Goal: Transaction & Acquisition: Complete application form

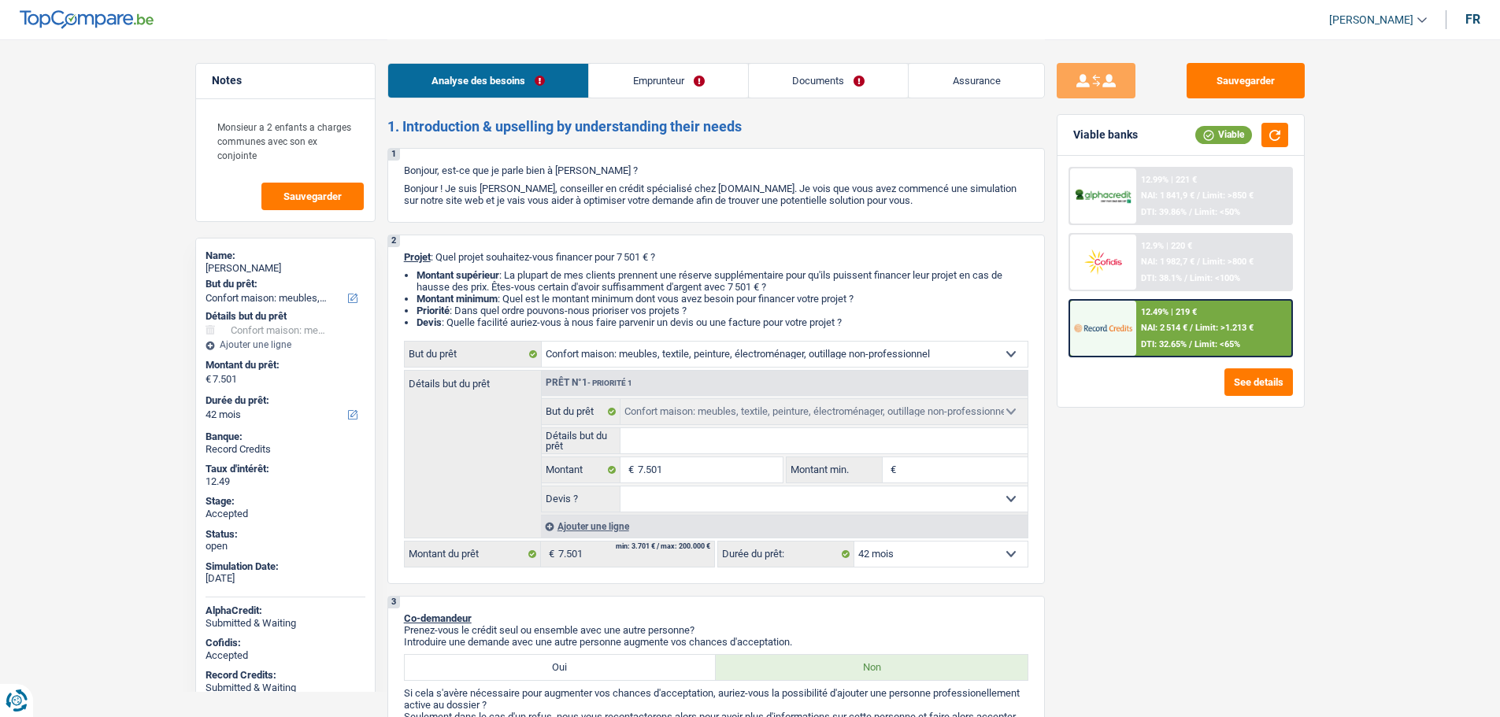
select select "household"
select select "42"
select select "household"
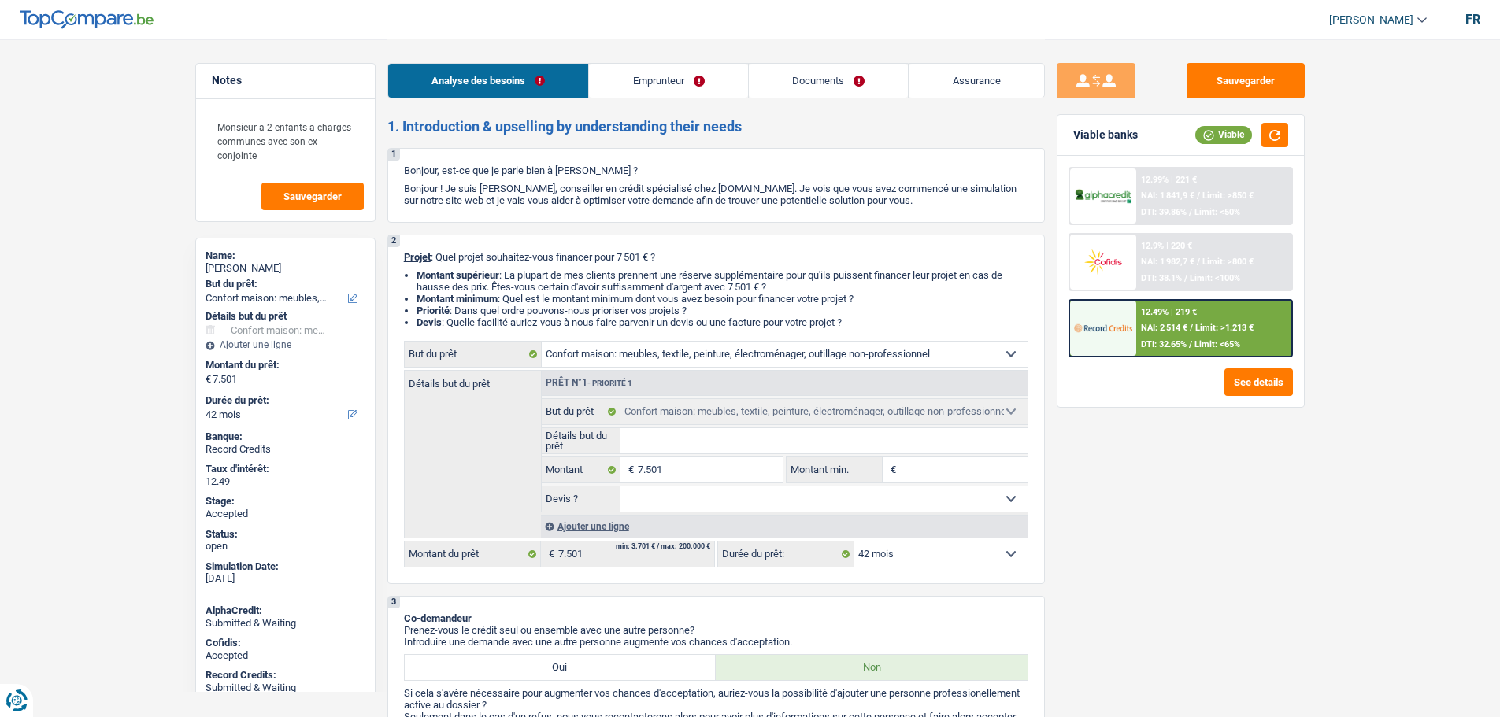
select select "42"
select select "privateEmployee"
select select "netSalary"
select select "mealVouchers"
select select "familyAllowances"
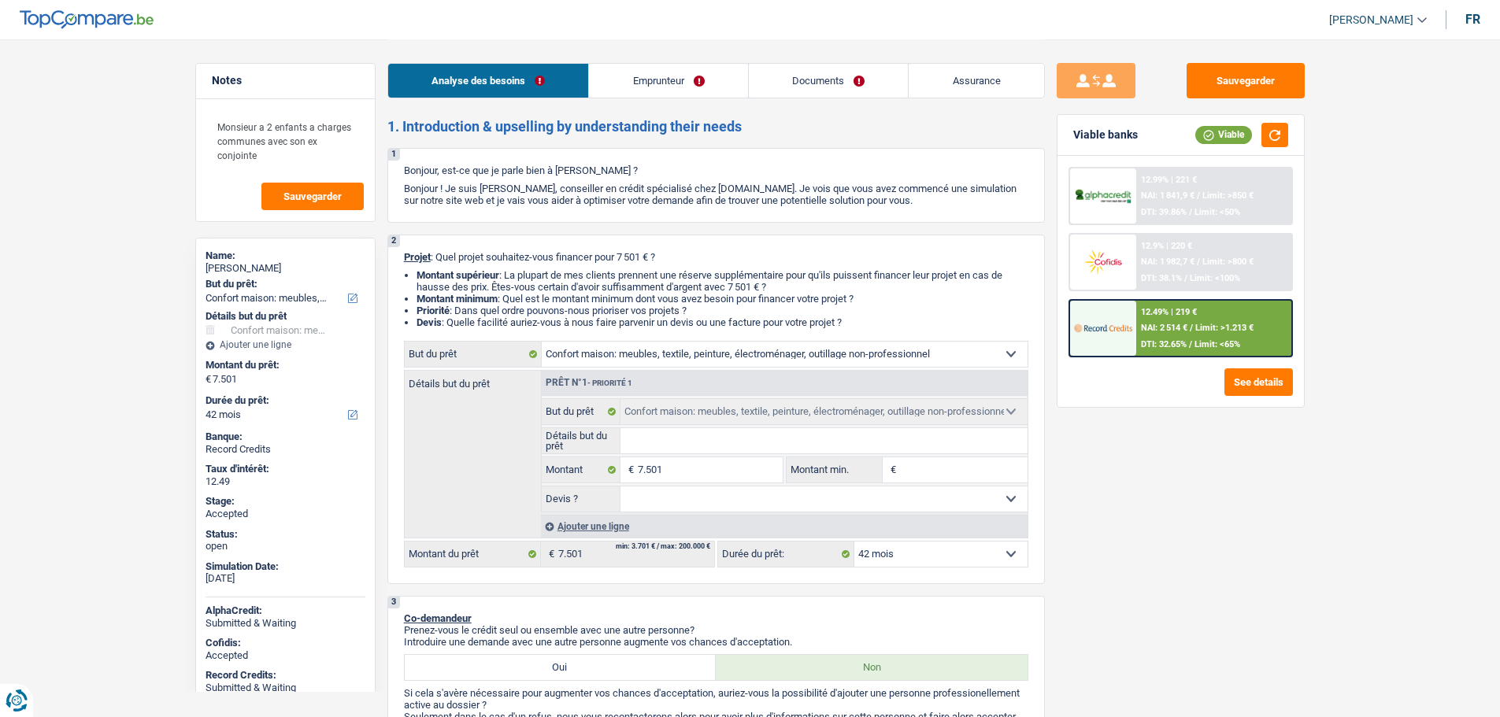
select select "rents"
select select "cardOrCredit"
select select "household"
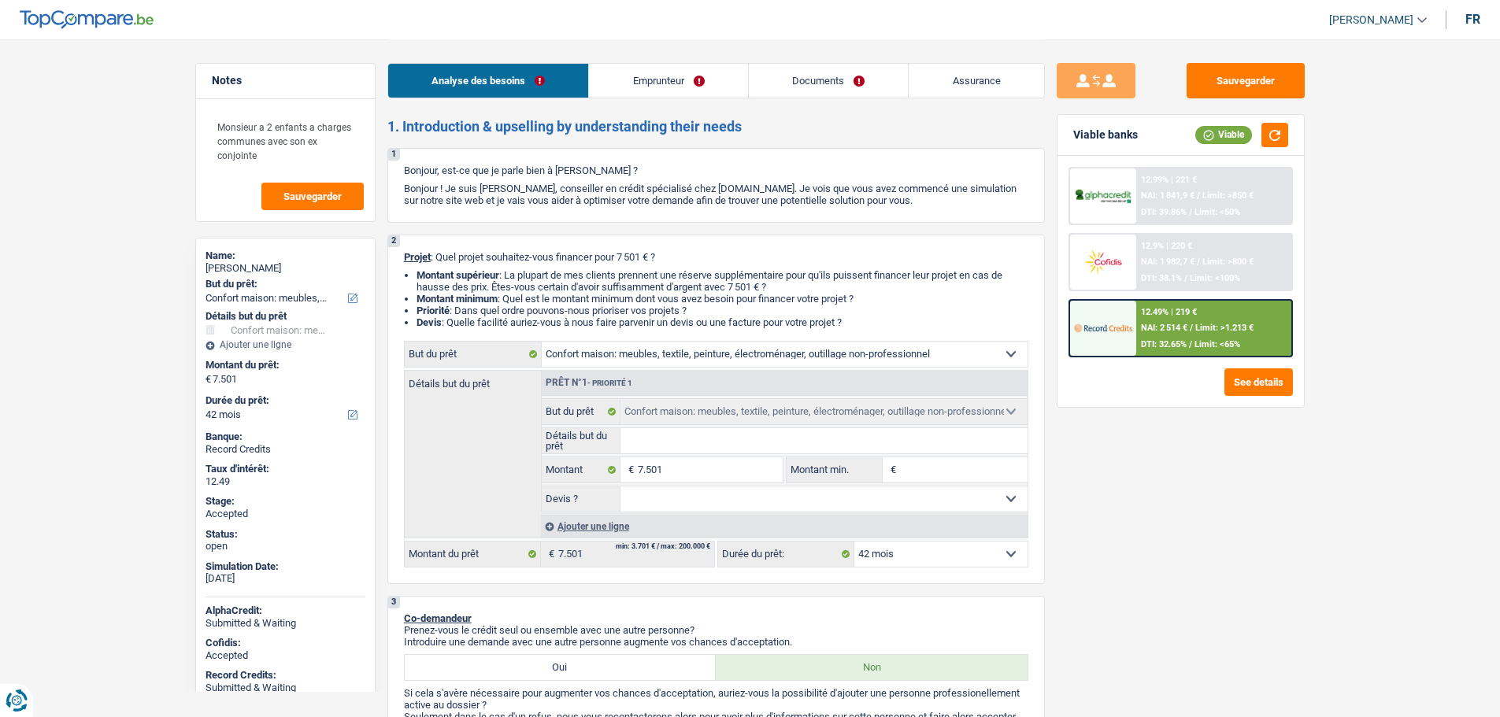
select select "household"
select select "42"
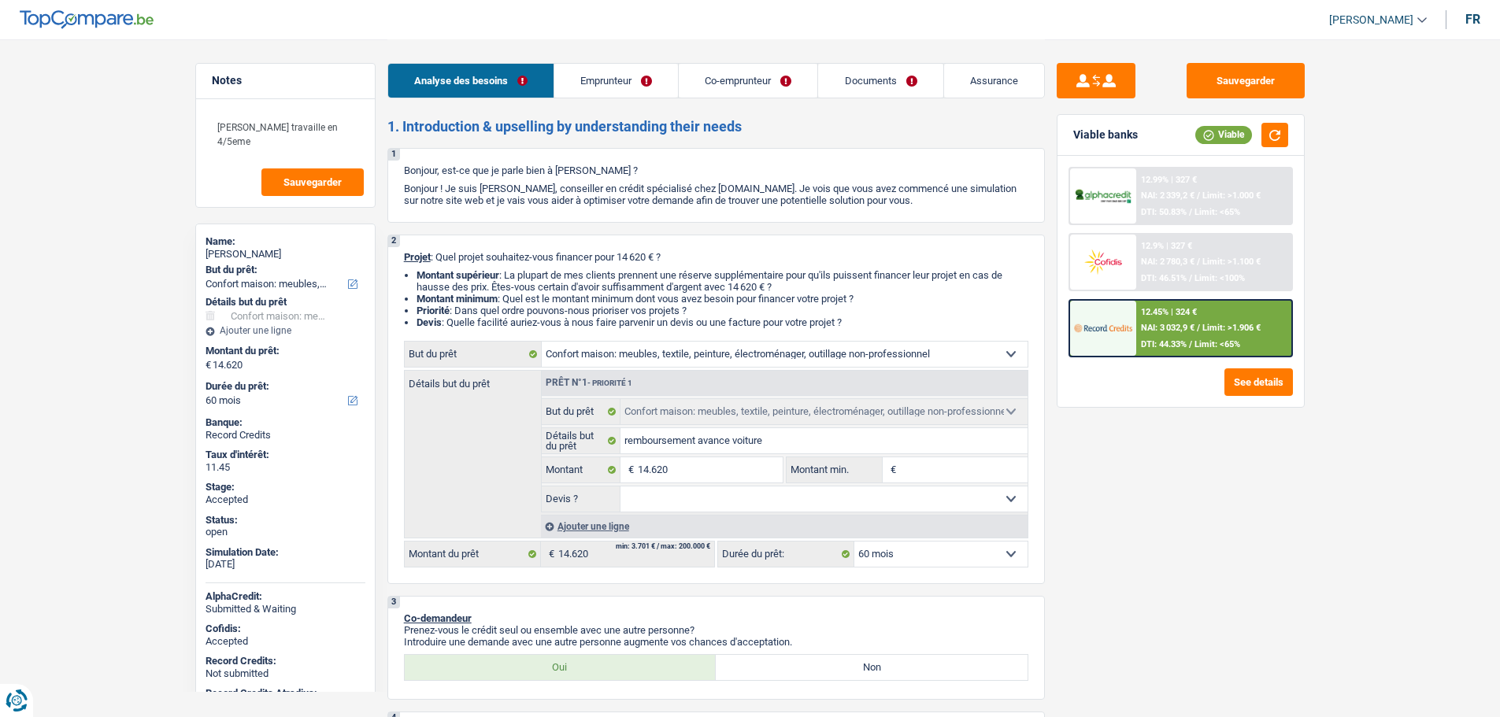
select select "household"
select select "60"
select select "household"
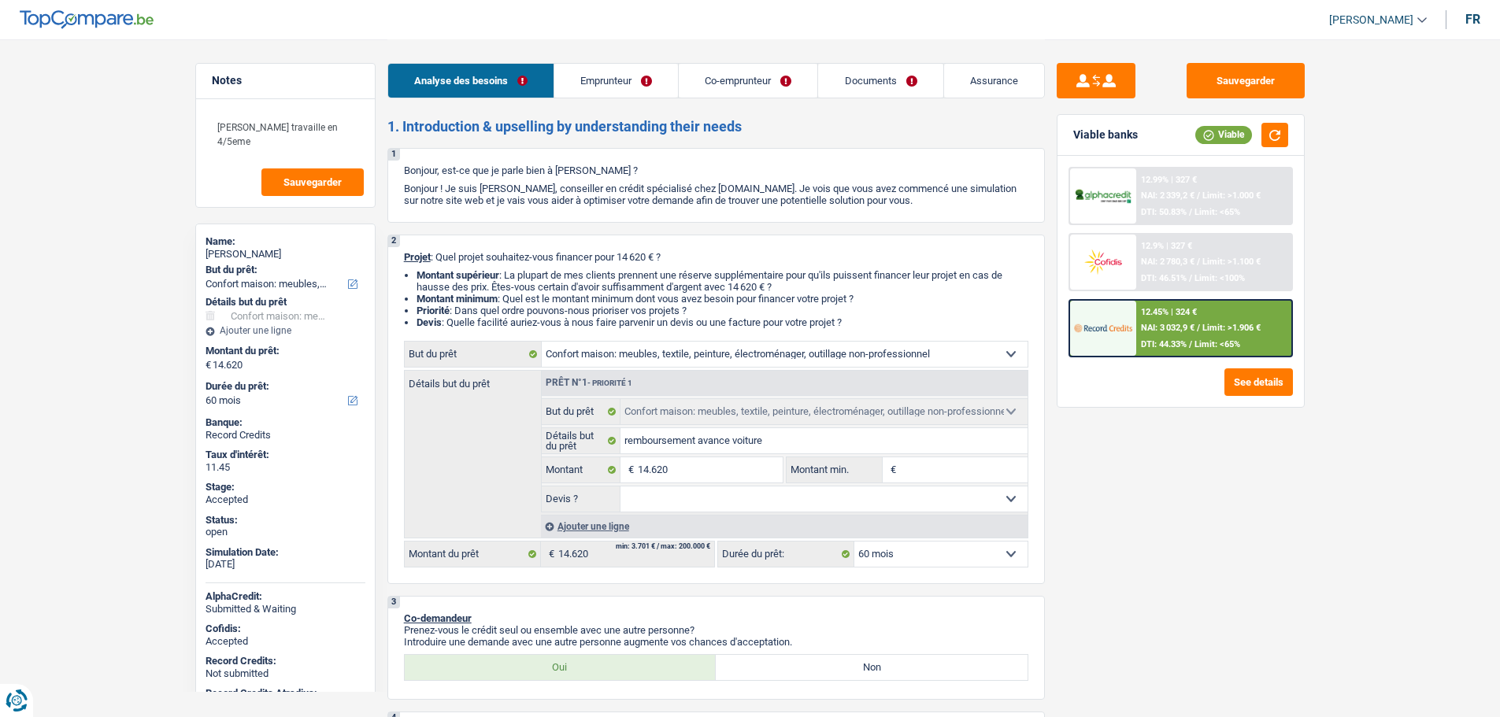
select select "60"
select select "privateEmployee"
select select "publicEmployee"
select select "netSalary"
select select "familyAllowances"
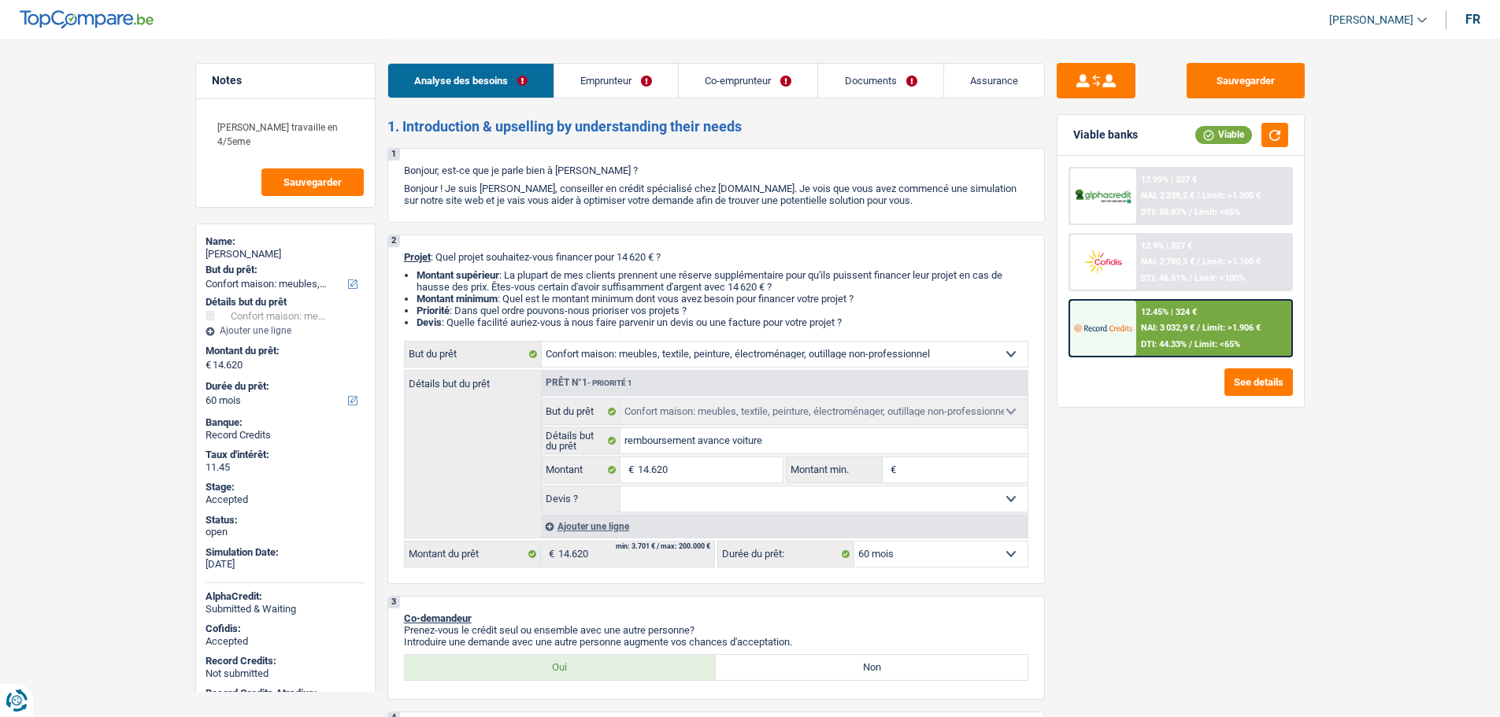
select select "mealVouchers"
select select "netSalary"
select select "mealVouchers"
select select "familyAllowances"
select select "ownerWithMortgage"
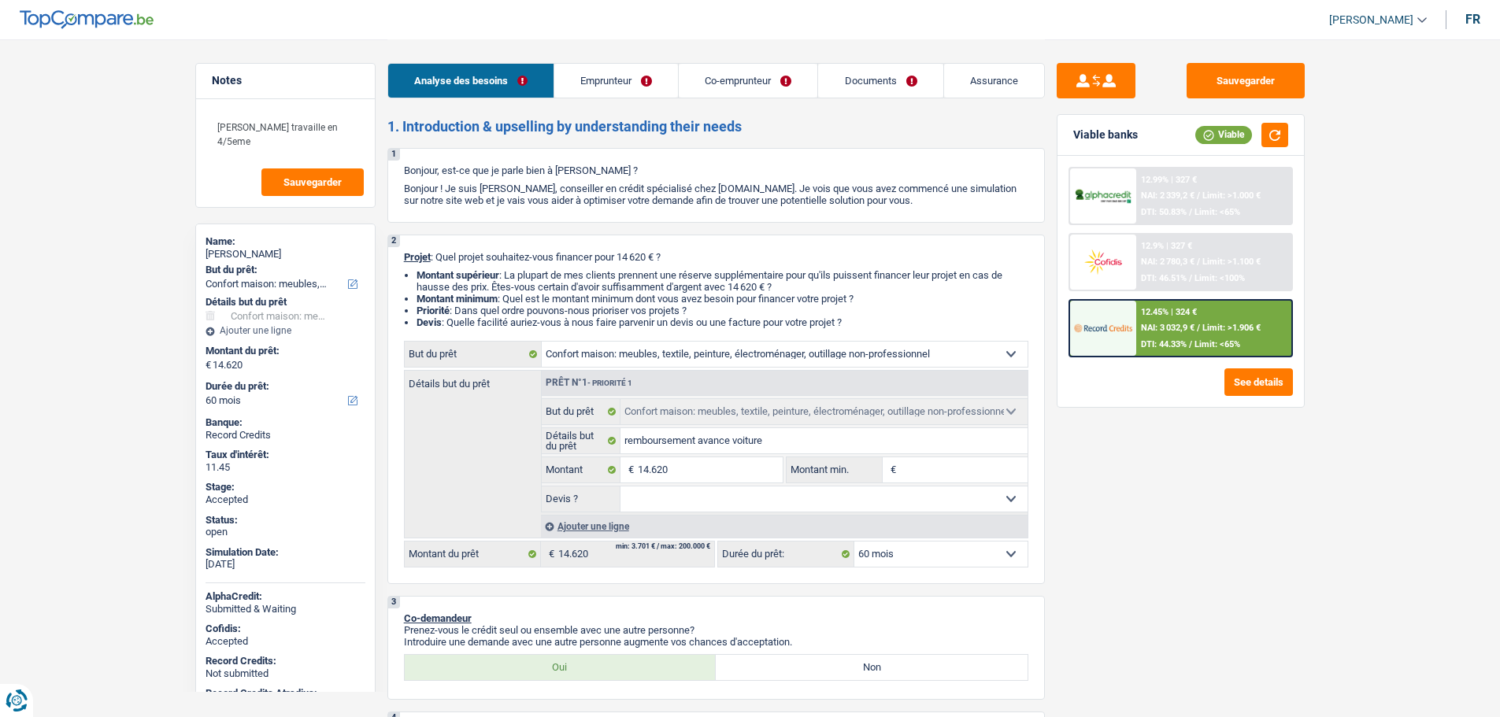
select select "mortgage"
select select "300"
select select "personalLoan"
select select "smallWorks"
select select "120"
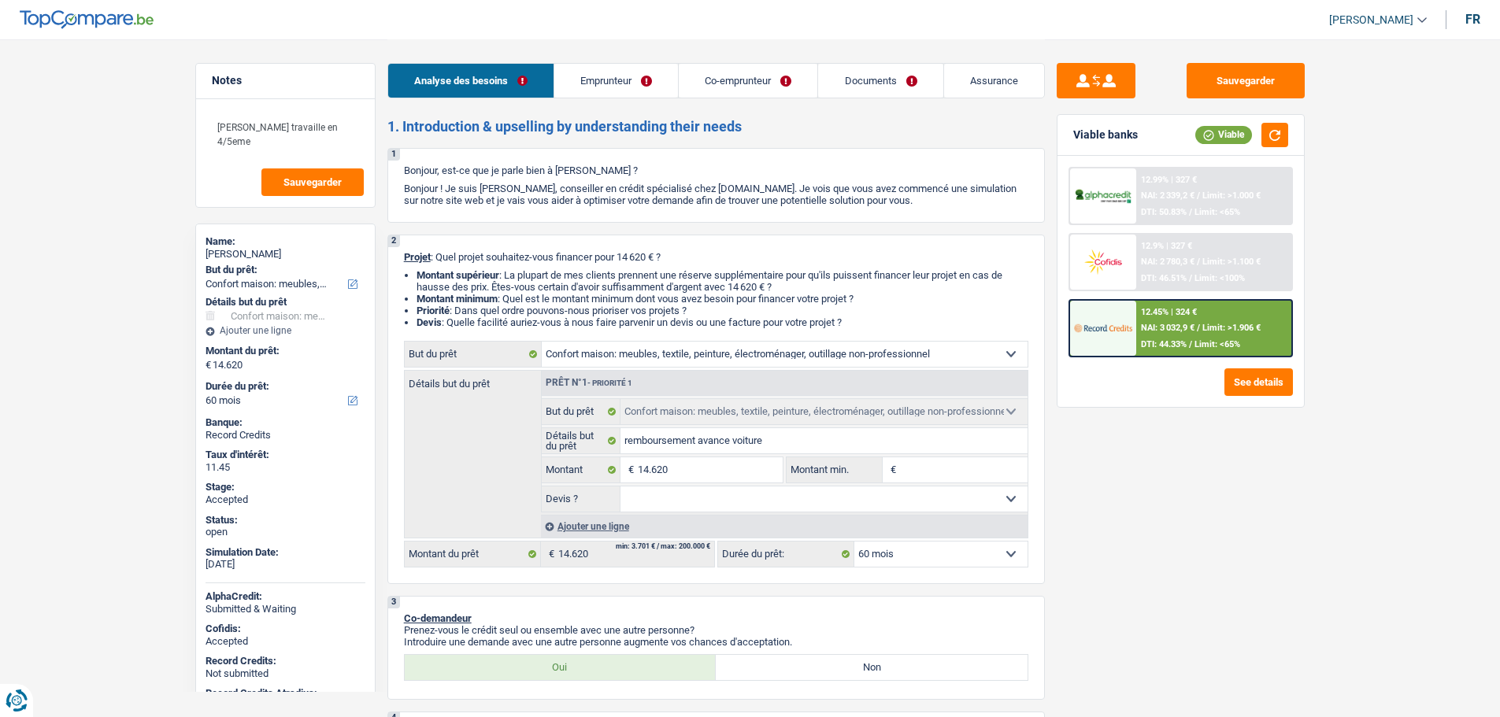
select select "personalLoan"
select select "homeFurnishingOrRelocation"
select select "36"
select select "household"
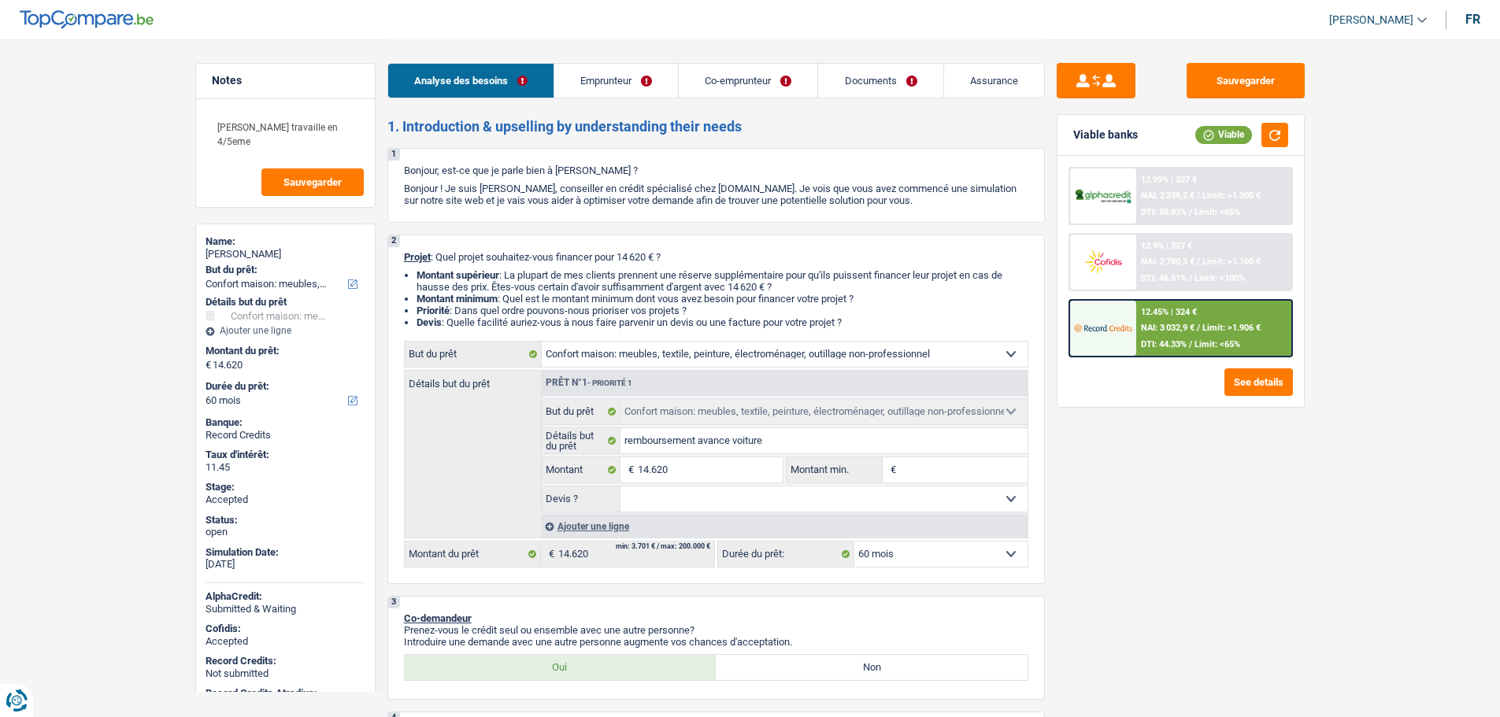
select select "60"
click at [888, 82] on link "Documents" at bounding box center [880, 81] width 124 height 34
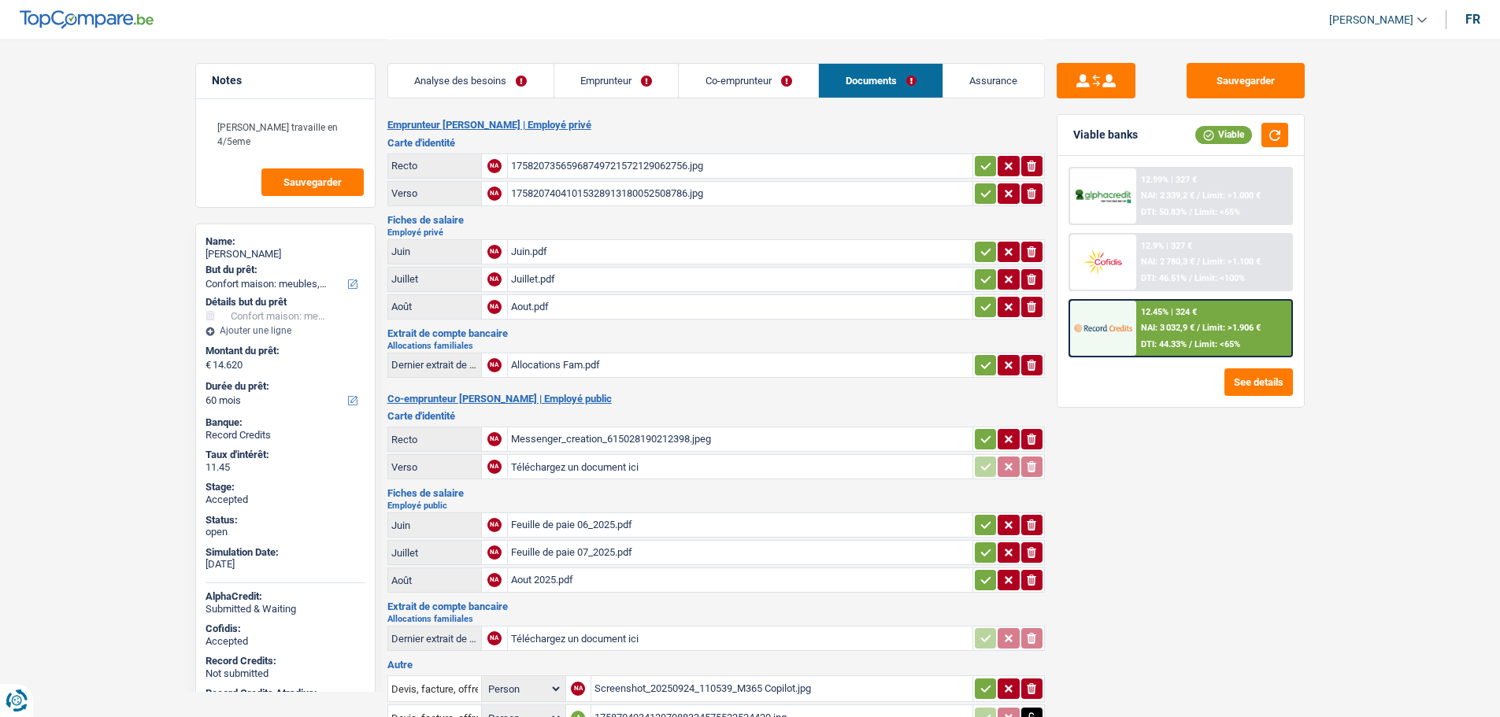
click at [622, 76] on link "Emprunteur" at bounding box center [616, 81] width 124 height 34
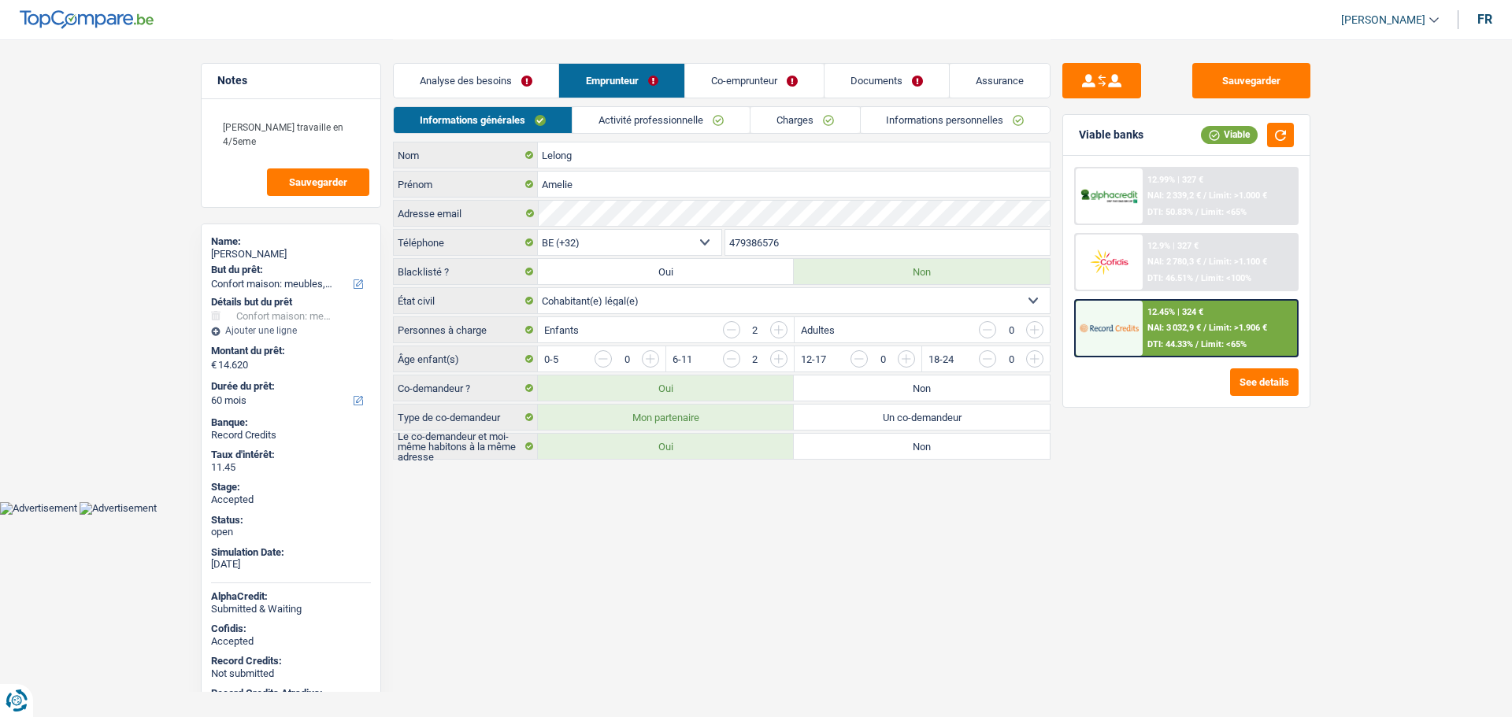
click at [1358, 17] on span "[PERSON_NAME]" at bounding box center [1383, 19] width 84 height 13
click at [1342, 146] on button "SO" at bounding box center [1354, 144] width 140 height 32
select select "32"
select select "ownerWithMortgage"
select select "mortgage"
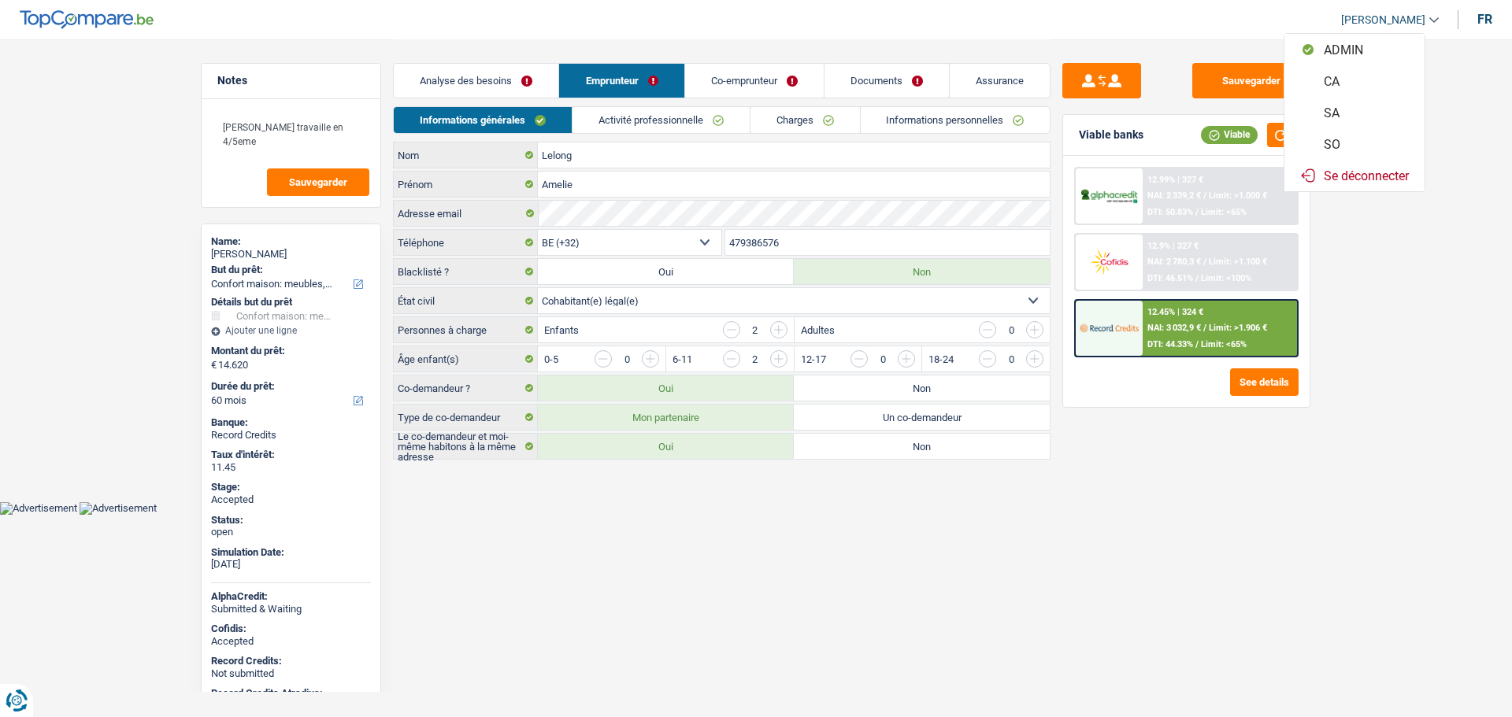
select select "300"
select select "personalLoan"
select select "smallWorks"
select select "120"
select select "personalLoan"
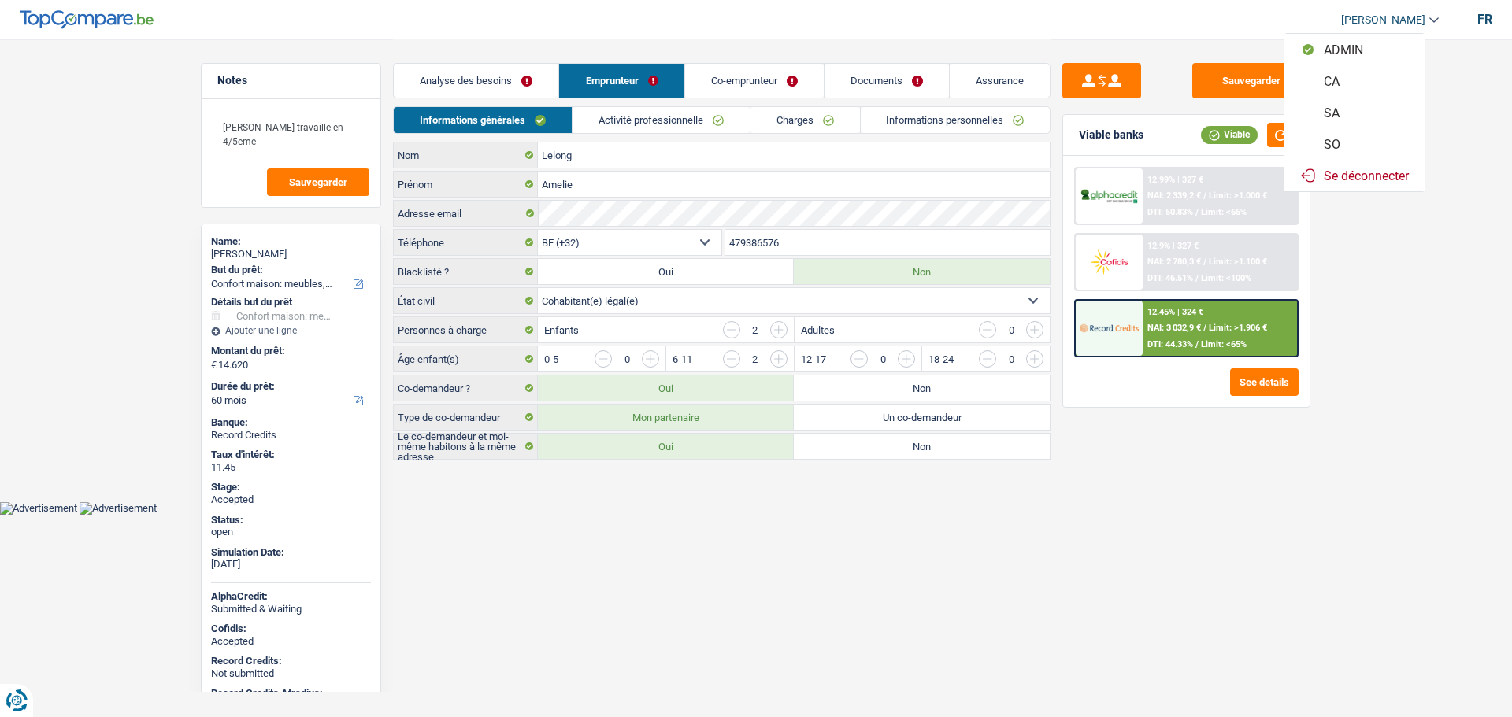
select select "homeFurnishingOrRelocation"
select select "36"
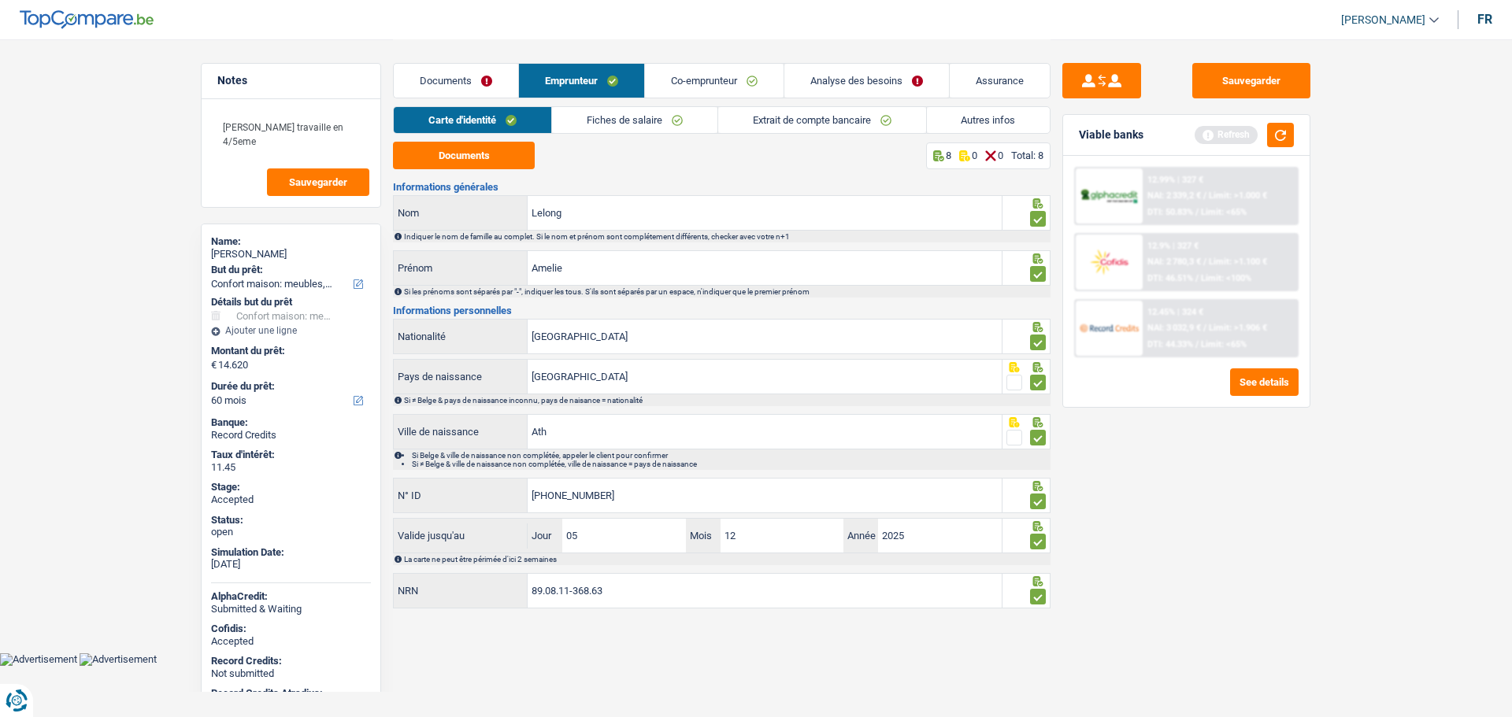
click at [843, 71] on link "Analyse des besoins" at bounding box center [866, 81] width 165 height 34
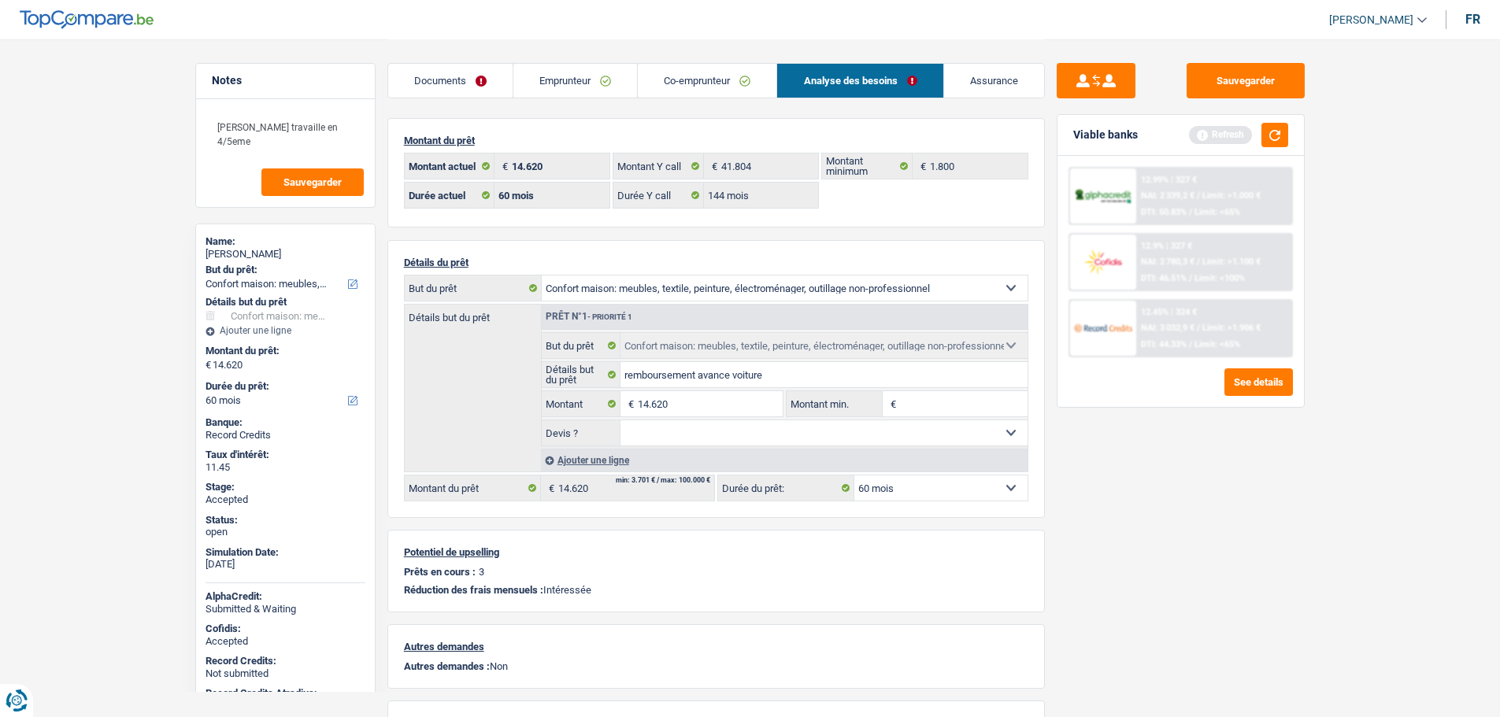
click at [568, 72] on link "Emprunteur" at bounding box center [575, 81] width 124 height 34
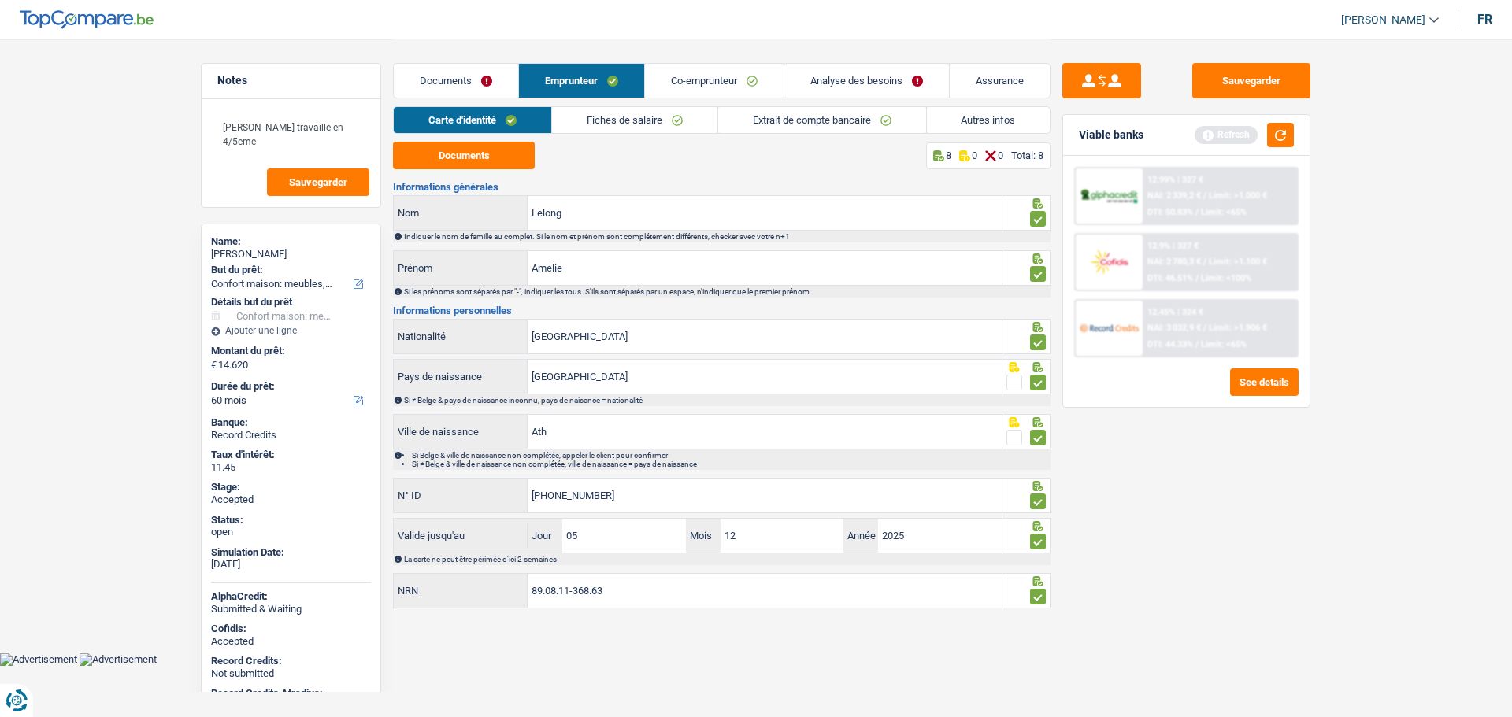
click at [971, 124] on link "Autres infos" at bounding box center [989, 120] width 124 height 26
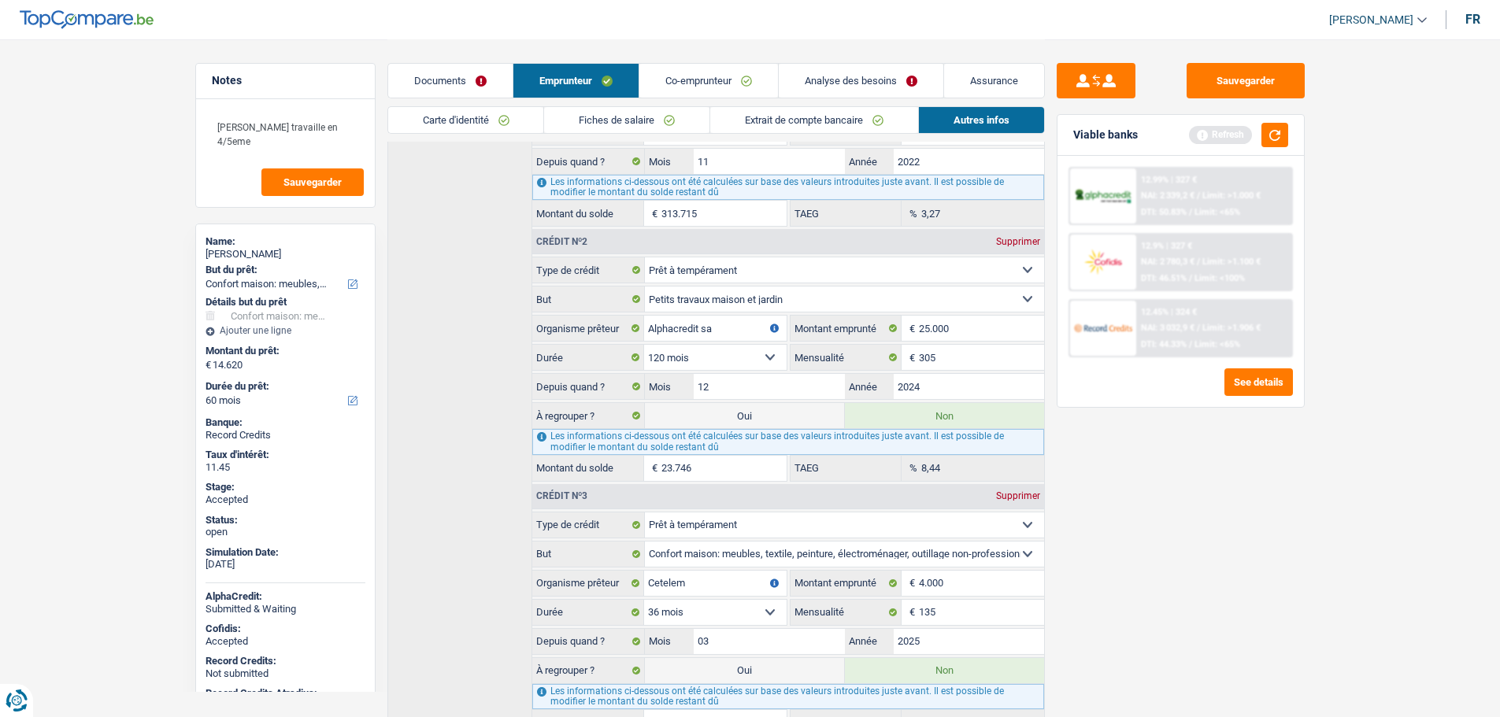
scroll to position [551, 0]
click at [820, 72] on link "Analyse des besoins" at bounding box center [861, 81] width 165 height 34
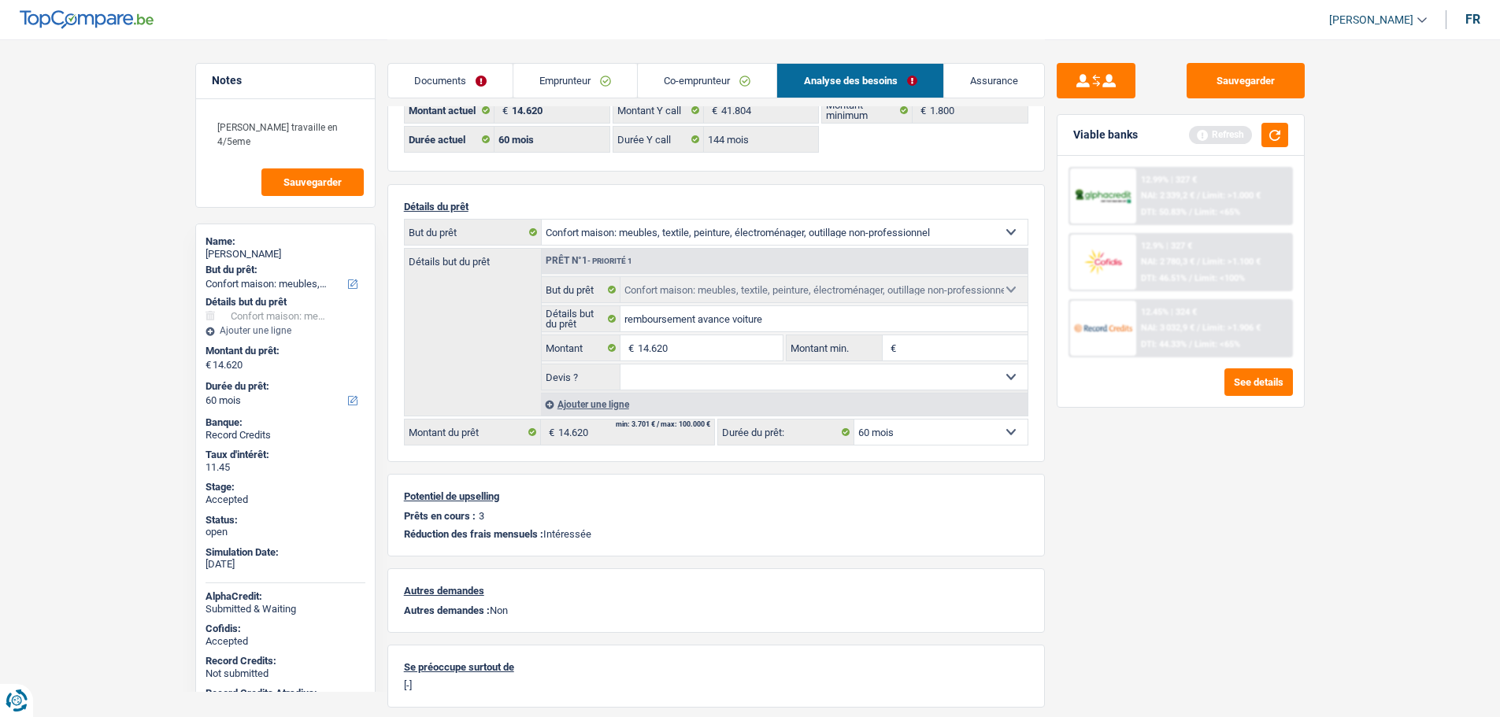
scroll to position [0, 0]
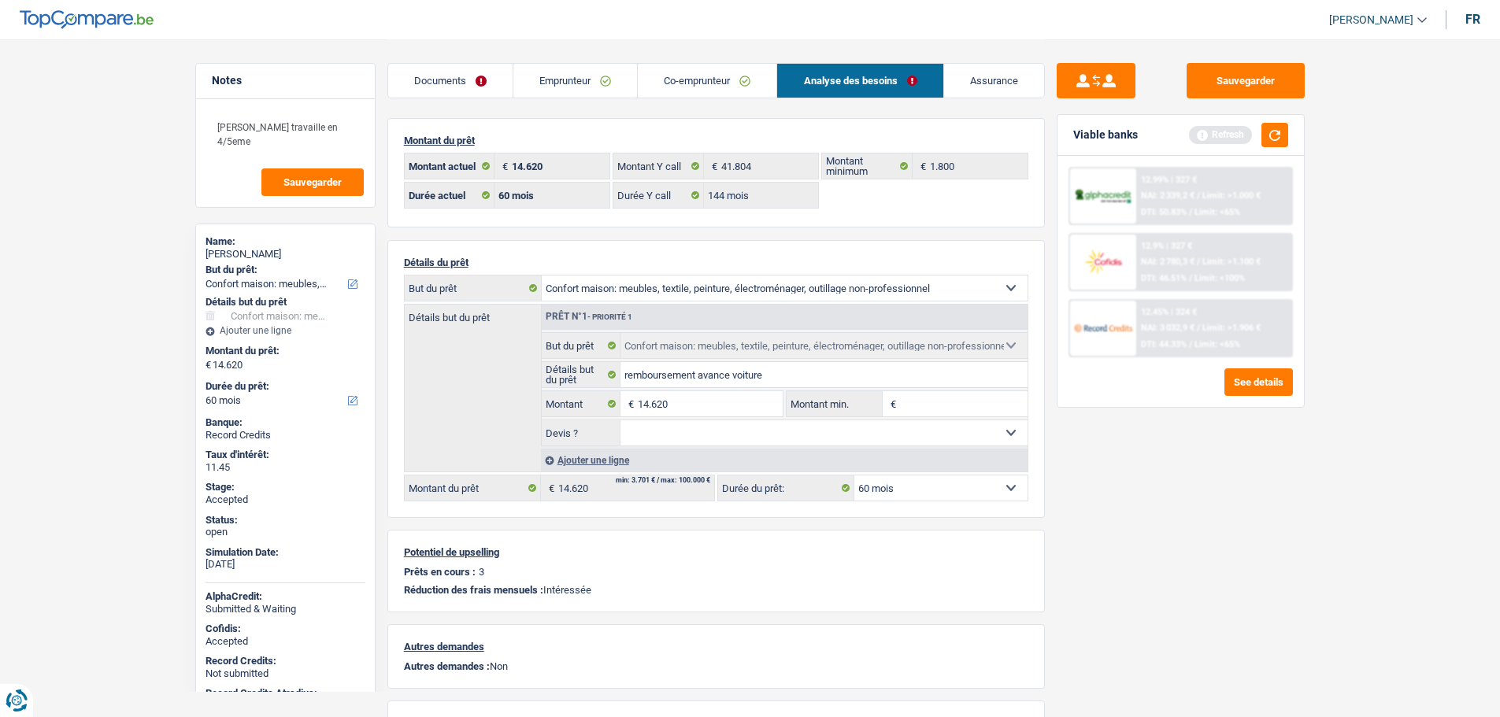
click at [553, 82] on link "Emprunteur" at bounding box center [575, 81] width 124 height 34
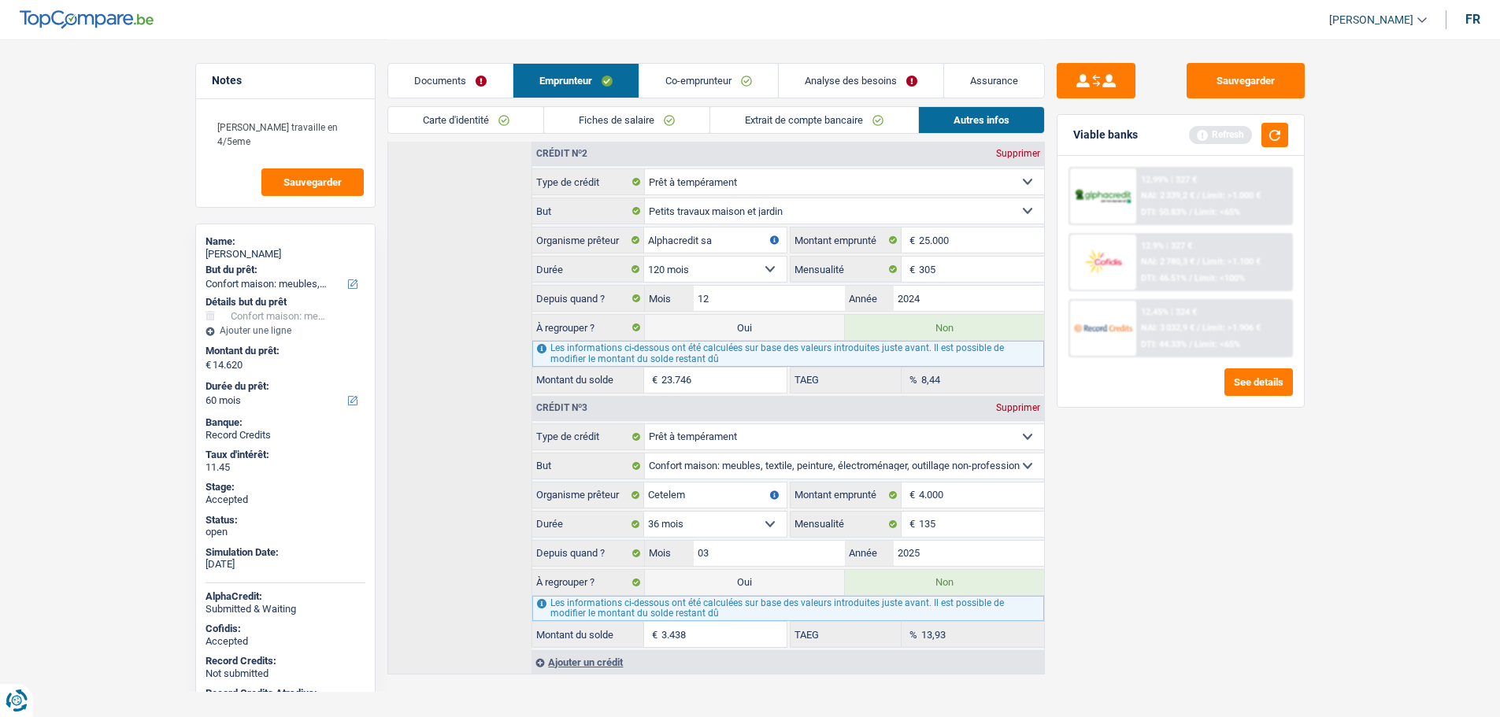
scroll to position [650, 0]
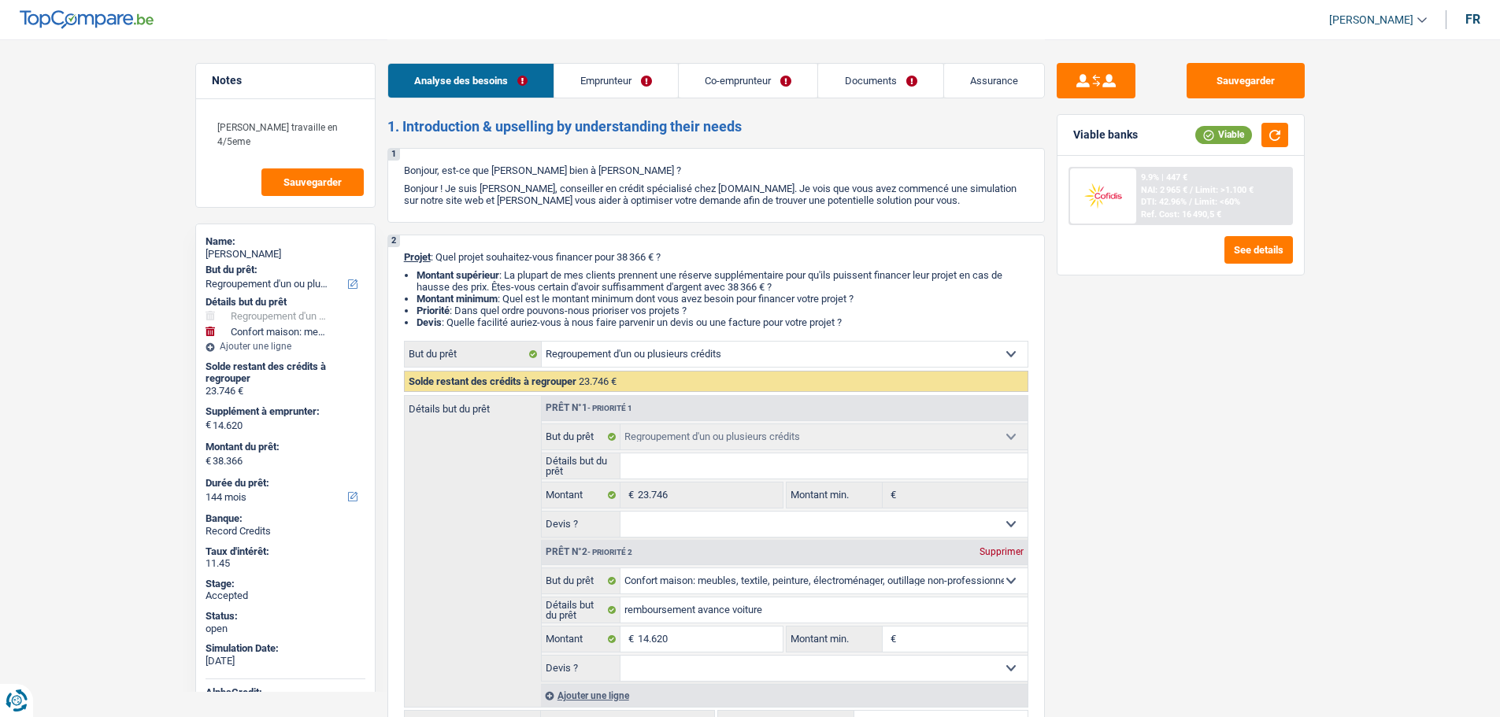
select select "refinancing"
select select "household"
select select "144"
select select "refinancing"
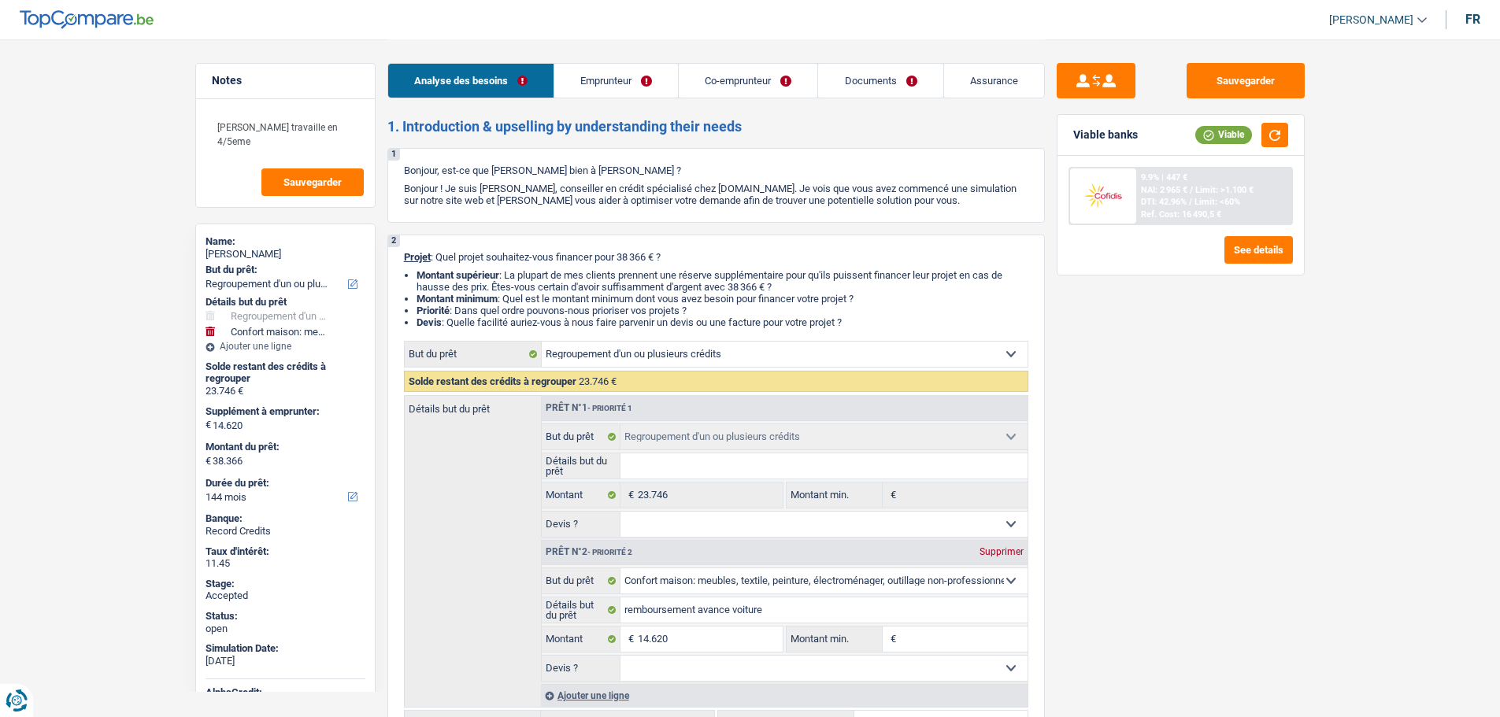
select select "refinancing"
select select "household"
select select "144"
select select "privateEmployee"
select select "publicEmployee"
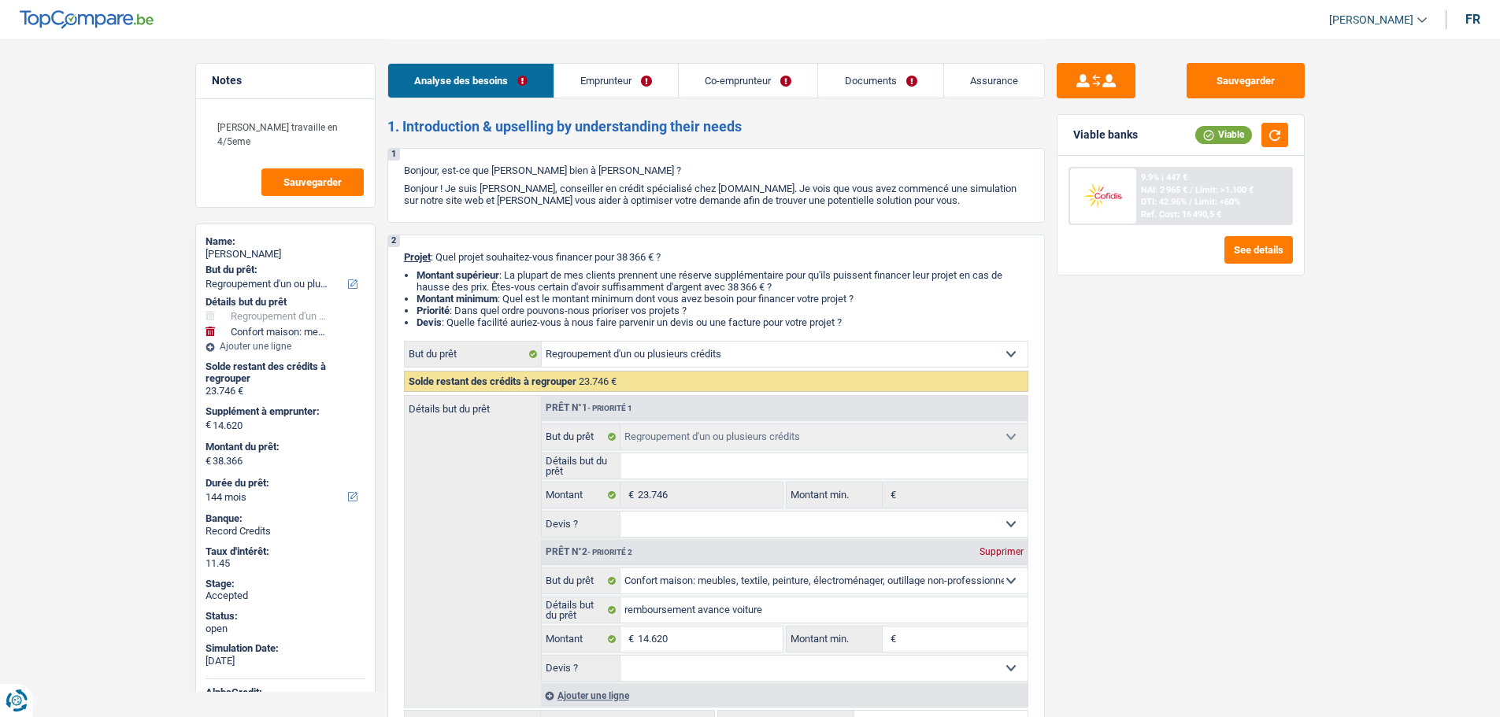
select select "netSalary"
select select "familyAllowances"
select select "mealVouchers"
select select "netSalary"
select select "mealVouchers"
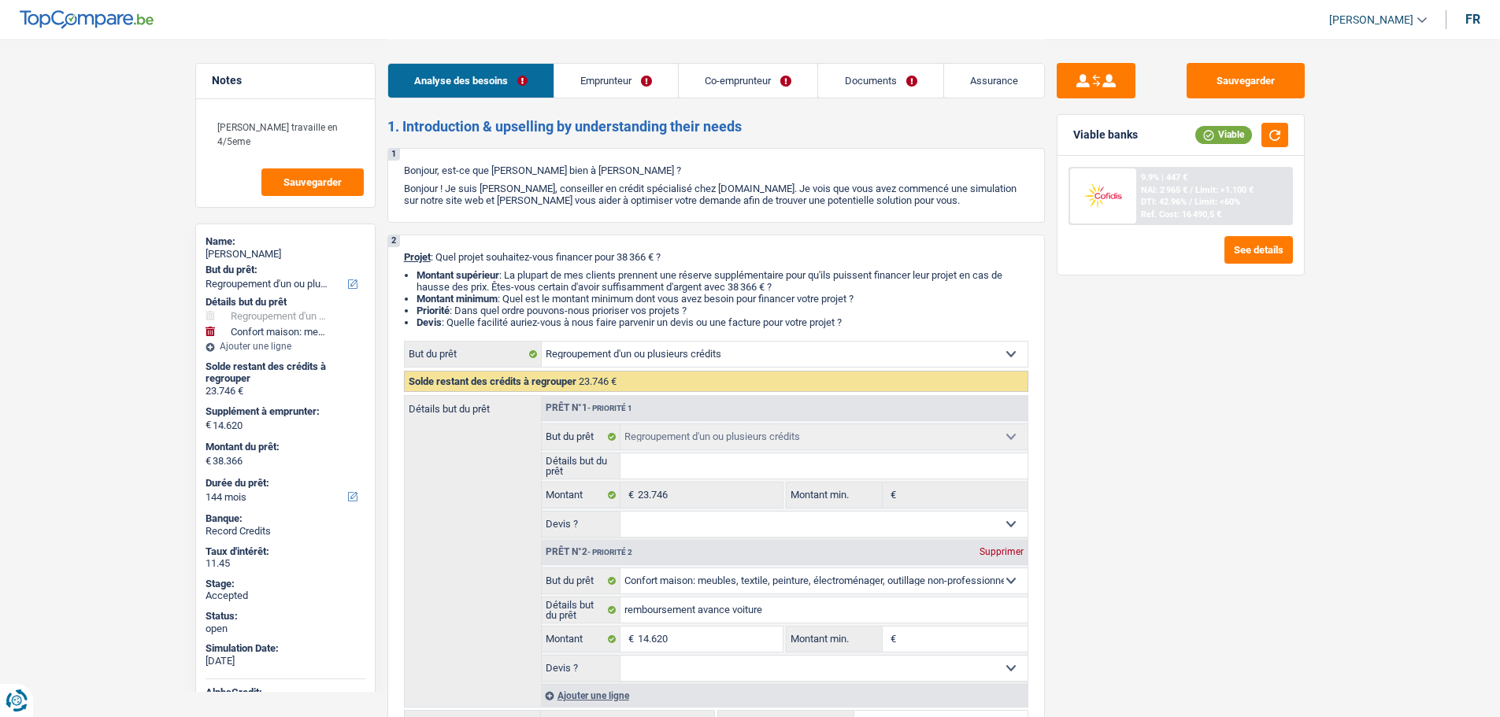
select select "familyAllowances"
select select "ownerWithMortgage"
select select "mortgage"
select select "300"
select select "personalLoan"
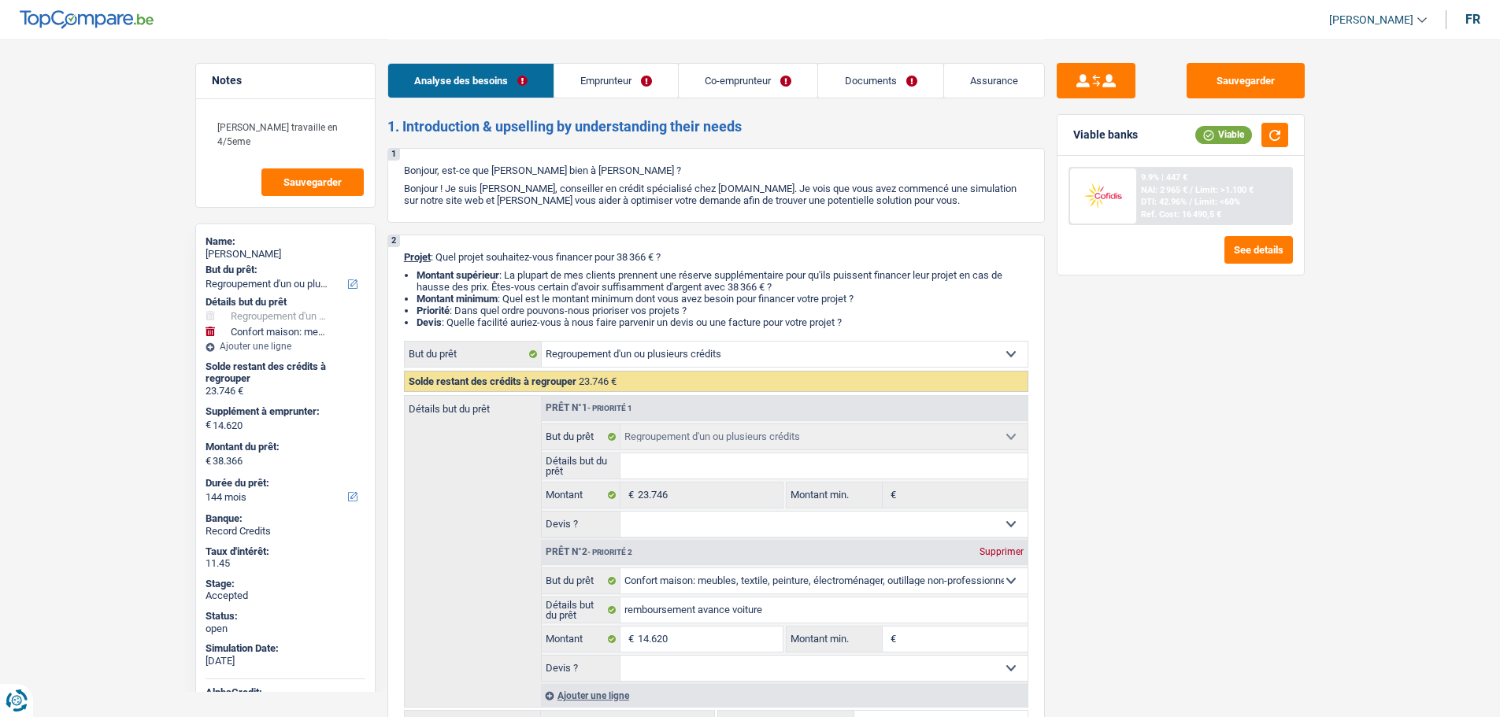
select select "smallWorks"
select select "120"
select select "personalLoan"
select select "homeFurnishingOrRelocation"
select select "36"
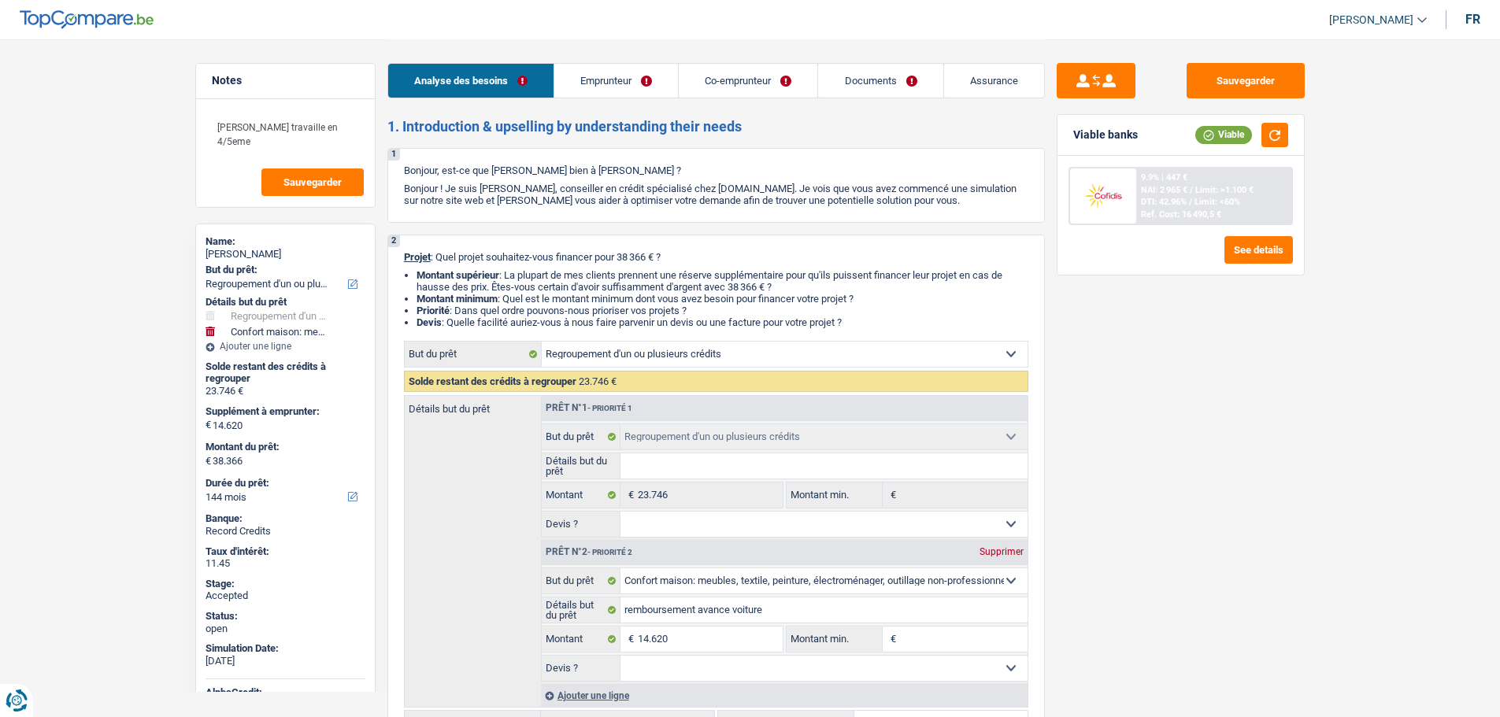
select select "refinancing"
select select "household"
select select "144"
click at [1406, 13] on span "[PERSON_NAME]" at bounding box center [1371, 19] width 84 height 13
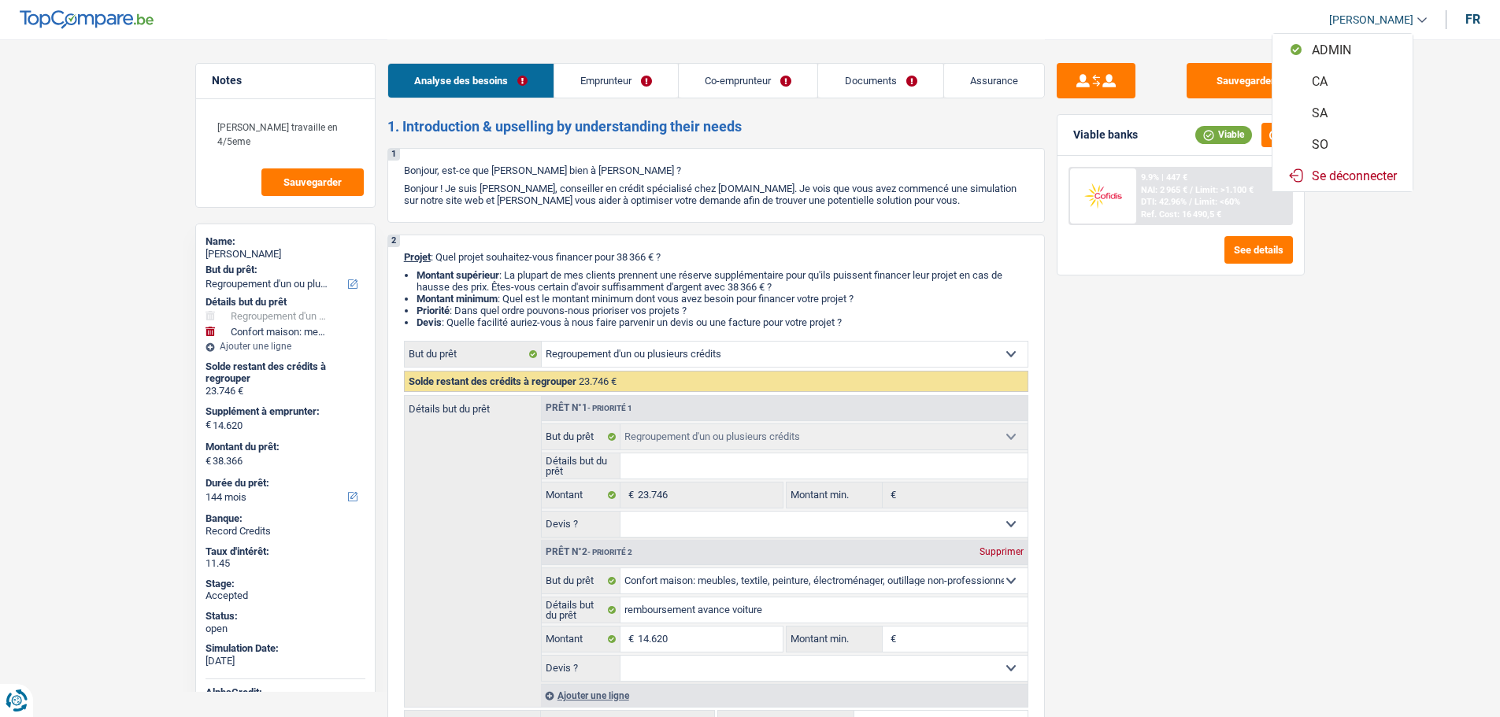
click at [1331, 151] on button "SO" at bounding box center [1343, 144] width 140 height 32
select select "144"
select select "refinancing"
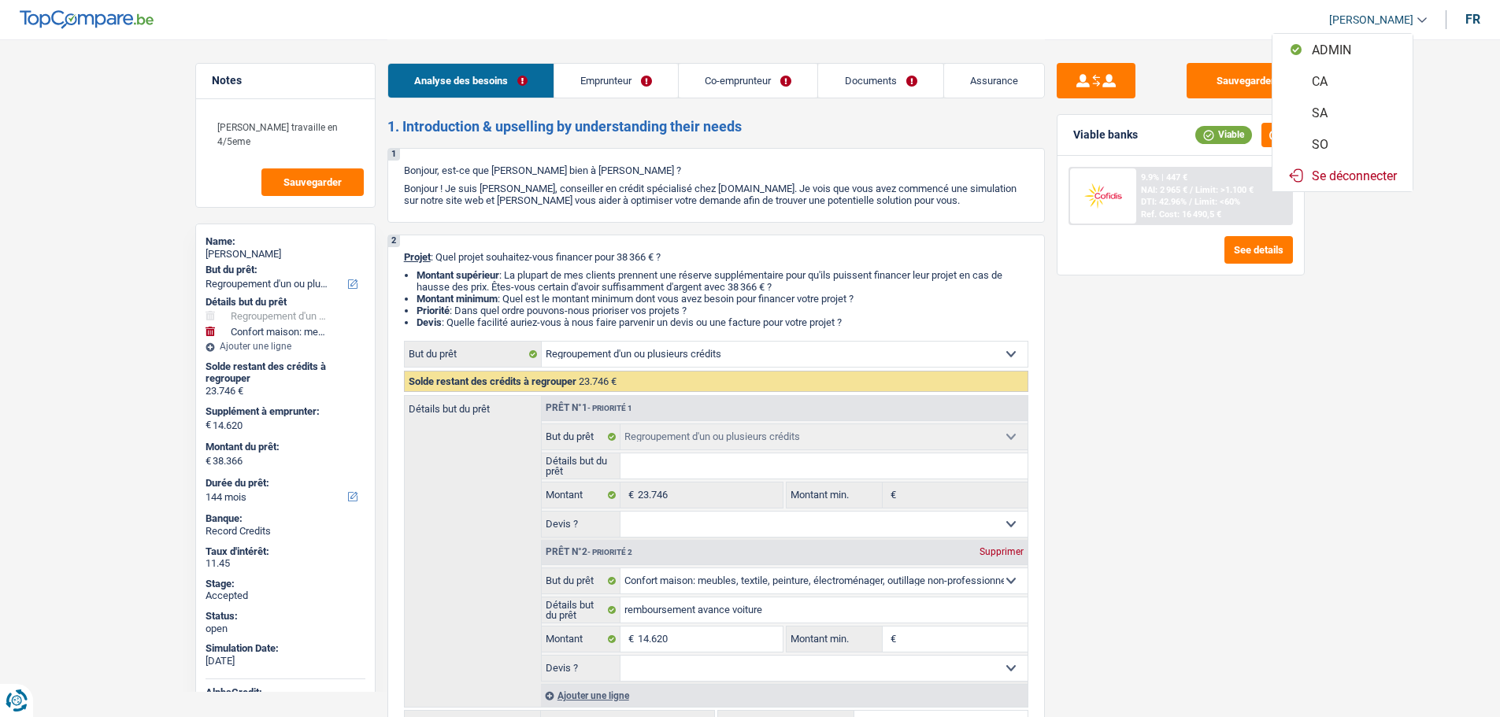
select select "household"
select select "144"
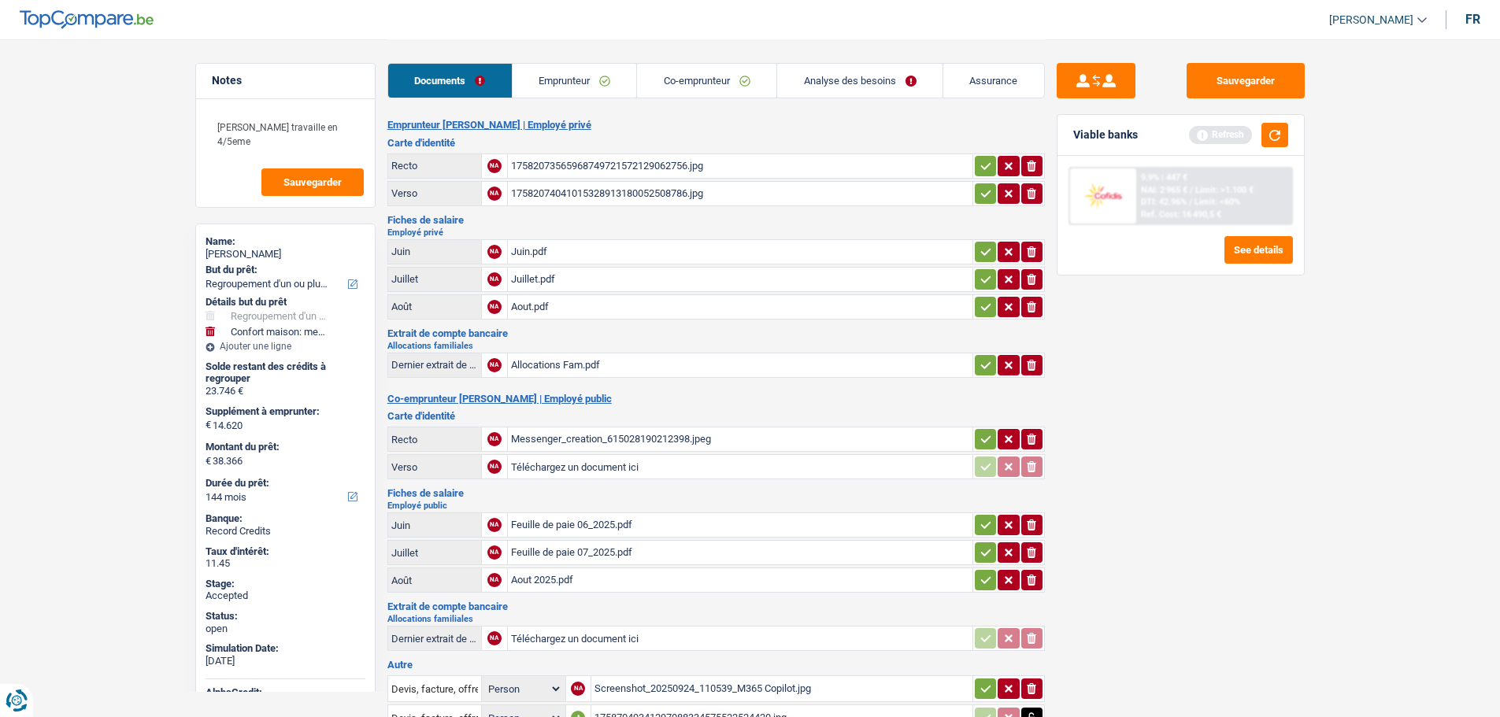
click at [602, 68] on link "Emprunteur" at bounding box center [575, 81] width 124 height 34
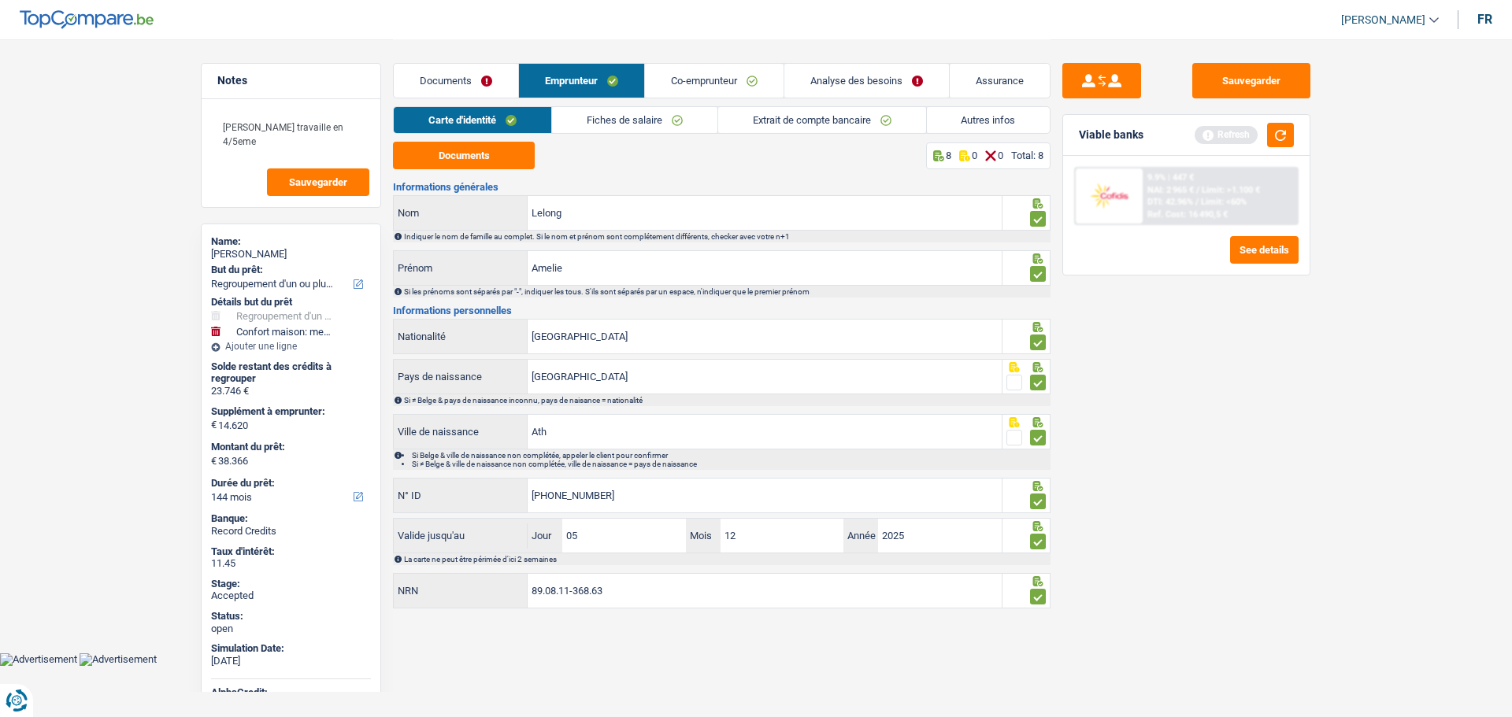
click at [995, 116] on link "Autres infos" at bounding box center [989, 120] width 124 height 26
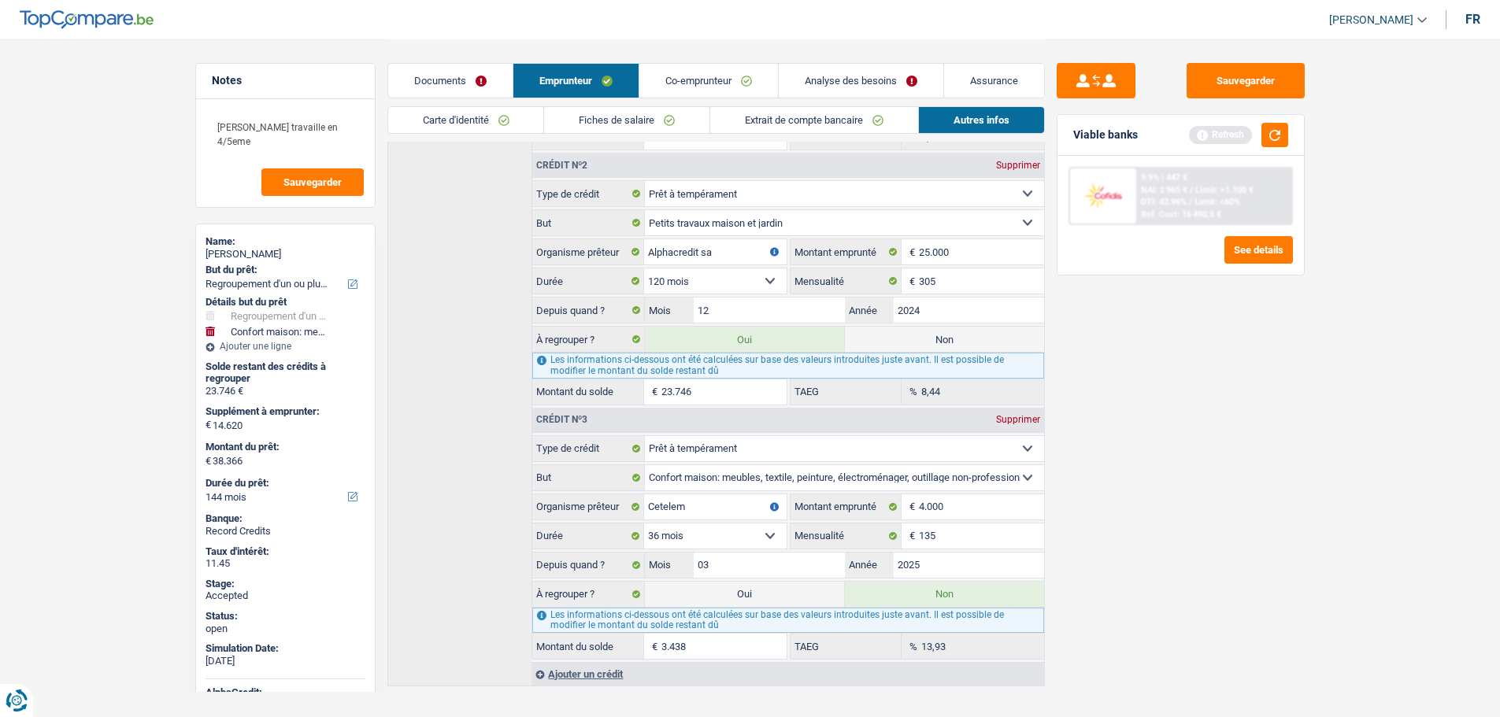
scroll to position [650, 0]
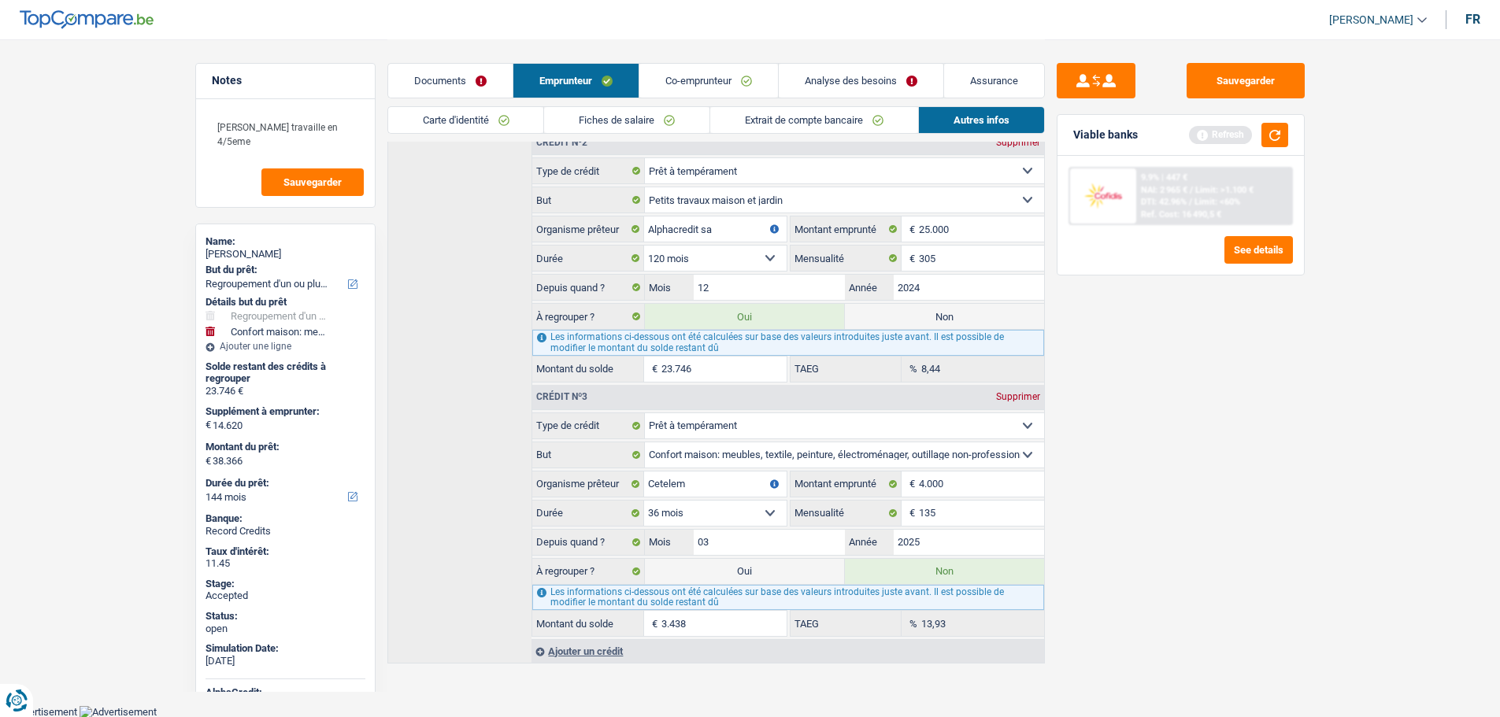
click at [765, 580] on label "Oui" at bounding box center [744, 571] width 199 height 25
click at [765, 580] on input "Oui" at bounding box center [744, 571] width 199 height 25
radio input "true"
type input "41.804"
radio input "false"
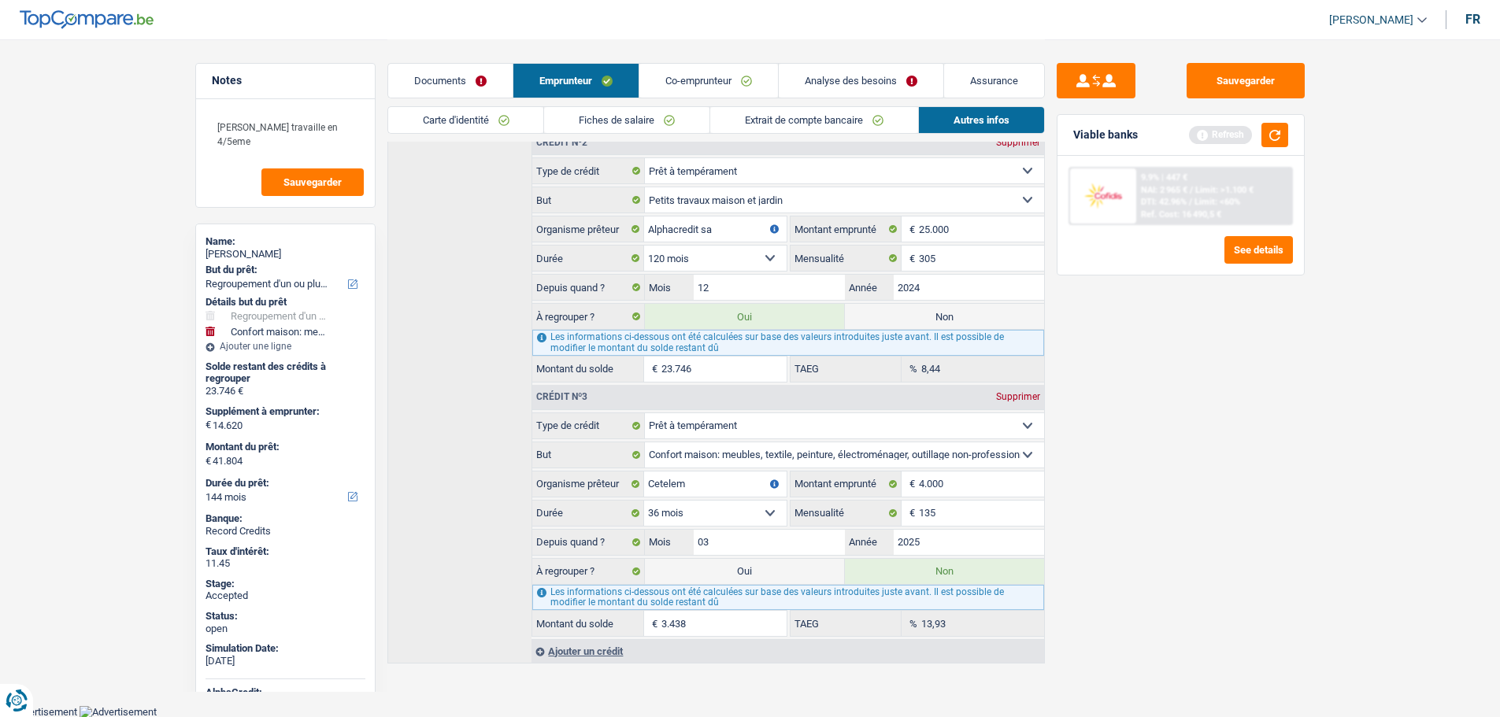
type input "41.804"
type input "27.184"
type input "41.804"
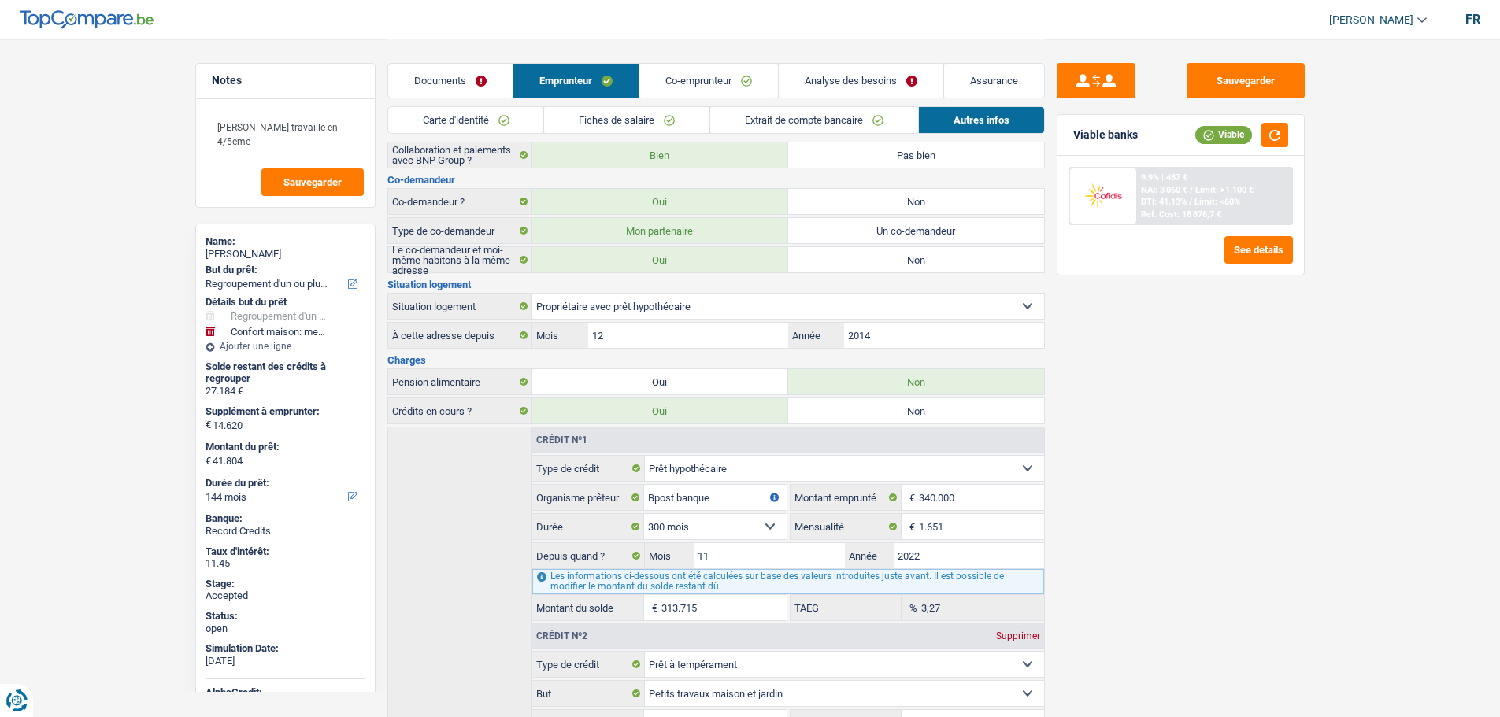
scroll to position [98, 0]
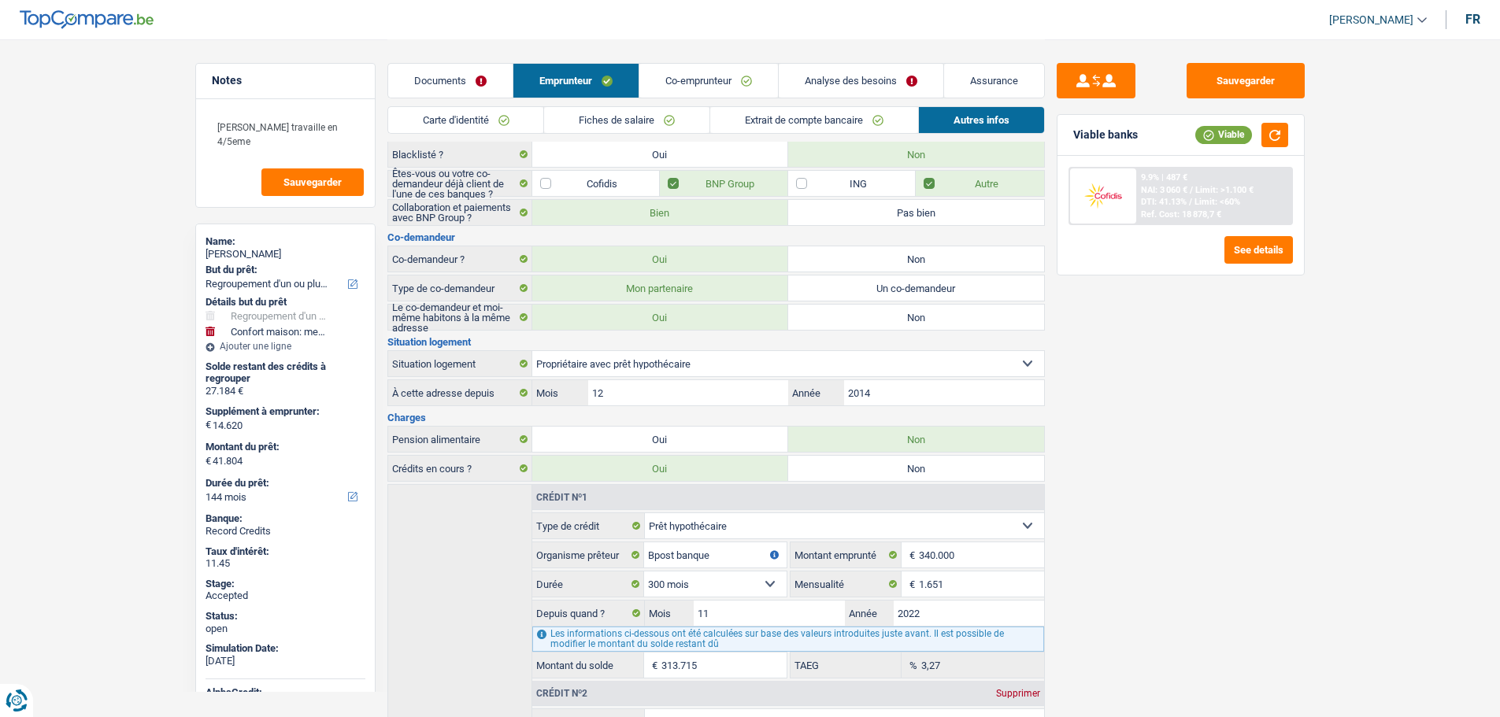
click at [840, 83] on link "Analyse des besoins" at bounding box center [861, 81] width 165 height 34
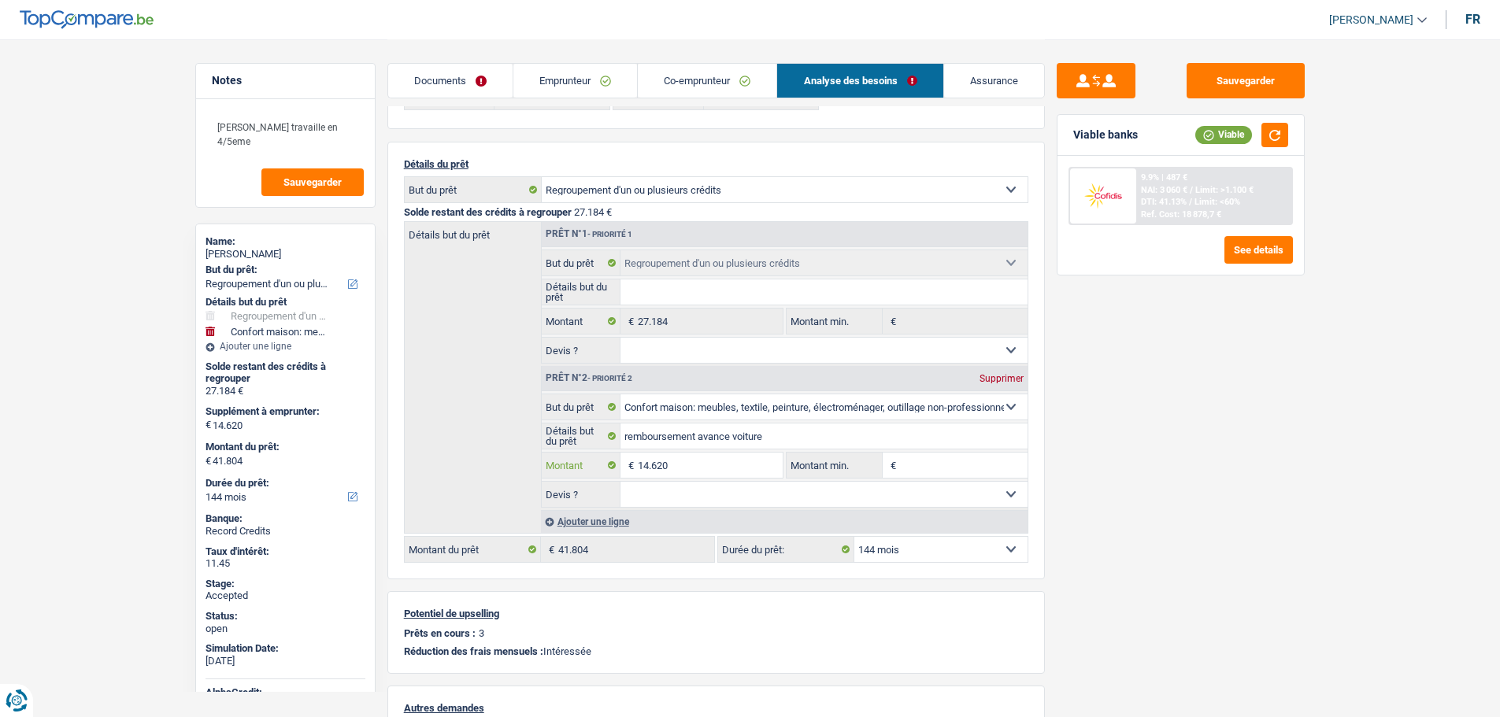
click at [694, 468] on input "14.620" at bounding box center [710, 465] width 144 height 25
click at [697, 467] on input "14.620" at bounding box center [710, 465] width 144 height 25
click at [698, 467] on input "14.620" at bounding box center [710, 465] width 144 height 25
type input "15.000"
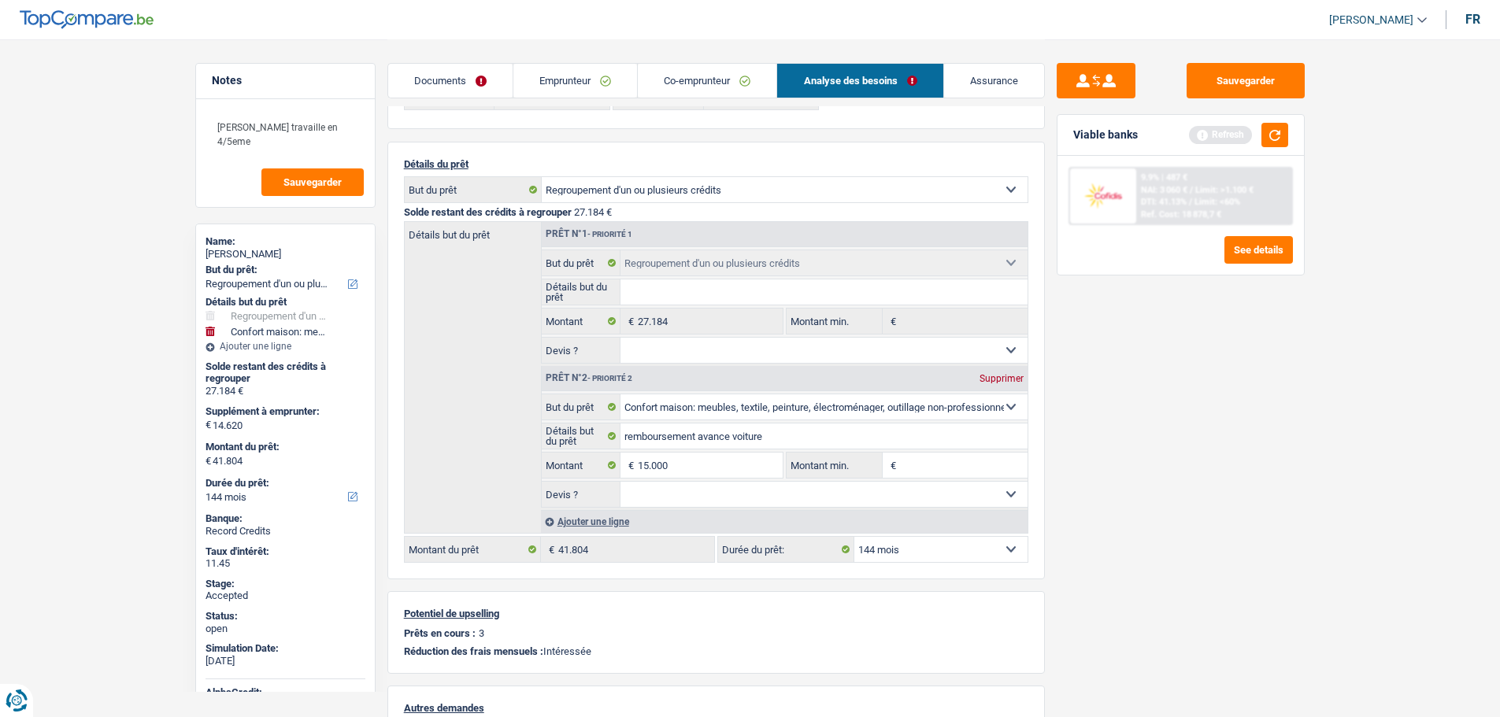
type input "15.000"
type input "42.184"
click at [1291, 503] on div "Sauvegarder Viable banks Refresh 9.9% | 487 € NAI: 3 060 € / Limit: >1.100 € DT…" at bounding box center [1181, 377] width 272 height 629
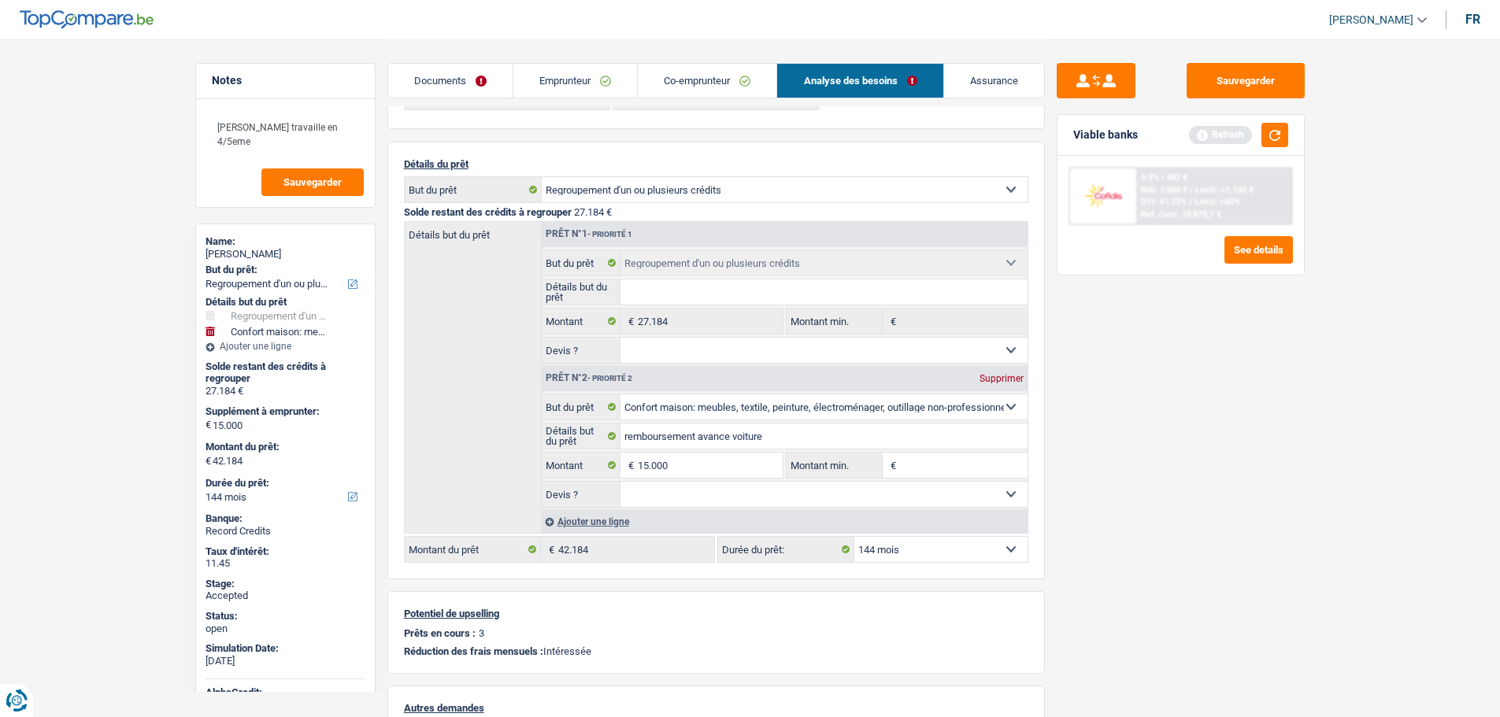
click at [906, 543] on select "12 mois 18 mois 24 mois 30 mois 36 mois 42 mois 48 mois 60 mois 72 mois 84 mois…" at bounding box center [940, 549] width 173 height 25
click at [697, 473] on input "15.000" at bounding box center [710, 465] width 144 height 25
type input "14.826"
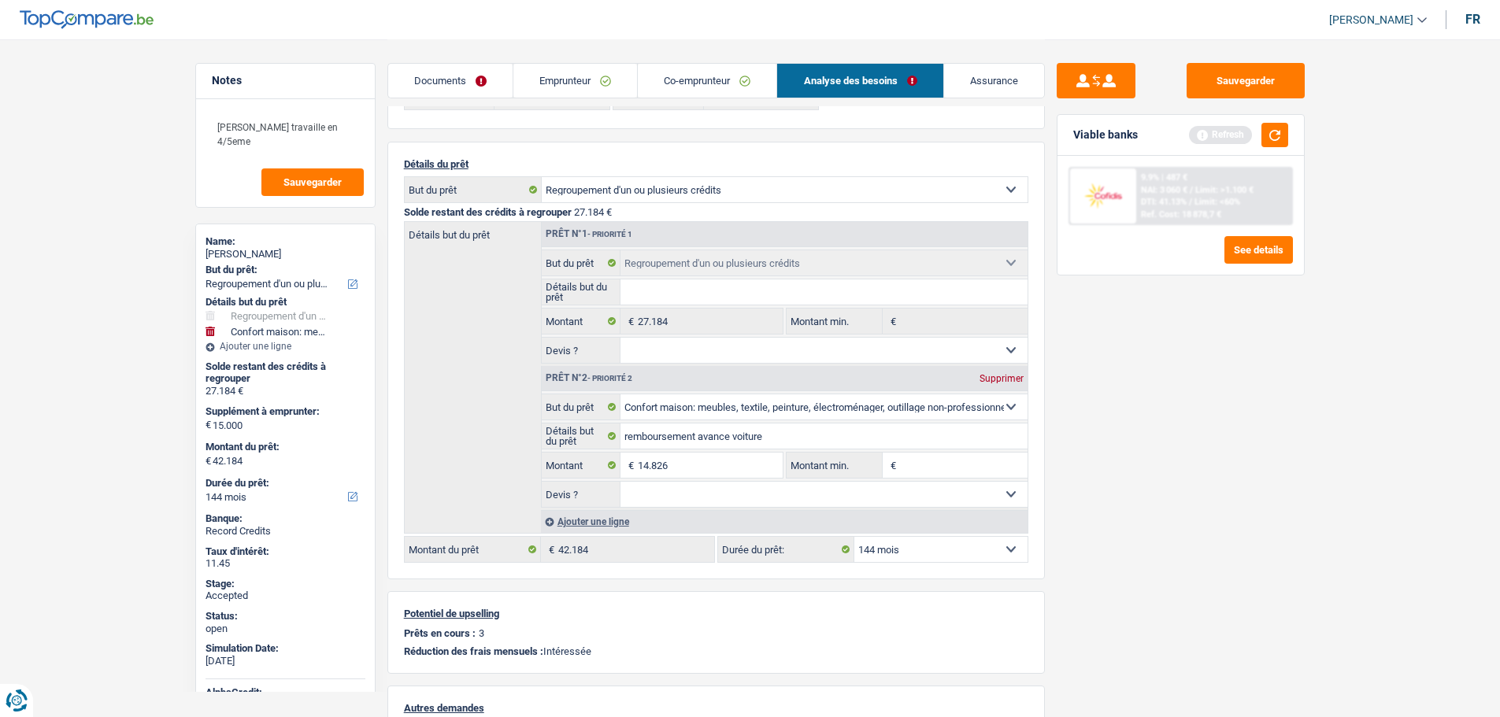
type input "42.010"
click at [704, 465] on input "14.826" at bounding box center [710, 465] width 144 height 25
type input "14.816"
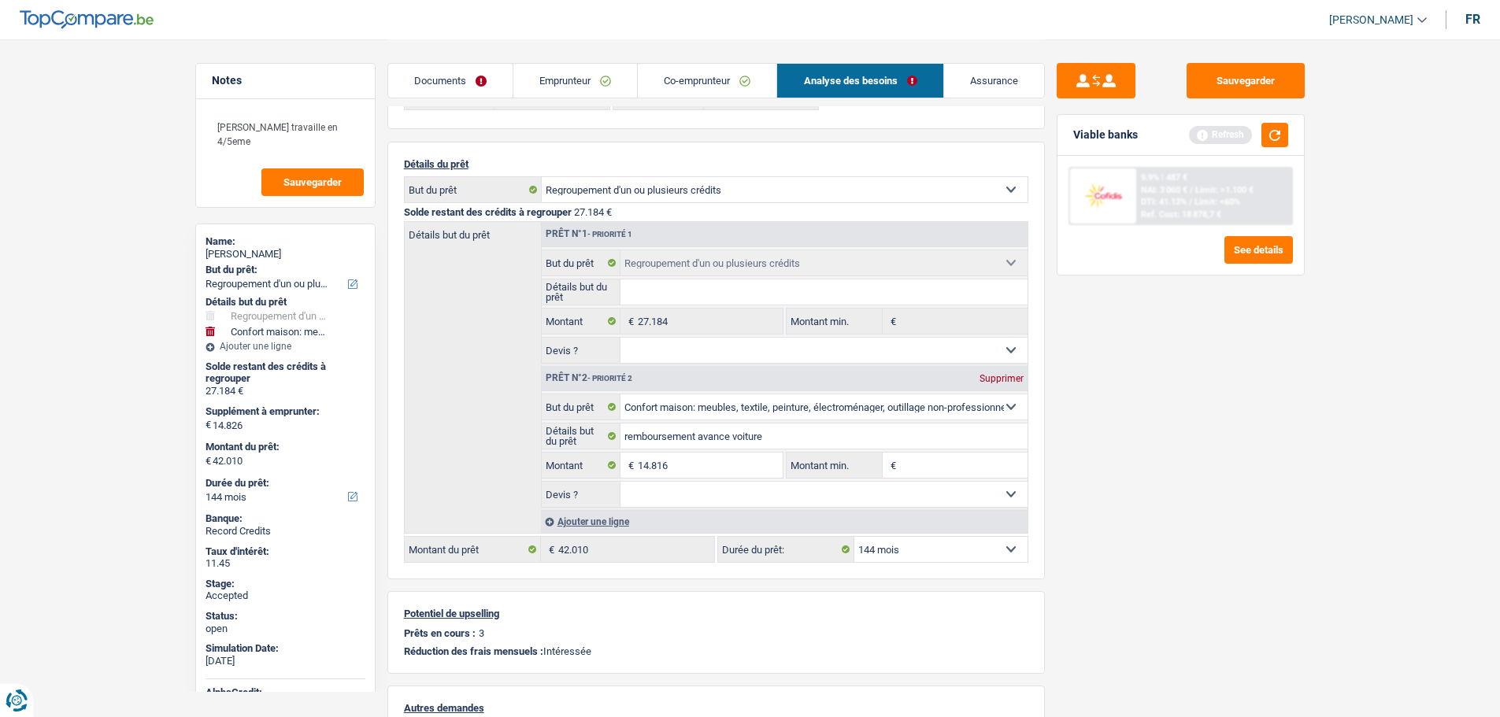
type input "14.816"
type input "42.000"
click at [984, 543] on select "12 mois 18 mois 24 mois 30 mois 36 mois 42 mois 48 mois 60 mois 72 mois 84 mois…" at bounding box center [940, 549] width 173 height 25
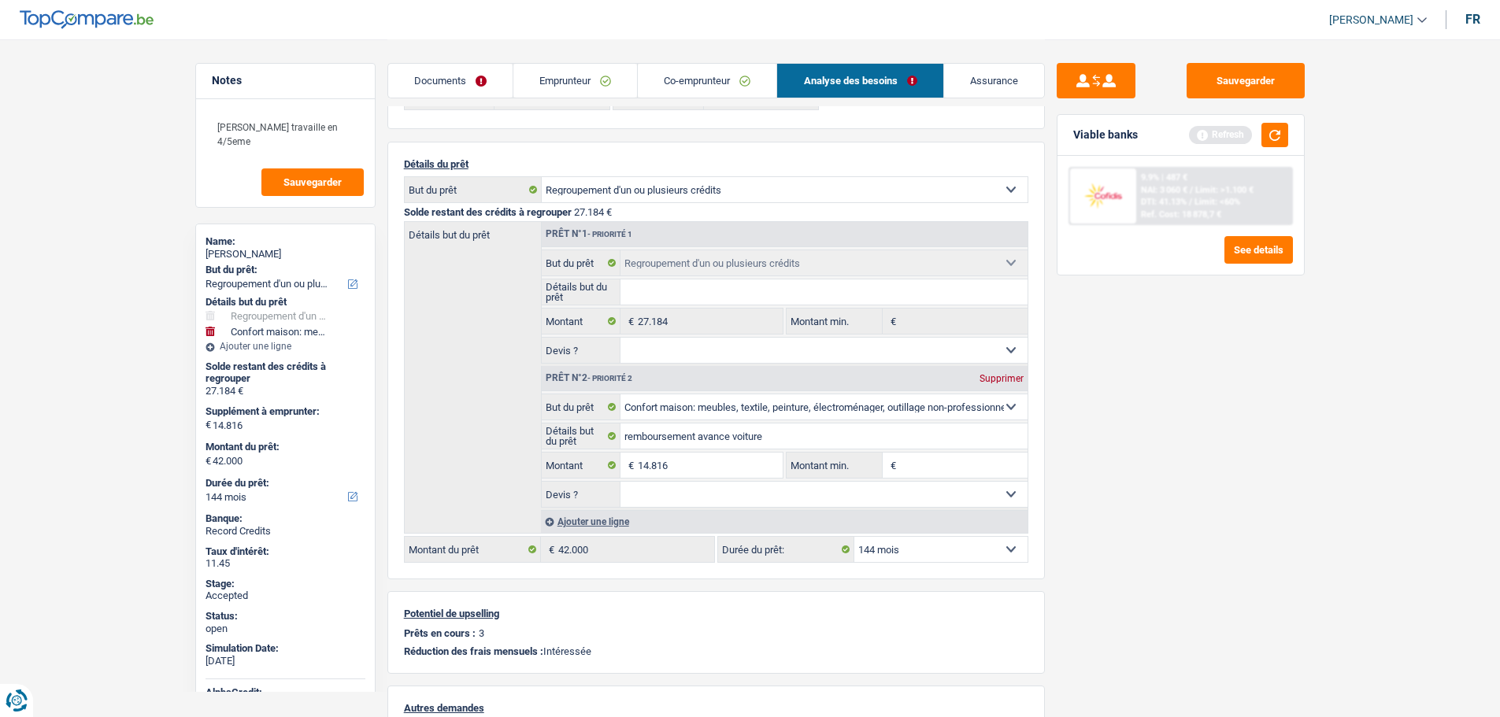
select select "120"
click at [854, 537] on select "12 mois 18 mois 24 mois 30 mois 36 mois 42 mois 48 mois 60 mois 72 mois 84 mois…" at bounding box center [940, 549] width 173 height 25
select select "120"
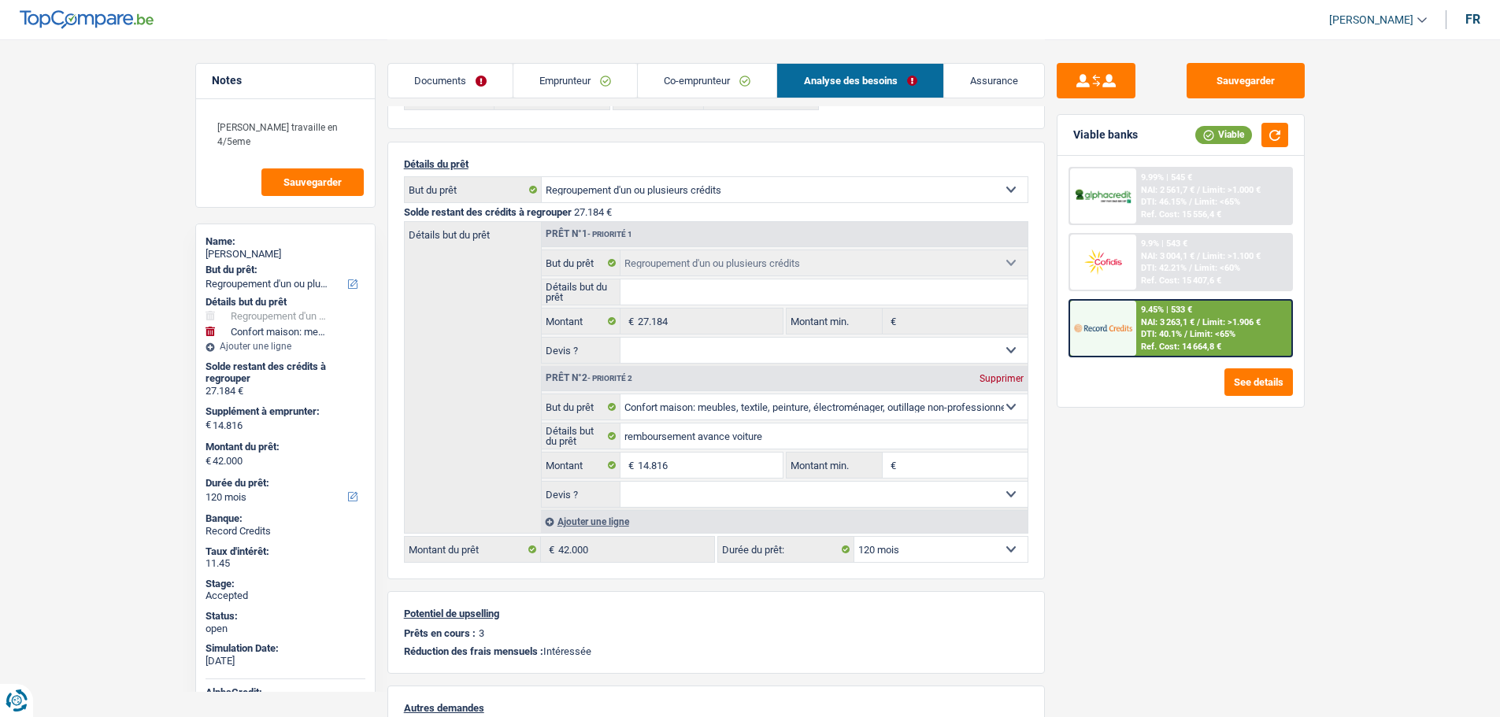
click at [1099, 247] on img at bounding box center [1103, 261] width 58 height 29
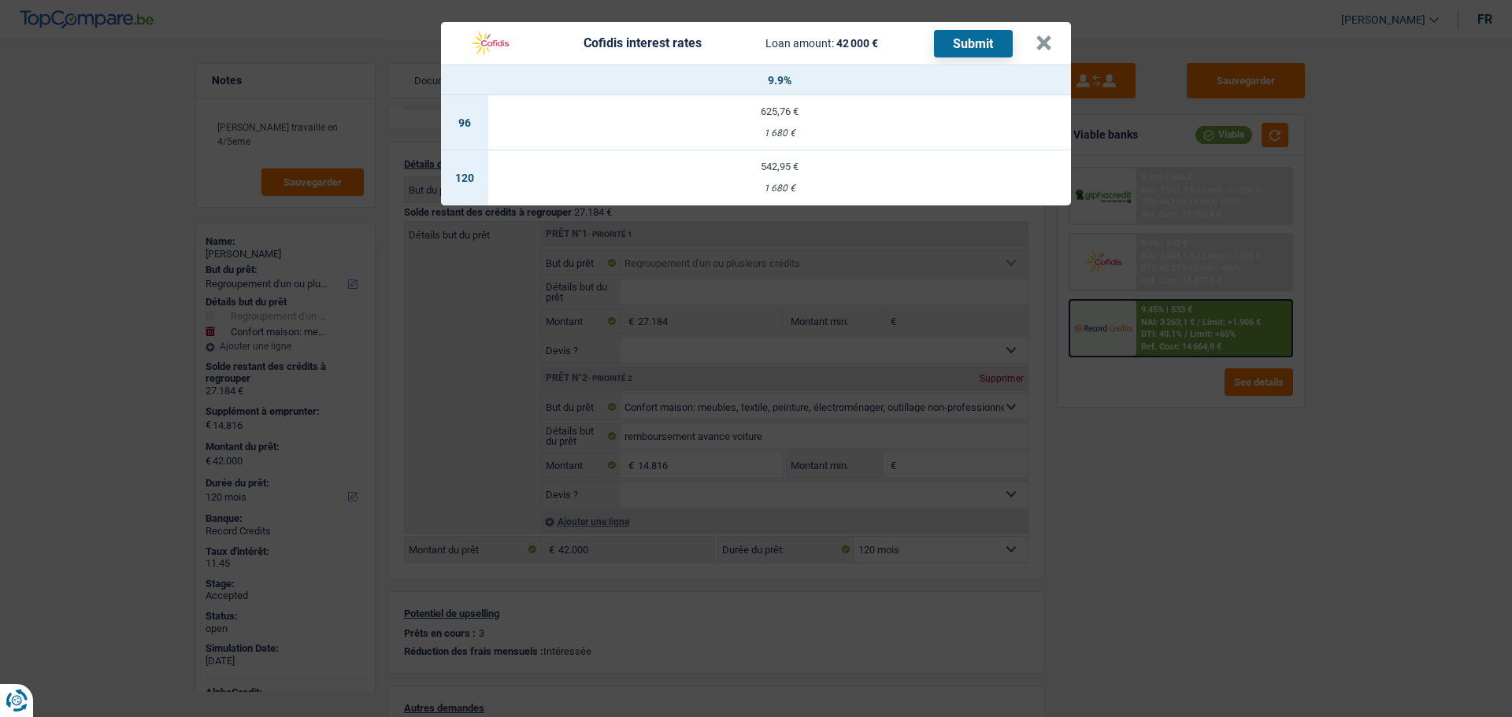
click at [793, 183] on div "1 680 €" at bounding box center [779, 188] width 583 height 10
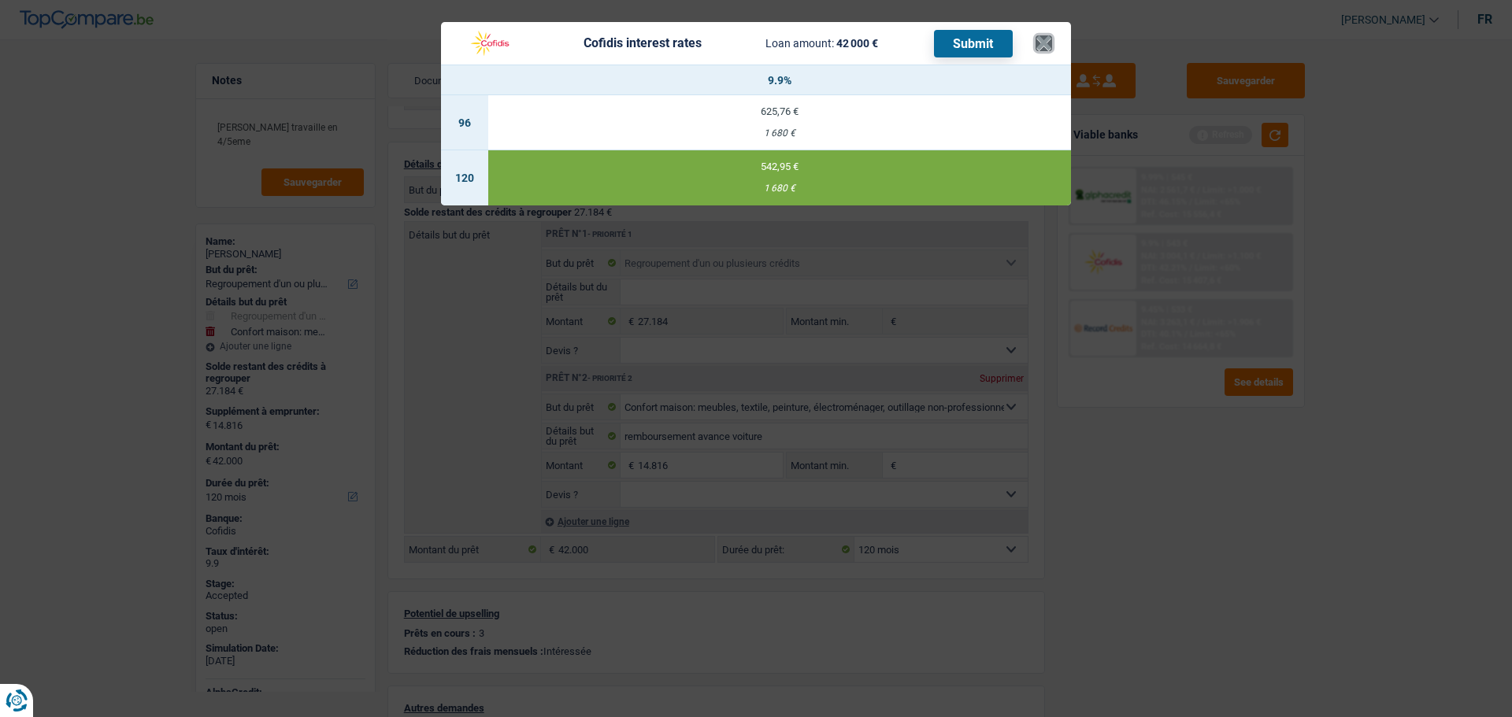
click at [1043, 48] on button "×" at bounding box center [1044, 43] width 17 height 16
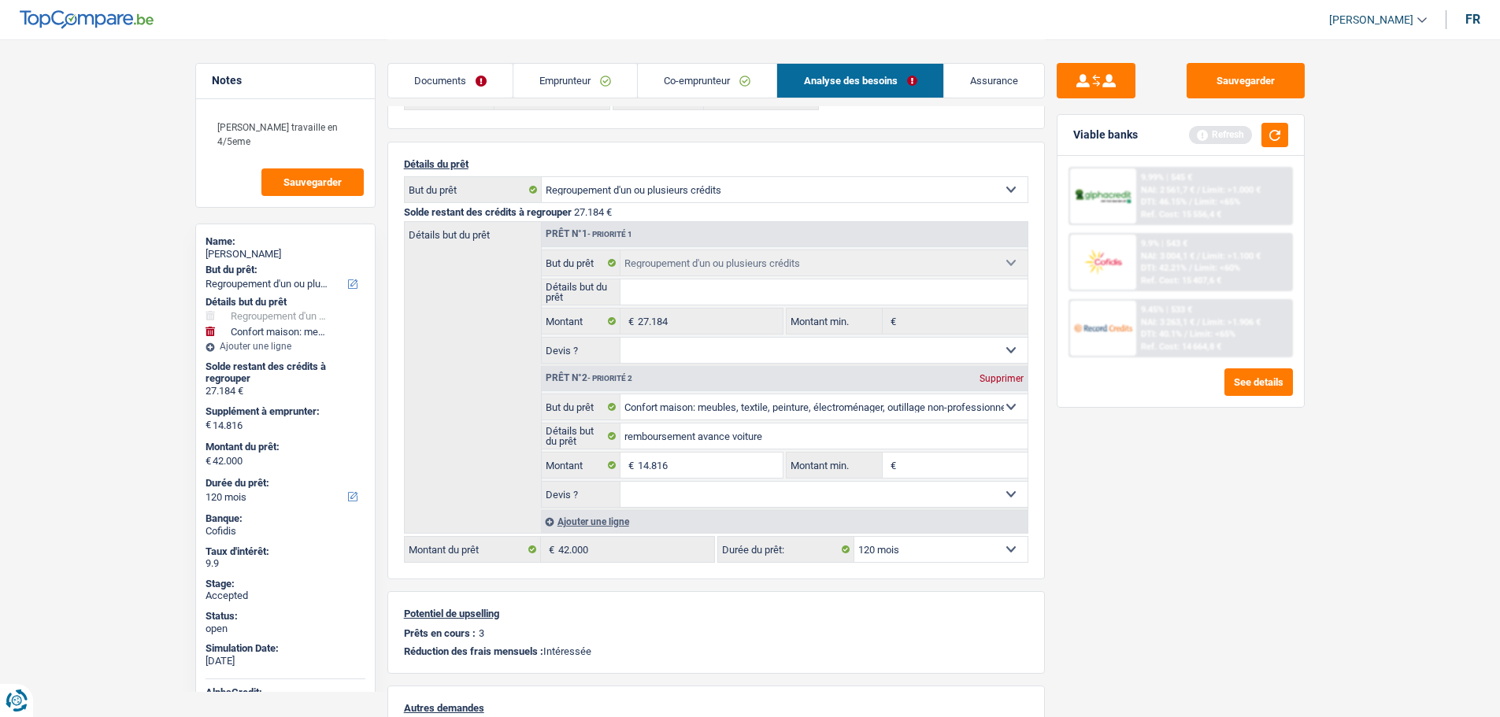
click at [991, 92] on link "Assurance" at bounding box center [994, 81] width 100 height 34
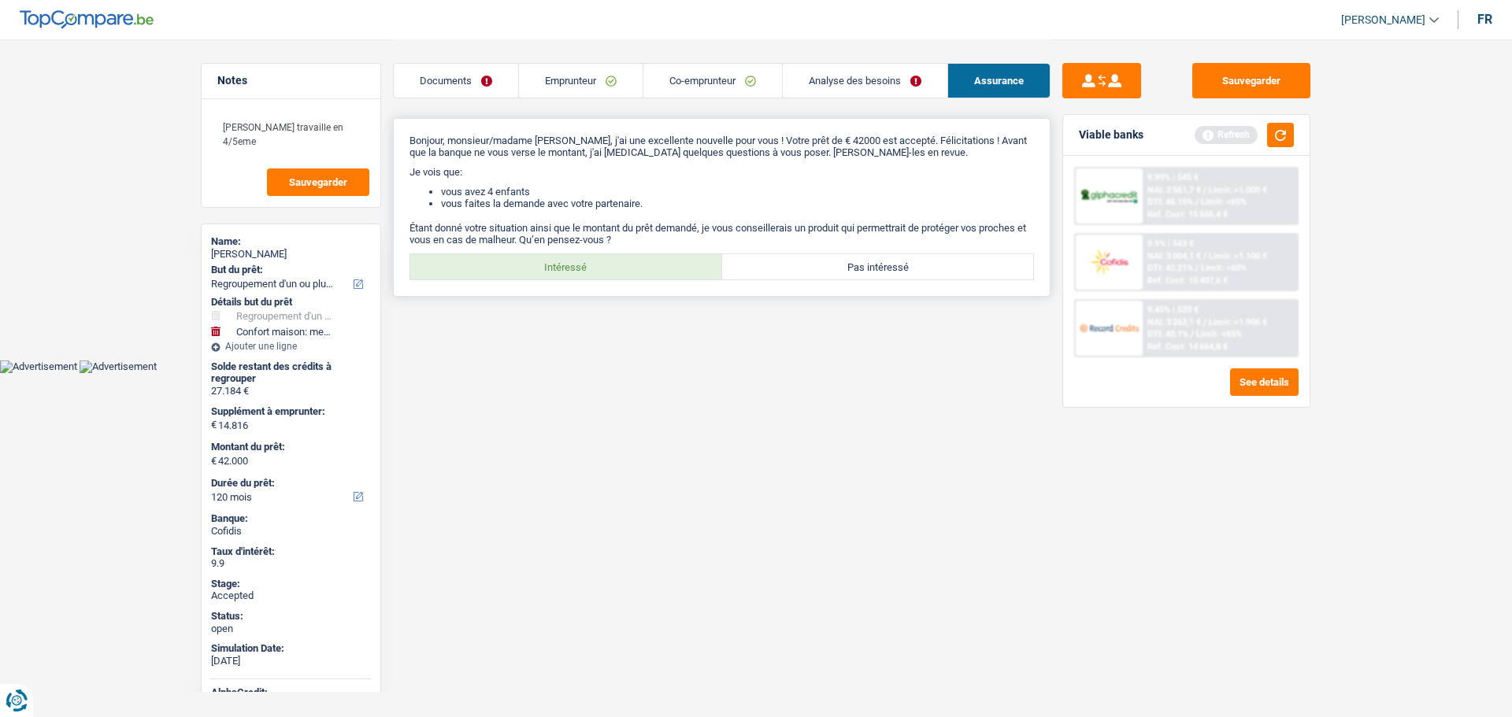
click at [621, 267] on label "Intéressé" at bounding box center [566, 266] width 312 height 25
click at [621, 267] on input "Intéressé" at bounding box center [566, 266] width 312 height 25
radio input "true"
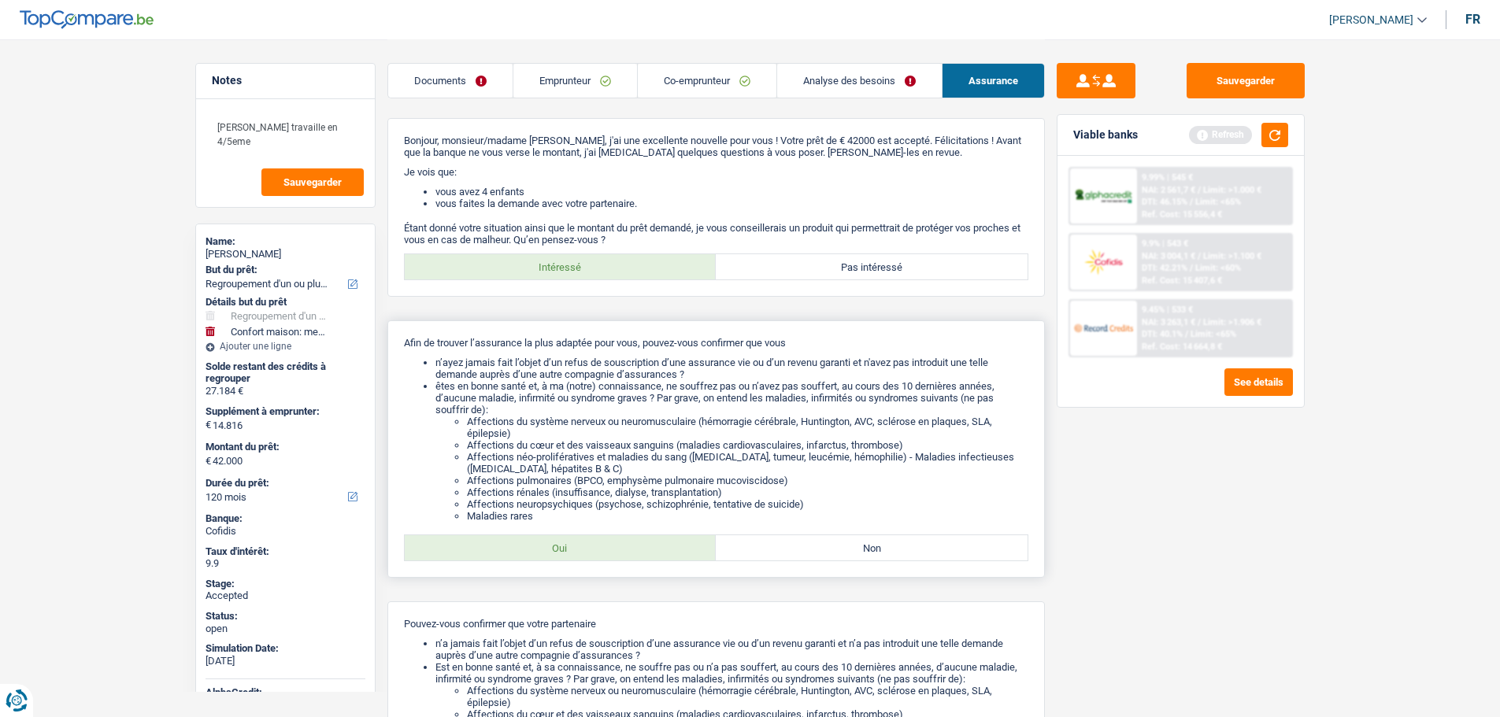
click at [656, 539] on label "Oui" at bounding box center [561, 548] width 312 height 25
click at [656, 539] on input "Oui" at bounding box center [561, 548] width 312 height 25
radio input "true"
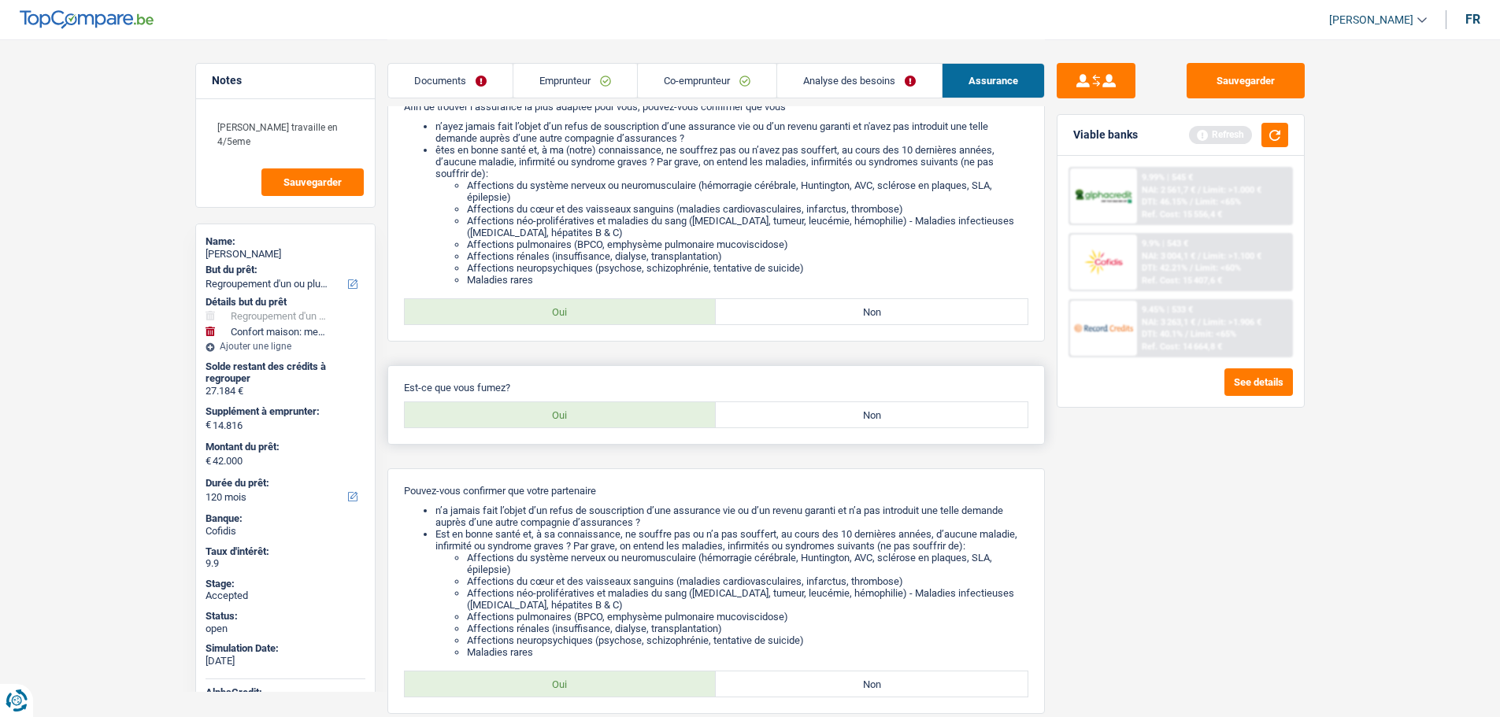
click at [587, 404] on label "Oui" at bounding box center [561, 414] width 312 height 25
click at [587, 404] on input "Oui" at bounding box center [561, 414] width 312 height 25
radio input "true"
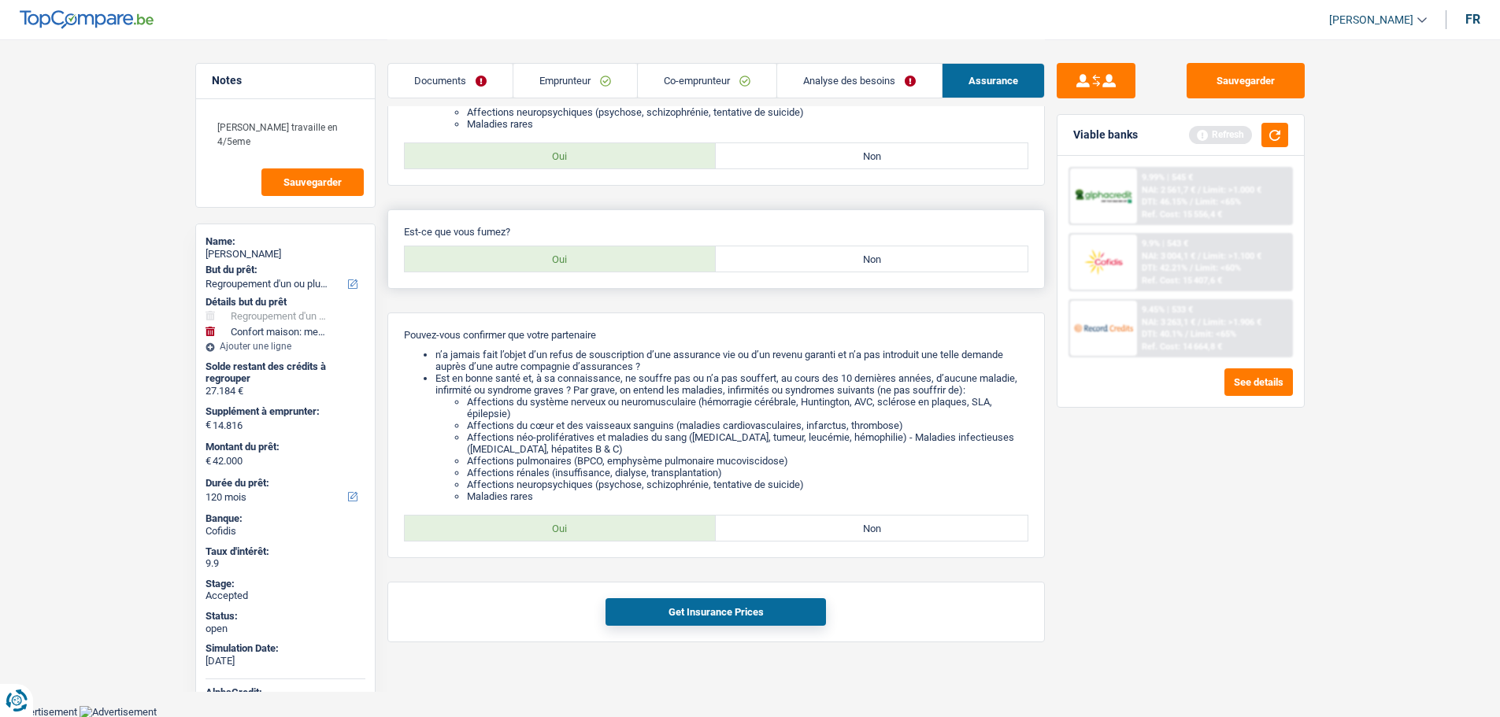
click at [805, 265] on label "Non" at bounding box center [872, 258] width 312 height 25
click at [805, 265] on input "Non" at bounding box center [872, 258] width 312 height 25
radio input "true"
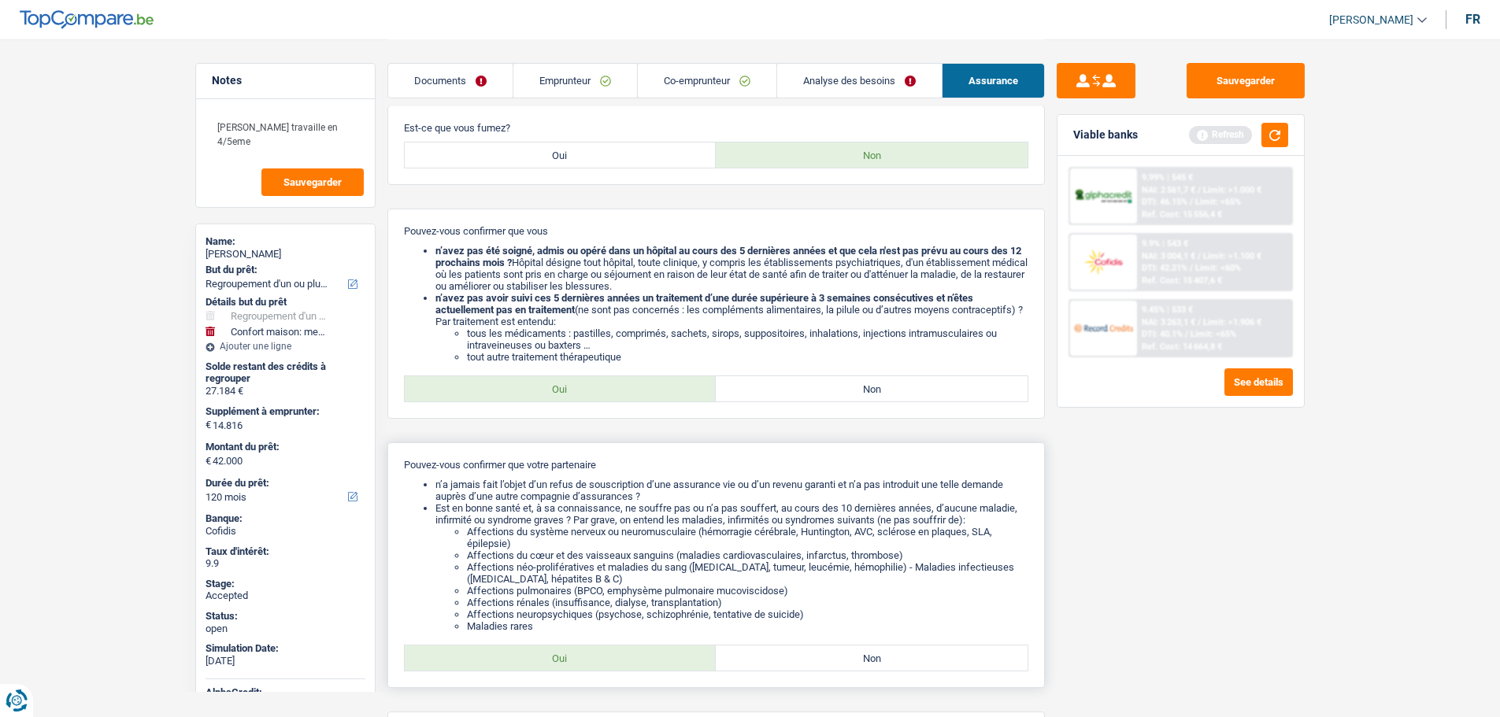
scroll to position [626, 0]
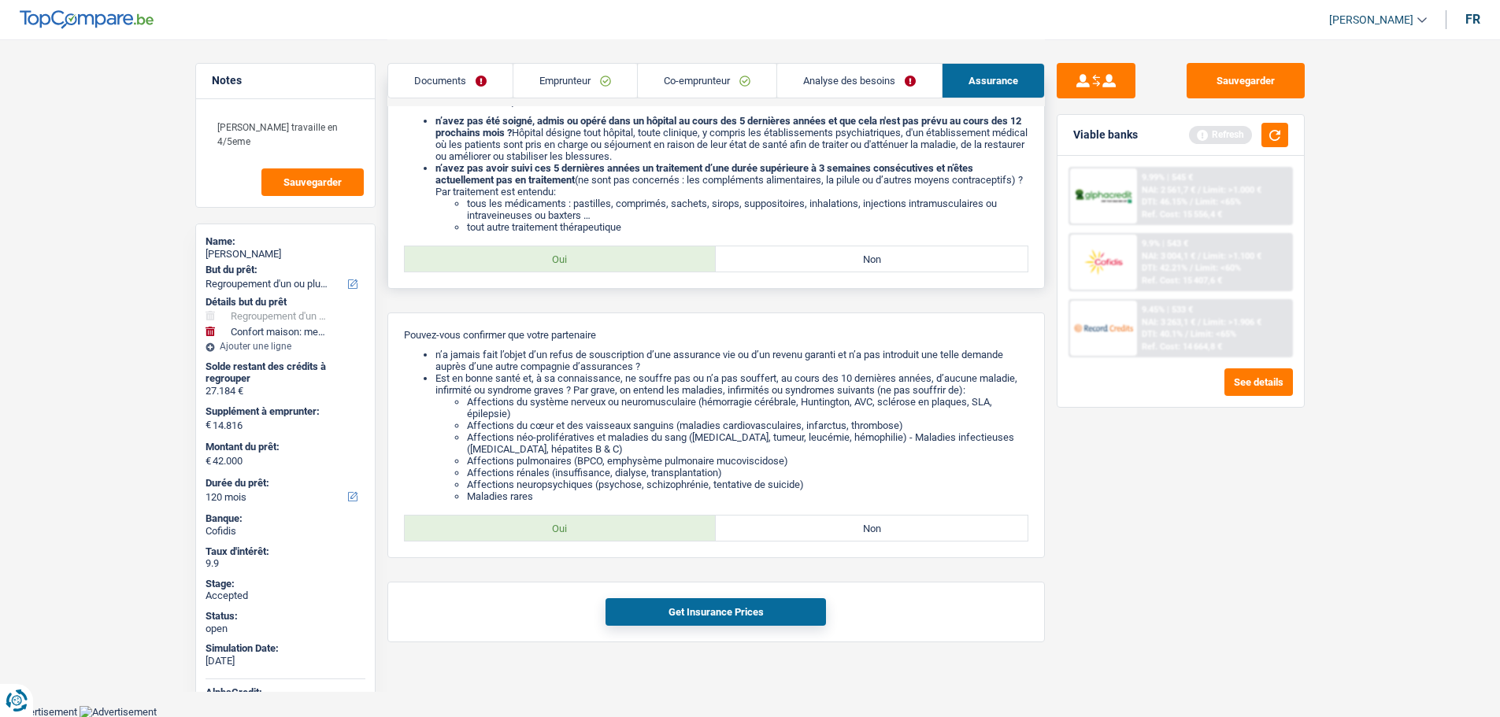
click at [596, 255] on label "Oui" at bounding box center [561, 258] width 312 height 25
click at [596, 255] on input "Oui" at bounding box center [561, 258] width 312 height 25
radio input "true"
click at [656, 527] on label "Oui" at bounding box center [561, 528] width 312 height 25
click at [656, 527] on input "Oui" at bounding box center [561, 528] width 312 height 25
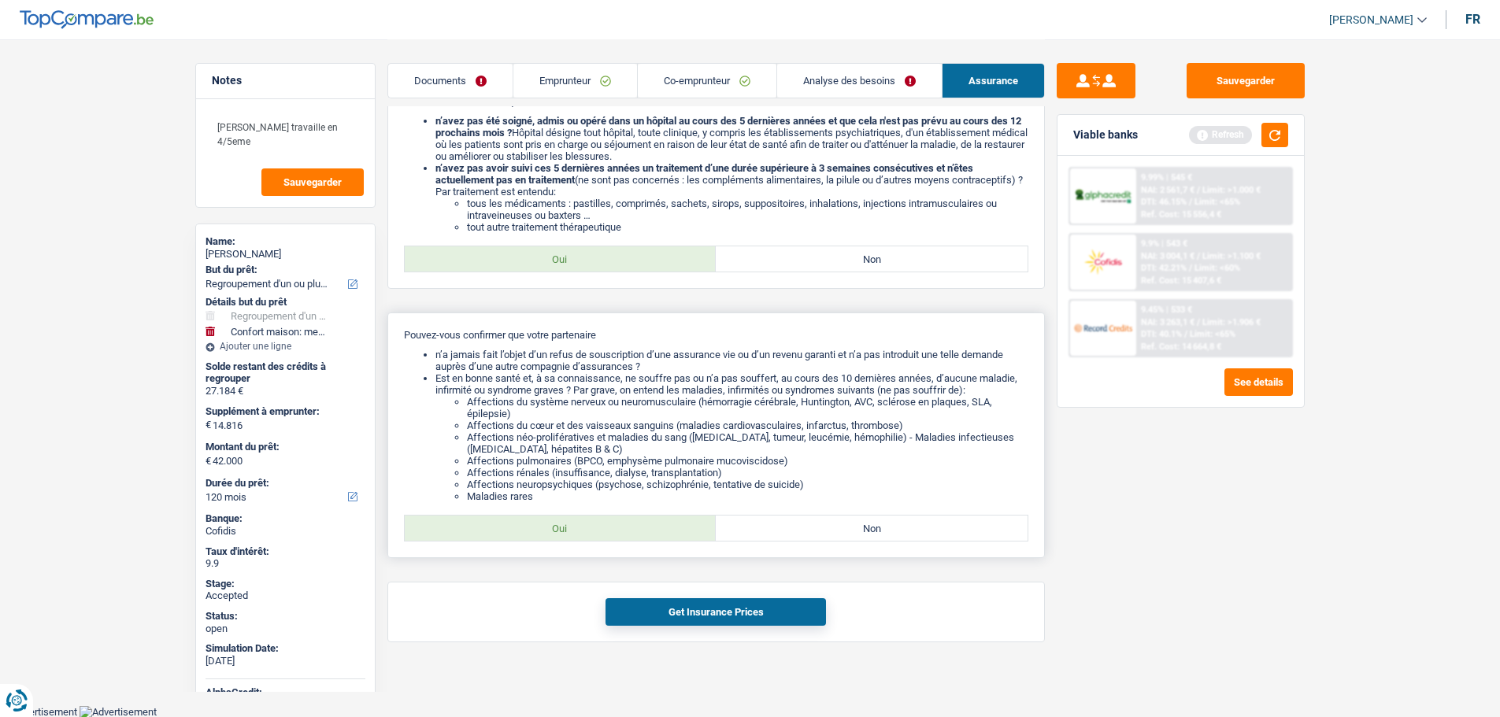
radio input "true"
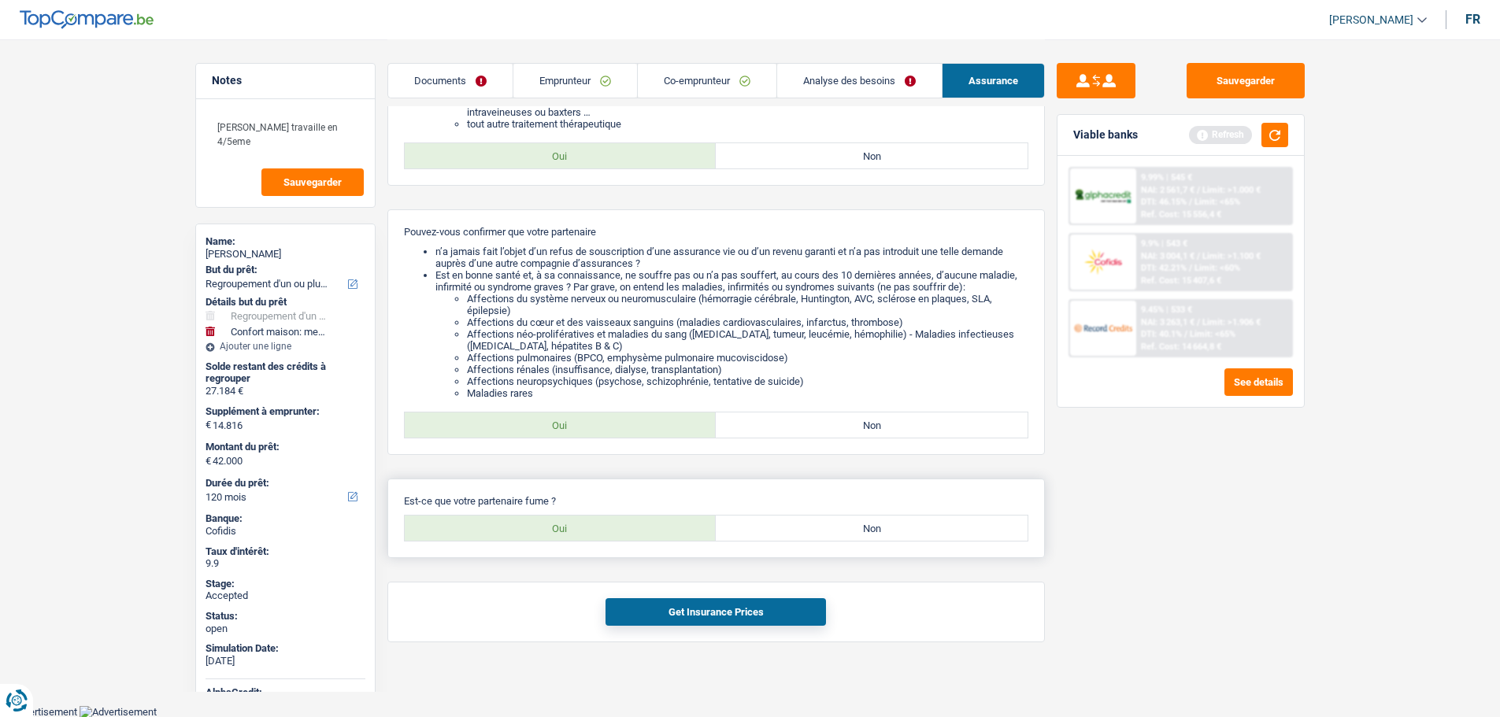
click at [817, 539] on label "Non" at bounding box center [872, 528] width 312 height 25
click at [817, 539] on input "Non" at bounding box center [872, 528] width 312 height 25
radio input "true"
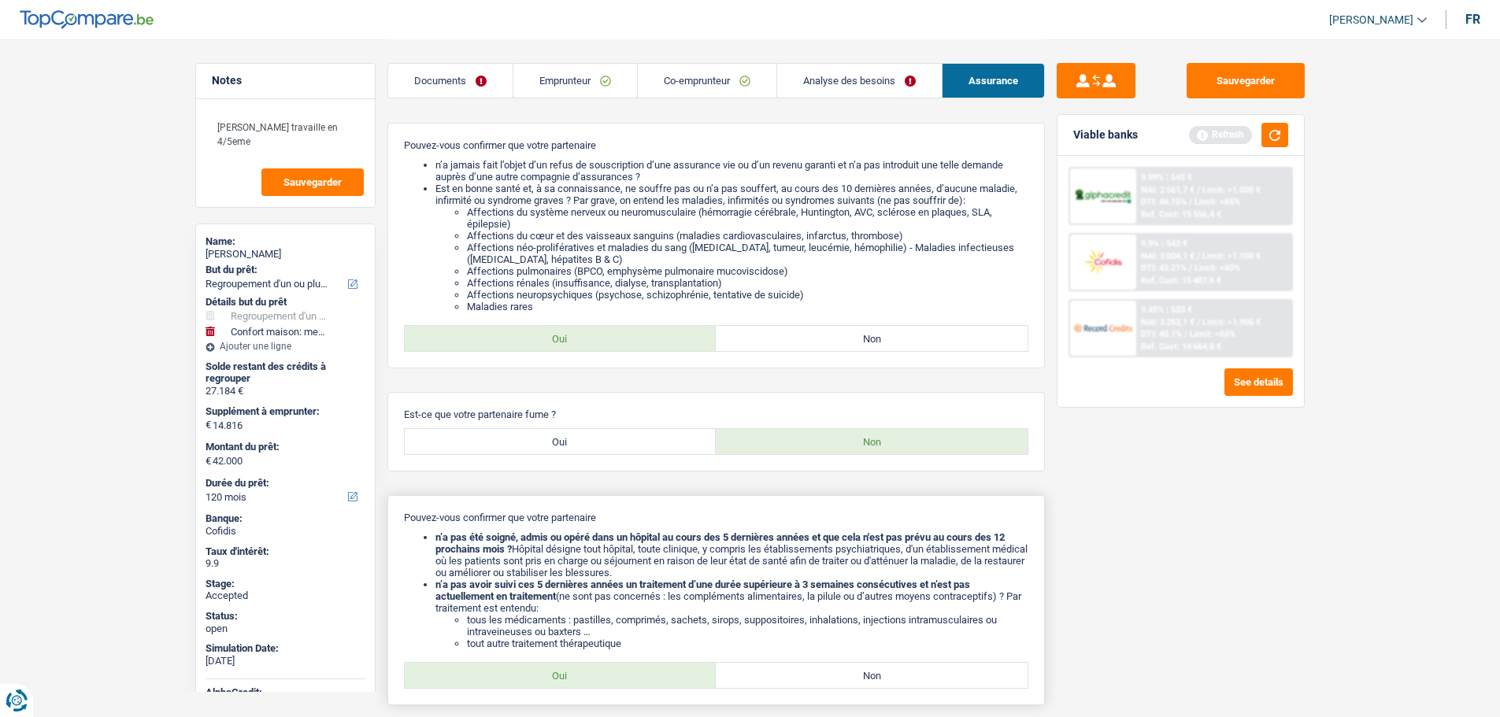
scroll to position [963, 0]
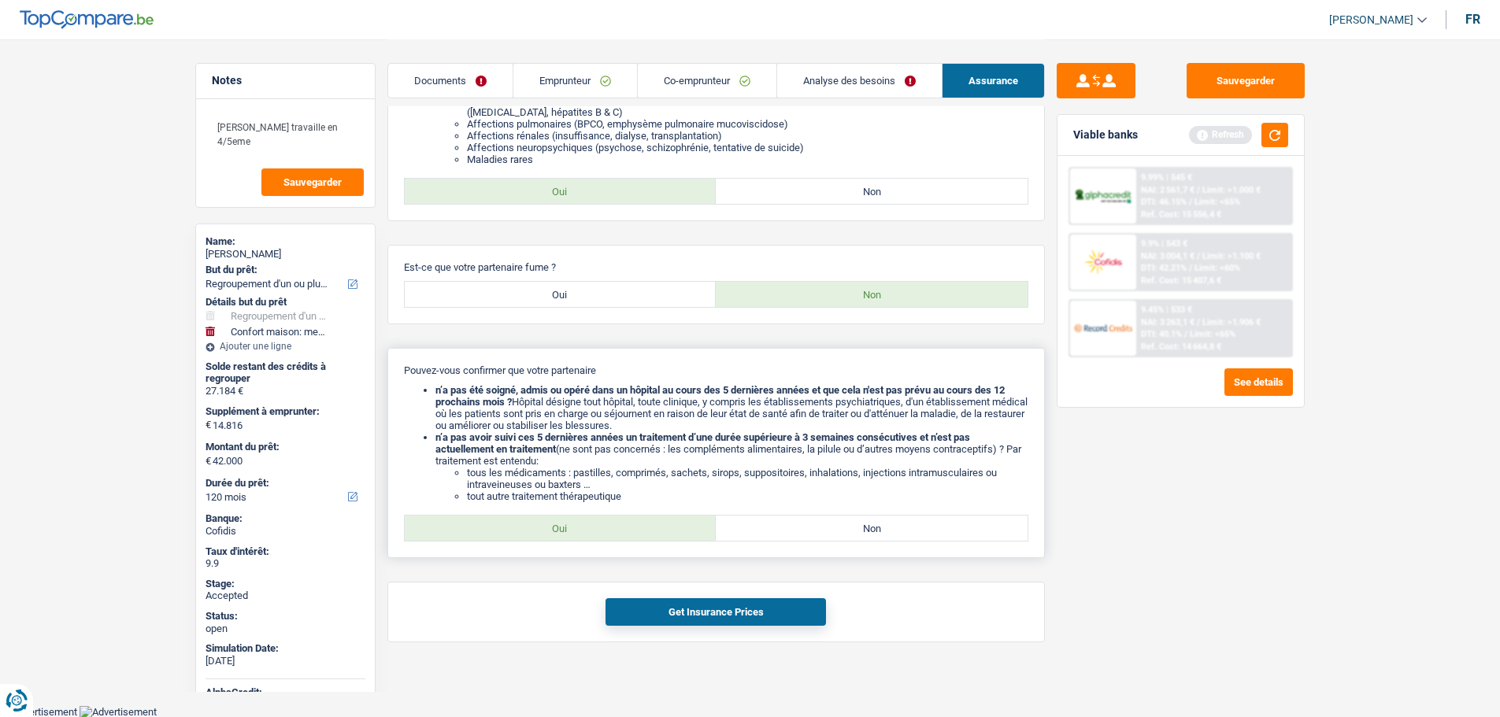
click at [574, 533] on label "Oui" at bounding box center [561, 528] width 312 height 25
click at [574, 533] on input "Oui" at bounding box center [561, 528] width 312 height 25
radio input "true"
click at [680, 592] on div "Get Insurance Prices" at bounding box center [716, 612] width 658 height 61
click at [689, 600] on button "Get Insurance Prices" at bounding box center [716, 613] width 221 height 28
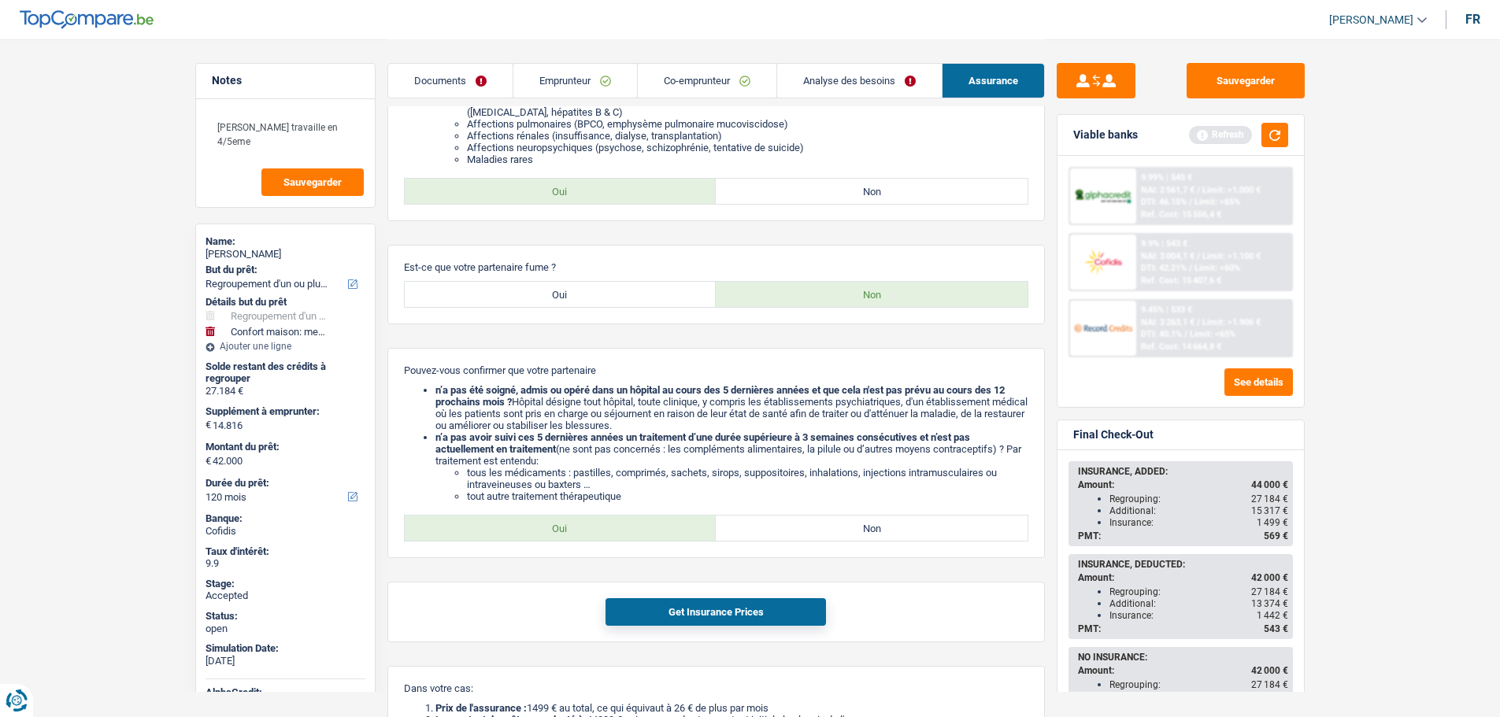
click at [550, 86] on link "Emprunteur" at bounding box center [575, 81] width 124 height 34
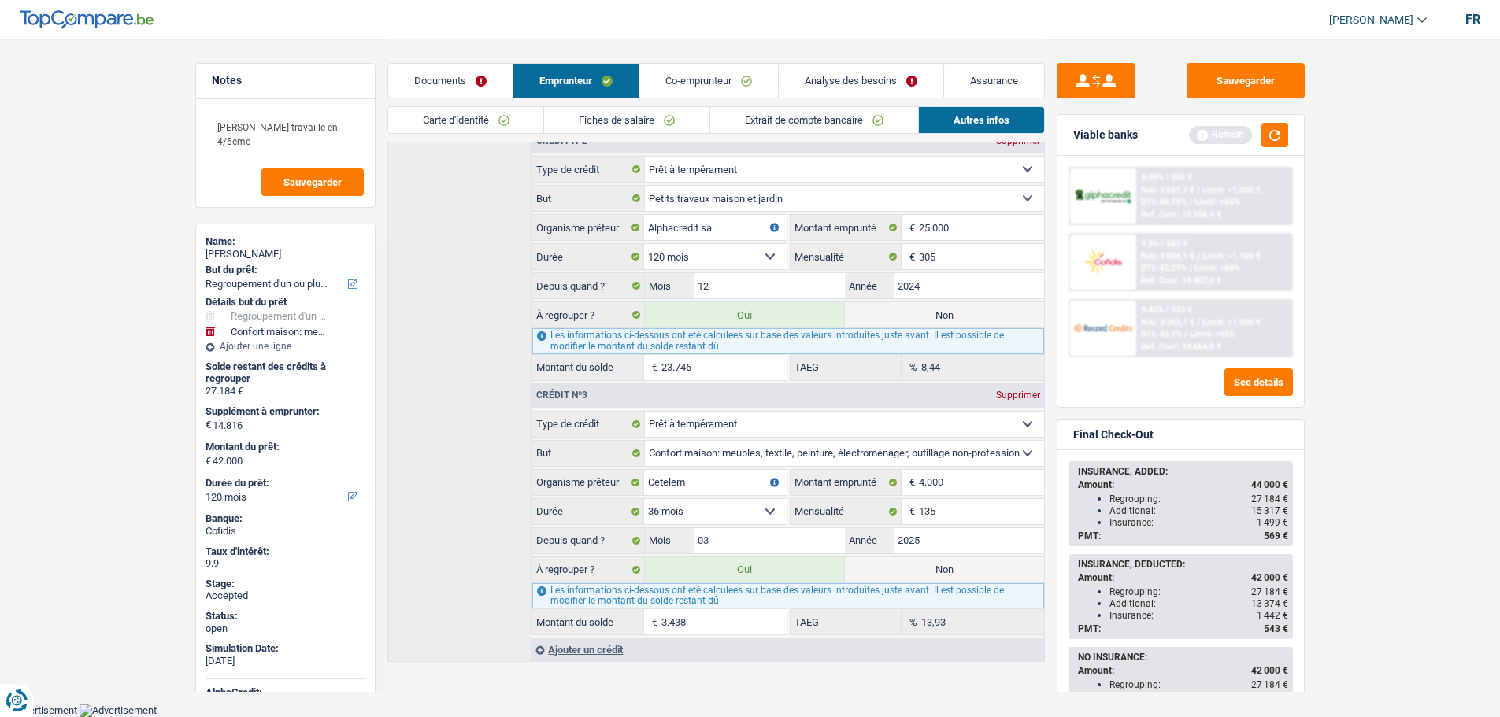
scroll to position [650, 0]
click at [602, 119] on link "Fiches de salaire" at bounding box center [626, 120] width 165 height 26
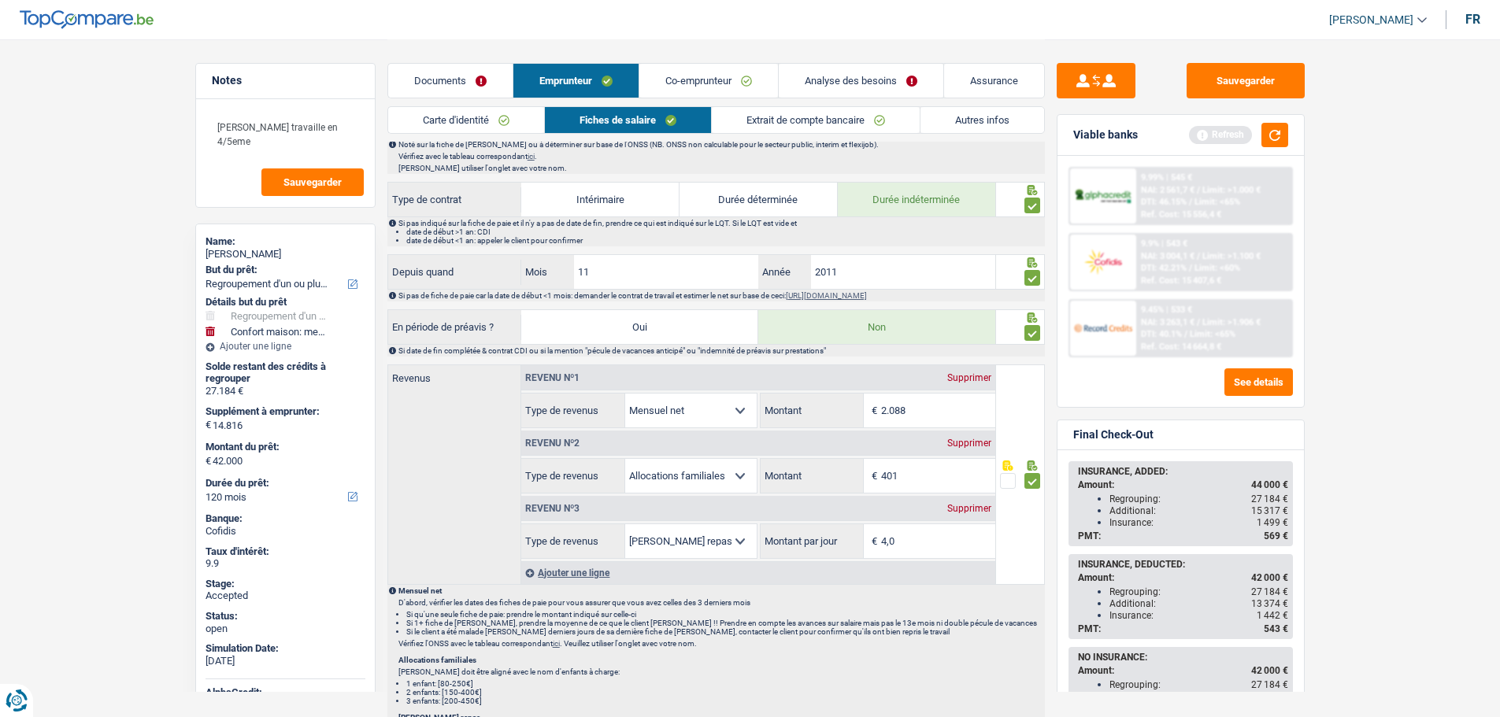
click at [669, 75] on link "Co-emprunteur" at bounding box center [708, 81] width 139 height 34
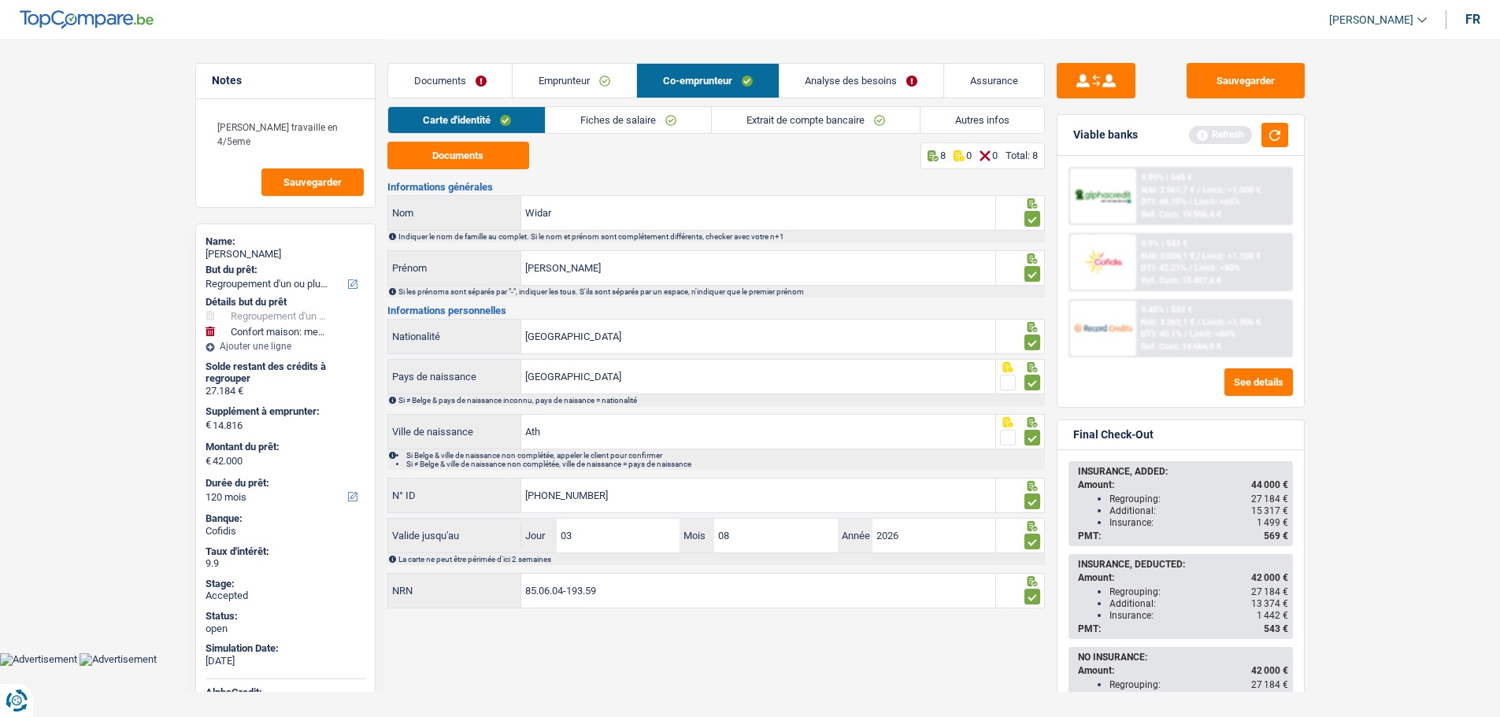
scroll to position [0, 0]
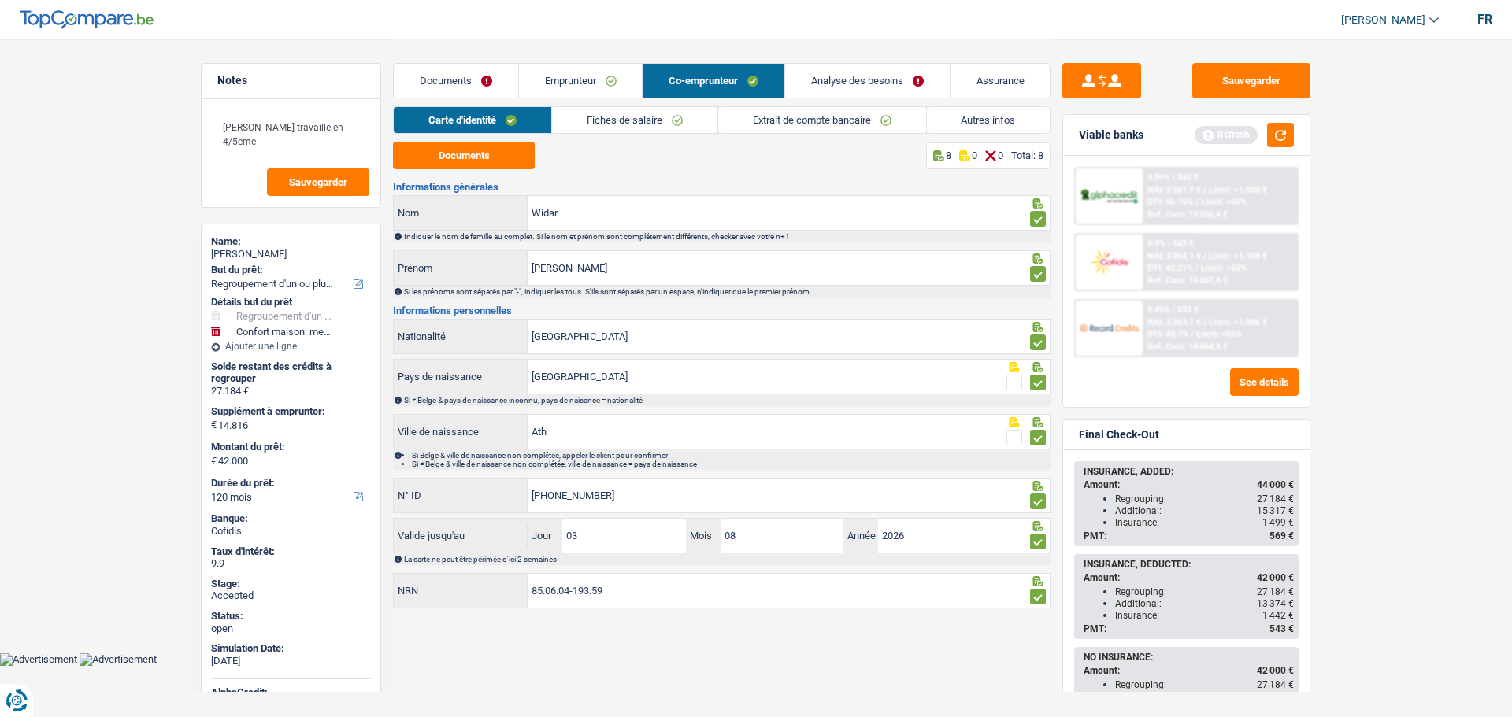
click at [609, 124] on link "Fiches de salaire" at bounding box center [634, 120] width 165 height 26
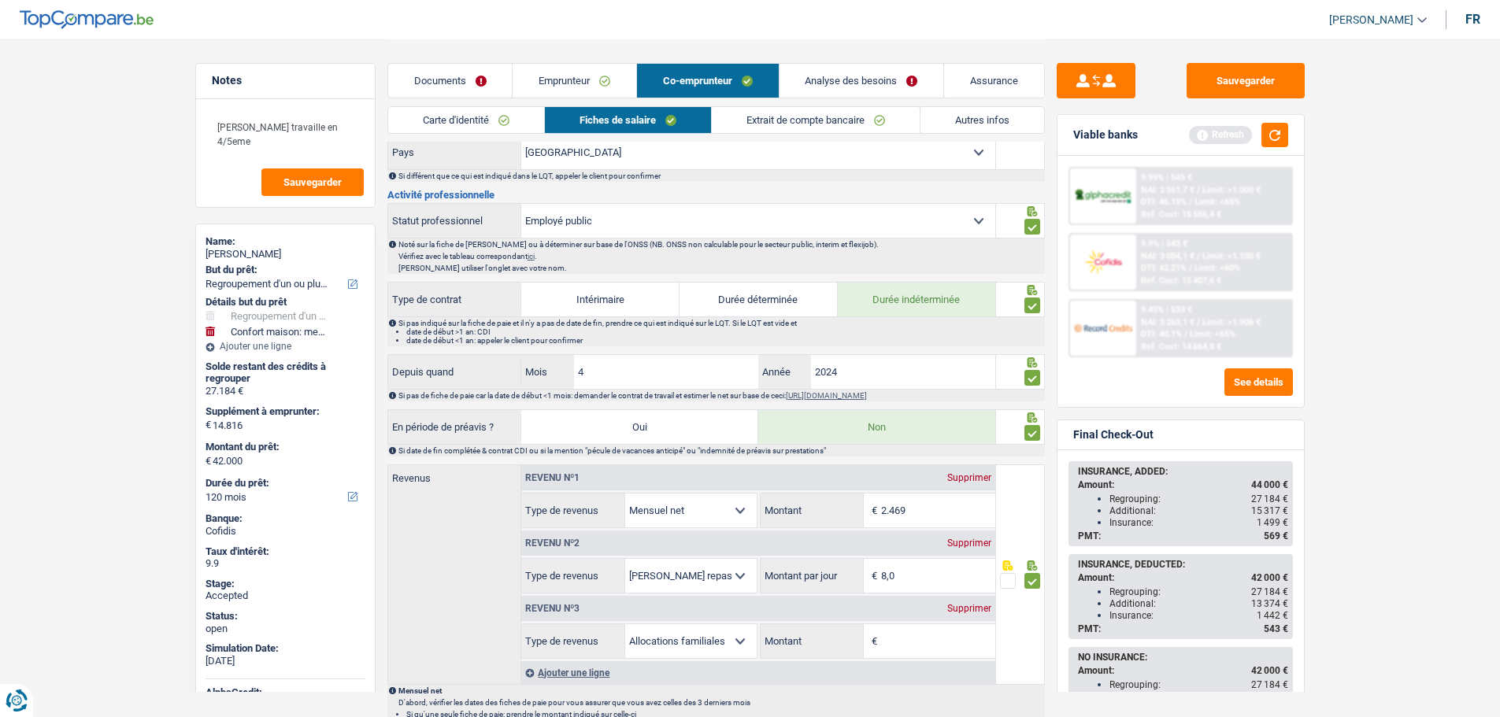
scroll to position [551, 0]
click at [572, 78] on link "Emprunteur" at bounding box center [575, 81] width 124 height 34
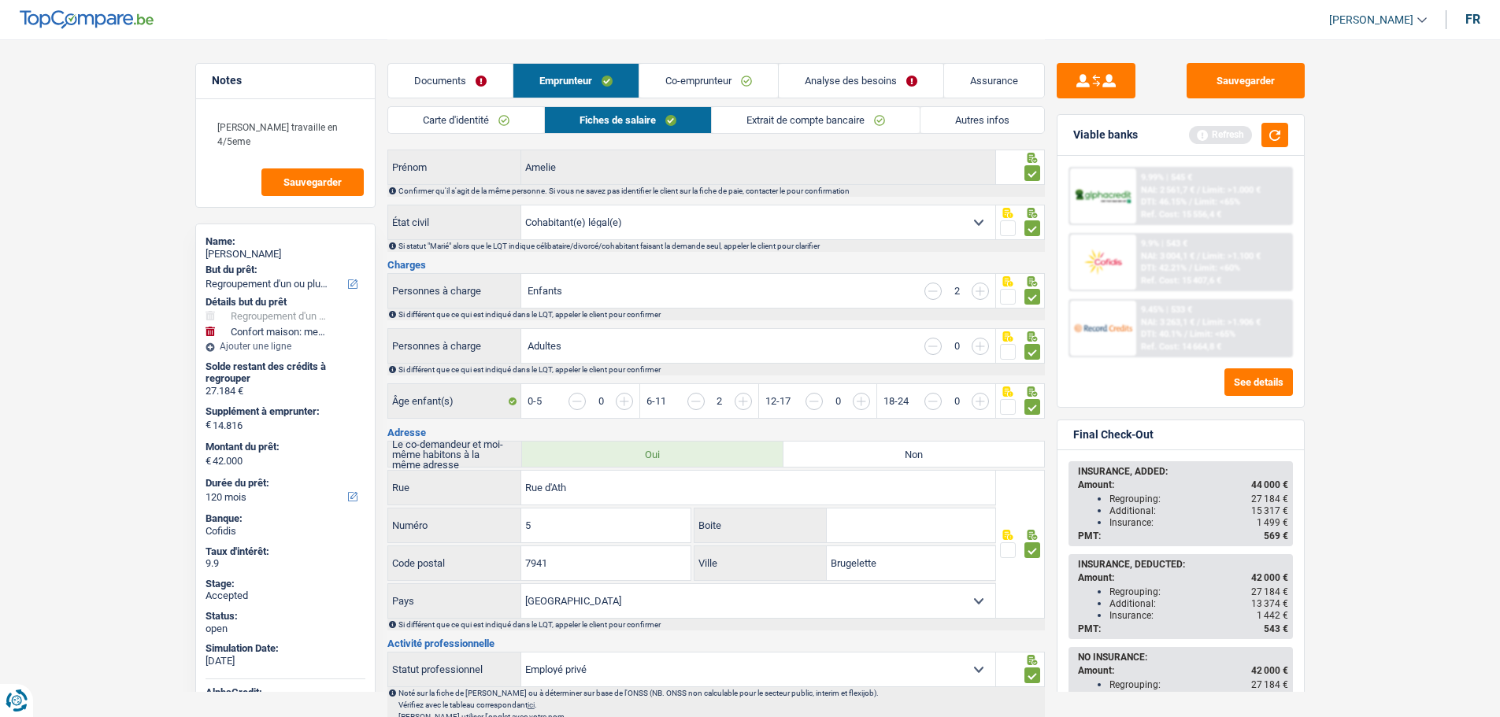
scroll to position [0, 0]
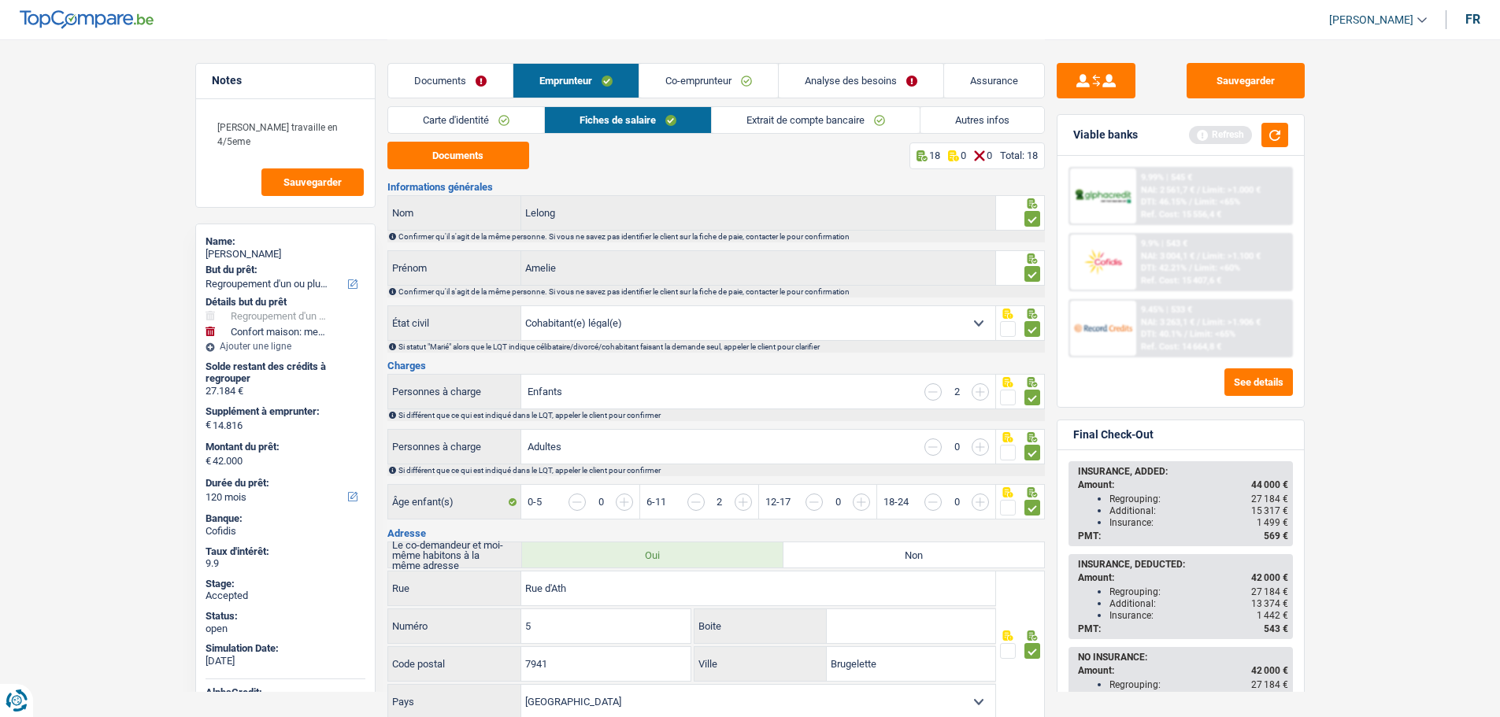
click at [669, 89] on link "Co-emprunteur" at bounding box center [708, 81] width 139 height 34
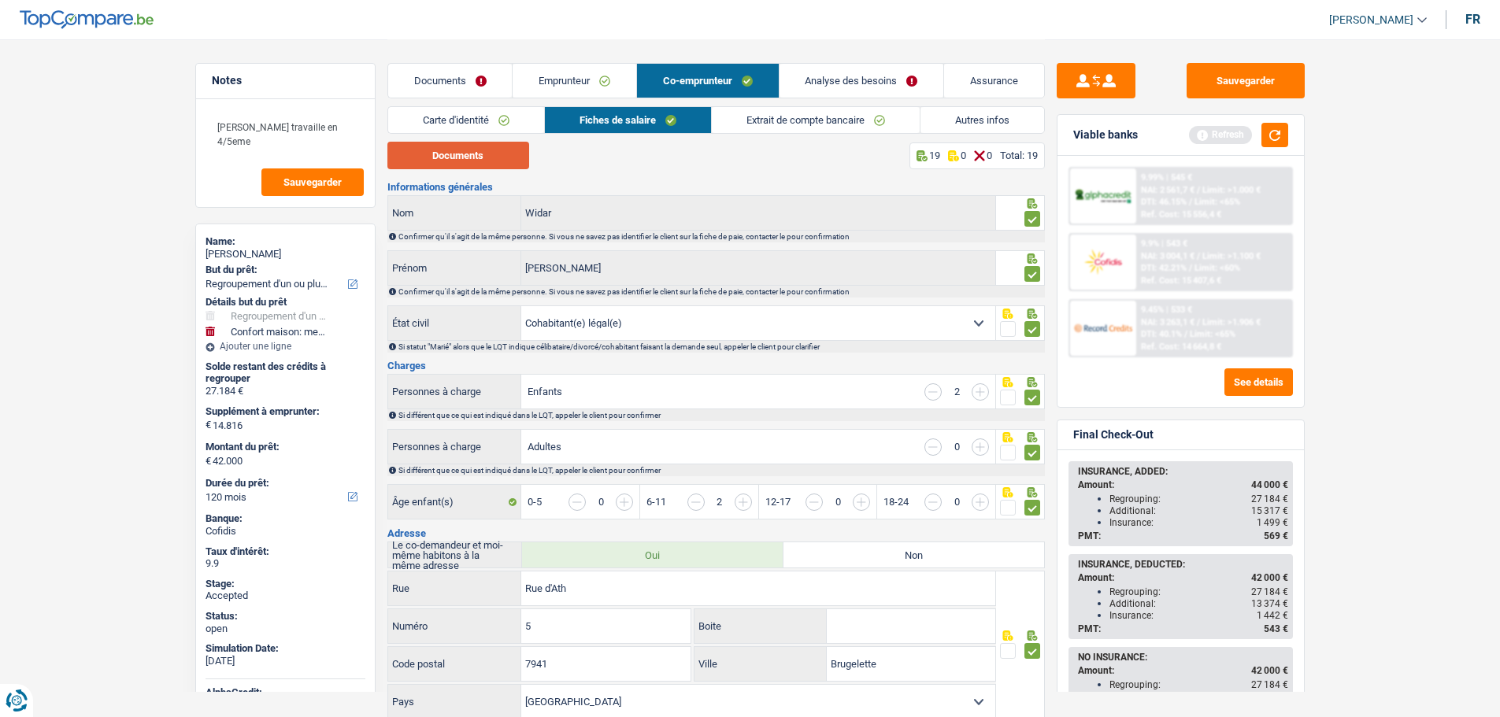
click at [466, 151] on button "Documents" at bounding box center [458, 156] width 142 height 28
click at [461, 82] on link "Documents" at bounding box center [450, 81] width 124 height 34
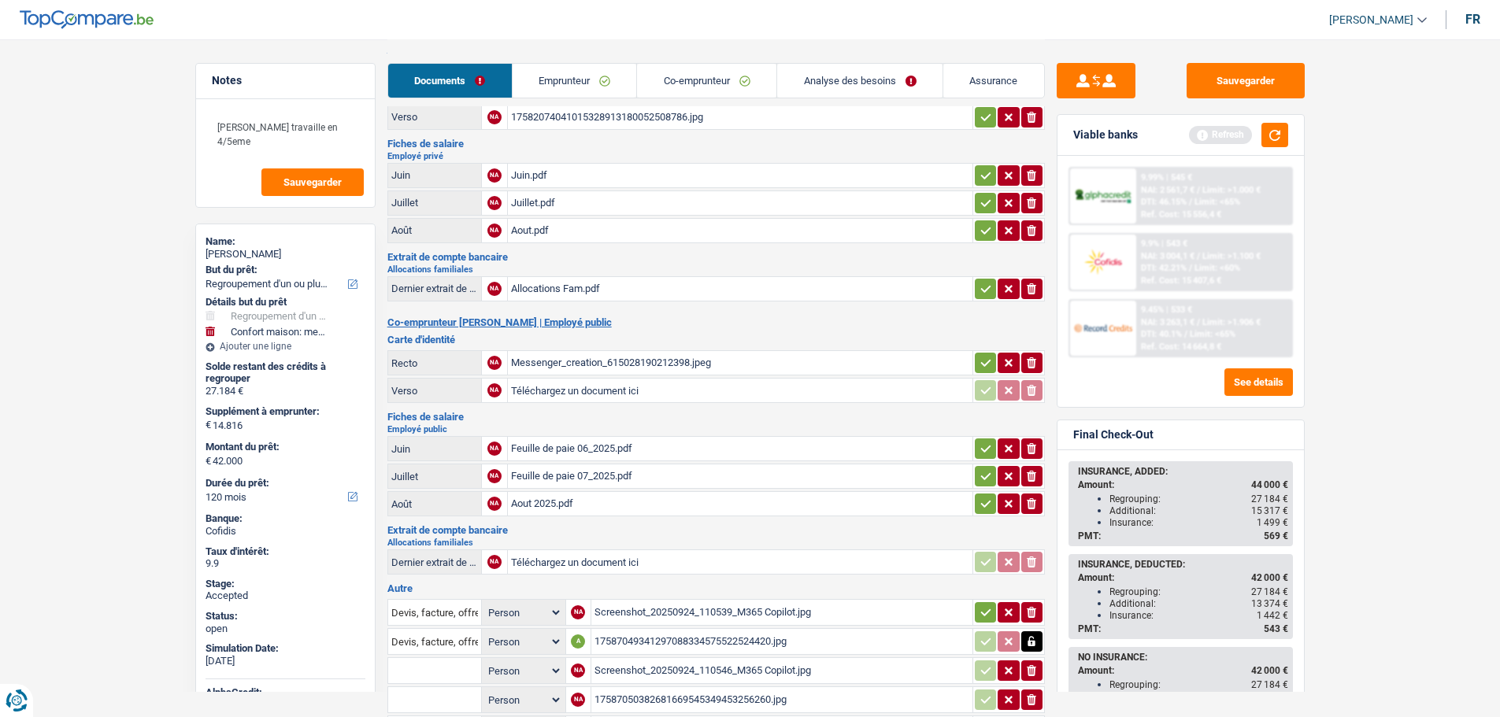
scroll to position [209, 0]
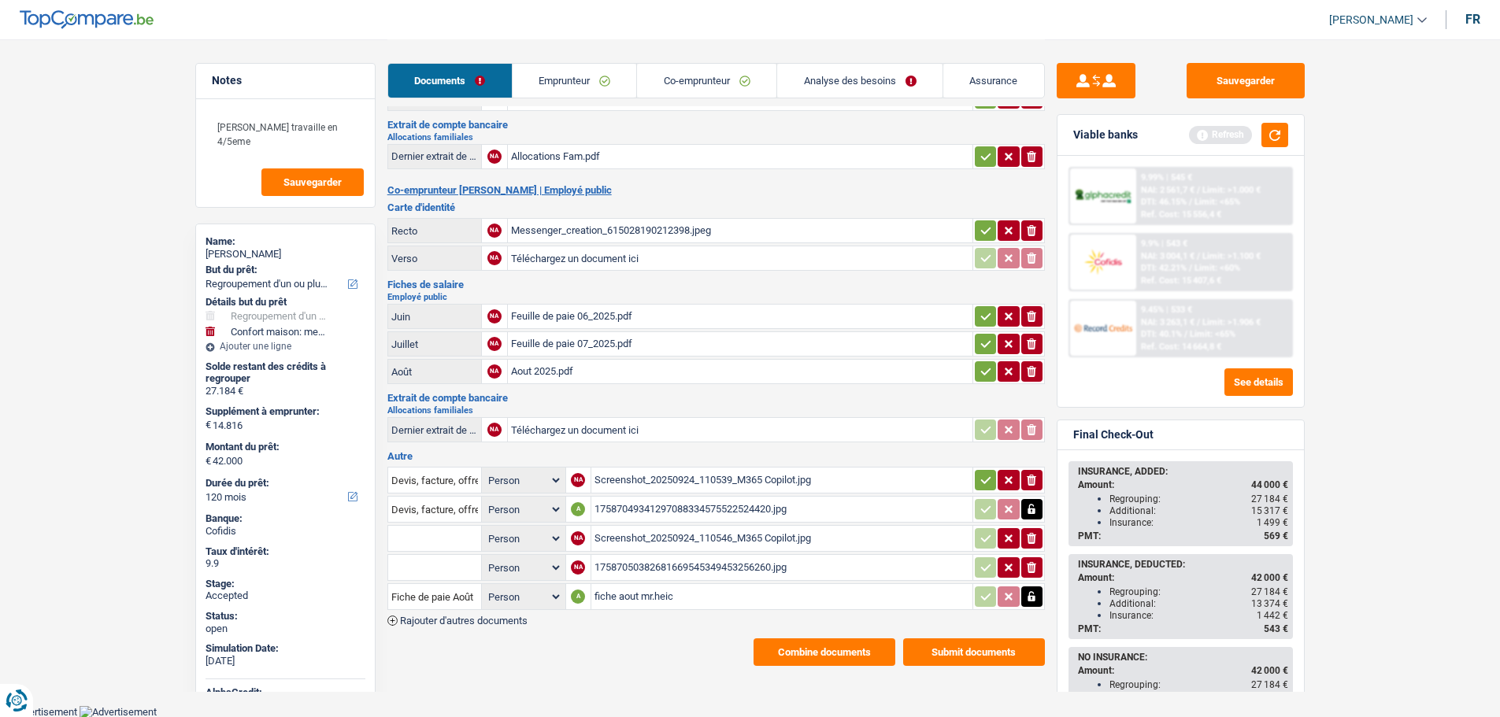
click at [839, 656] on button "Combine documents" at bounding box center [825, 653] width 142 height 28
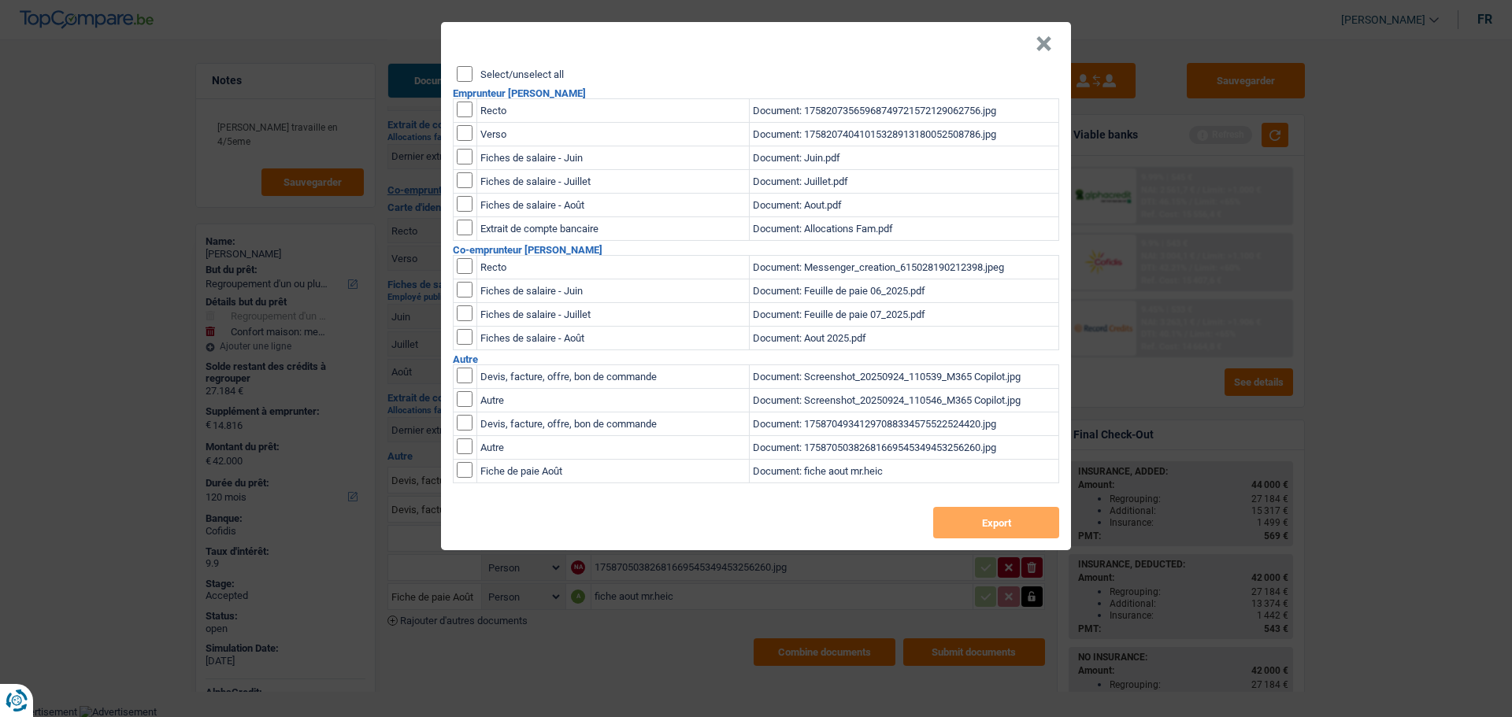
click at [503, 79] on label "Select/unselect all" at bounding box center [521, 74] width 83 height 10
click at [473, 79] on input "Select/unselect all" at bounding box center [465, 74] width 16 height 16
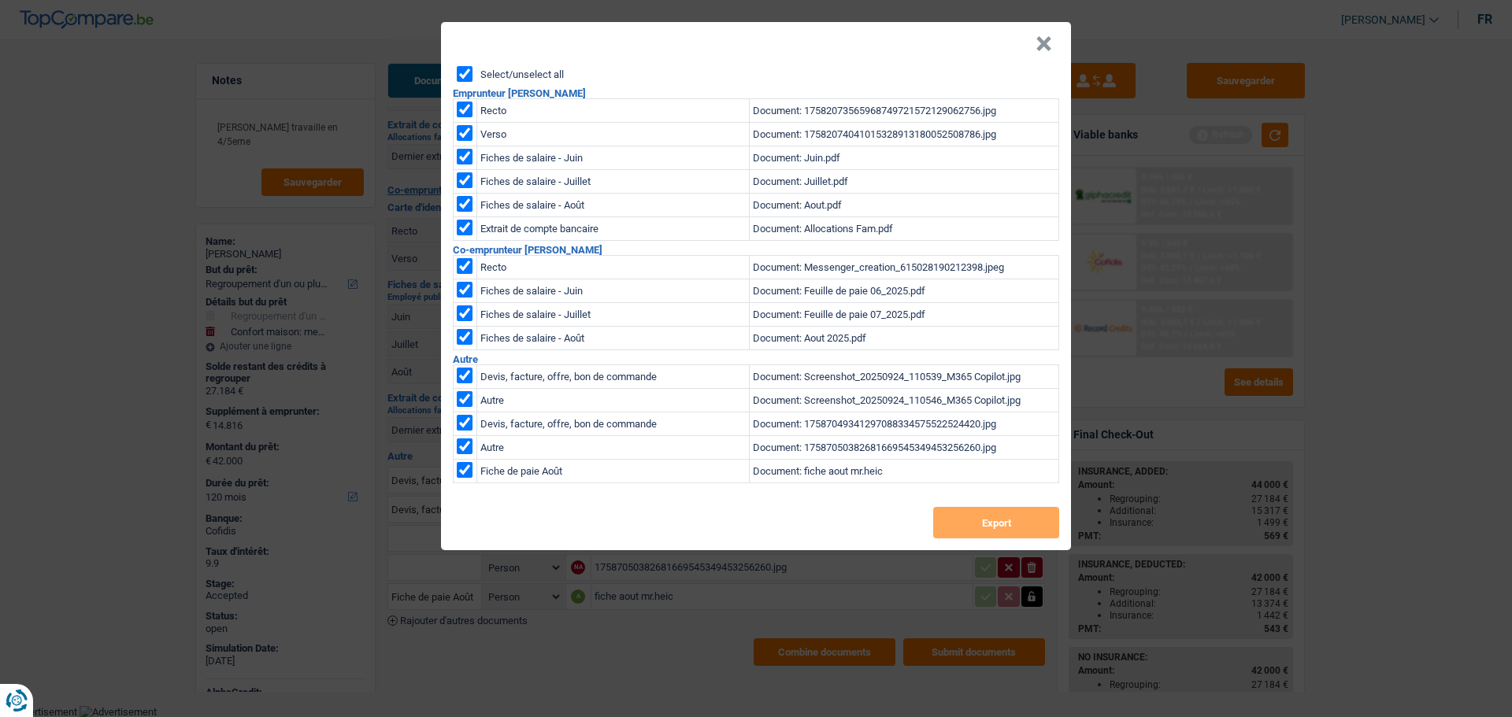
checkbox input "true"
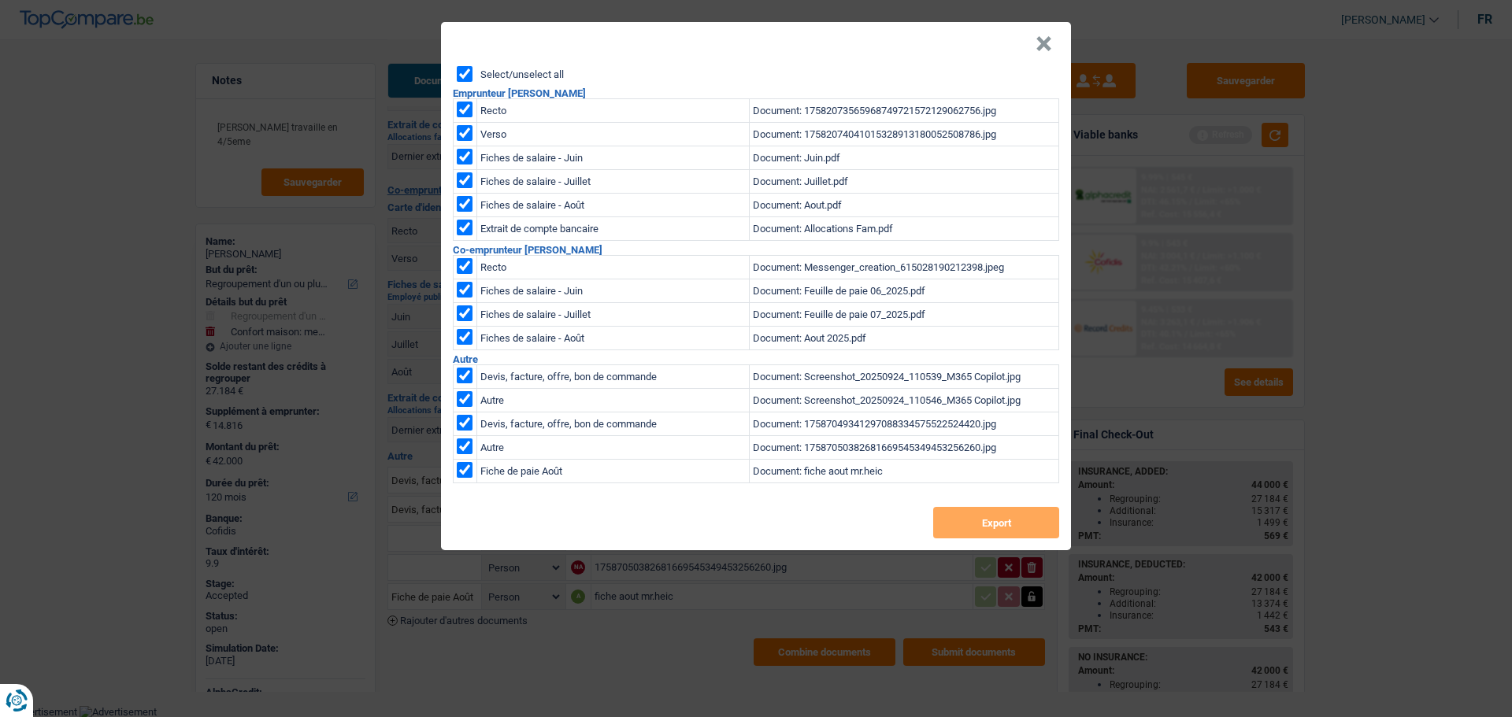
checkbox input "true"
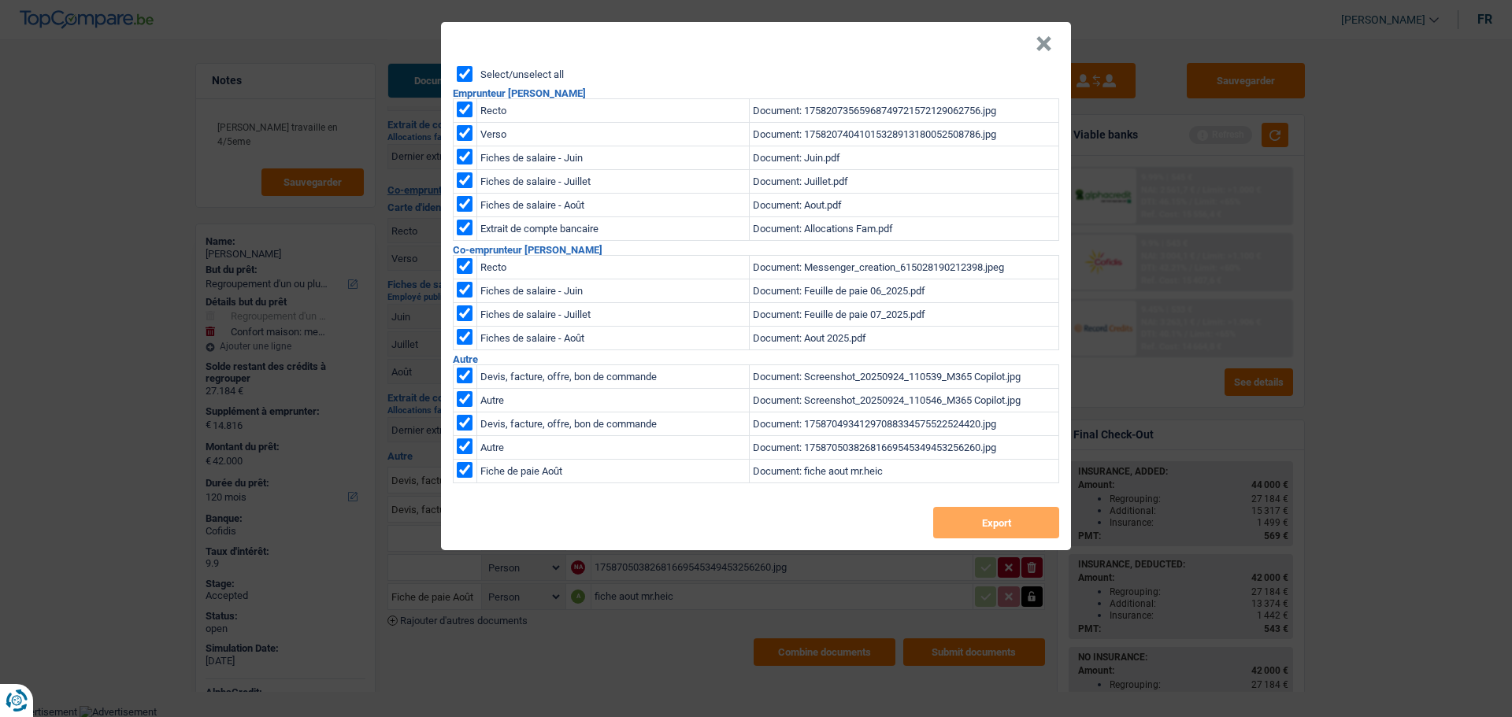
checkbox input "true"
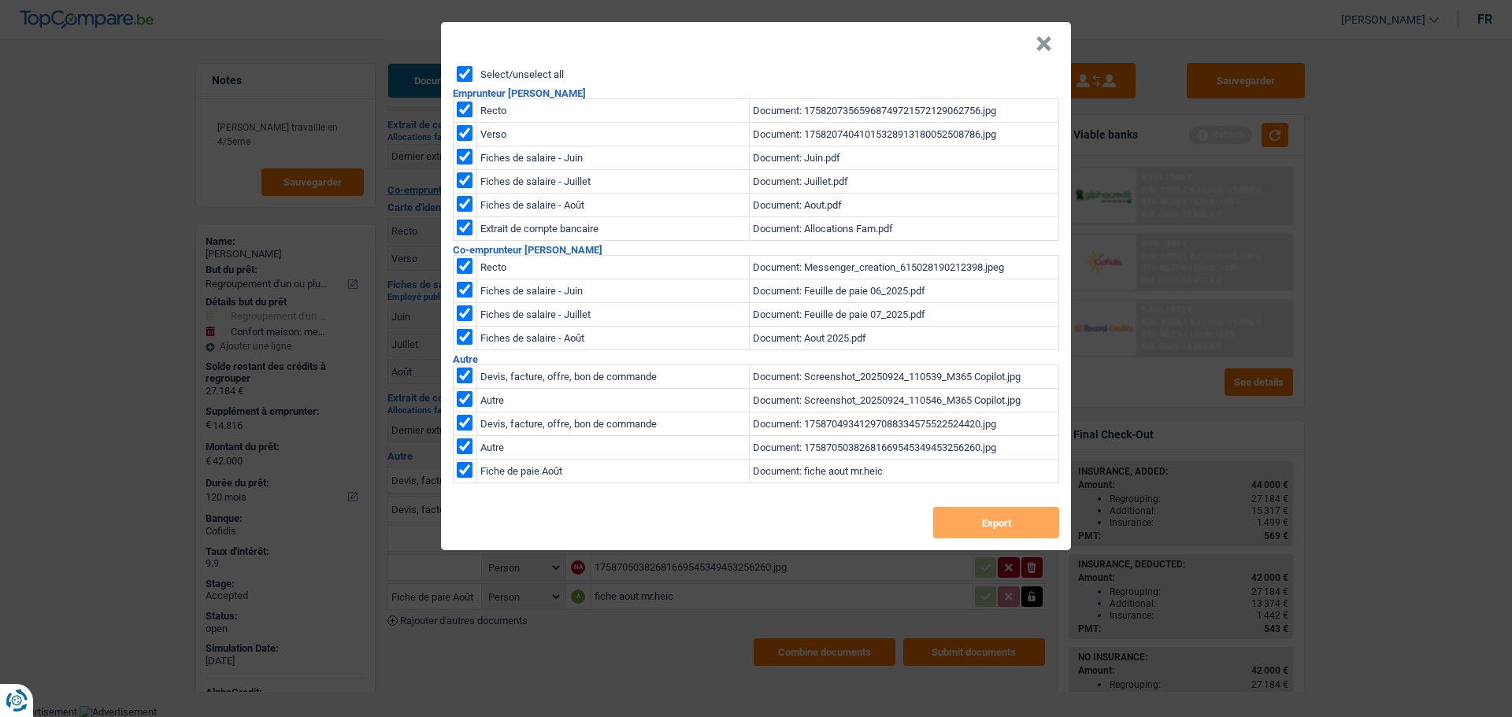
checkbox input "true"
click at [1003, 525] on button "Export" at bounding box center [996, 523] width 126 height 32
click at [1032, 40] on header "×" at bounding box center [756, 44] width 630 height 44
click at [1046, 43] on button "×" at bounding box center [1044, 44] width 17 height 16
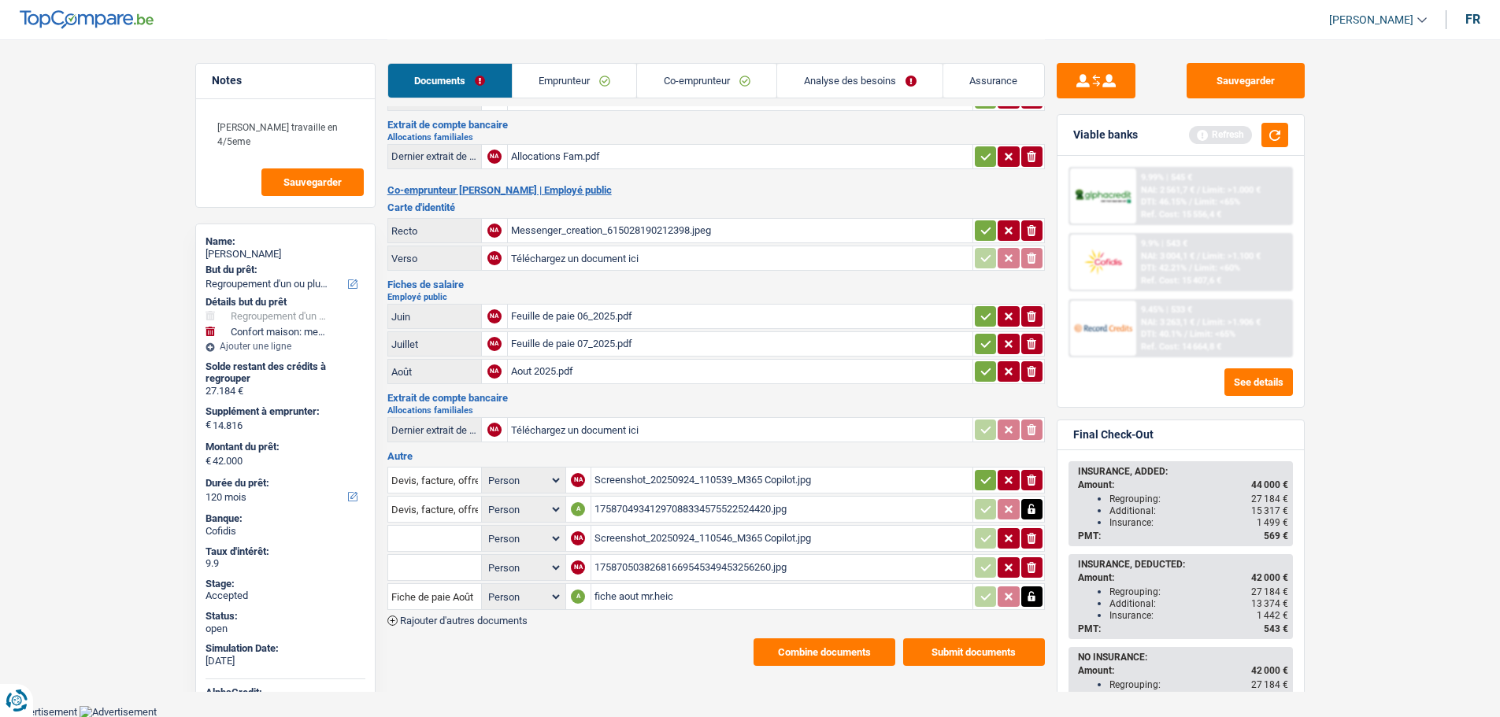
click at [545, 375] on div "Aout 2025.pdf" at bounding box center [740, 372] width 458 height 24
click at [560, 83] on link "Emprunteur" at bounding box center [575, 81] width 124 height 34
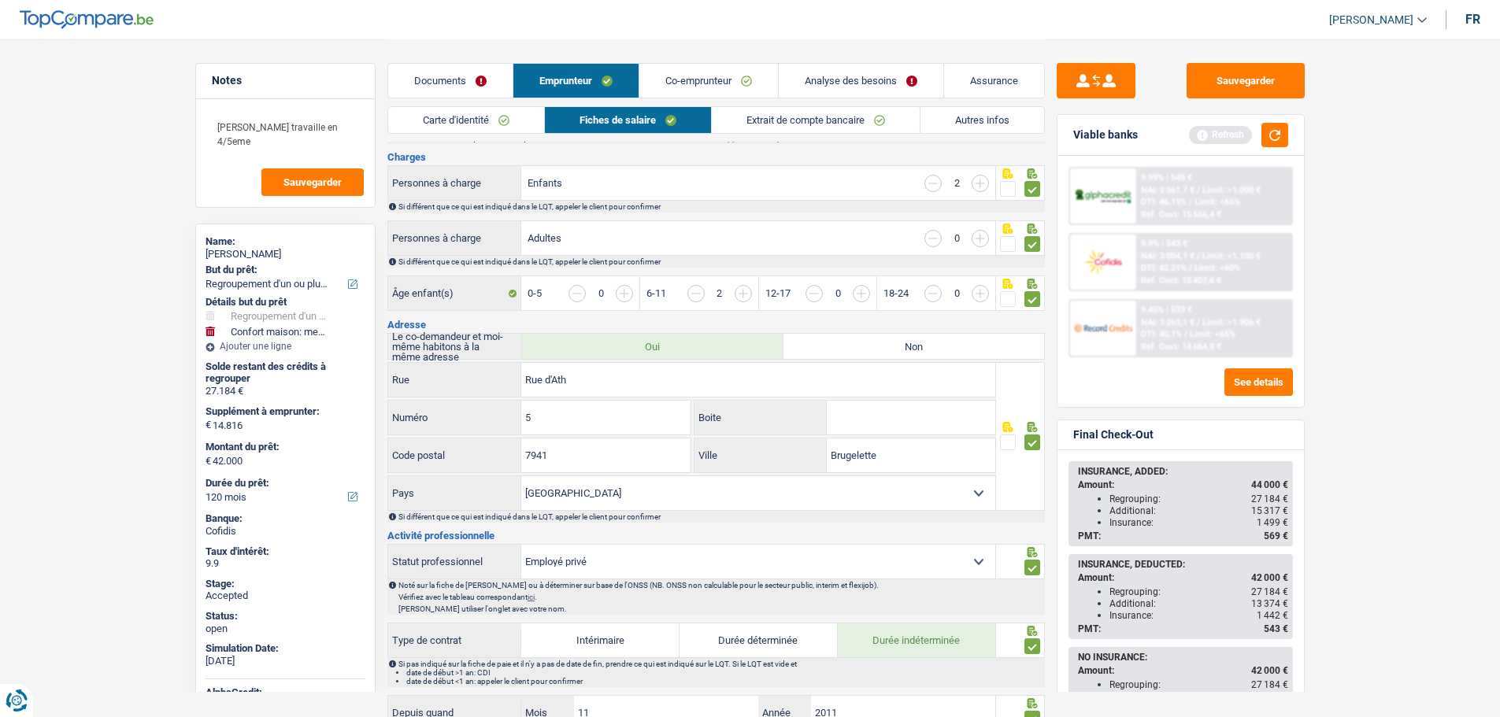
click at [469, 111] on link "Carte d'identité" at bounding box center [466, 120] width 156 height 26
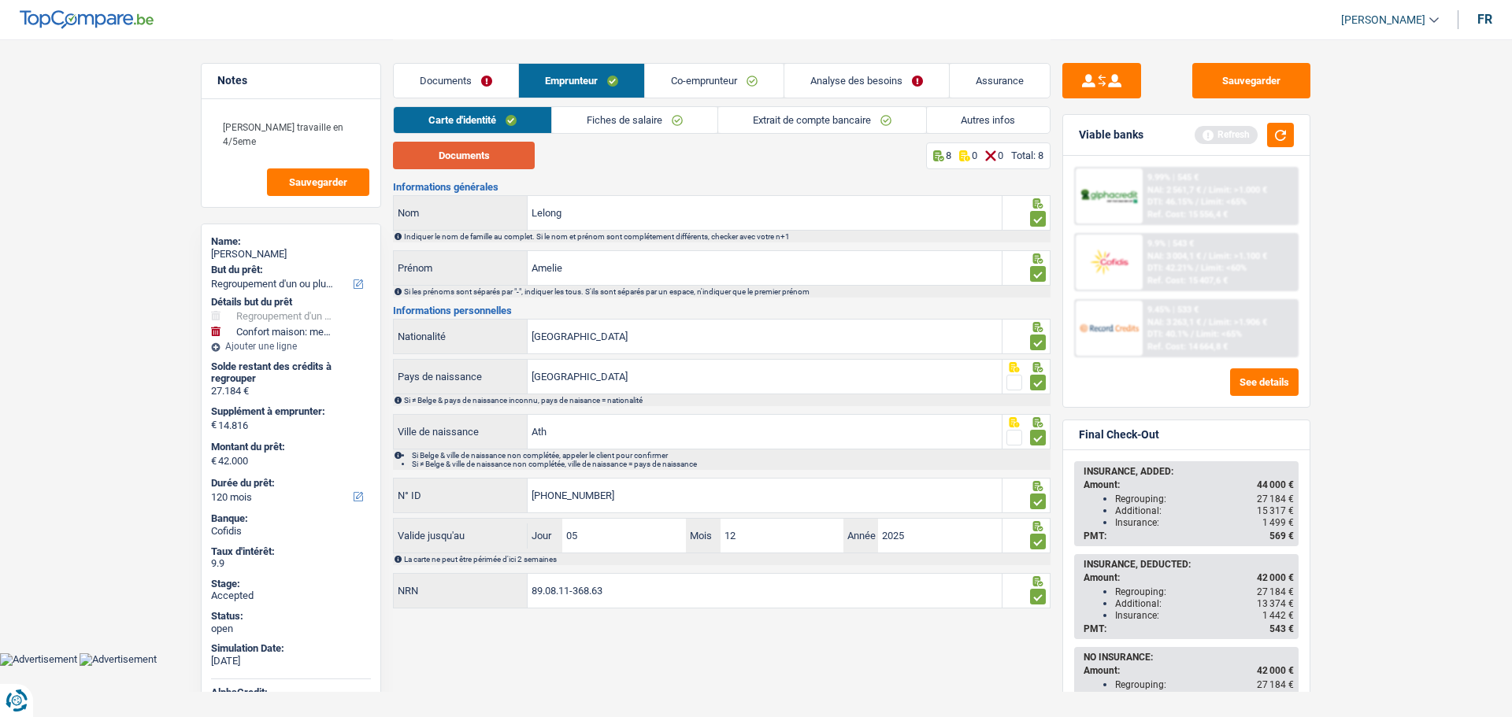
click at [487, 152] on button "Documents" at bounding box center [464, 156] width 142 height 28
click at [690, 72] on link "Co-emprunteur" at bounding box center [714, 81] width 139 height 34
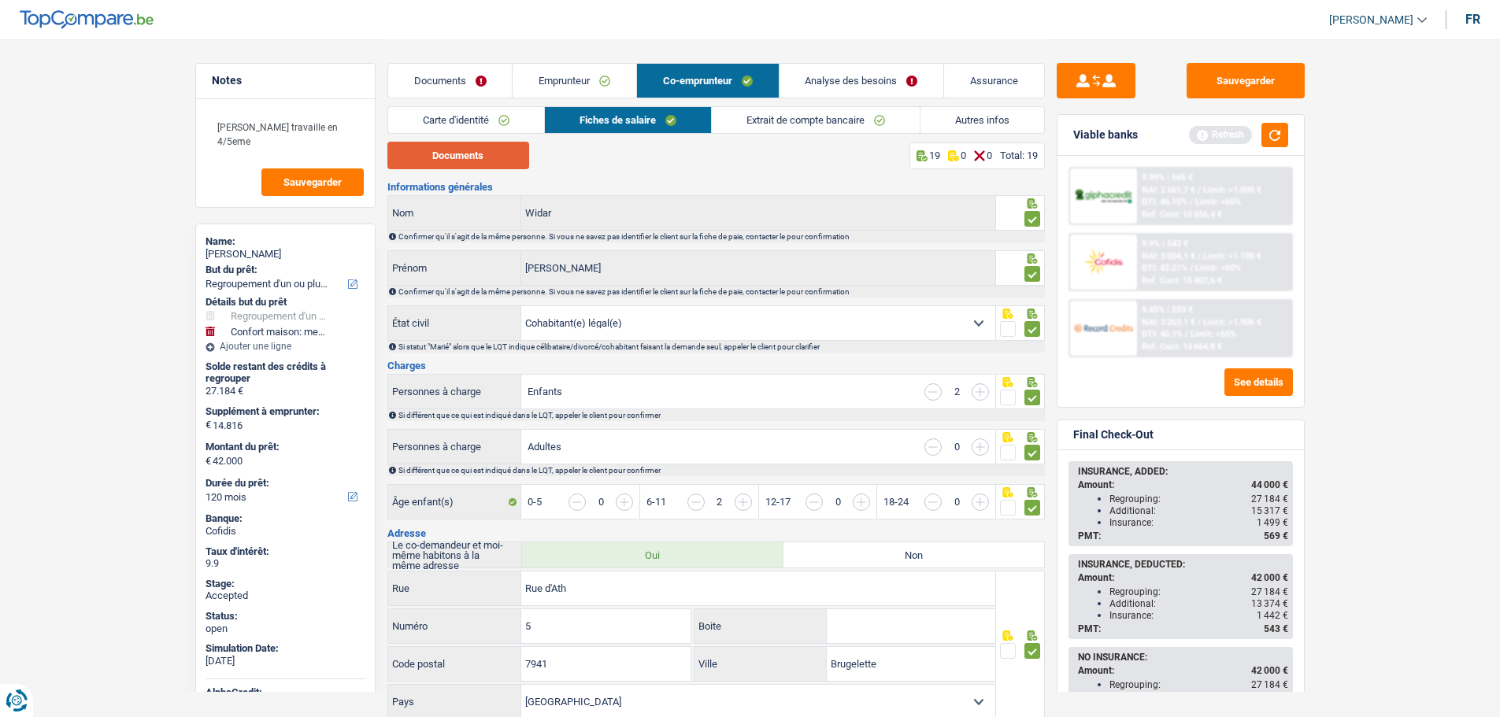
click at [516, 152] on button "Documents" at bounding box center [458, 156] width 142 height 28
click at [461, 117] on link "Carte d'identité" at bounding box center [466, 120] width 156 height 26
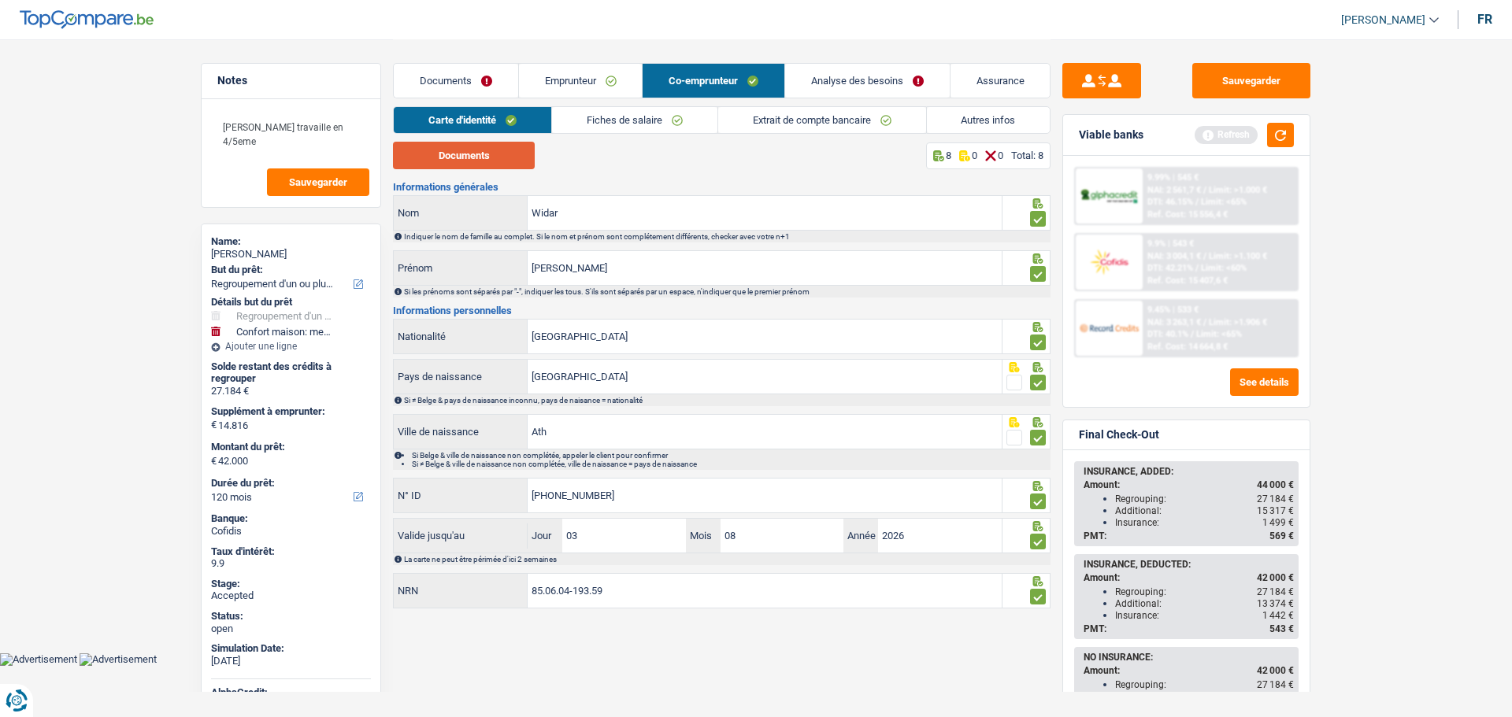
click at [471, 150] on button "Documents" at bounding box center [464, 156] width 142 height 28
click at [839, 78] on link "Analyse des besoins" at bounding box center [867, 81] width 165 height 34
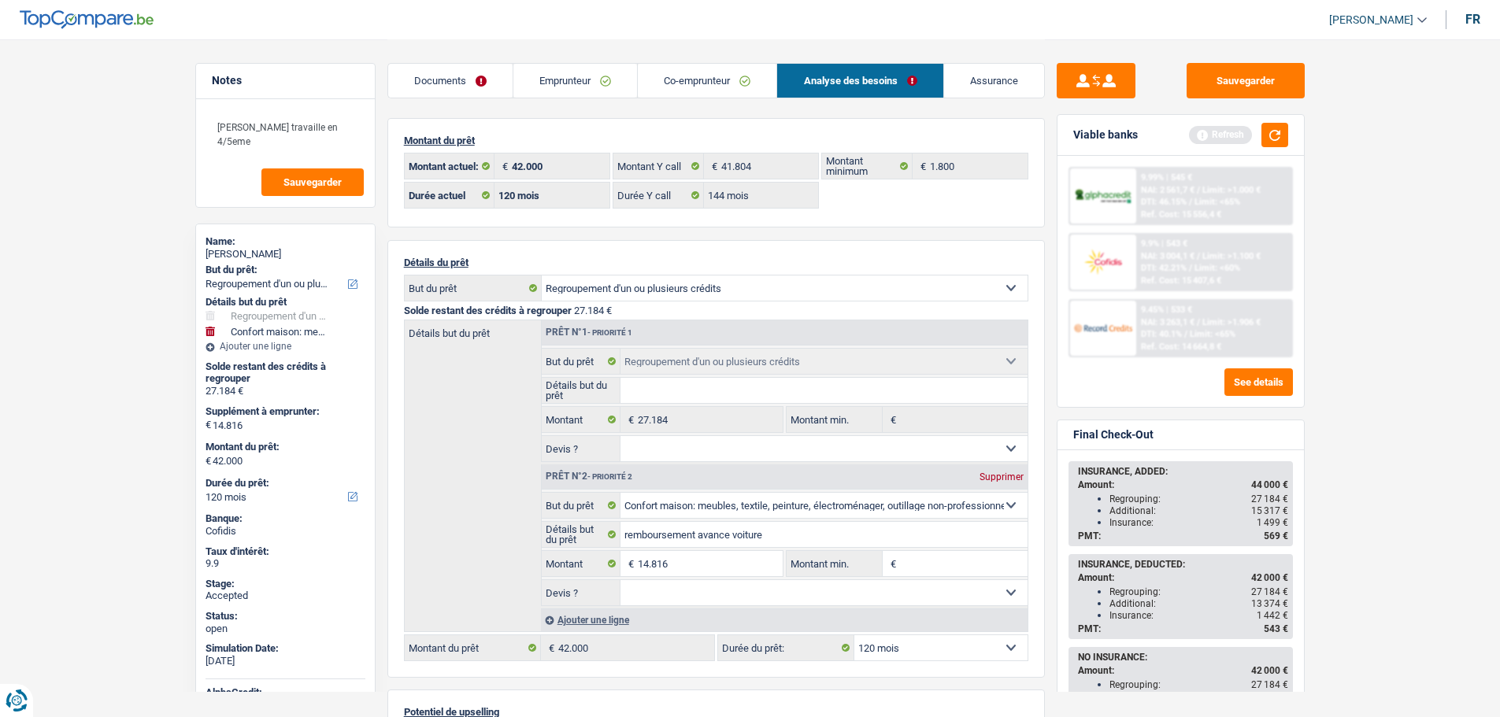
click at [1411, 510] on main "Notes Madame travaille en 4/5eme Sauvegarder Name: Amelie Lelong But du prêt: C…" at bounding box center [750, 488] width 1500 height 976
click at [596, 79] on link "Emprunteur" at bounding box center [575, 81] width 124 height 34
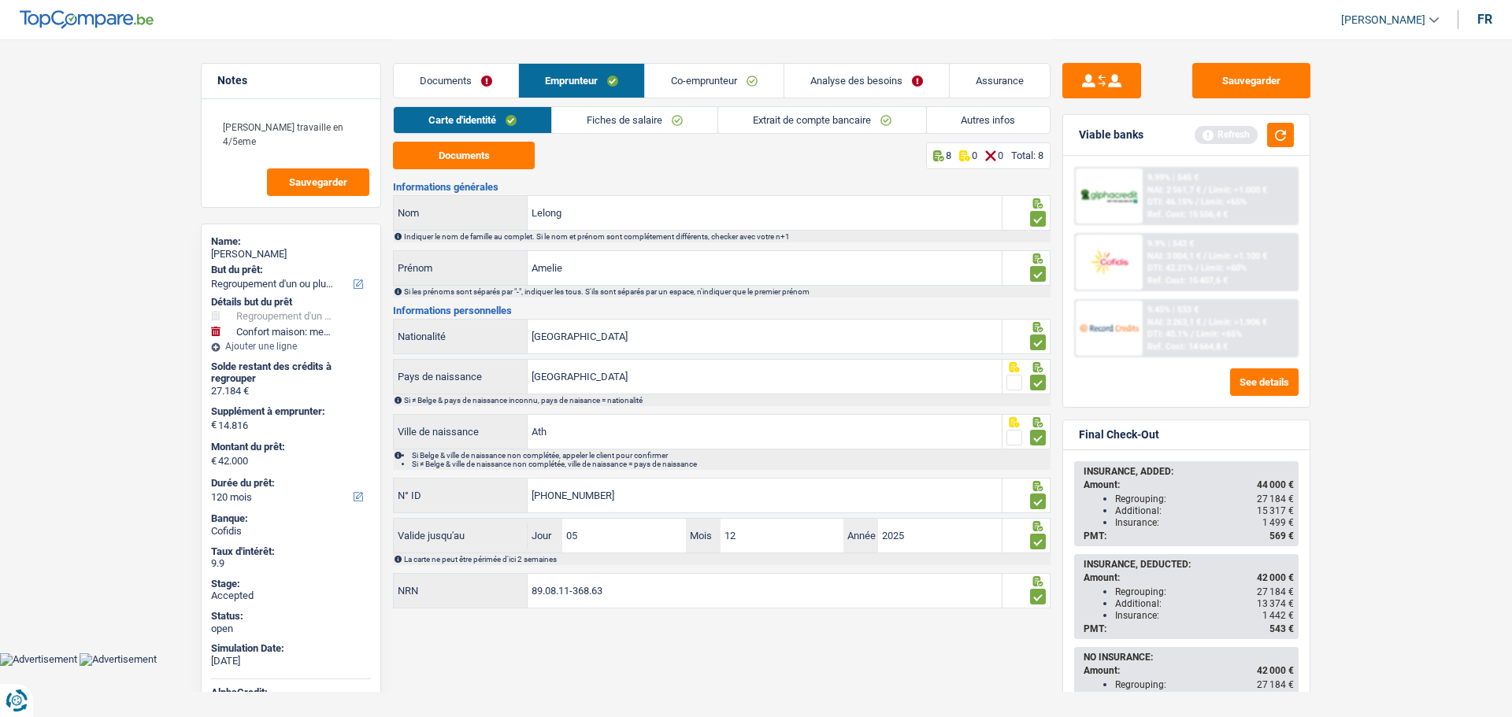
click at [992, 120] on link "Autres infos" at bounding box center [989, 120] width 124 height 26
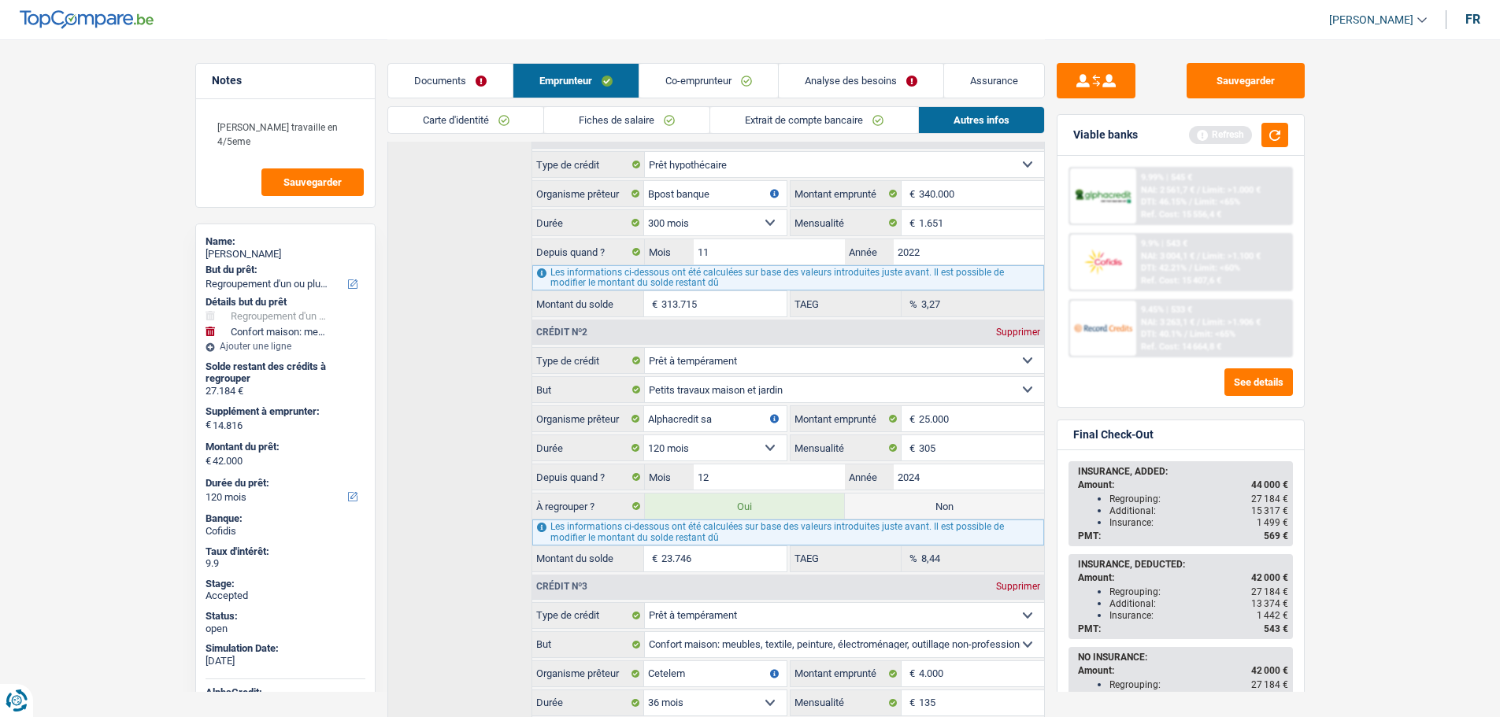
scroll to position [473, 0]
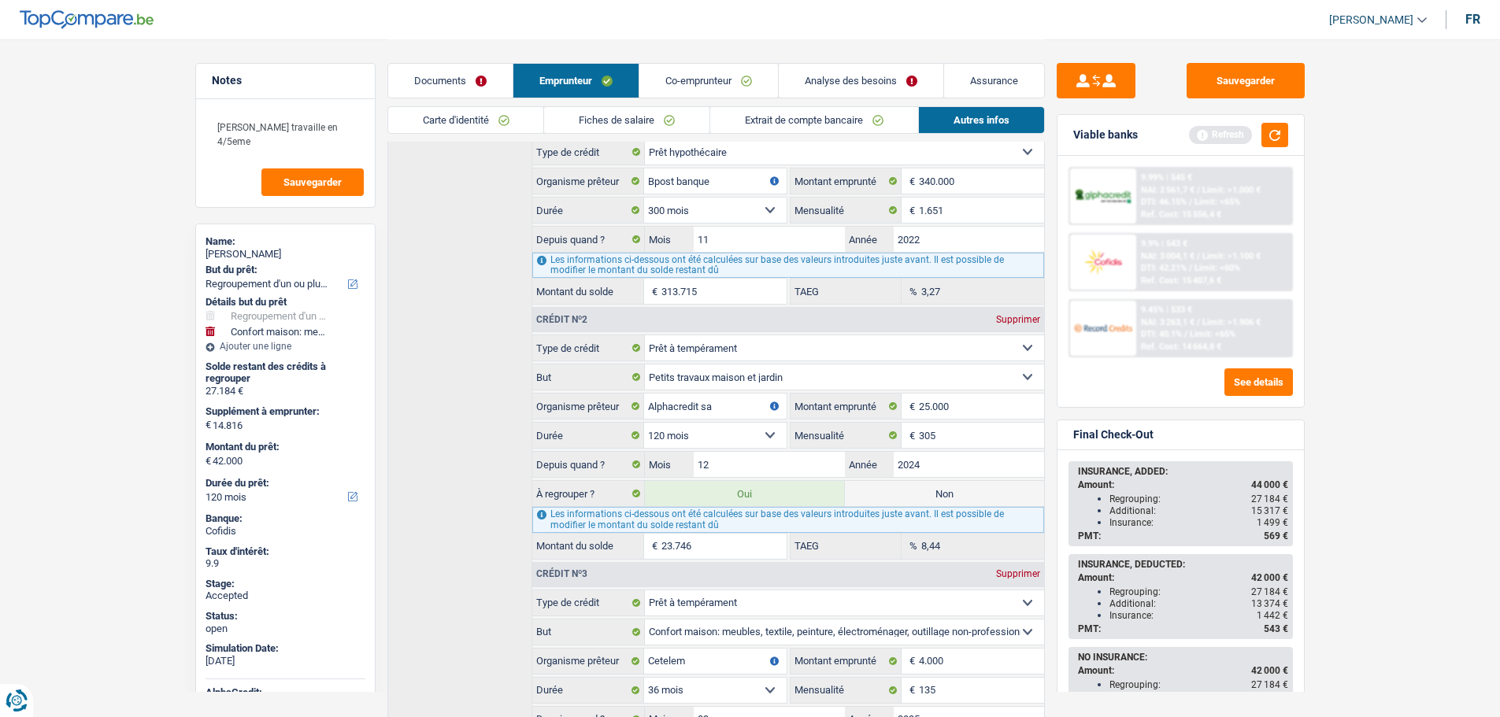
click at [823, 77] on link "Analyse des besoins" at bounding box center [861, 81] width 165 height 34
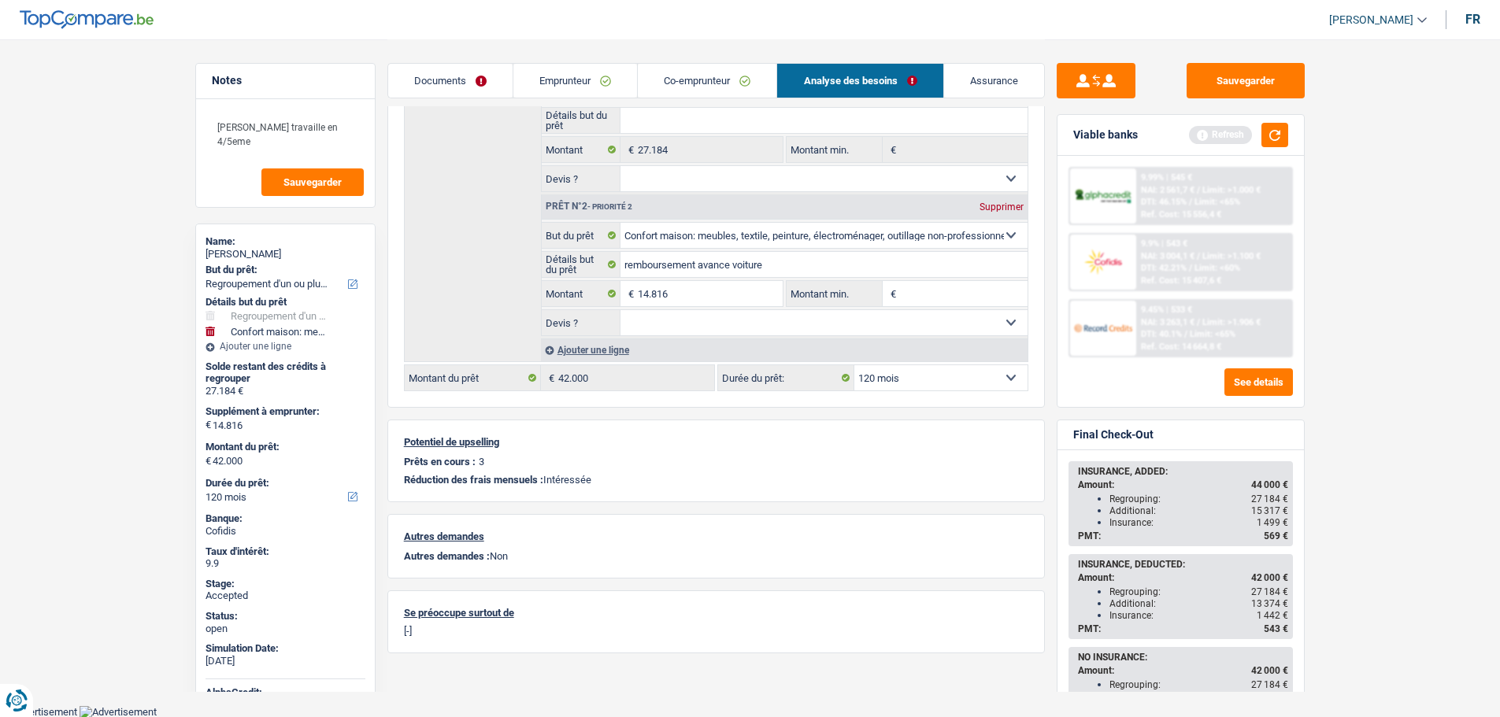
drag, startPoint x: 1262, startPoint y: 509, endPoint x: 1292, endPoint y: 506, distance: 29.3
click at [1292, 506] on div "INSURANCE, ADDED: Amount: 44 000 € Regrouping: 27 184 € Additional: 15 317 € In…" at bounding box center [1181, 503] width 224 height 85
click at [116, 403] on main "Notes Madame travaille en 4/5eme Sauvegarder Name: Amelie Lelong But du prêt: C…" at bounding box center [750, 218] width 1500 height 976
click at [976, 78] on link "Assurance" at bounding box center [994, 81] width 100 height 34
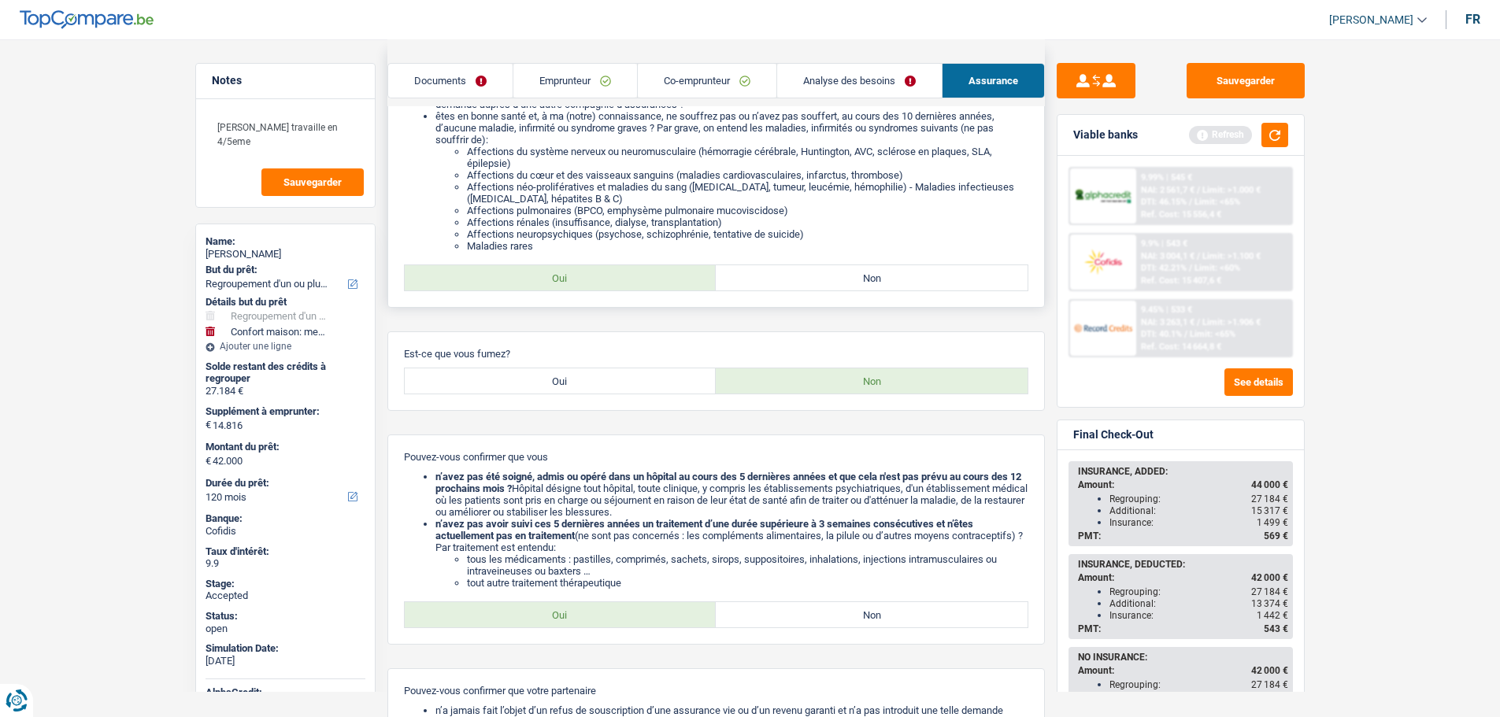
click at [778, 285] on label "Non" at bounding box center [872, 277] width 312 height 25
click at [778, 285] on input "Non" at bounding box center [872, 277] width 312 height 25
radio input "true"
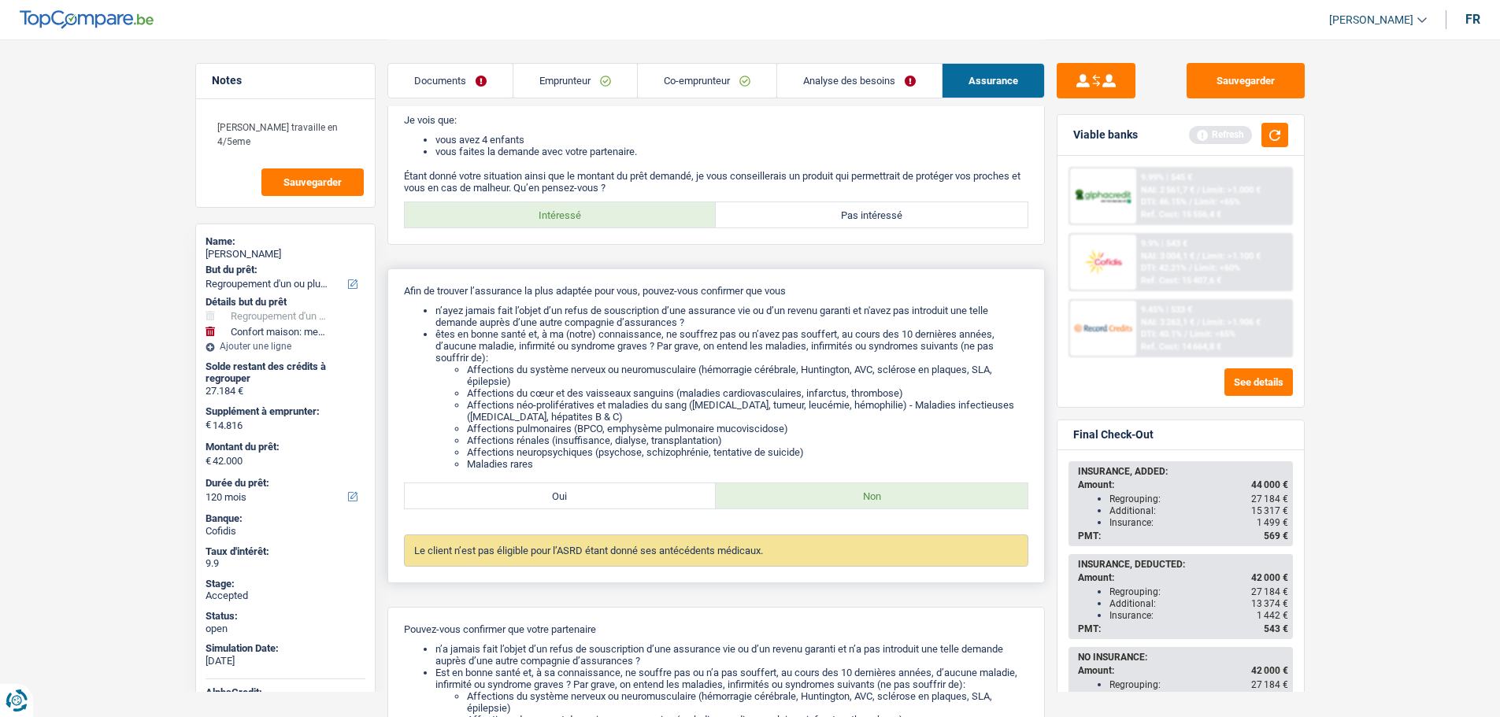
scroll to position [34, 0]
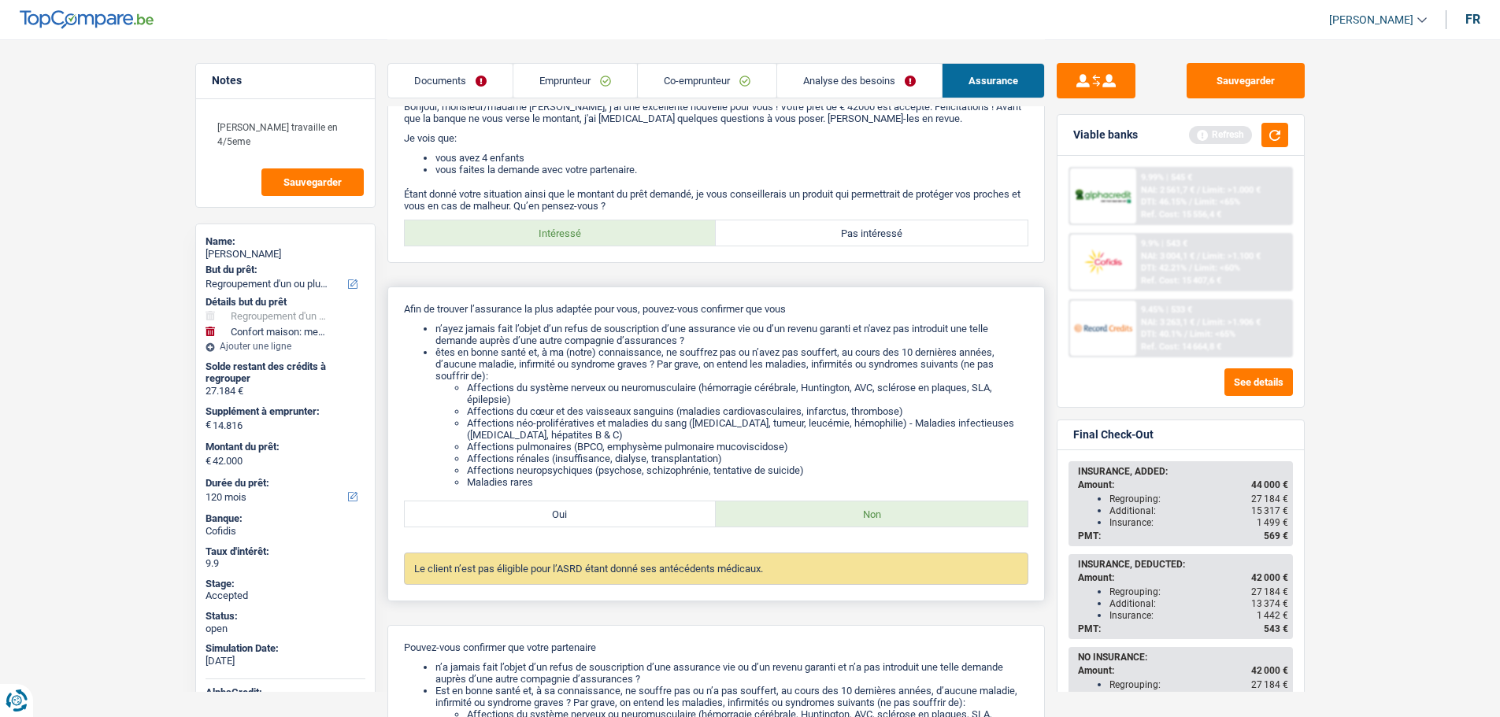
click at [675, 506] on label "Oui" at bounding box center [561, 514] width 312 height 25
click at [675, 506] on input "Oui" at bounding box center [561, 514] width 312 height 25
radio input "true"
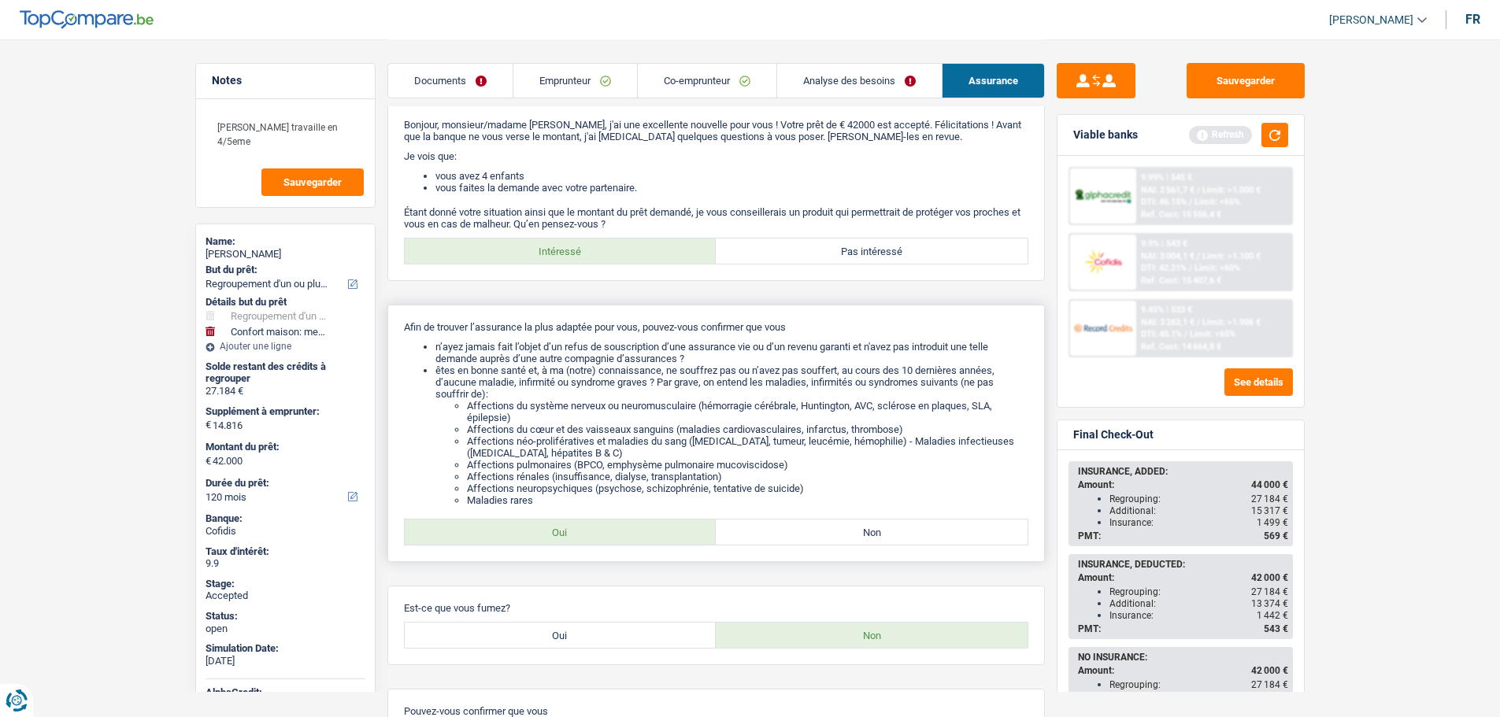
scroll to position [0, 0]
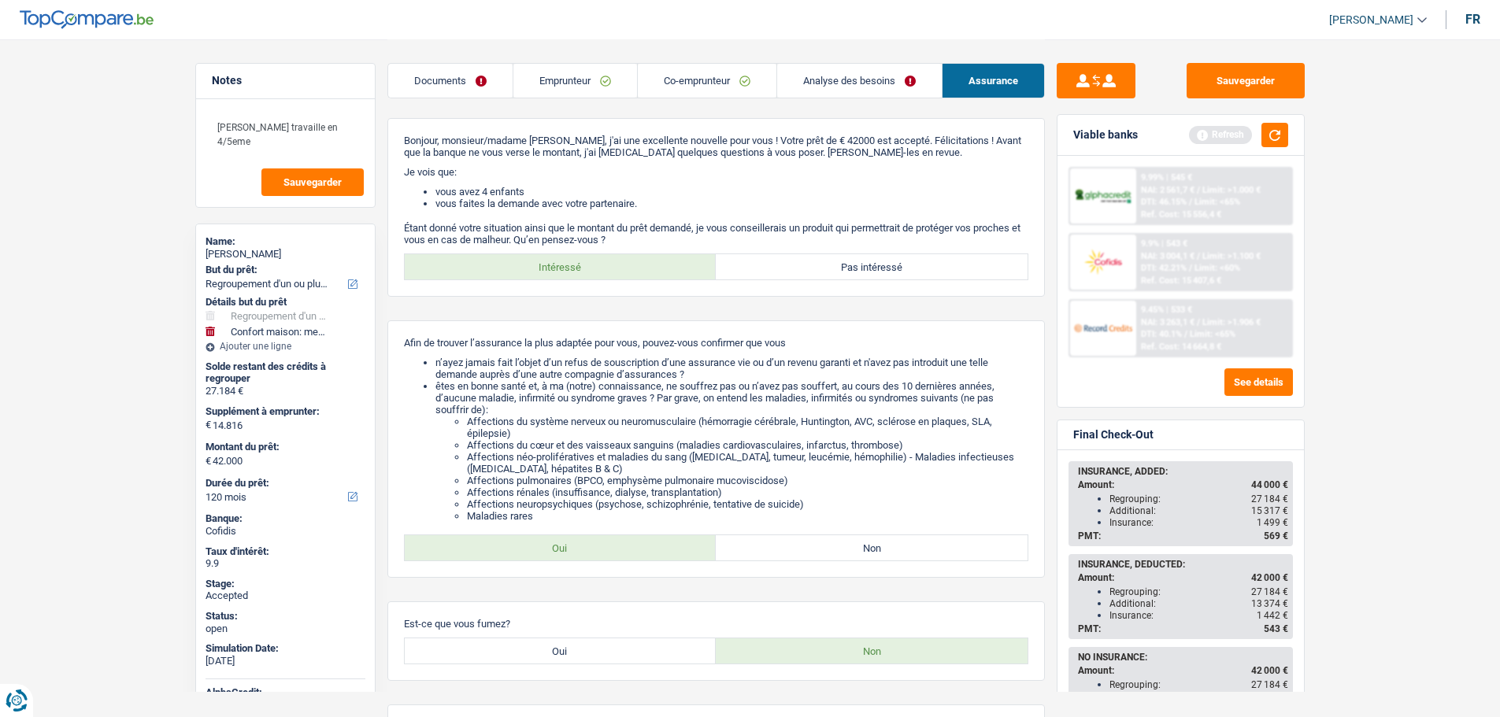
click at [854, 83] on link "Analyse des besoins" at bounding box center [859, 81] width 165 height 34
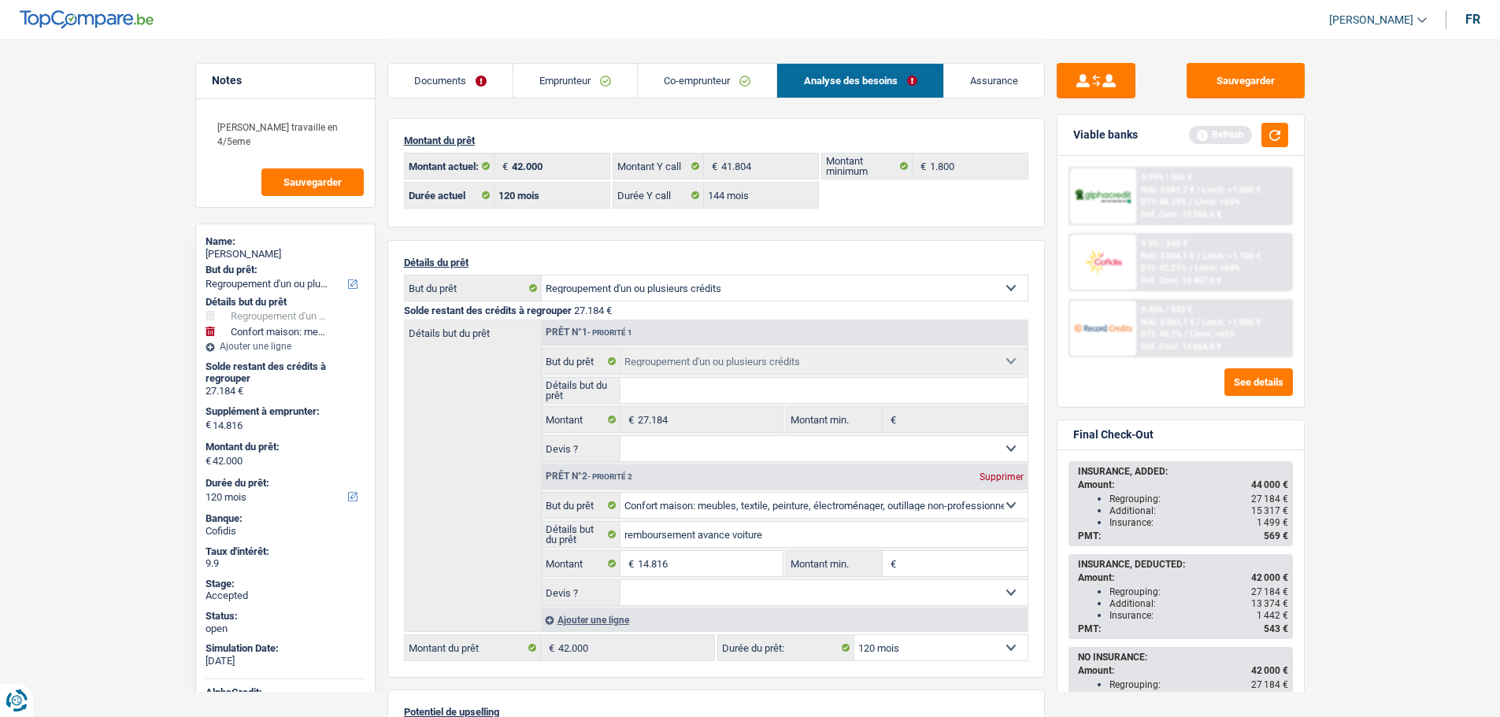
click at [923, 643] on select "12 mois 18 mois 24 mois 30 mois 36 mois 42 mois 48 mois 60 mois 72 mois 84 mois…" at bounding box center [940, 648] width 173 height 25
select select "144"
click at [854, 636] on select "12 mois 18 mois 24 mois 30 mois 36 mois 42 mois 48 mois 60 mois 72 mois 84 mois…" at bounding box center [940, 648] width 173 height 25
select select "144"
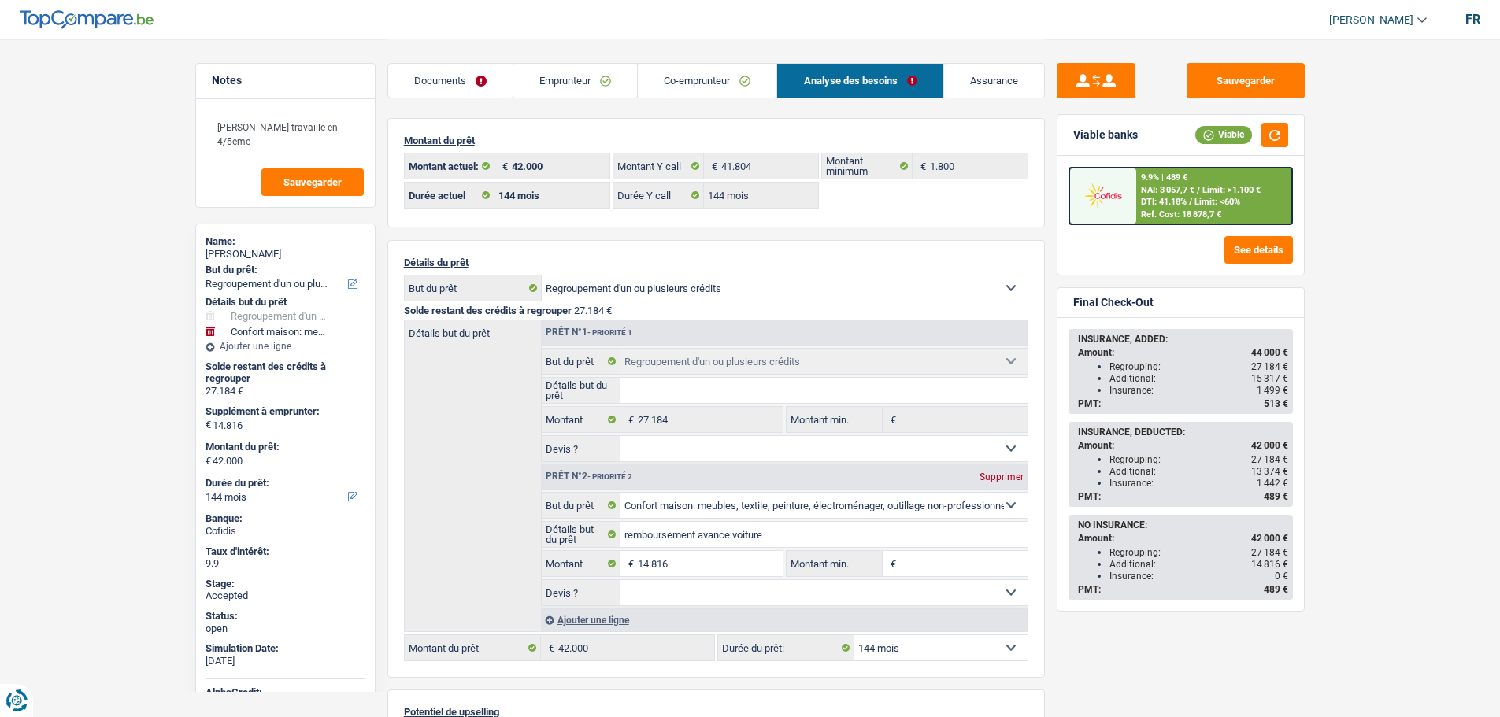
click at [913, 648] on select "12 mois 18 mois 24 mois 30 mois 36 mois 42 mois 48 mois 60 mois 72 mois 84 mois…" at bounding box center [940, 648] width 173 height 25
click at [913, 645] on select "12 mois 18 mois 24 mois 30 mois 36 mois 42 mois 48 mois 60 mois 72 mois 84 mois…" at bounding box center [940, 648] width 173 height 25
click at [914, 644] on select "12 mois 18 mois 24 mois 30 mois 36 mois 42 mois 48 mois 60 mois 72 mois 84 mois…" at bounding box center [940, 648] width 173 height 25
select select "120"
click at [854, 636] on select "12 mois 18 mois 24 mois 30 mois 36 mois 42 mois 48 mois 60 mois 72 mois 84 mois…" at bounding box center [940, 648] width 173 height 25
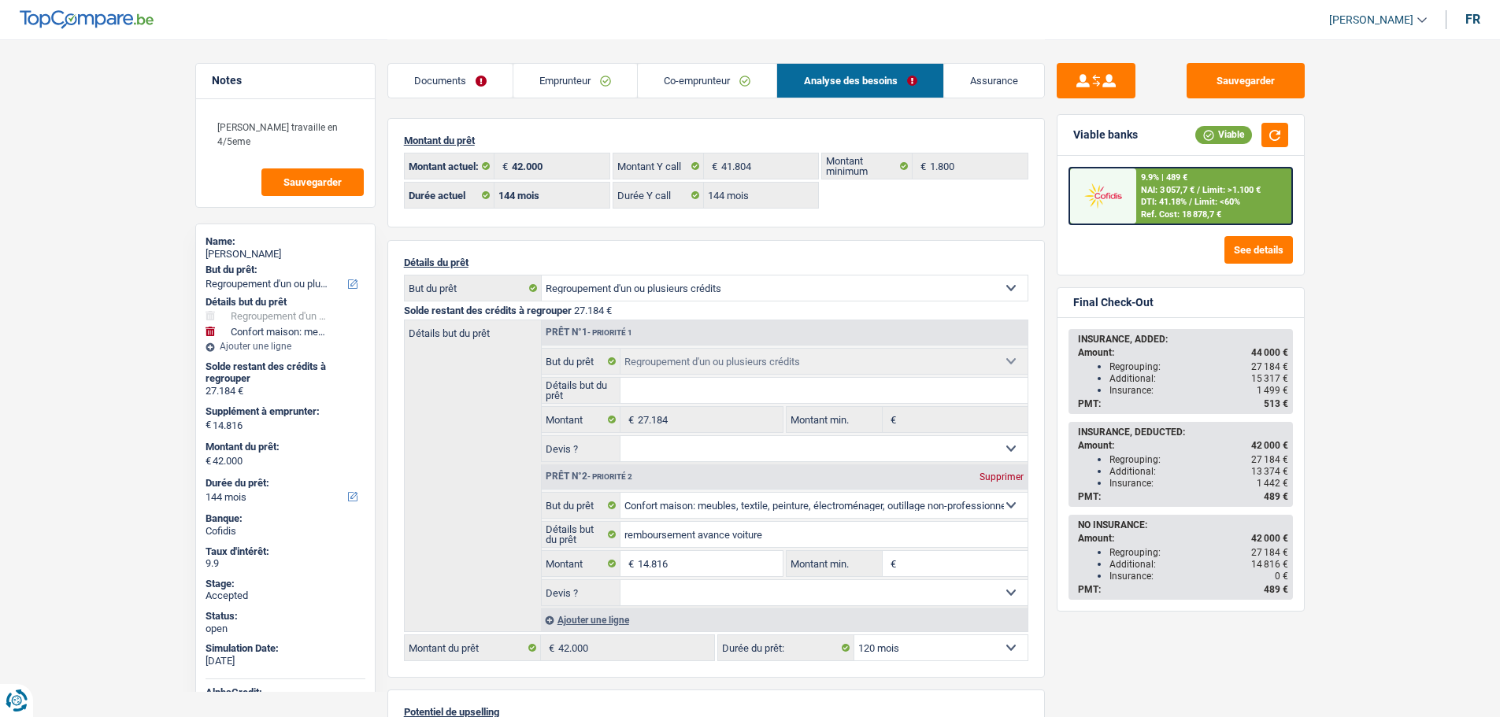
select select "120"
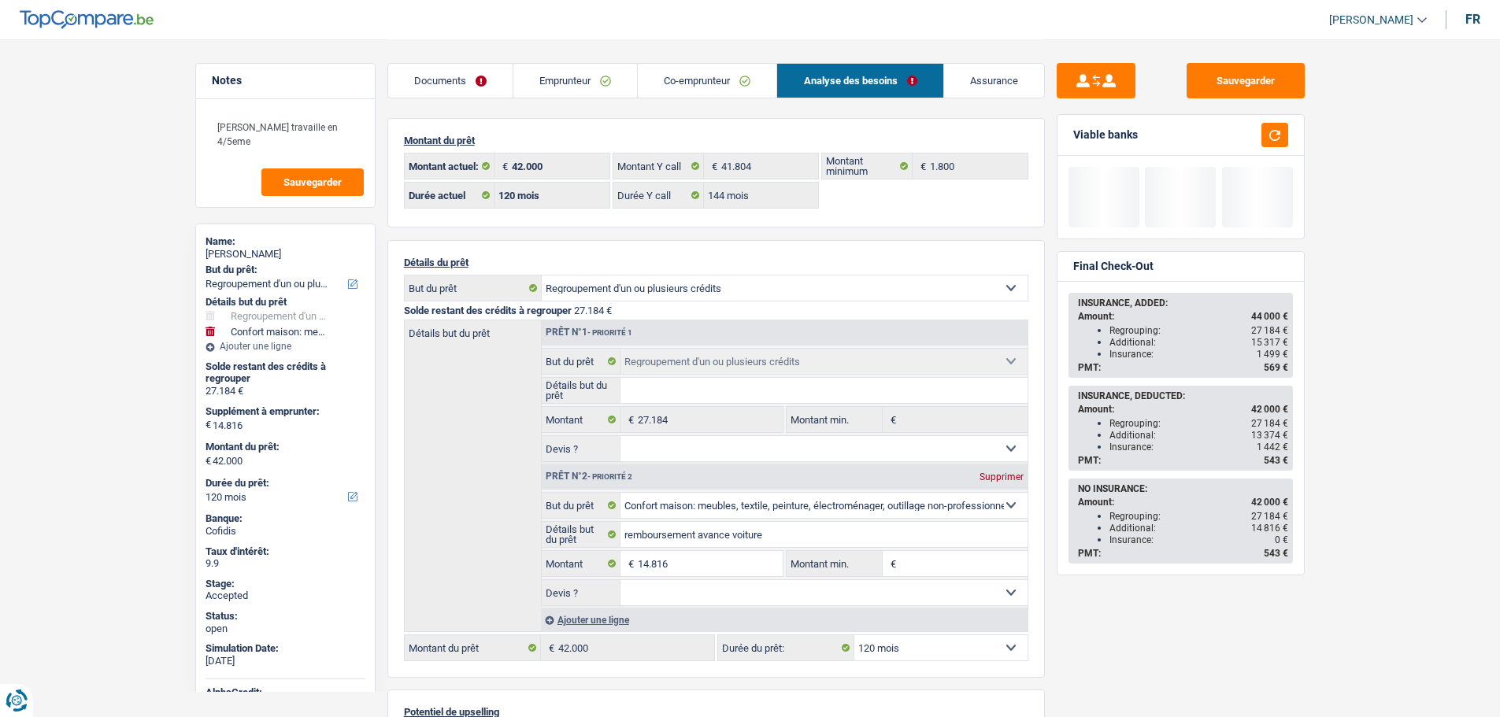
click at [1051, 631] on div "Sauvegarder Viable banks Final Check-Out INSURANCE, ADDED: Amount: 44 000 € Reg…" at bounding box center [1181, 377] width 272 height 629
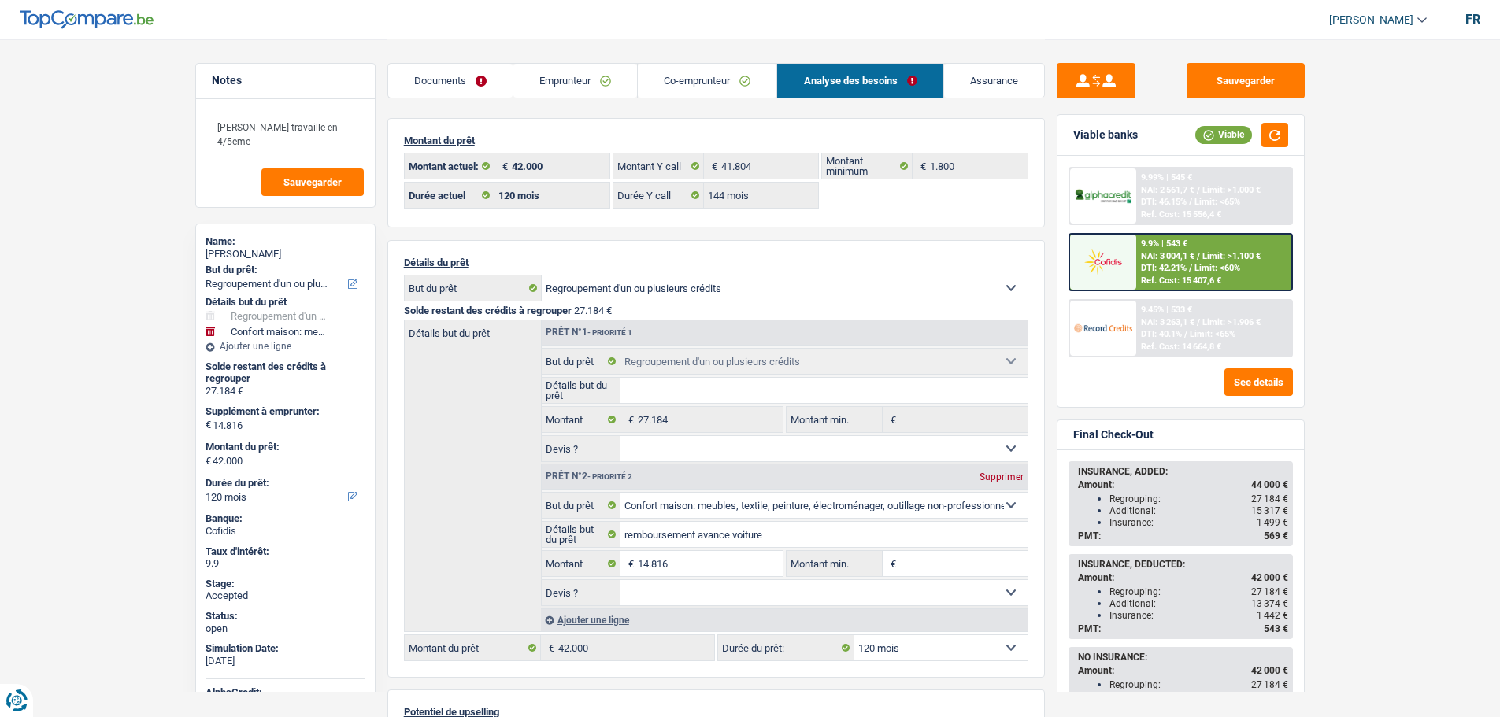
click at [595, 66] on link "Emprunteur" at bounding box center [575, 81] width 124 height 34
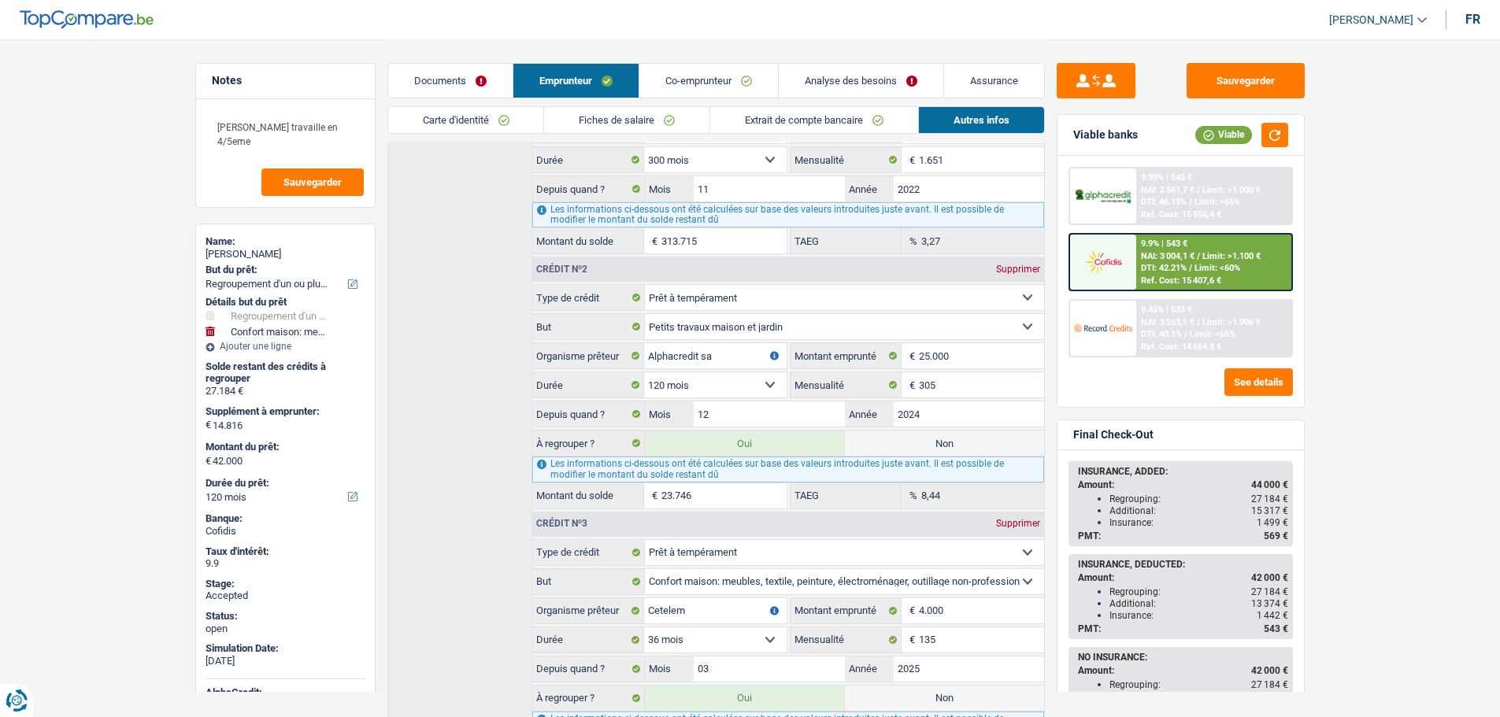
scroll to position [551, 0]
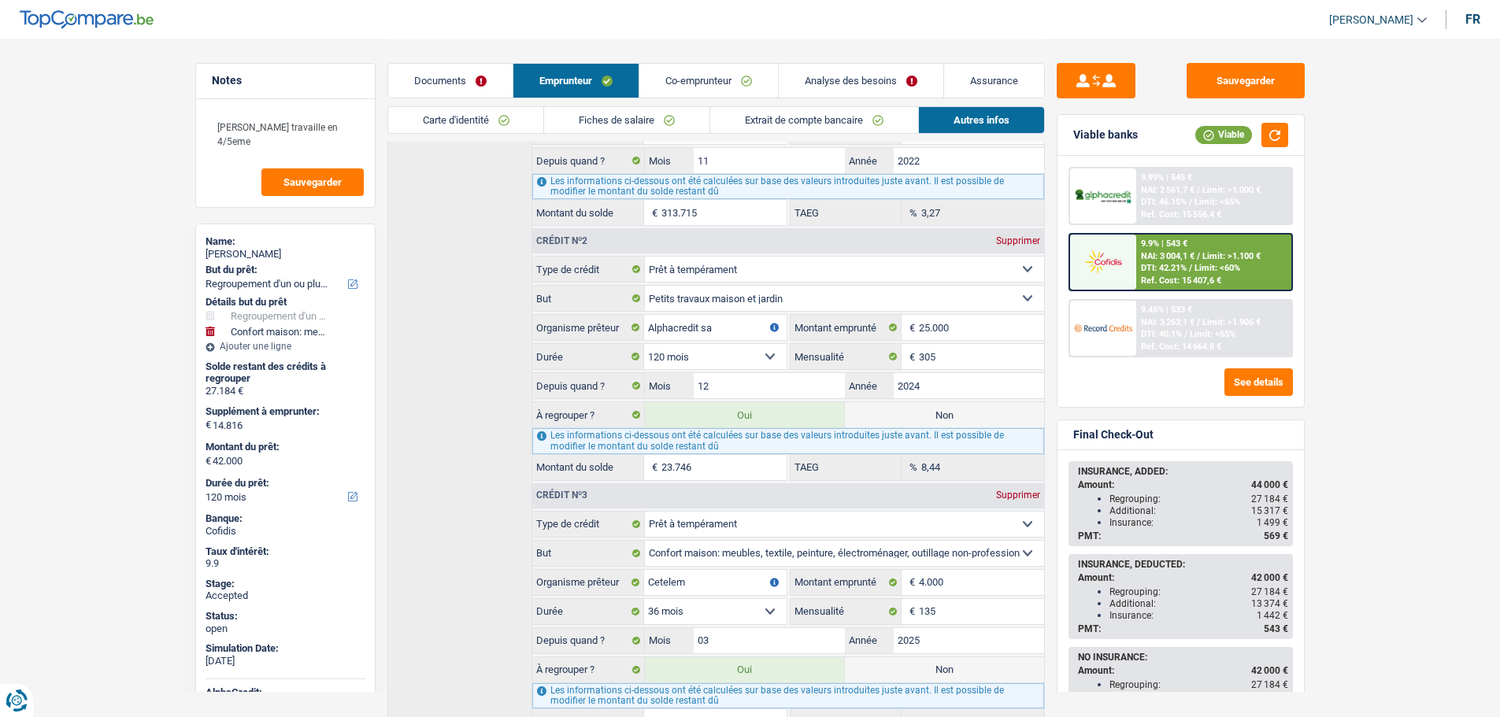
click at [857, 92] on link "Analyse des besoins" at bounding box center [861, 81] width 165 height 34
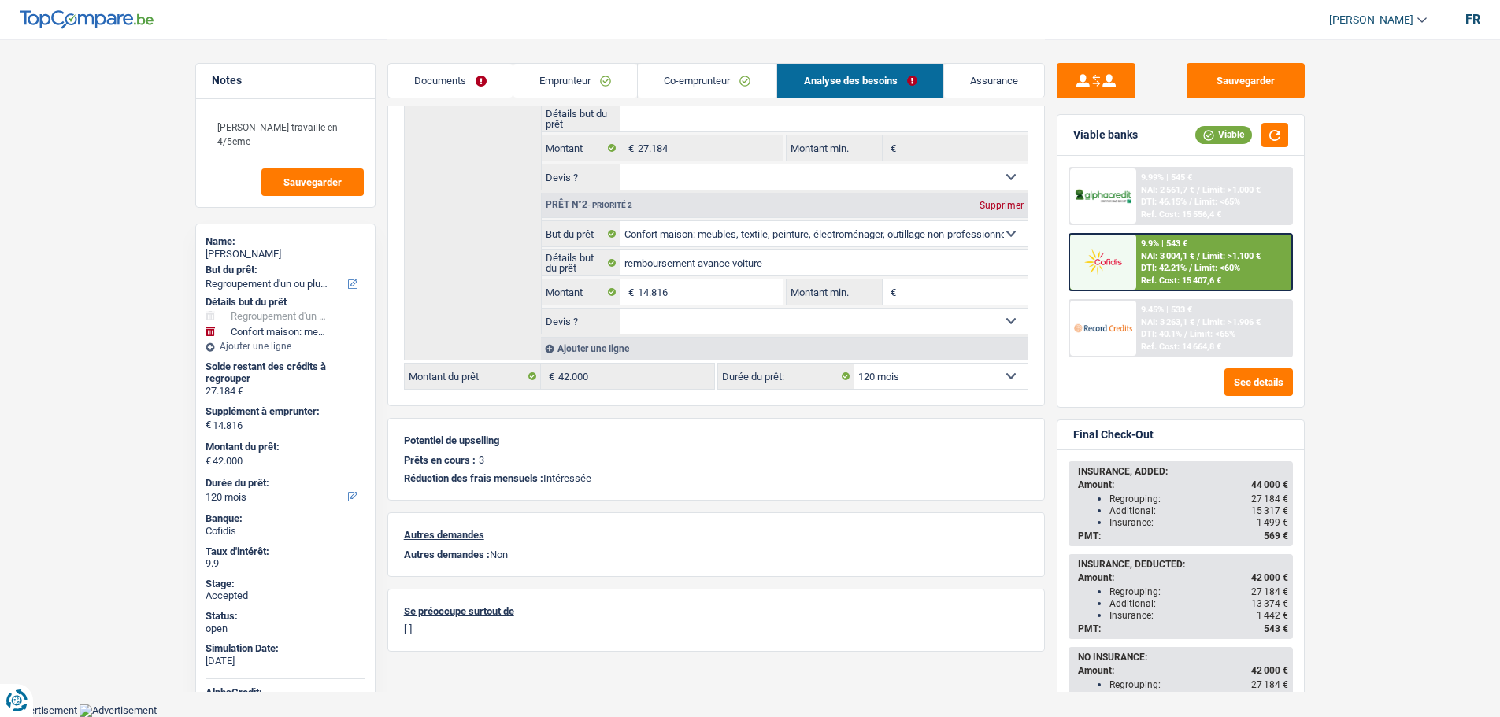
scroll to position [270, 0]
click at [919, 383] on select "12 mois 18 mois 24 mois 30 mois 36 mois 42 mois 48 mois 60 mois 72 mois 84 mois…" at bounding box center [940, 377] width 173 height 25
select select "144"
click at [854, 365] on select "12 mois 18 mois 24 mois 30 mois 36 mois 42 mois 48 mois 60 mois 72 mois 84 mois…" at bounding box center [940, 377] width 173 height 25
select select "144"
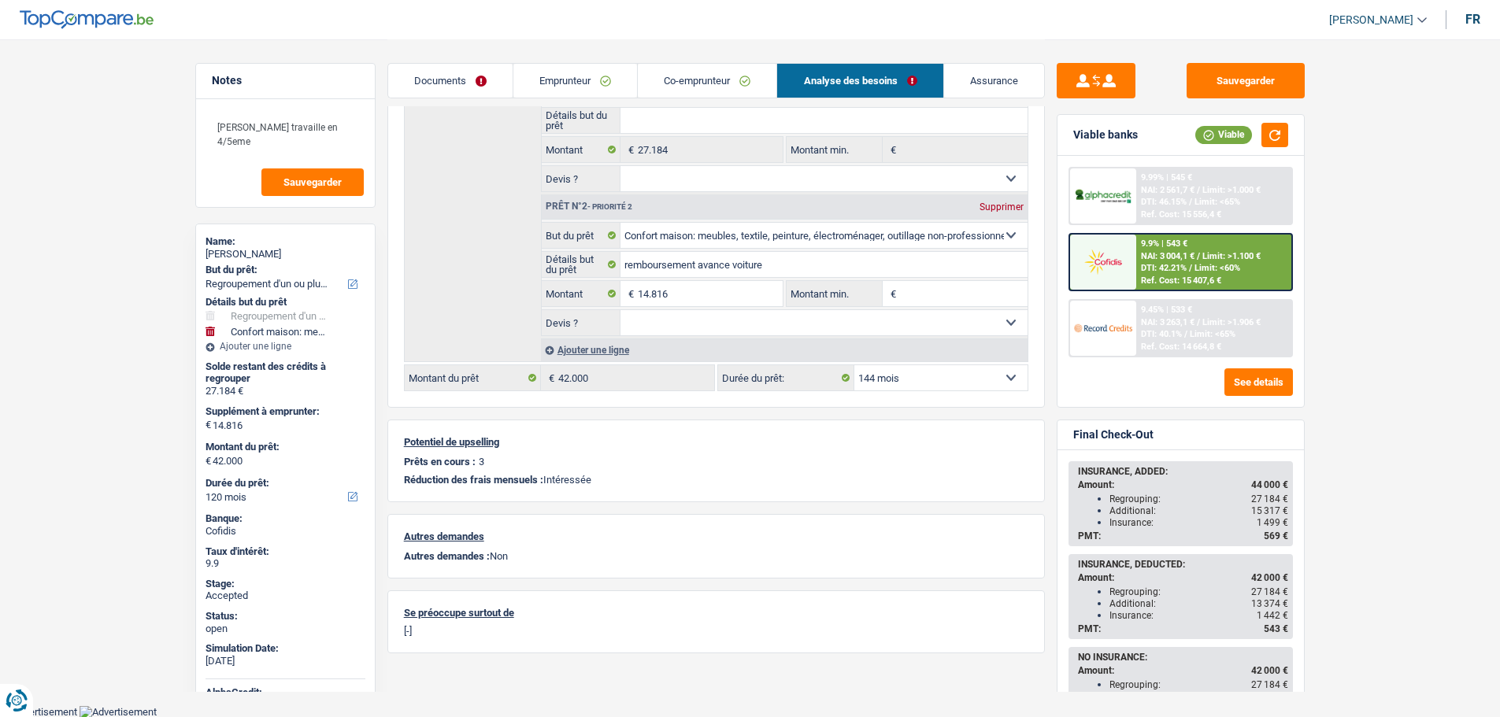
select select "144"
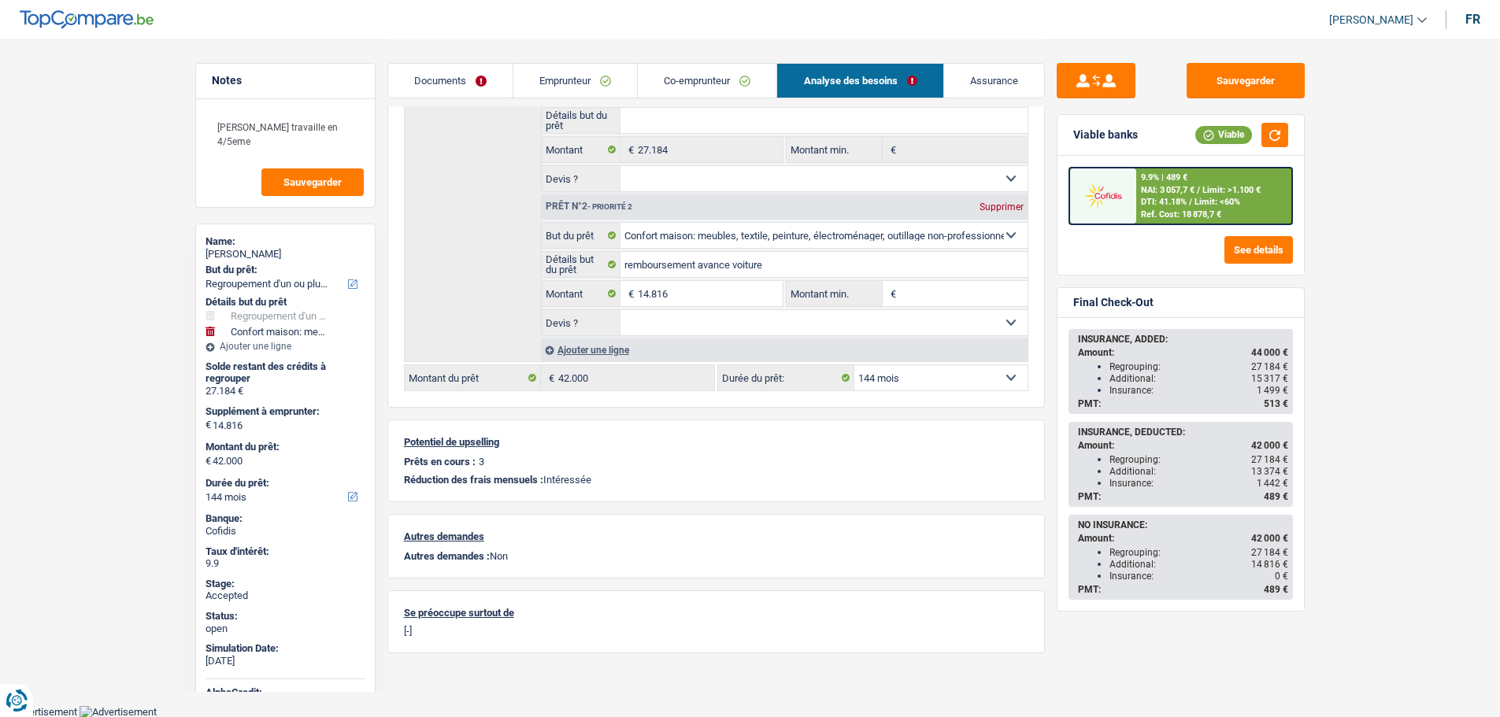
click at [979, 81] on link "Assurance" at bounding box center [994, 81] width 100 height 34
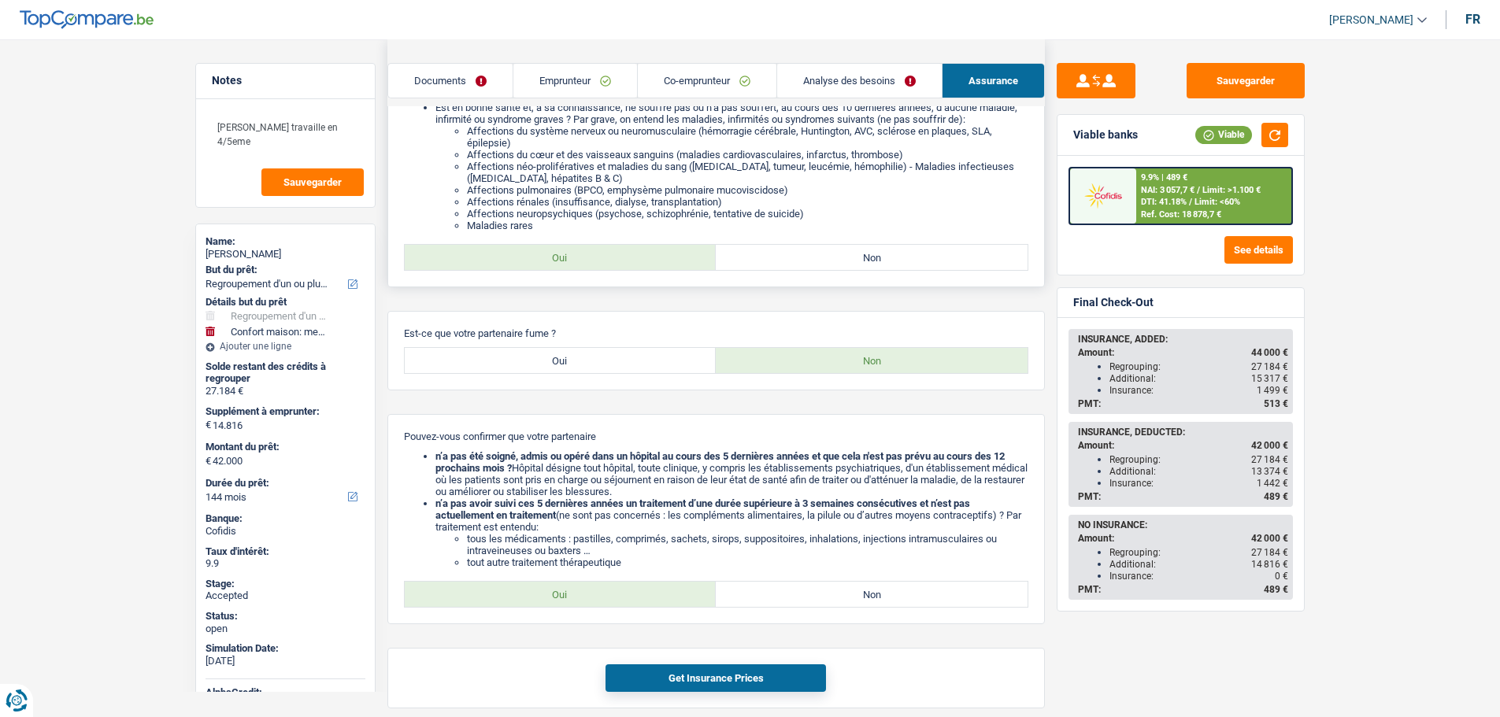
scroll to position [900, 0]
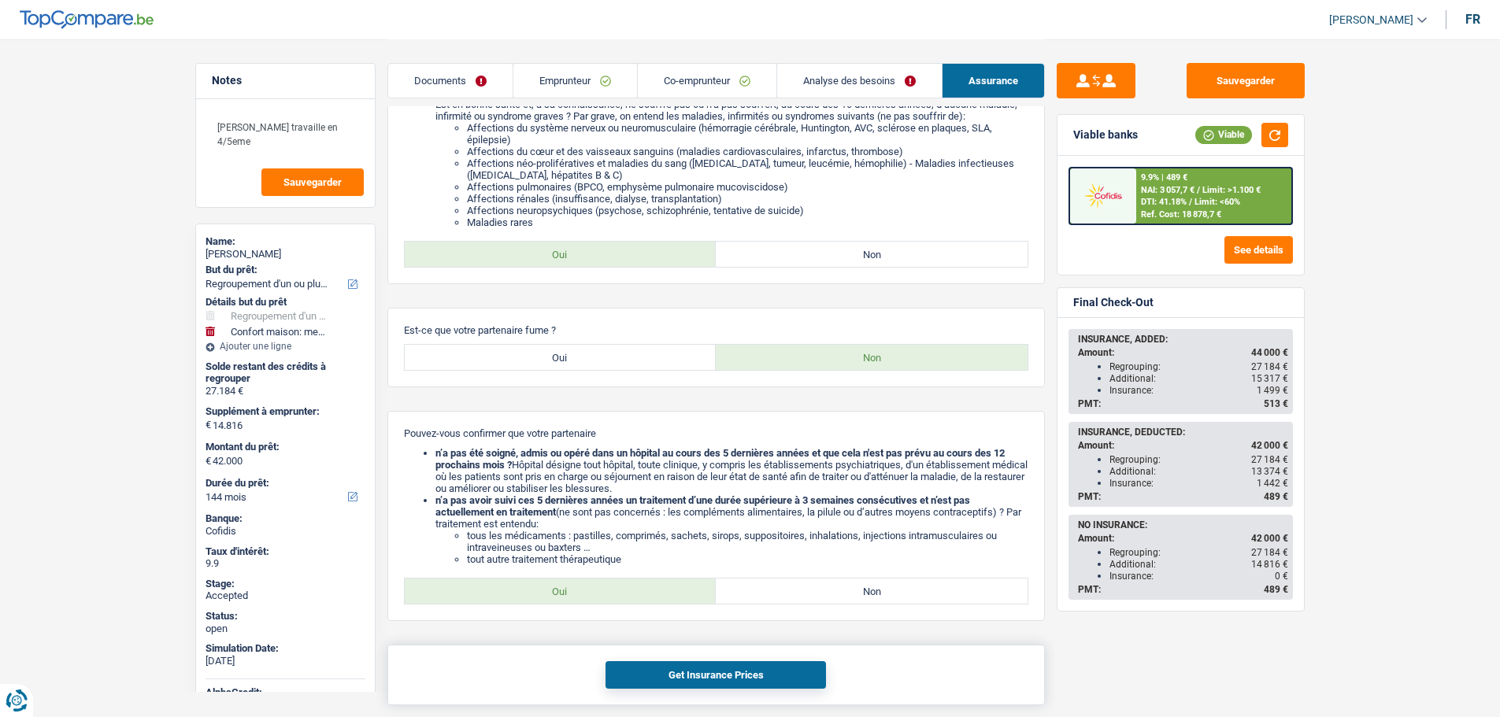
click at [769, 670] on button "Get Insurance Prices" at bounding box center [716, 676] width 221 height 28
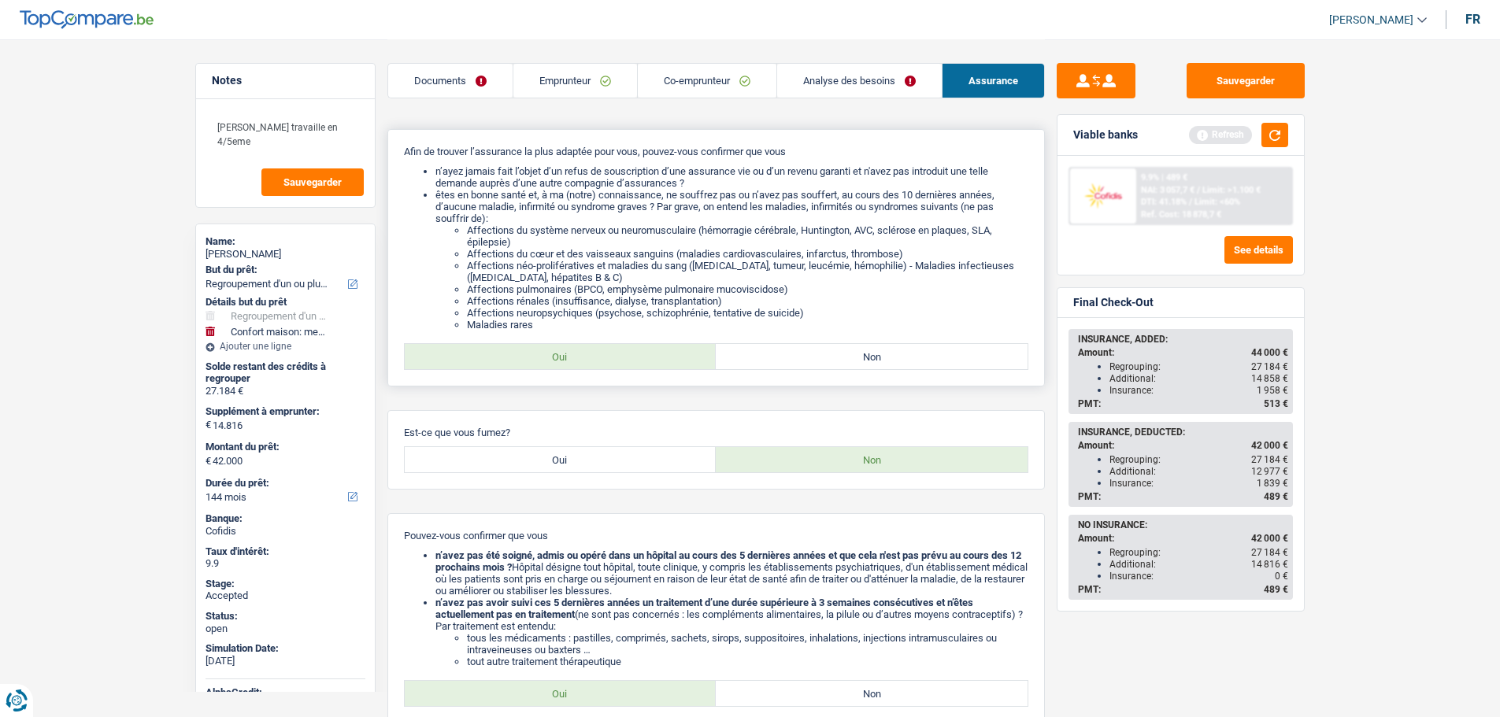
scroll to position [0, 0]
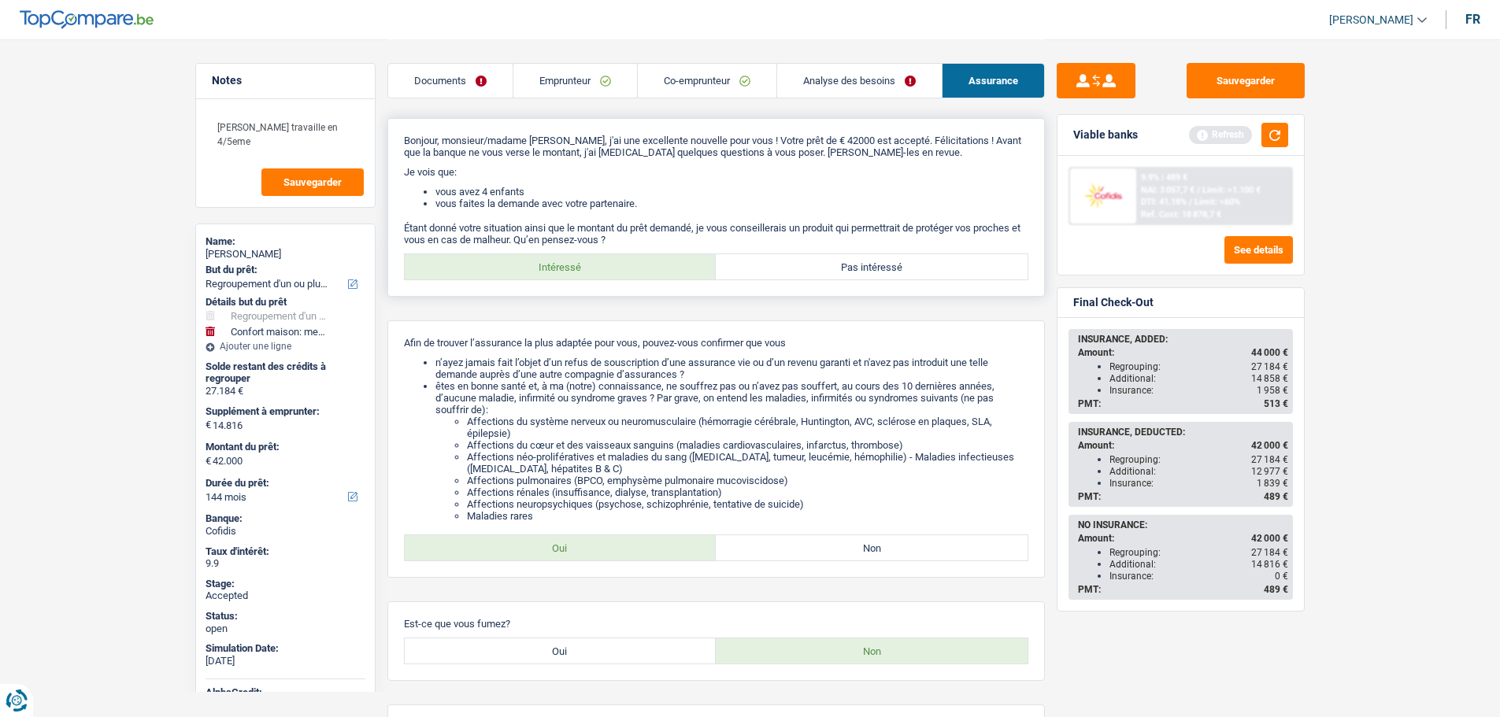
click at [864, 261] on label "Pas intéressé" at bounding box center [872, 266] width 312 height 25
click at [864, 261] on input "Pas intéressé" at bounding box center [872, 266] width 312 height 25
radio input "true"
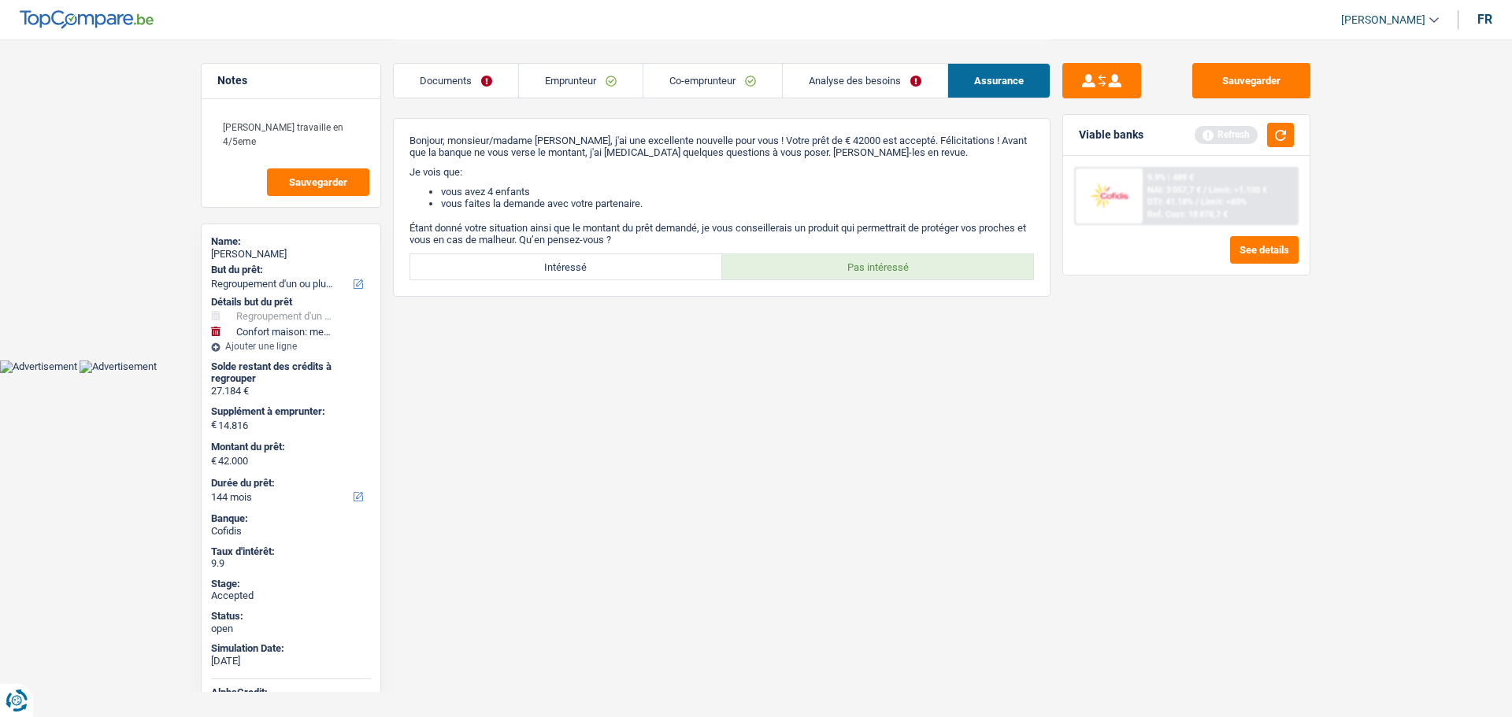
click at [889, 80] on link "Analyse des besoins" at bounding box center [865, 81] width 165 height 34
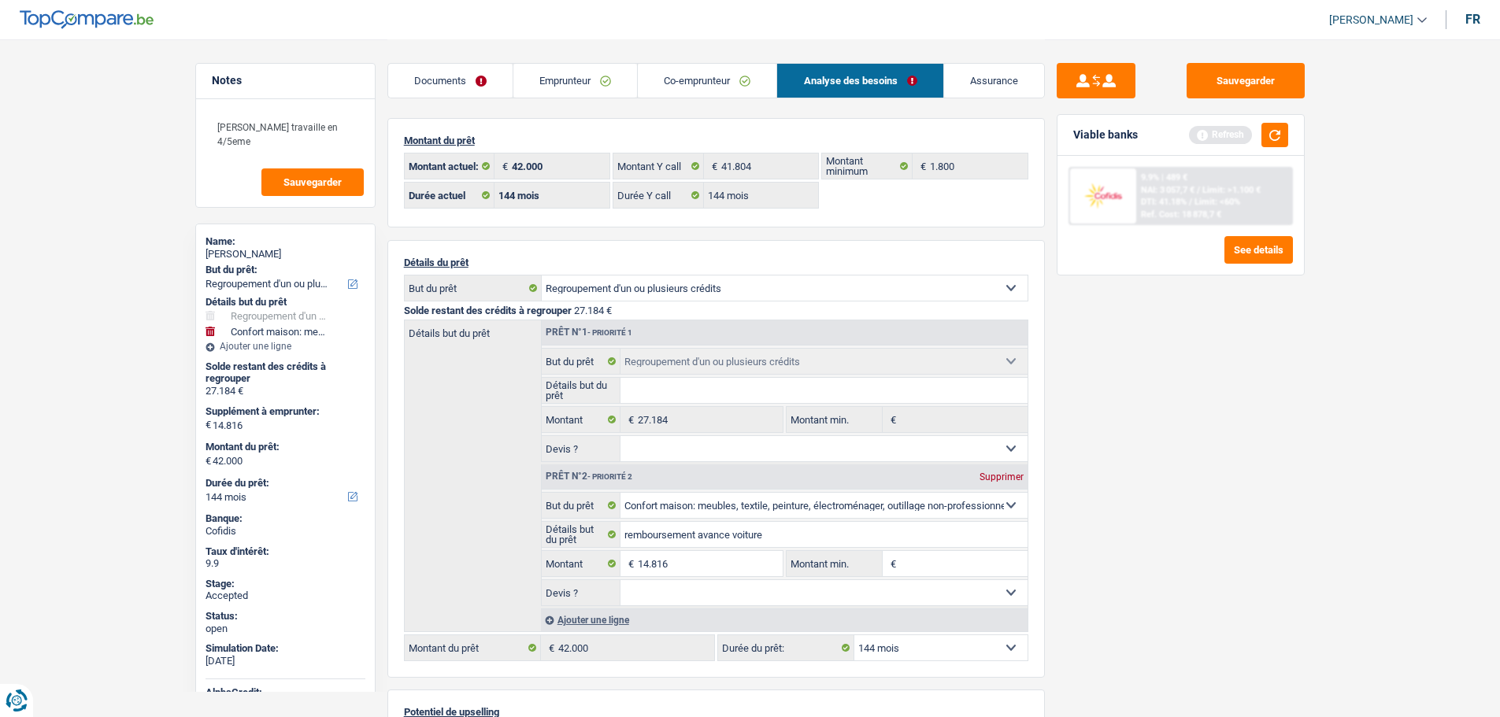
click at [914, 645] on select "12 mois 18 mois 24 mois 30 mois 36 mois 42 mois 48 mois 60 mois 72 mois 84 mois…" at bounding box center [940, 648] width 173 height 25
select select "120"
click at [854, 636] on select "12 mois 18 mois 24 mois 30 mois 36 mois 42 mois 48 mois 60 mois 72 mois 84 mois…" at bounding box center [940, 648] width 173 height 25
select select "120"
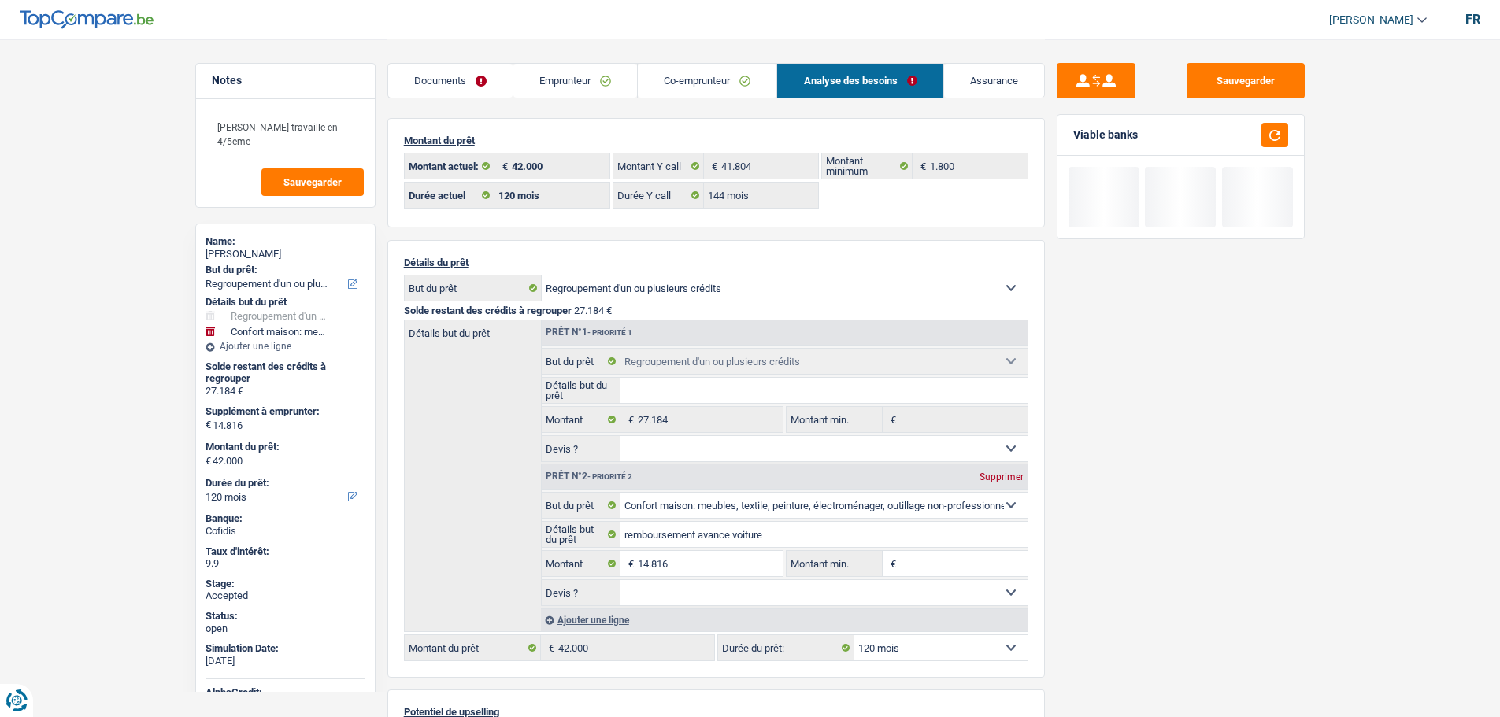
click at [1051, 511] on div "Sauvegarder Viable banks" at bounding box center [1181, 377] width 272 height 629
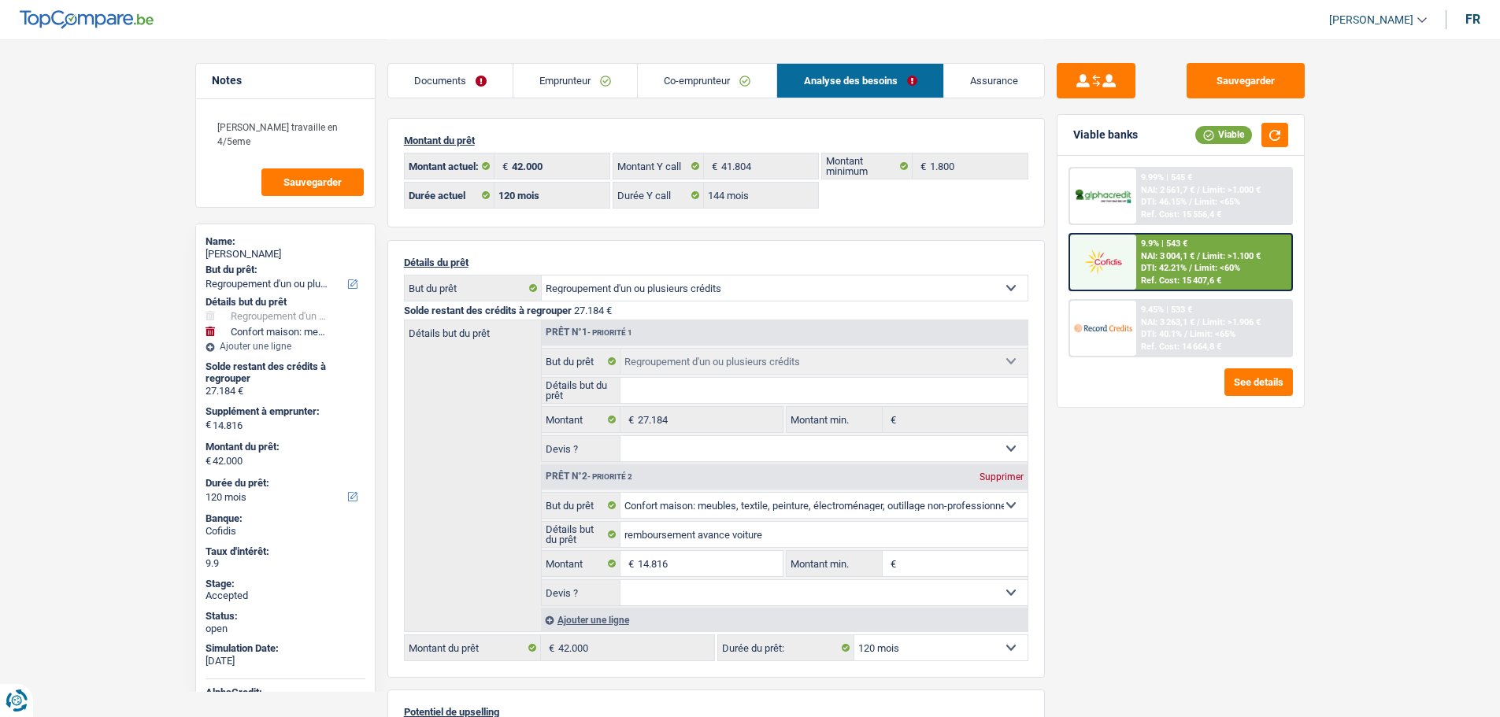
click at [997, 83] on link "Assurance" at bounding box center [994, 81] width 100 height 34
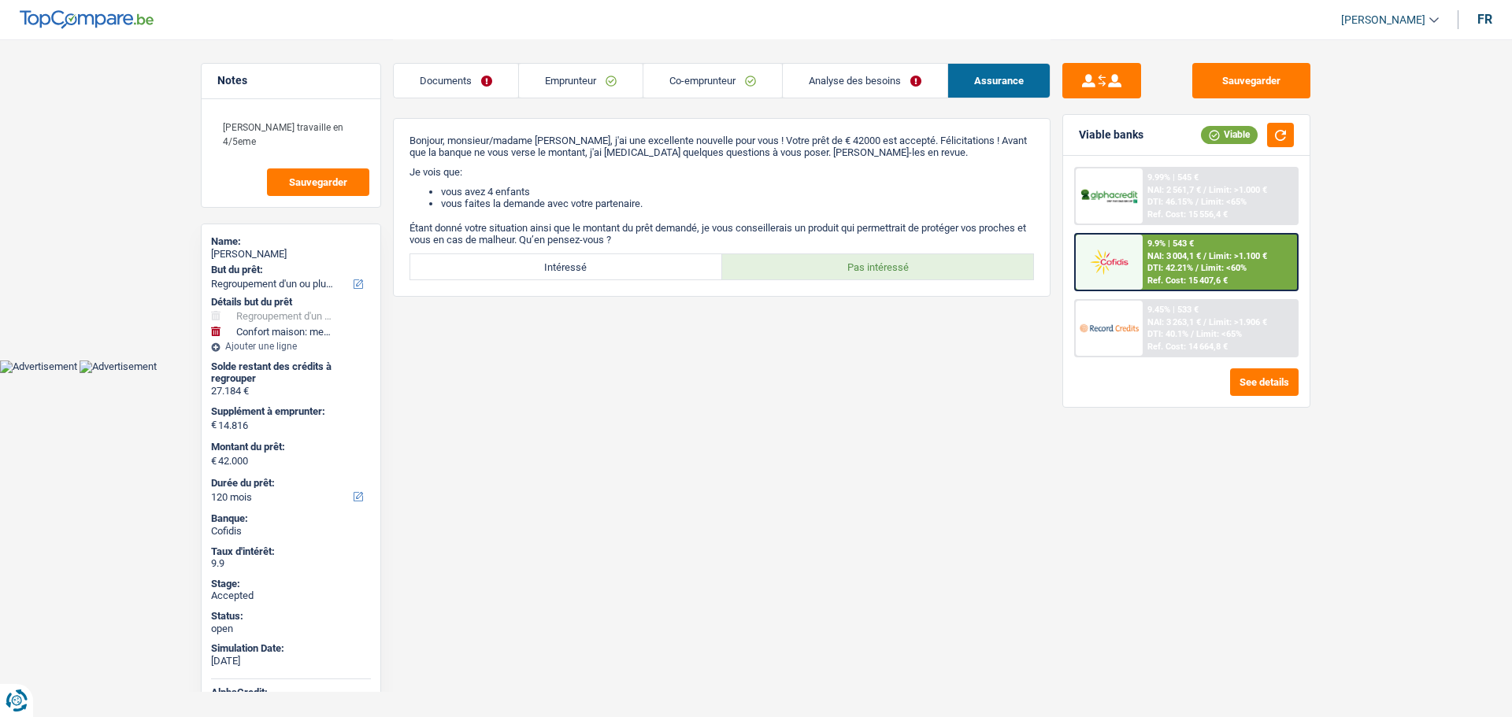
click at [871, 76] on link "Analyse des besoins" at bounding box center [865, 81] width 165 height 34
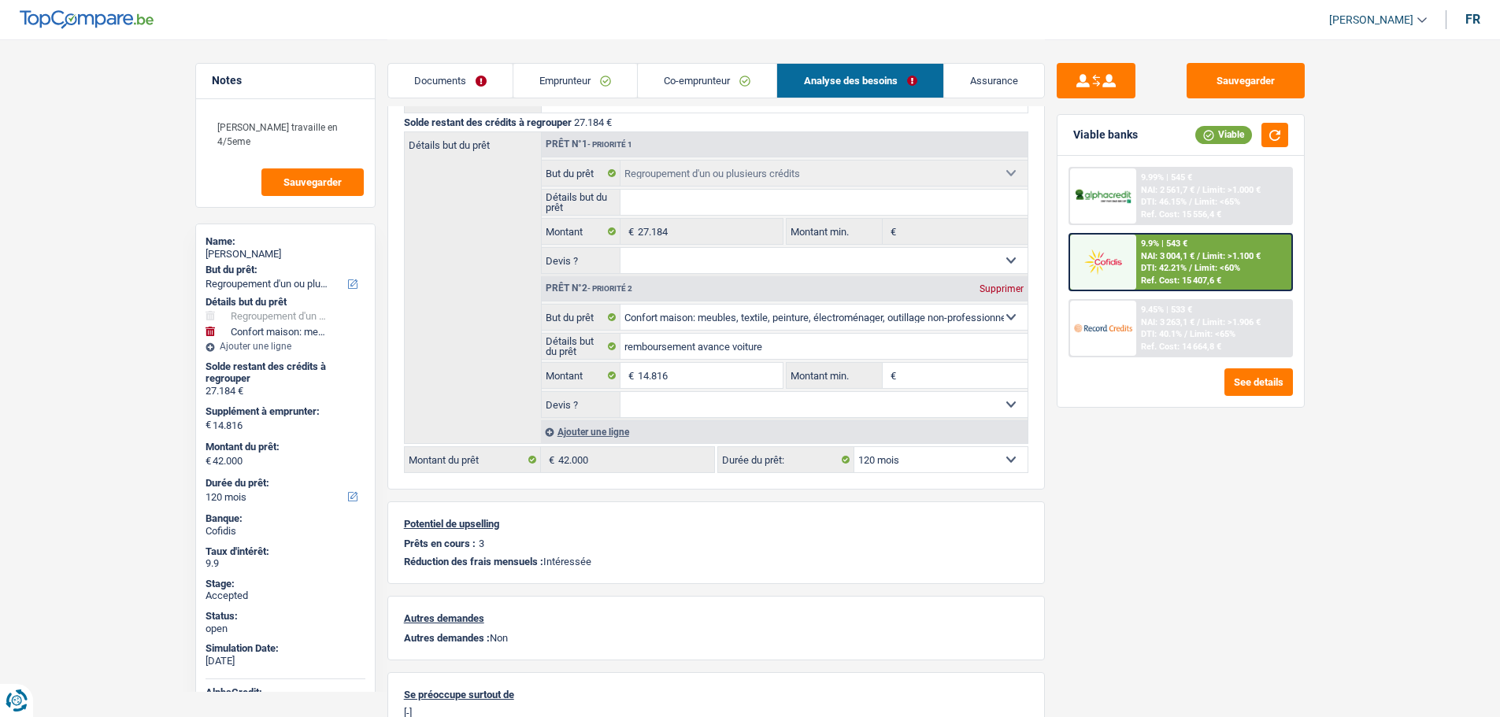
scroll to position [236, 0]
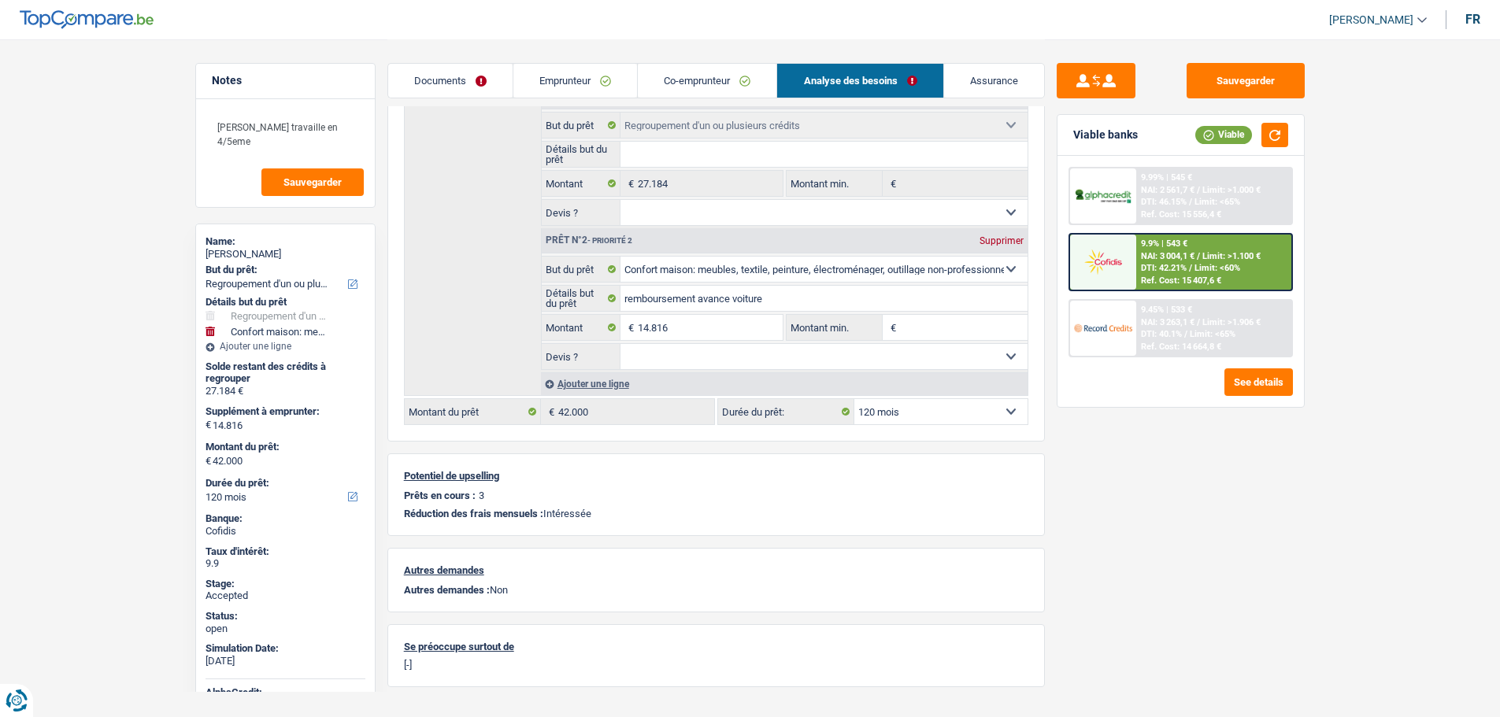
click at [908, 410] on select "12 mois 18 mois 24 mois 30 mois 36 mois 42 mois 48 mois 60 mois 72 mois 84 mois…" at bounding box center [940, 411] width 173 height 25
select select "144"
click at [854, 399] on select "12 mois 18 mois 24 mois 30 mois 36 mois 42 mois 48 mois 60 mois 72 mois 84 mois…" at bounding box center [940, 411] width 173 height 25
select select "144"
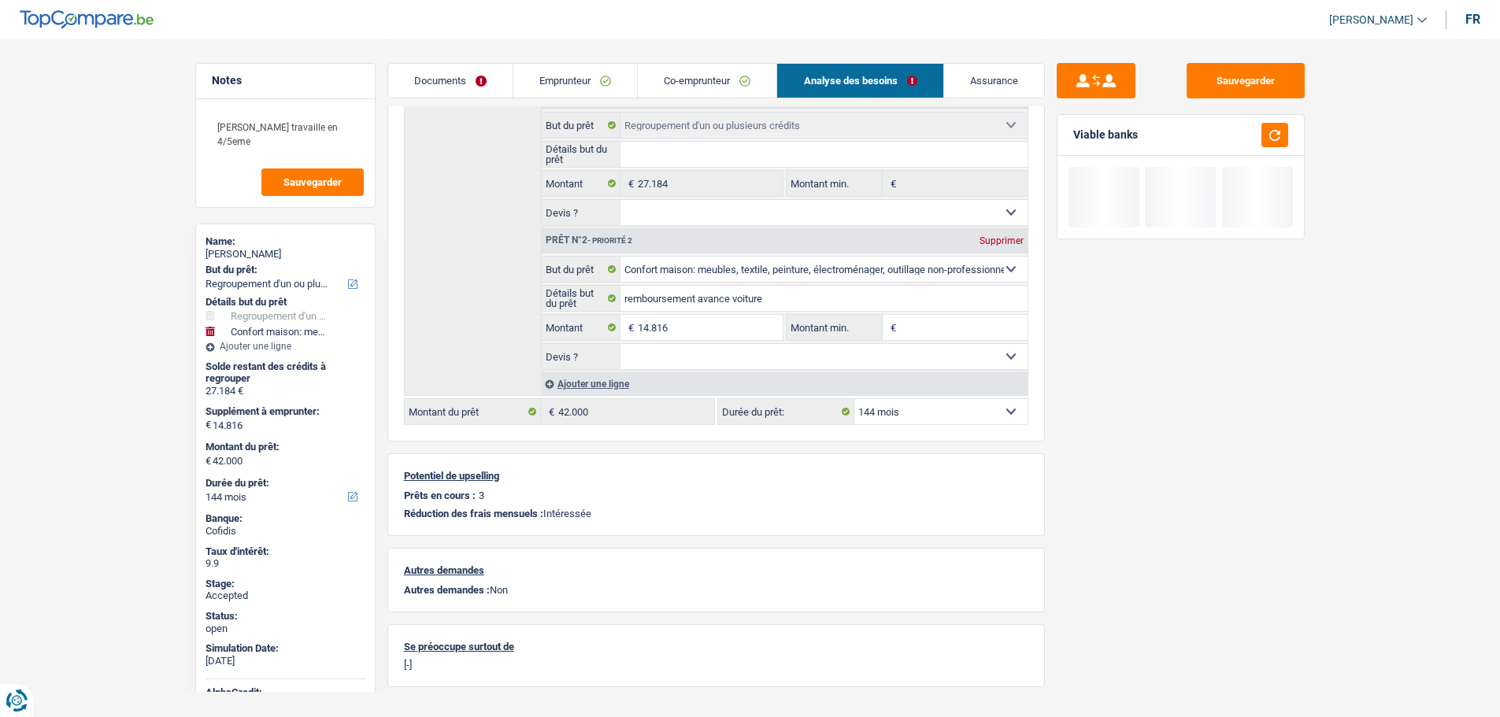
click at [991, 65] on link "Assurance" at bounding box center [994, 81] width 100 height 34
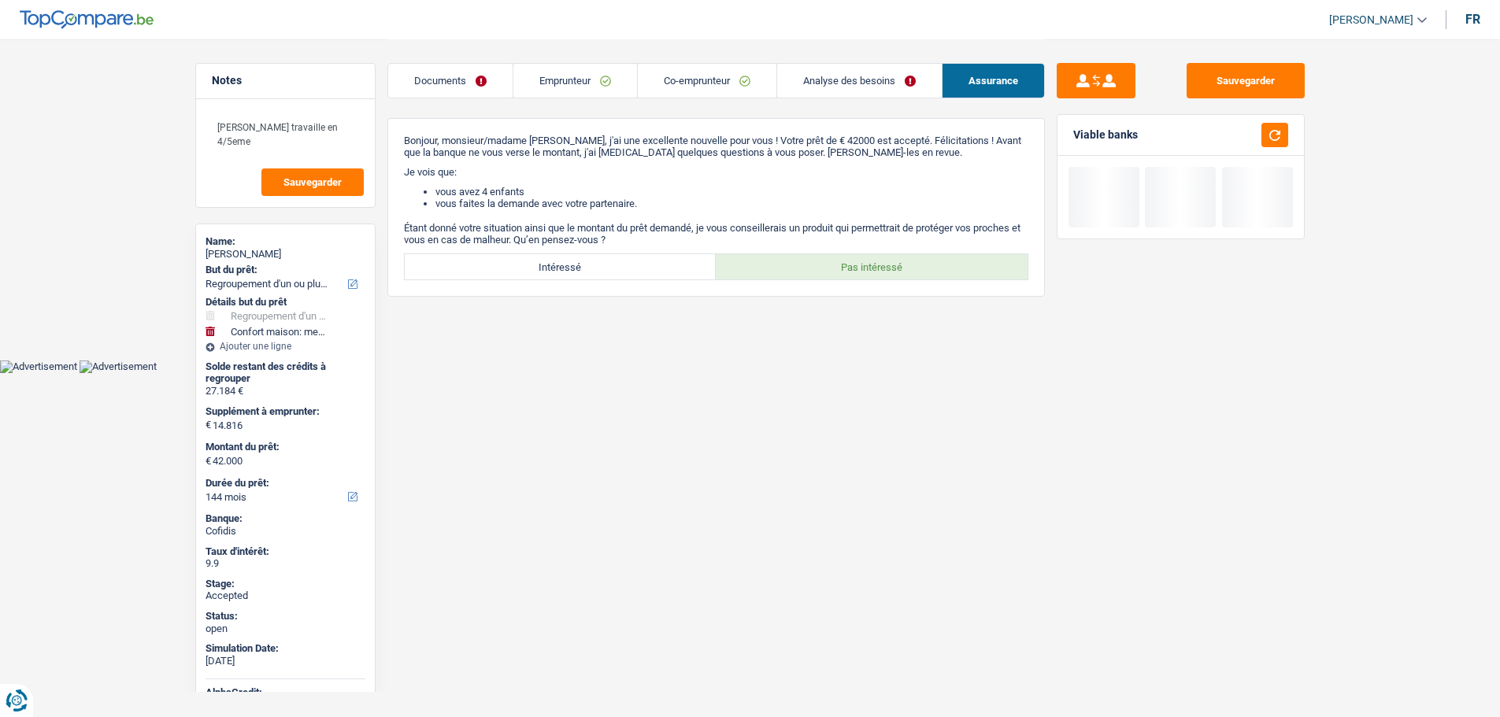
scroll to position [0, 0]
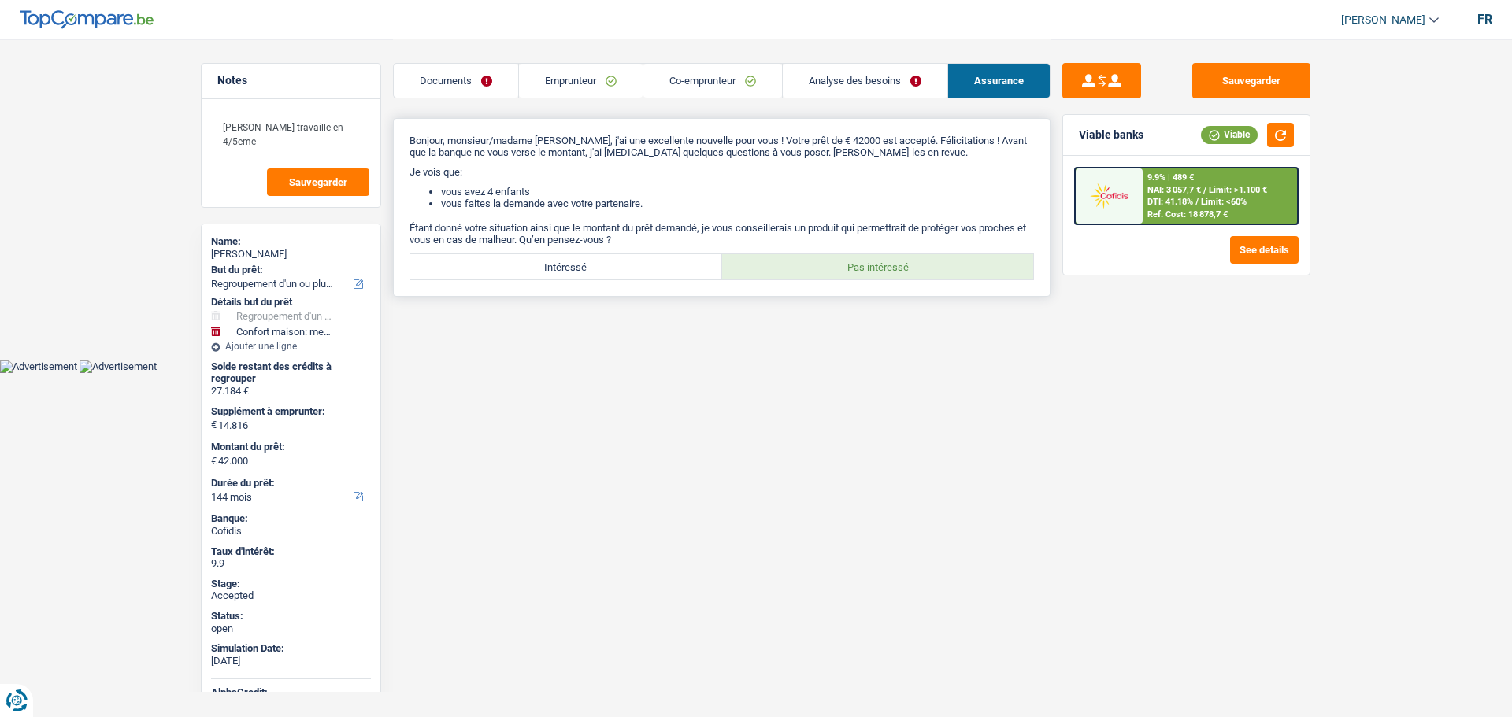
click at [586, 252] on div "Bonjour, monsieur/madame Amelie Lelong, j'ai une excellente nouvelle pour vous …" at bounding box center [722, 207] width 658 height 179
click at [568, 291] on div "Bonjour, monsieur/madame Amelie Lelong, j'ai une excellente nouvelle pour vous …" at bounding box center [722, 207] width 658 height 179
click at [566, 279] on label "Intéressé" at bounding box center [566, 266] width 312 height 25
click at [566, 279] on input "Intéressé" at bounding box center [566, 266] width 312 height 25
radio input "true"
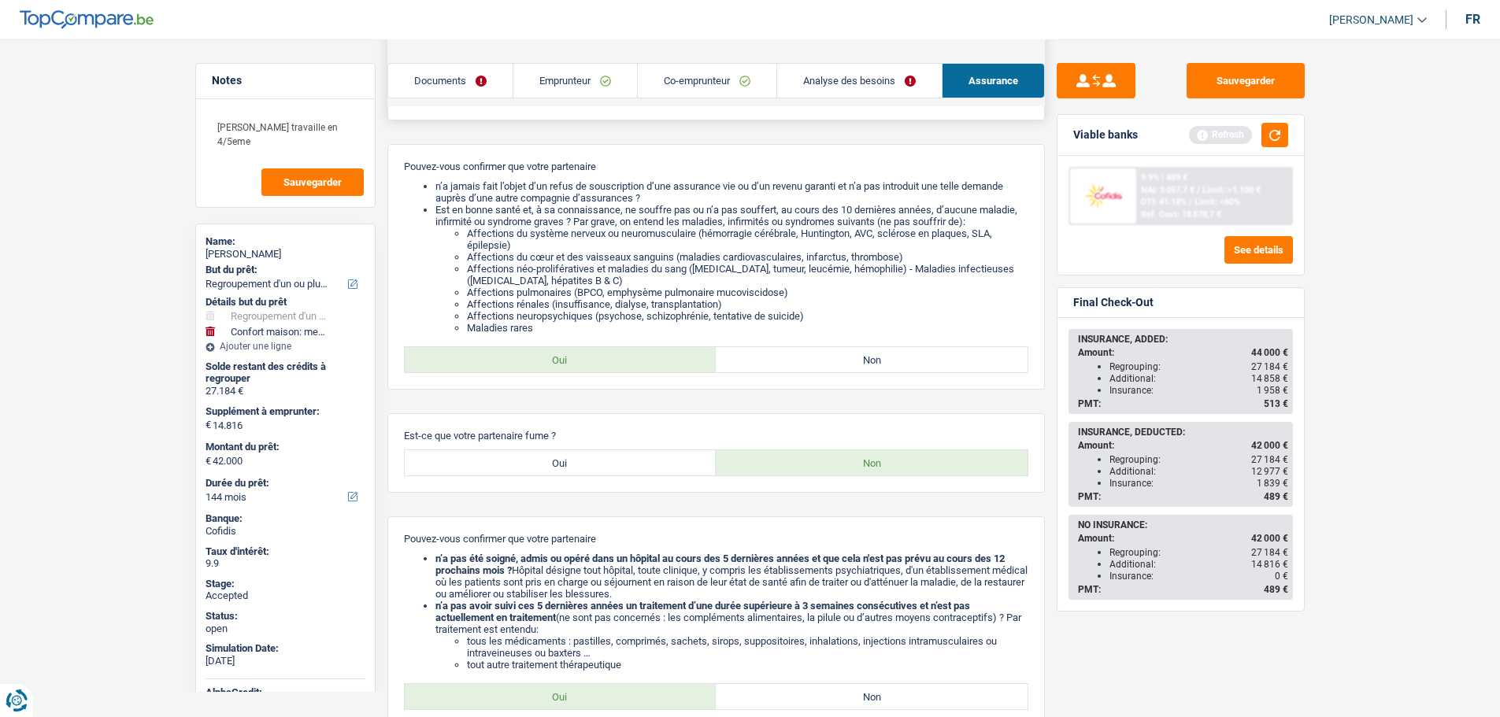
scroll to position [945, 0]
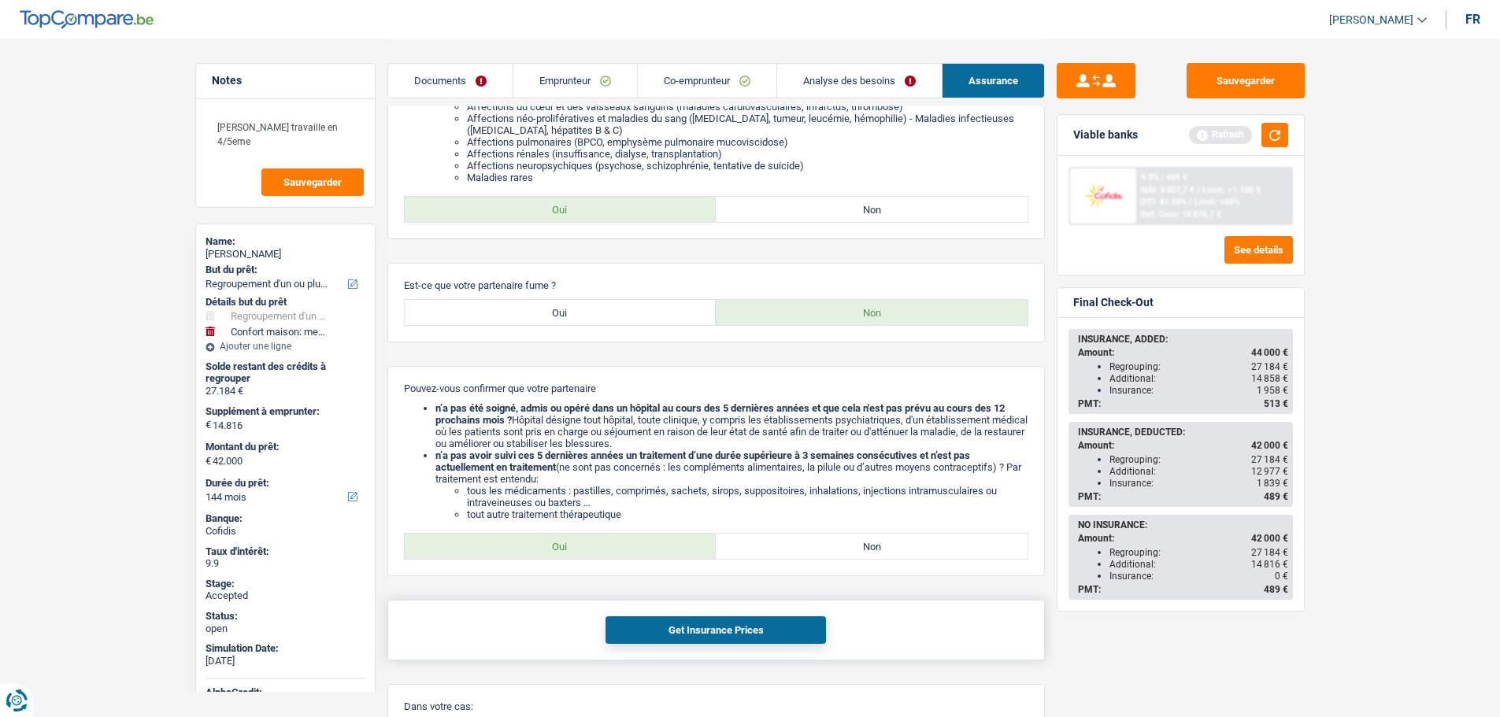
click at [788, 628] on button "Get Insurance Prices" at bounding box center [716, 631] width 221 height 28
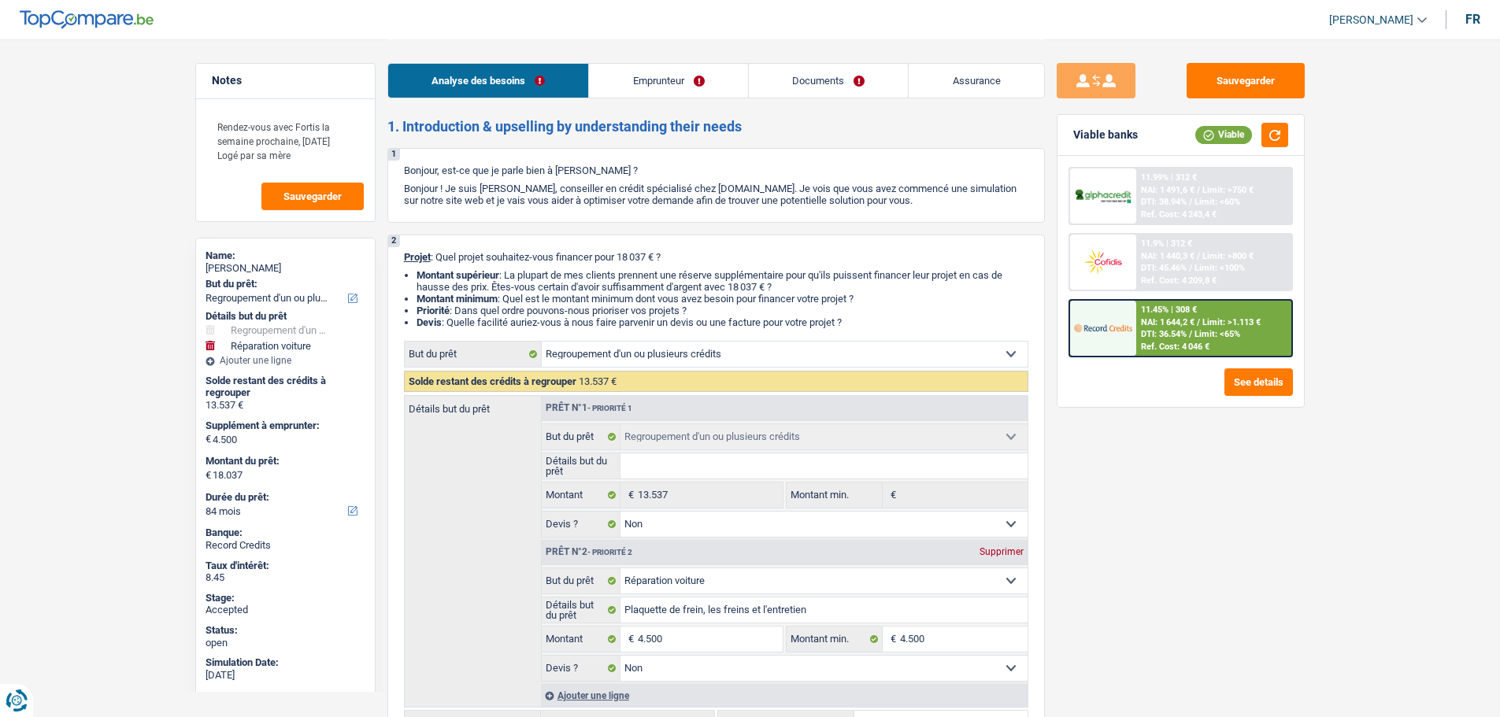
select select "refinancing"
select select "carRepair"
select select "84"
select select "refinancing"
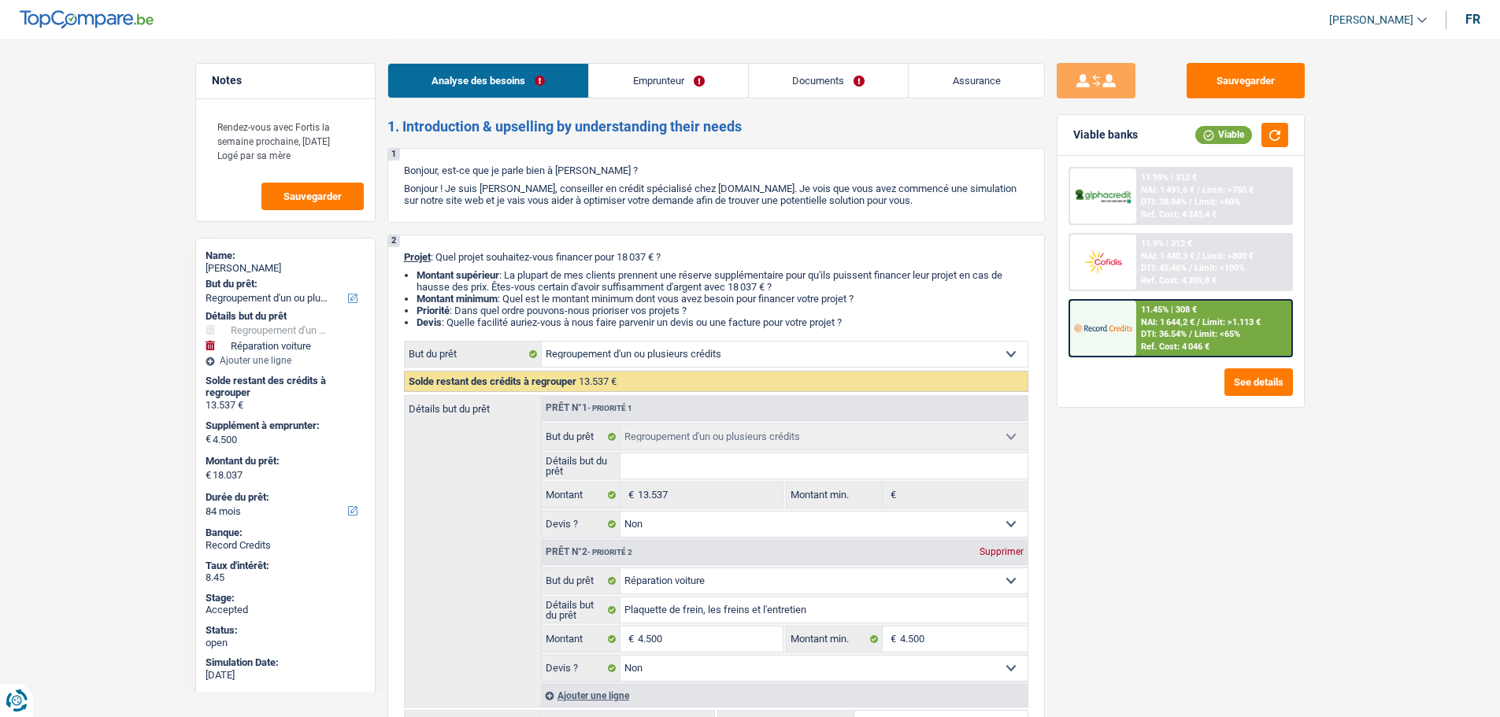
select select "refinancing"
select select "false"
select select "carRepair"
select select "false"
select select "84"
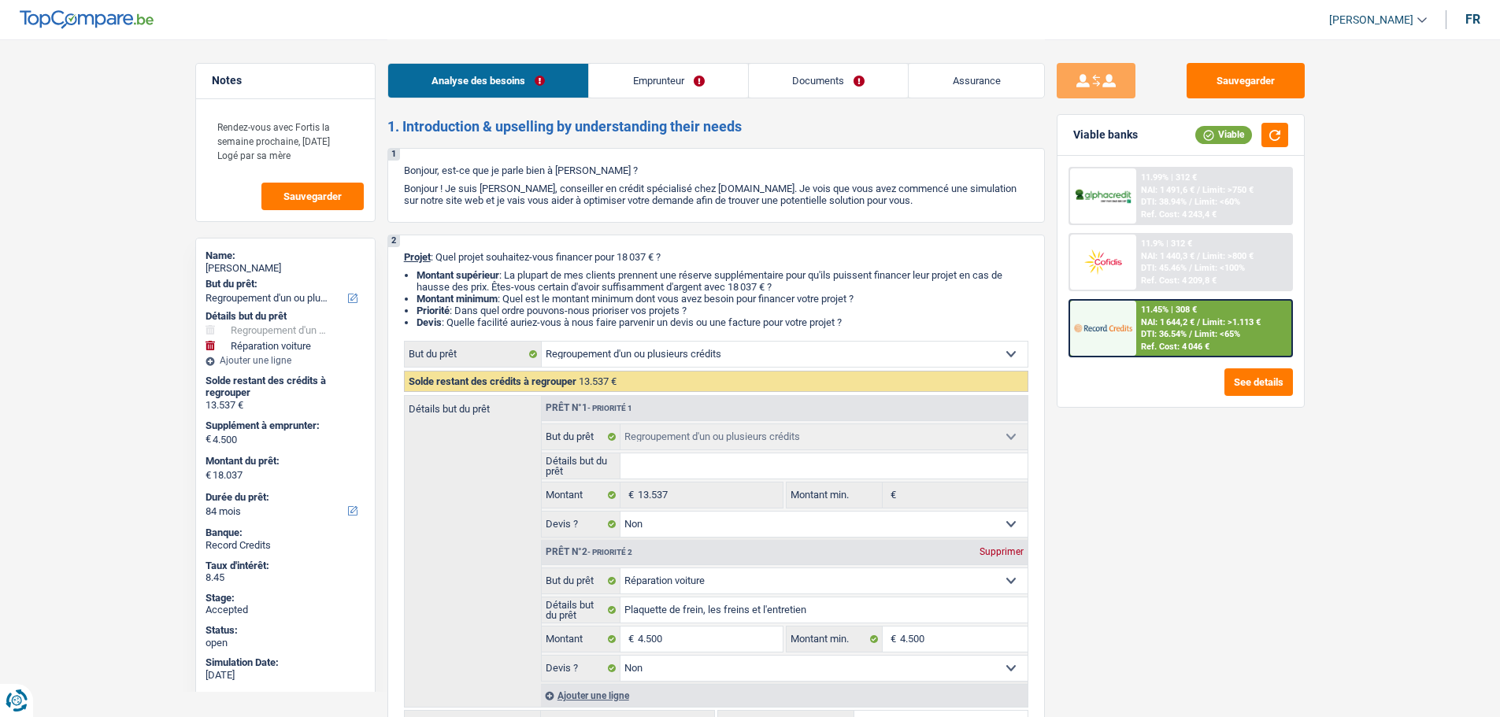
select select "privateEmployee"
select select "familyAllowances"
select select "netSalary"
select select "mealVouchers"
select select "liveWithParents"
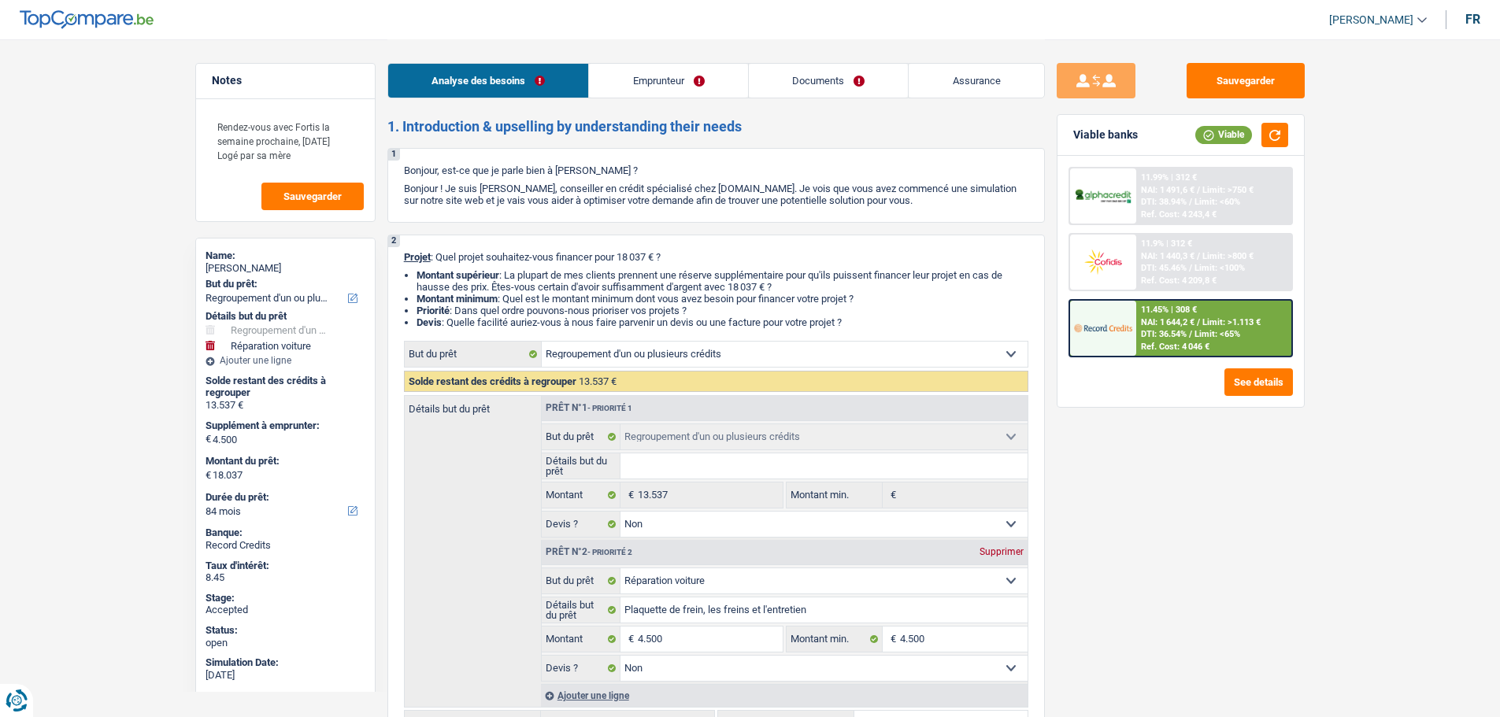
select select "carLoan"
select select "60"
select select "cardOrCredit"
select select "personalLoan"
select select "familyEvent"
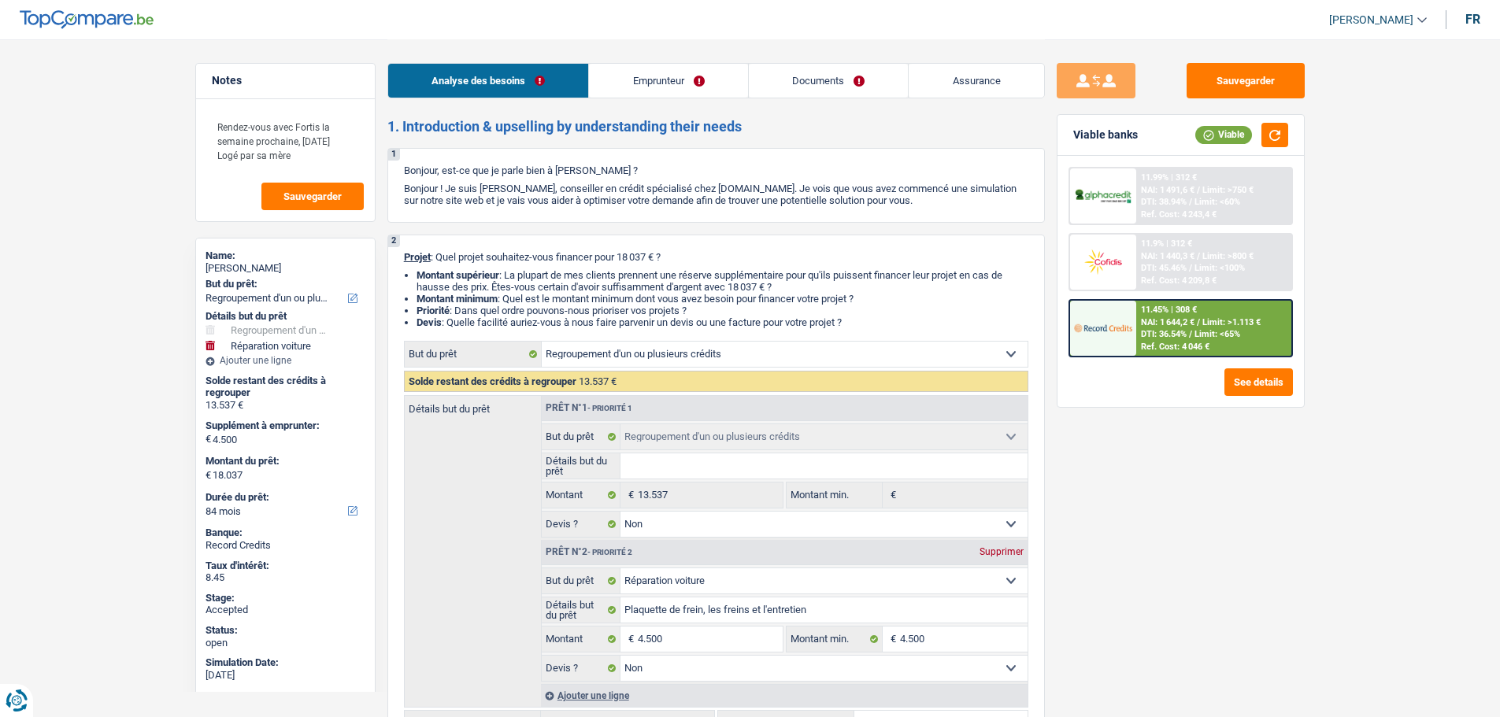
select select "72"
select select "cardOrCredit"
select select "refinancing"
select select "false"
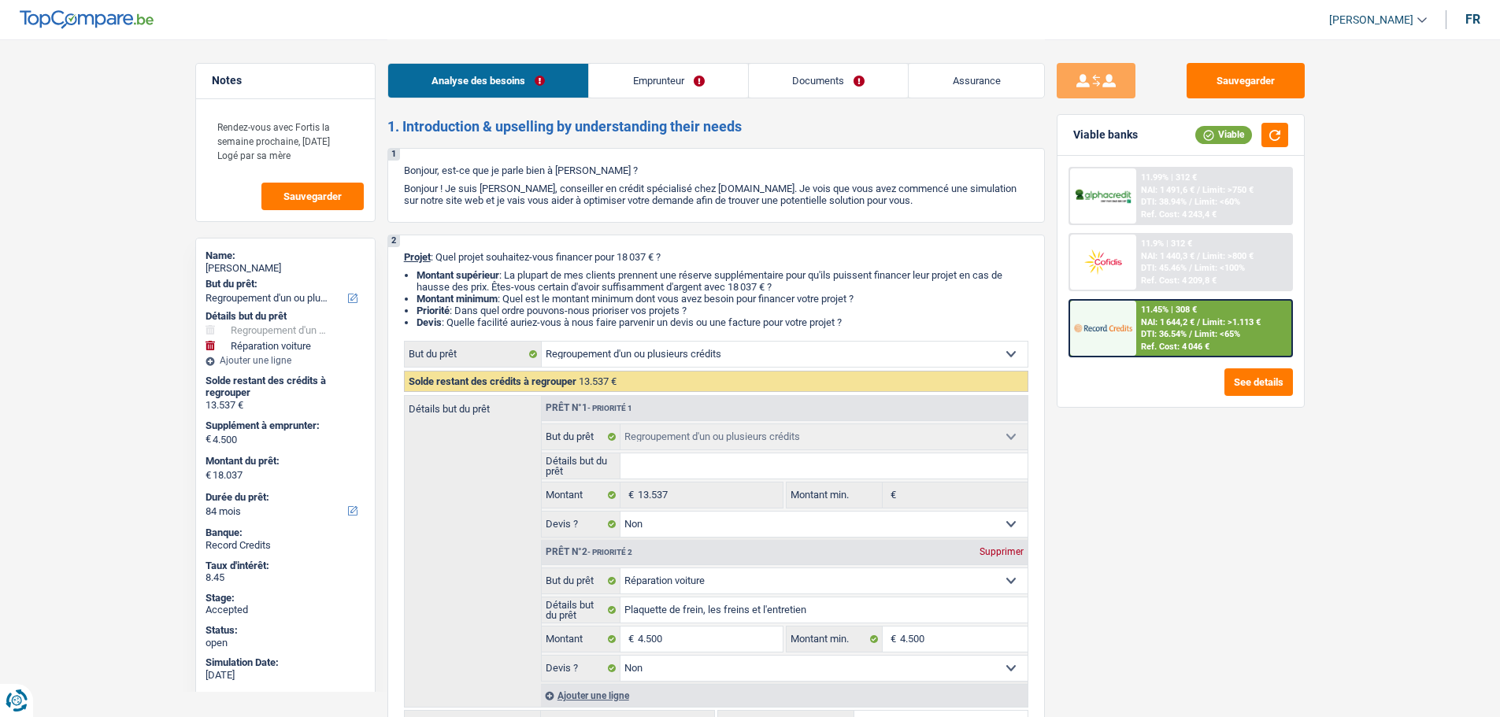
select select "carRepair"
select select "false"
select select "84"
click at [836, 76] on link "Documents" at bounding box center [829, 81] width 160 height 34
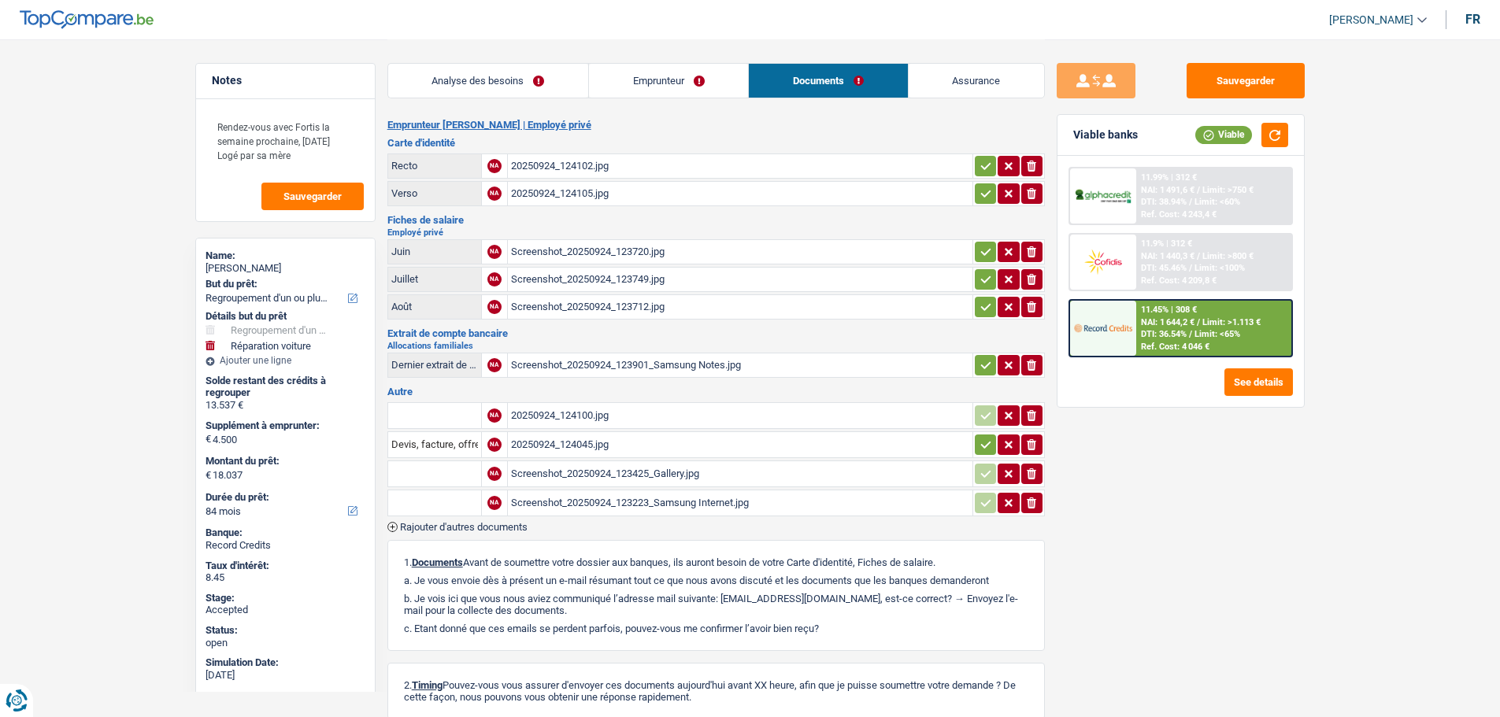
click at [676, 74] on link "Emprunteur" at bounding box center [668, 81] width 159 height 34
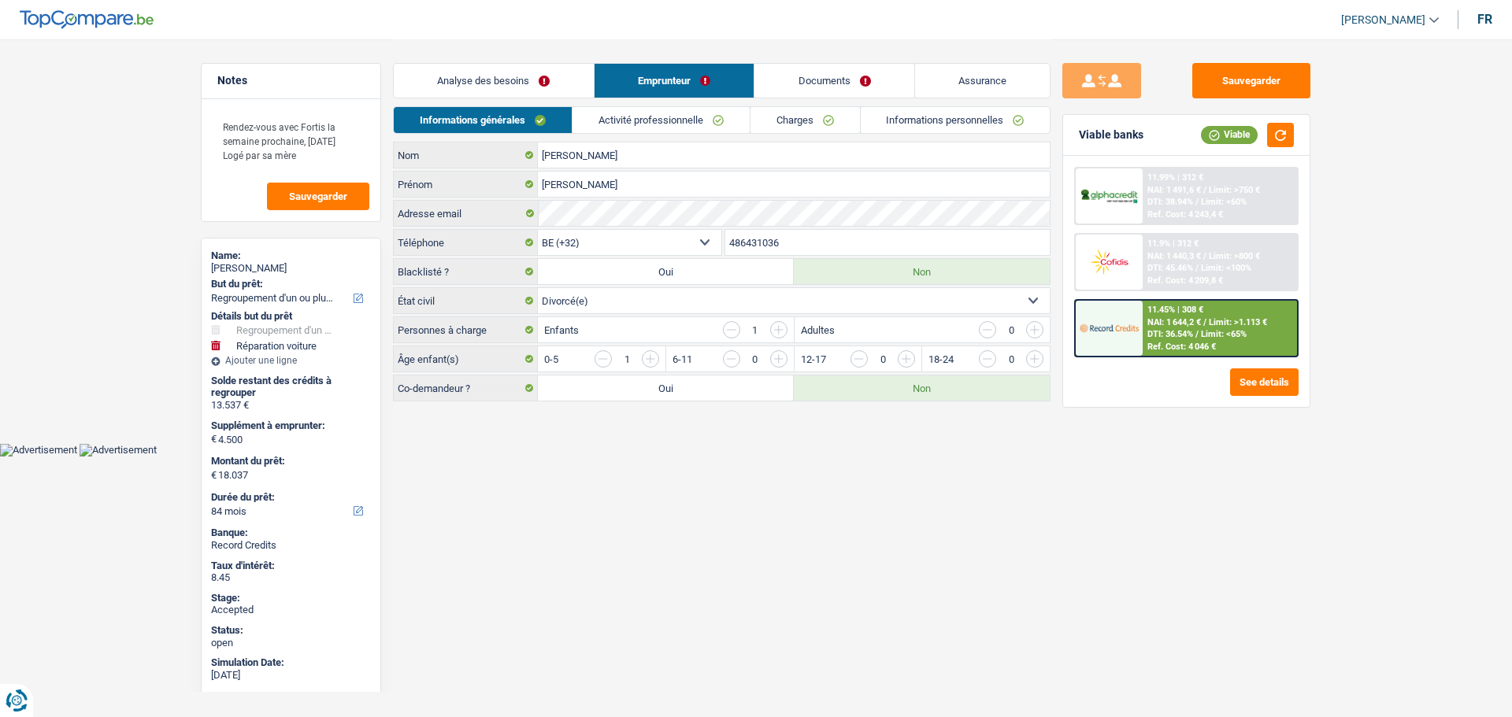
click at [1382, 6] on header "Liza Minassian ADMIN CA SA SO Se déconnecter fr" at bounding box center [756, 20] width 1512 height 40
click at [1382, 13] on span "[PERSON_NAME]" at bounding box center [1383, 19] width 84 height 13
click at [1328, 148] on button "SO" at bounding box center [1354, 144] width 140 height 32
select select "32"
select select "liveWithParents"
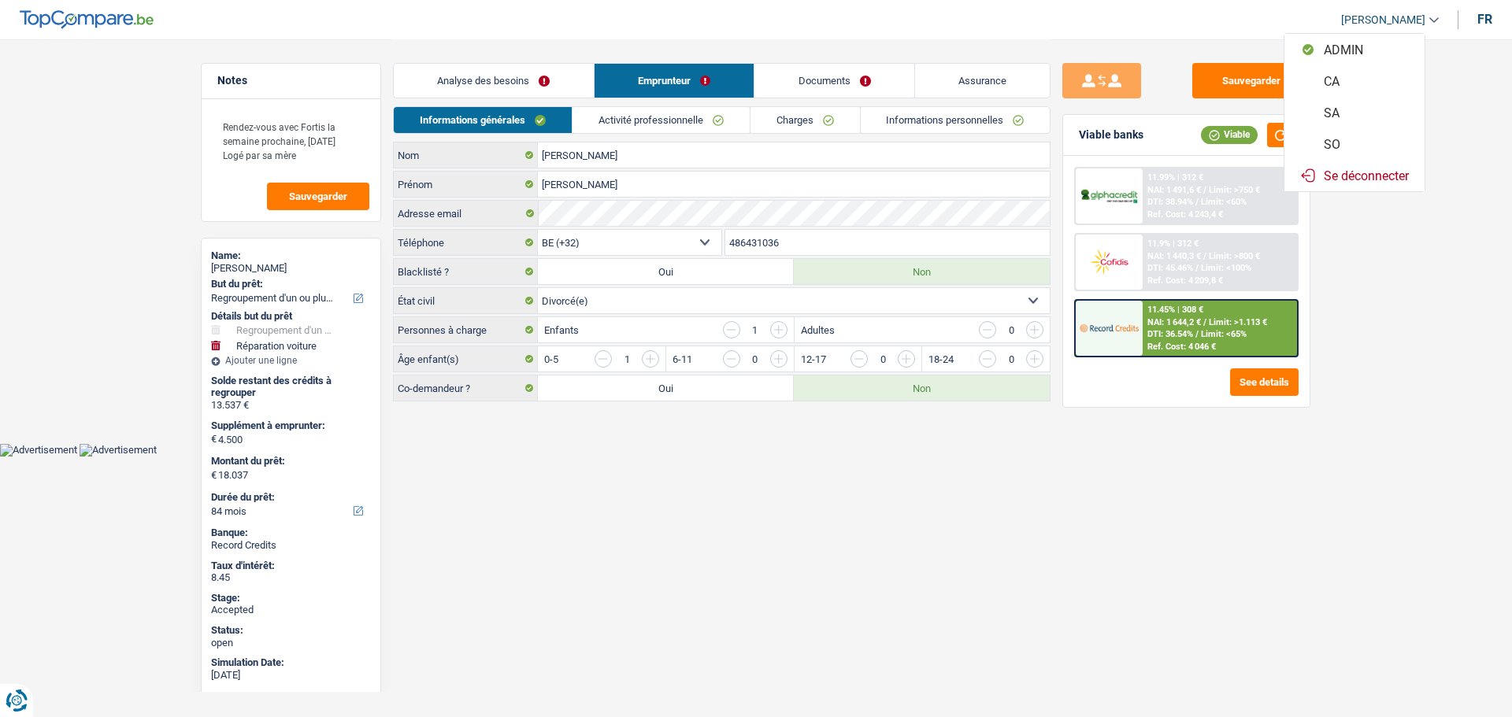
select select "carLoan"
select select "60"
select select "cardOrCredit"
select select "personalLoan"
select select "familyEvent"
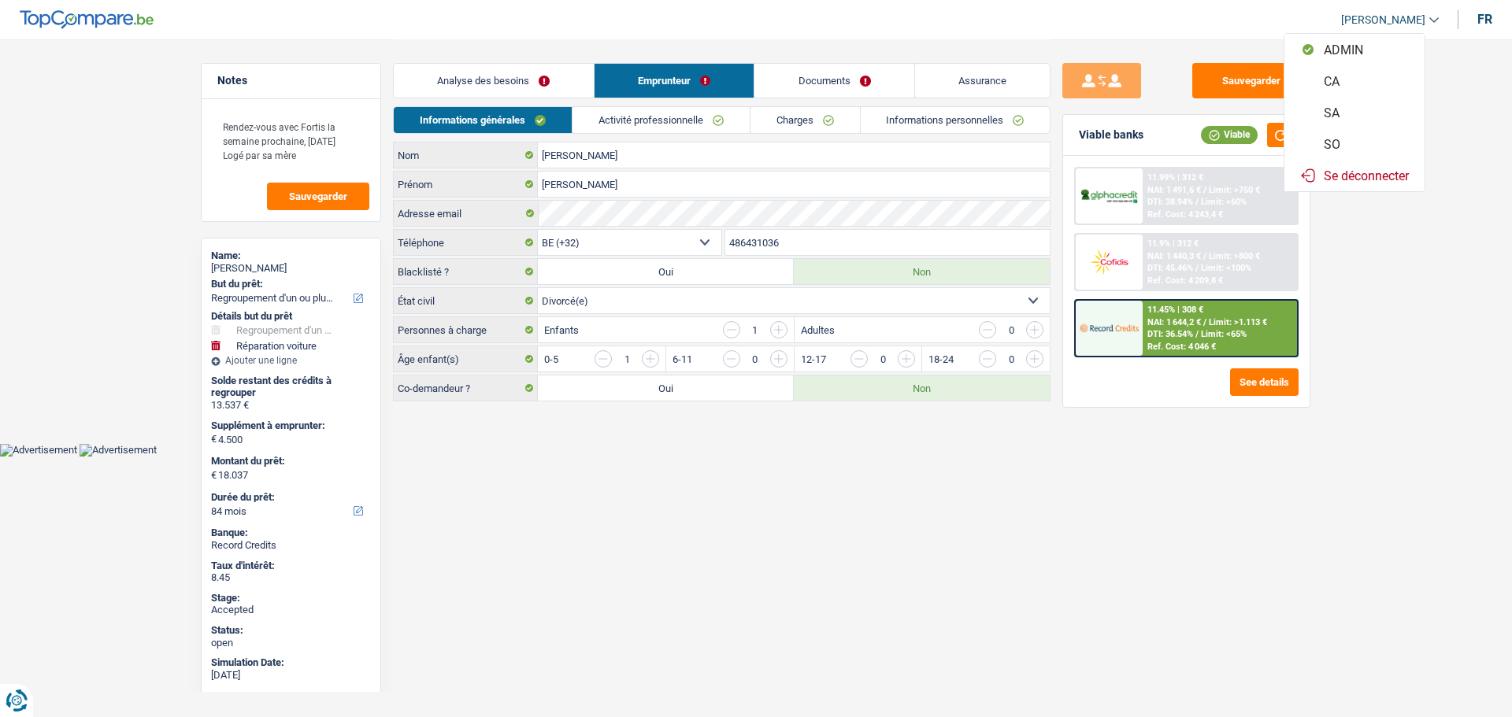
select select "72"
select select "cardOrCredit"
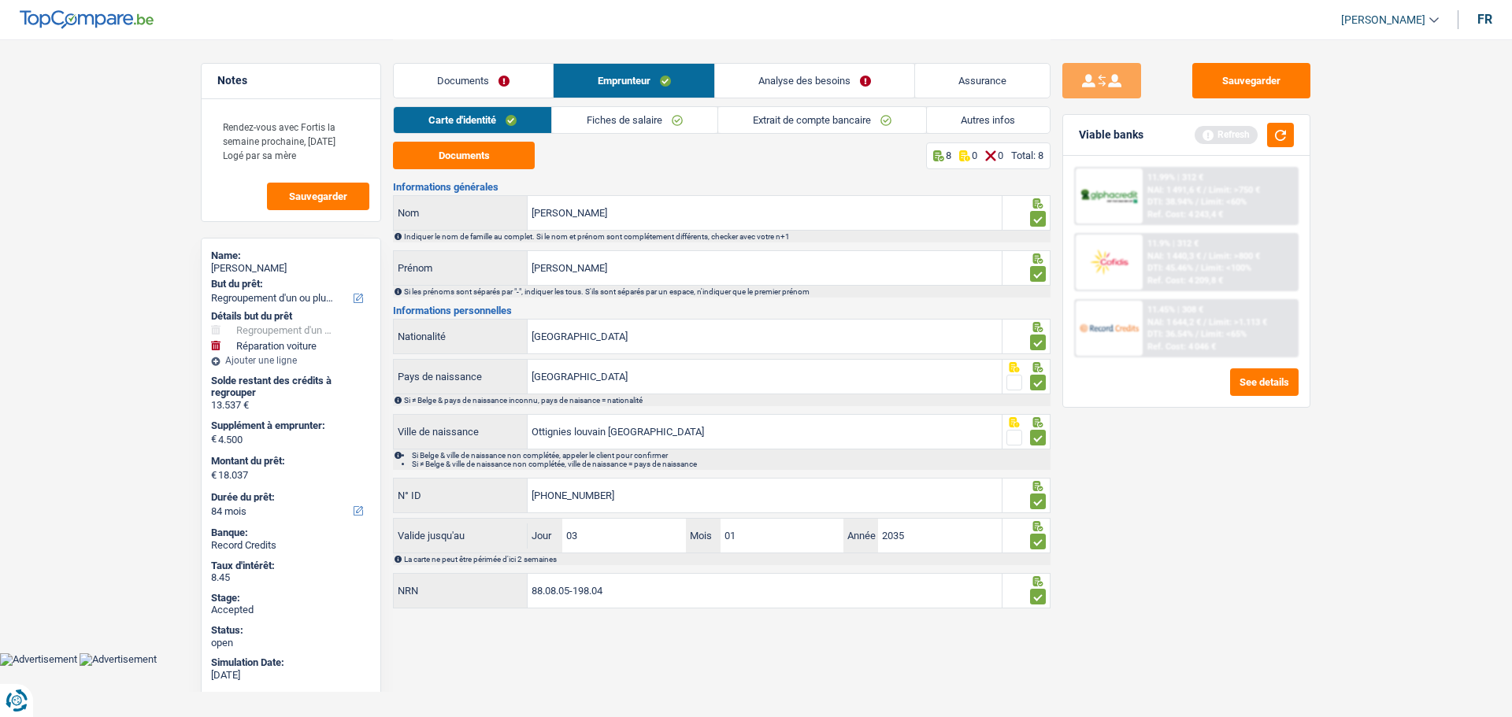
click at [810, 70] on link "Analyse des besoins" at bounding box center [814, 81] width 199 height 34
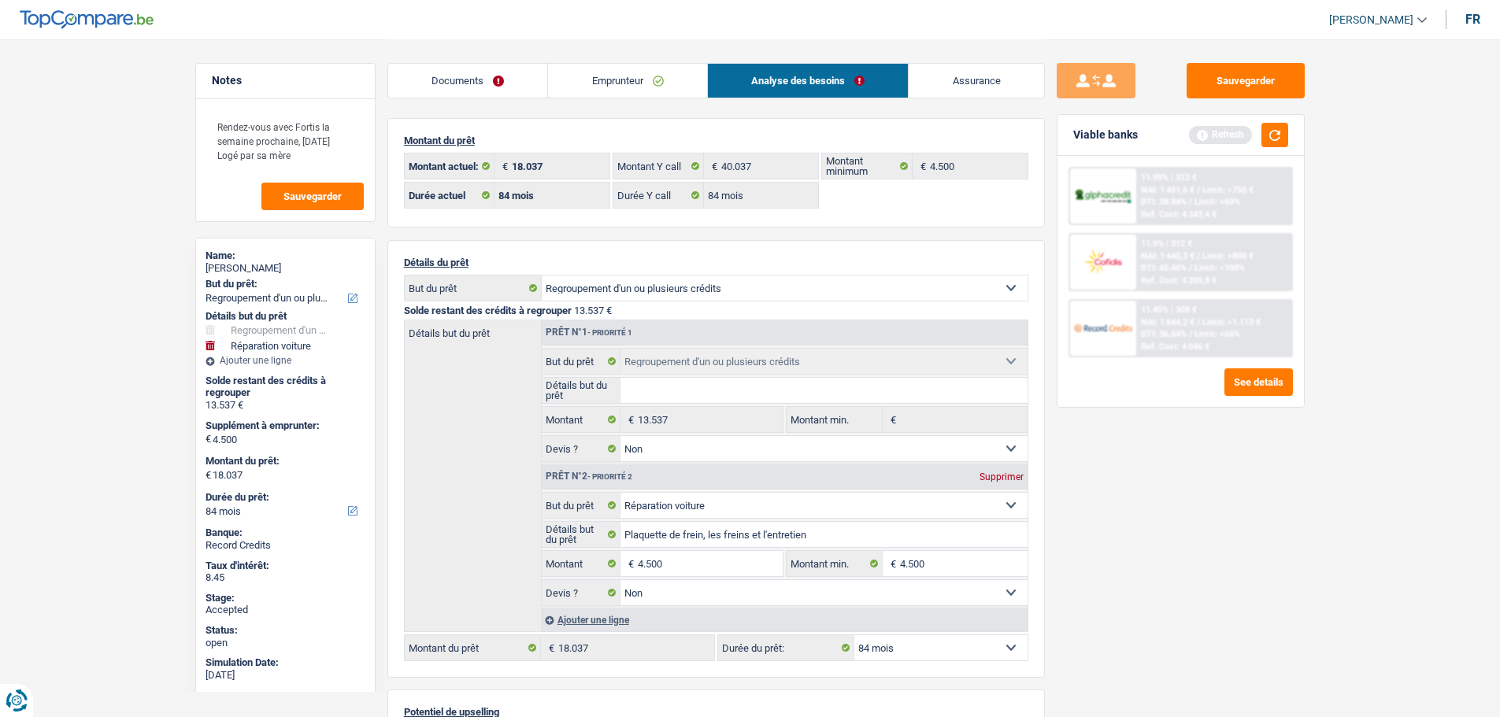
click at [596, 74] on link "Emprunteur" at bounding box center [627, 81] width 159 height 34
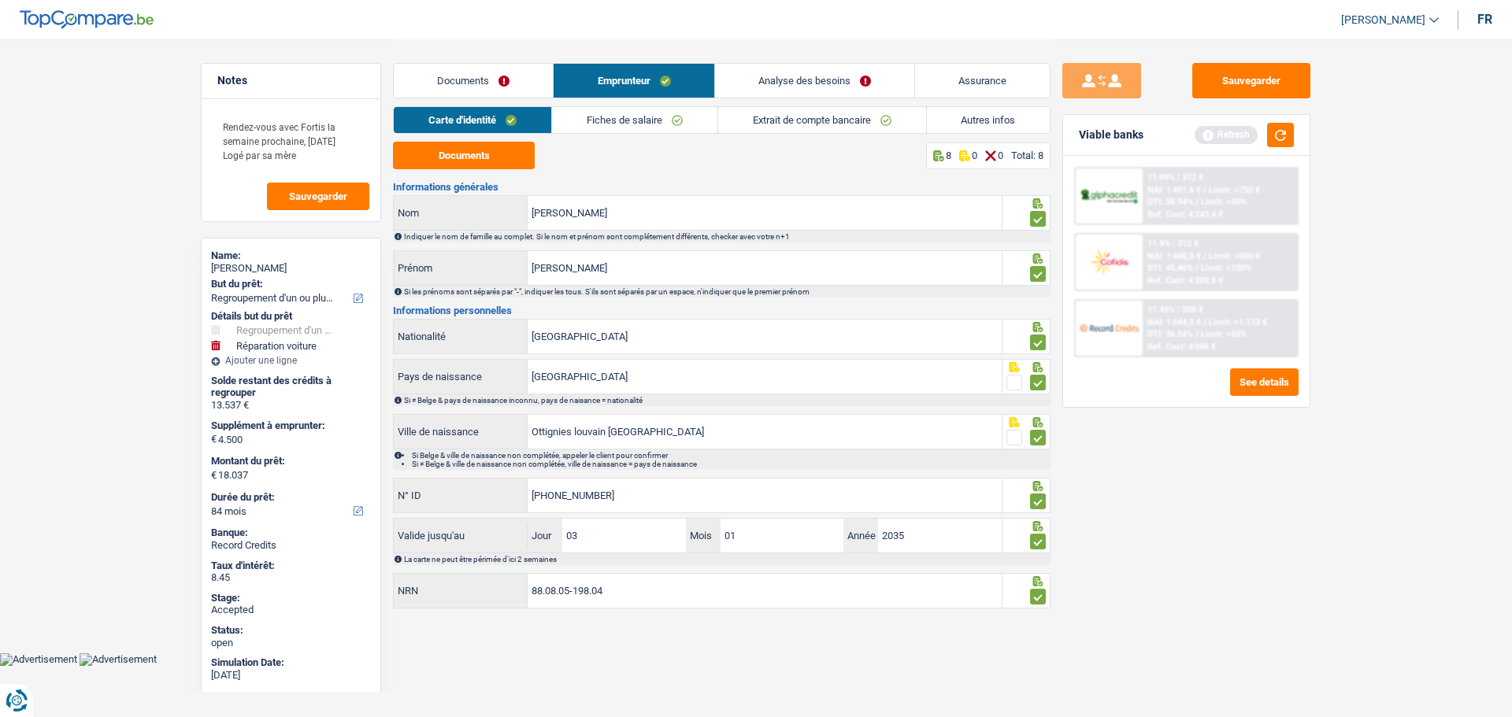
click at [945, 113] on link "Autres infos" at bounding box center [989, 120] width 124 height 26
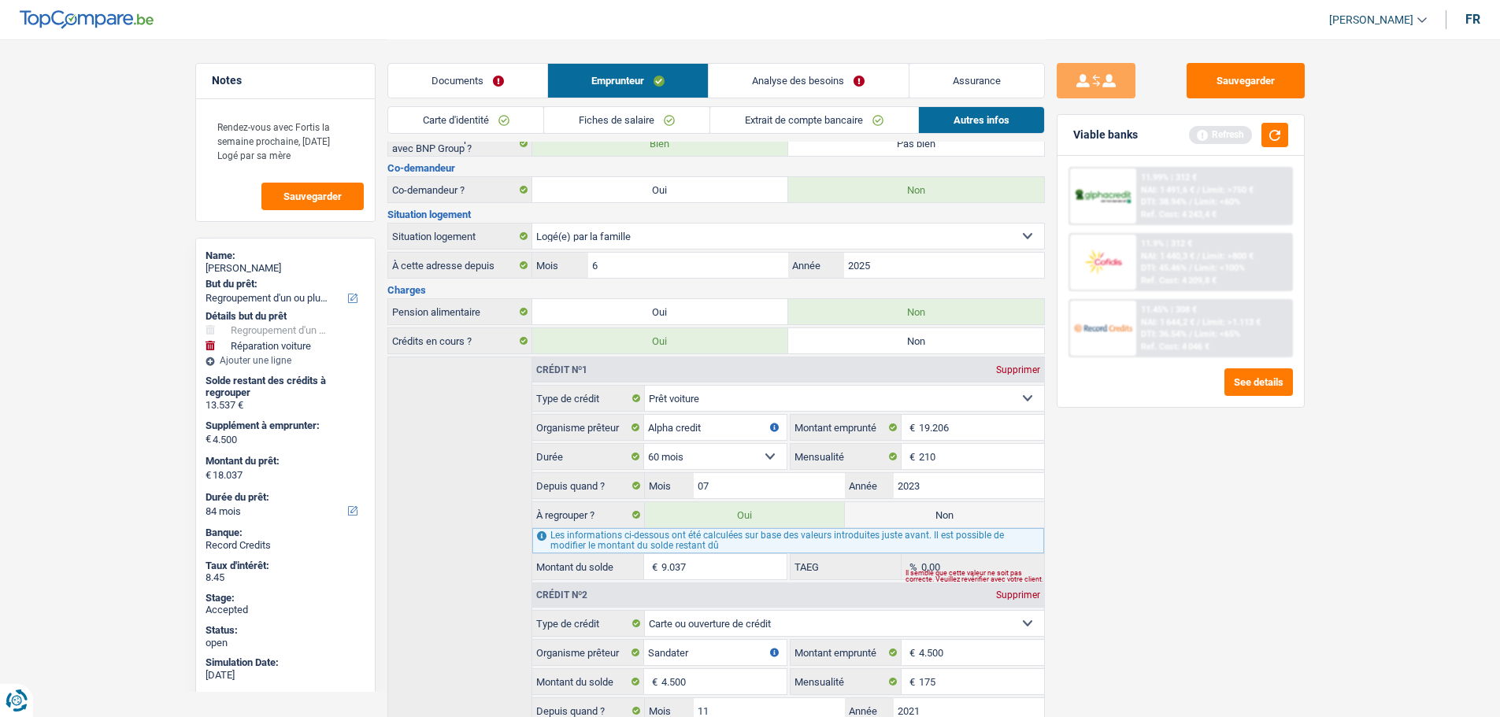
scroll to position [166, 0]
click at [814, 76] on link "Analyse des besoins" at bounding box center [808, 81] width 199 height 34
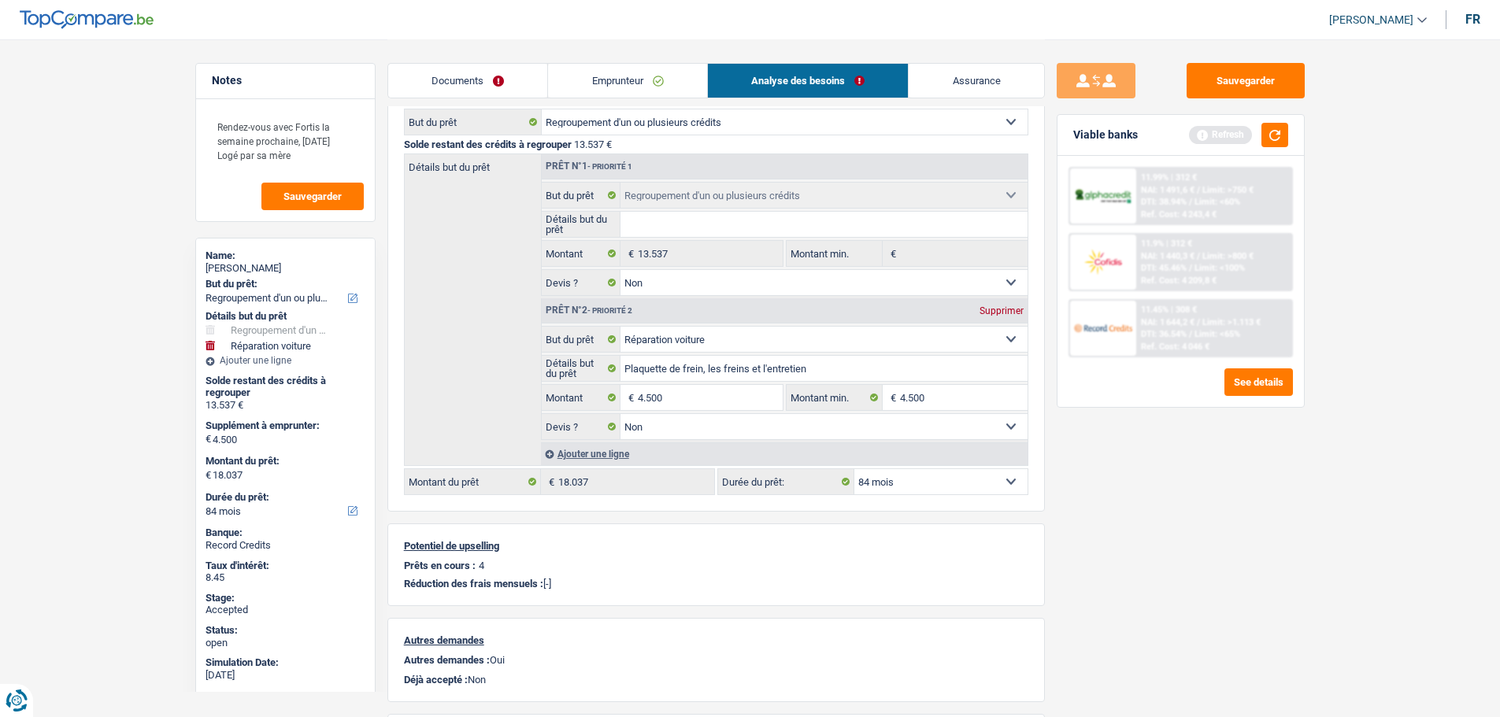
click at [947, 95] on link "Assurance" at bounding box center [976, 81] width 135 height 34
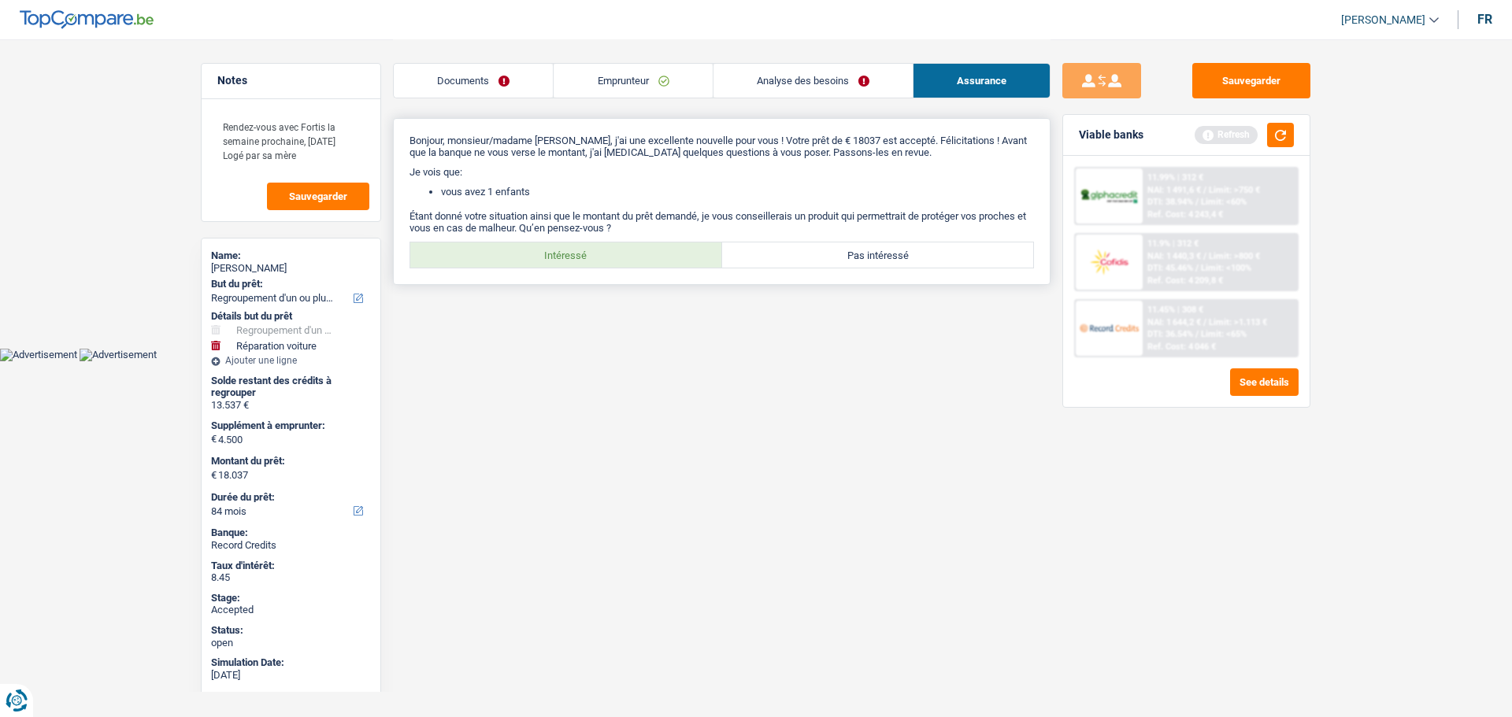
click at [606, 248] on label "Intéressé" at bounding box center [566, 255] width 312 height 25
click at [606, 248] on input "Intéressé" at bounding box center [566, 255] width 312 height 25
radio input "true"
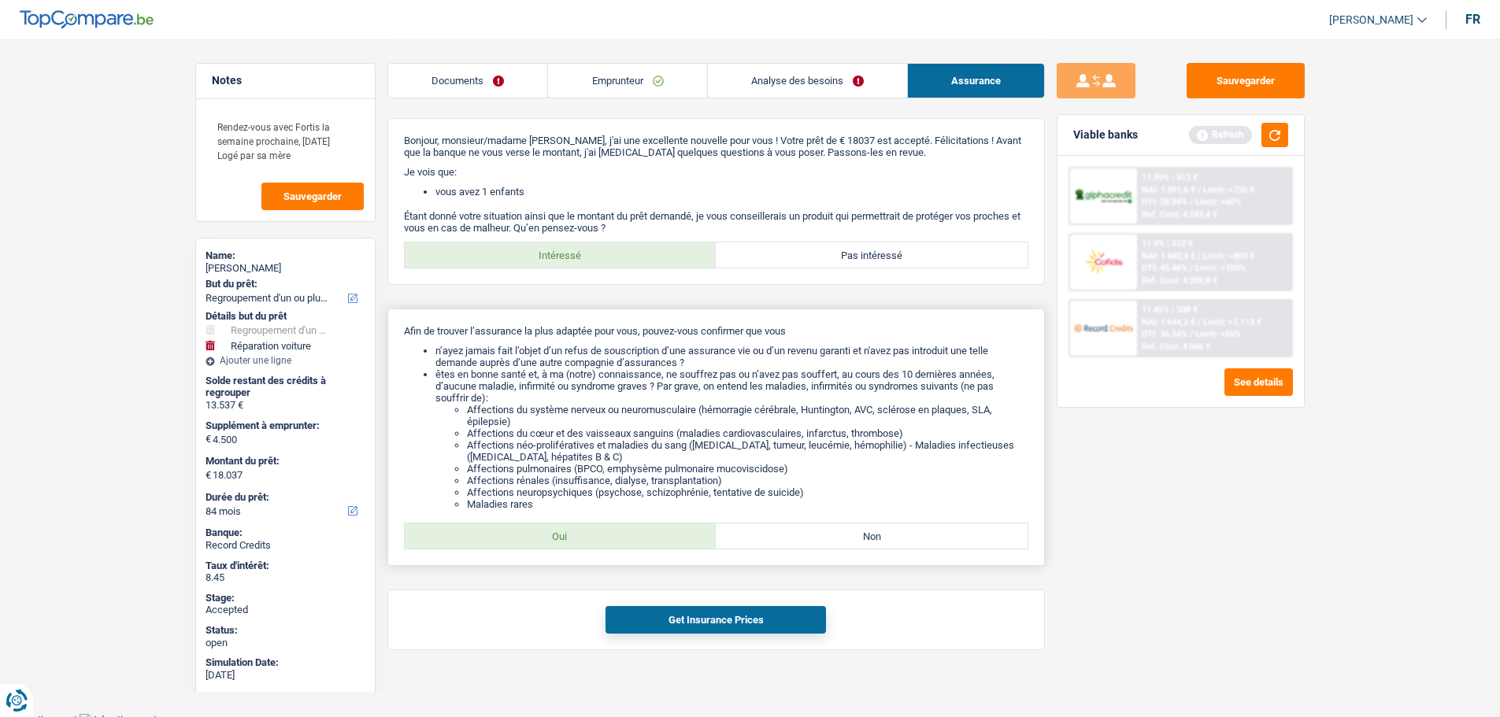
click at [652, 540] on label "Oui" at bounding box center [561, 536] width 312 height 25
click at [652, 540] on input "Oui" at bounding box center [561, 536] width 312 height 25
radio input "true"
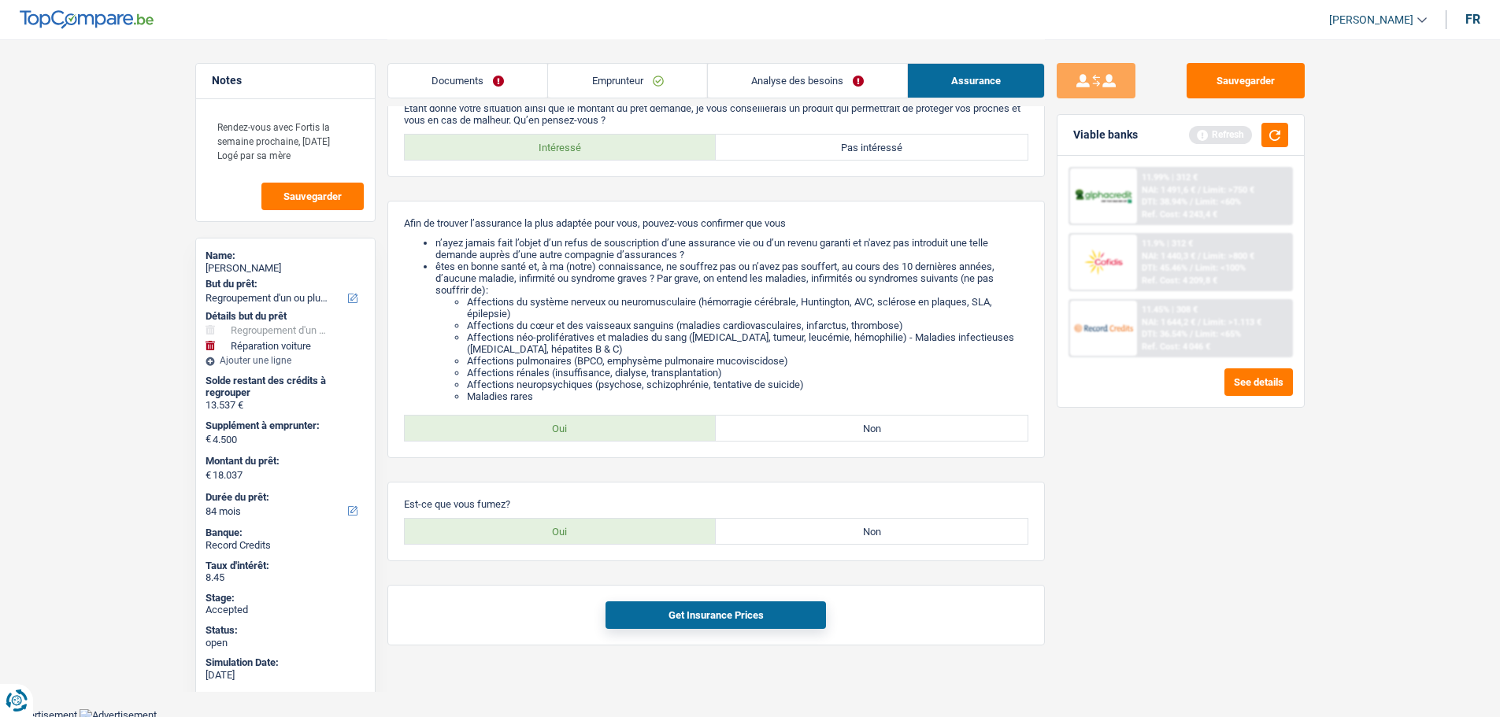
scroll to position [111, 0]
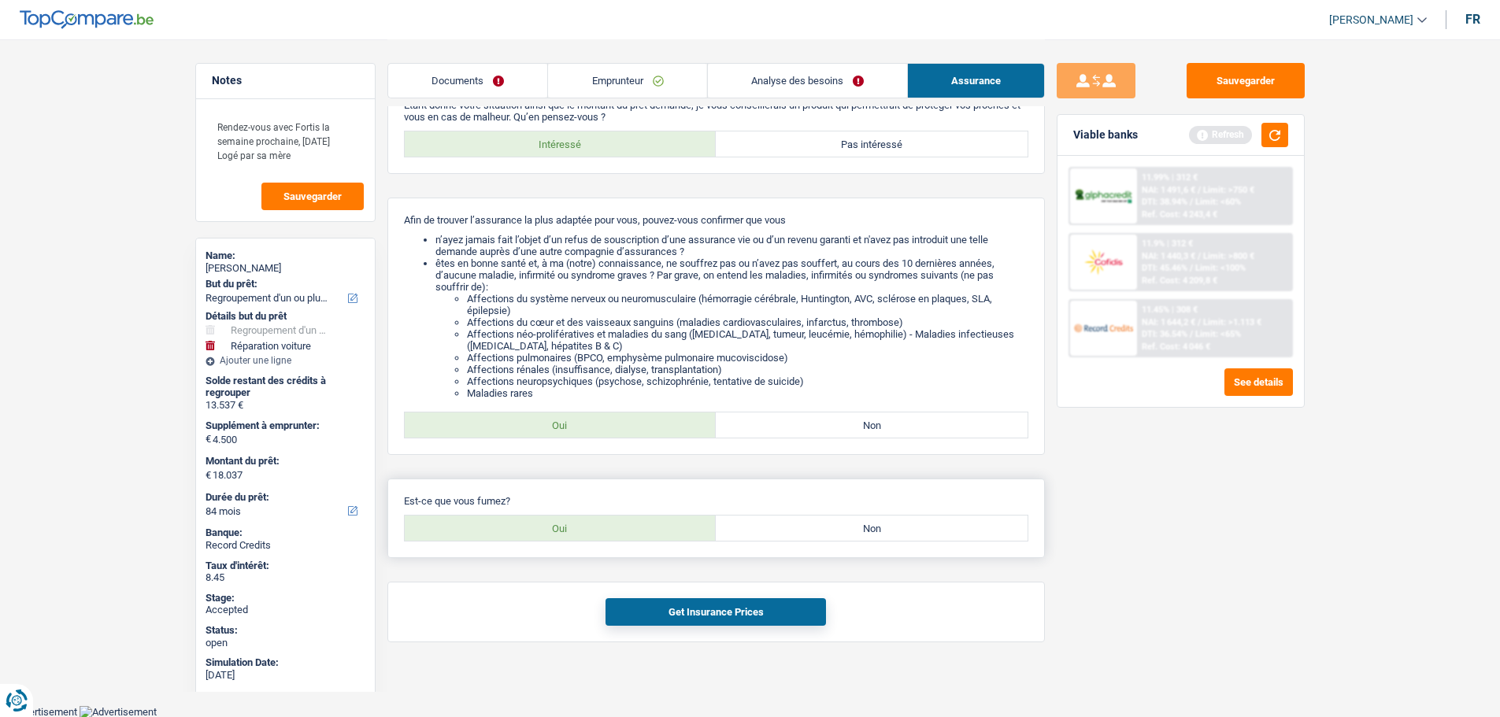
click at [609, 521] on label "Oui" at bounding box center [561, 528] width 312 height 25
click at [609, 521] on input "Oui" at bounding box center [561, 528] width 312 height 25
radio input "true"
click at [766, 612] on button "Get Insurance Prices" at bounding box center [716, 613] width 221 height 28
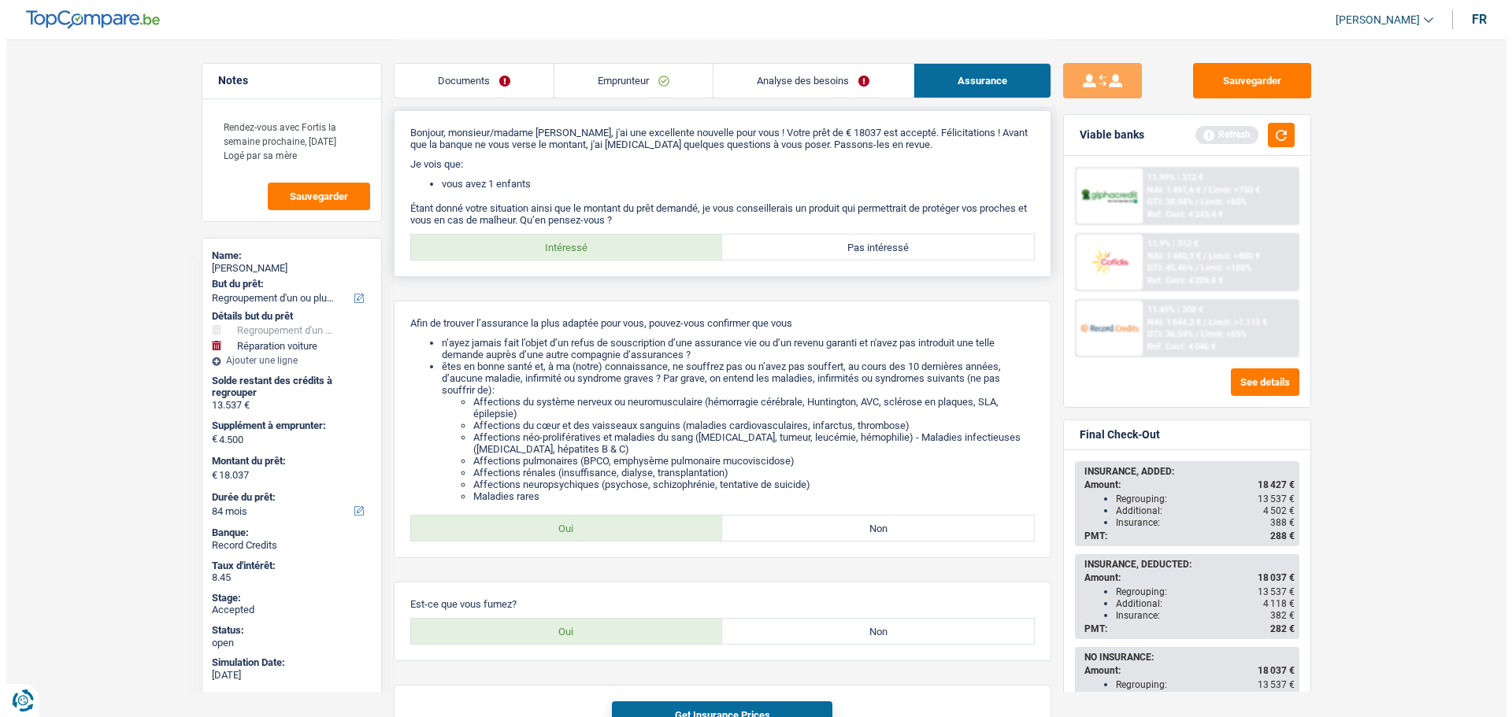
scroll to position [0, 0]
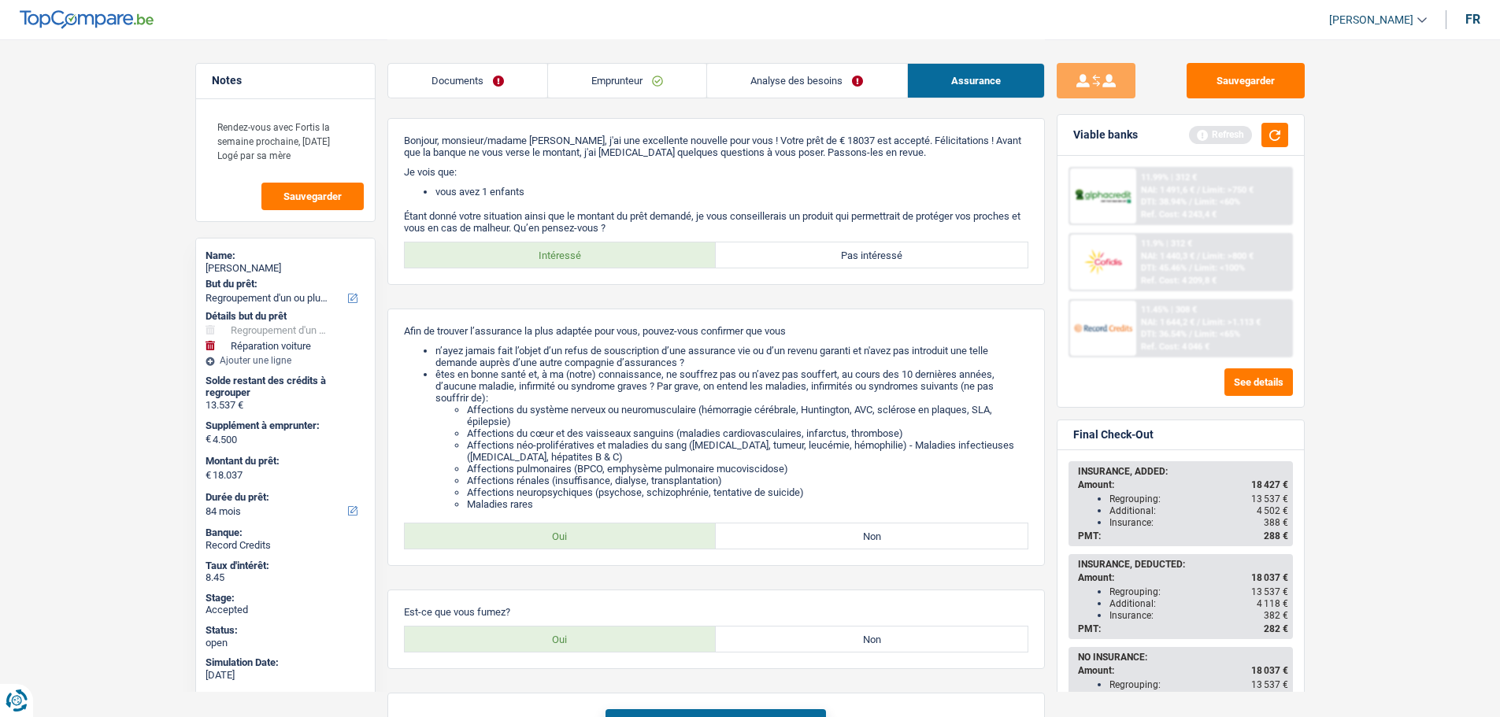
click at [439, 59] on div "Documents Emprunteur Analyse des besoins Assurance" at bounding box center [716, 72] width 658 height 67
click at [453, 76] on link "Documents" at bounding box center [467, 81] width 159 height 34
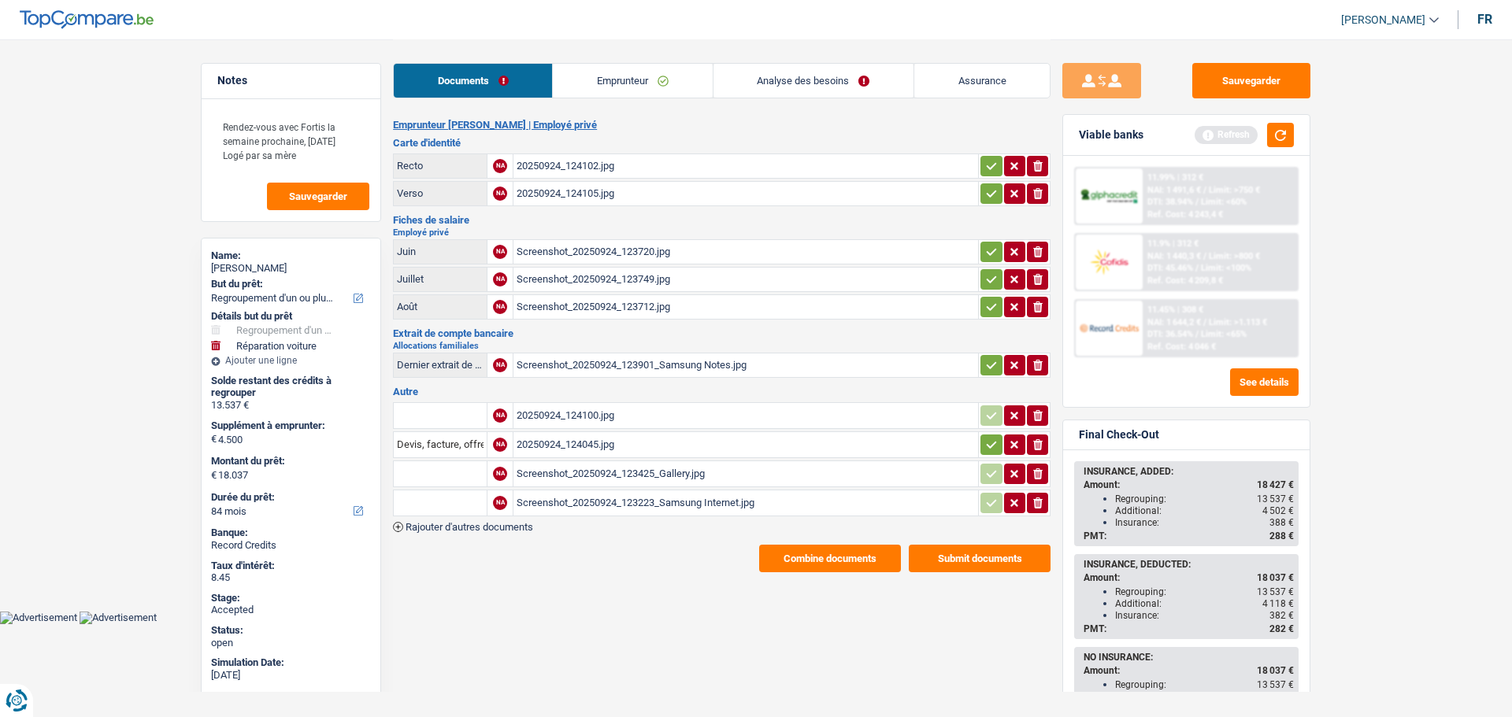
click at [800, 558] on button "Combine documents" at bounding box center [830, 559] width 142 height 28
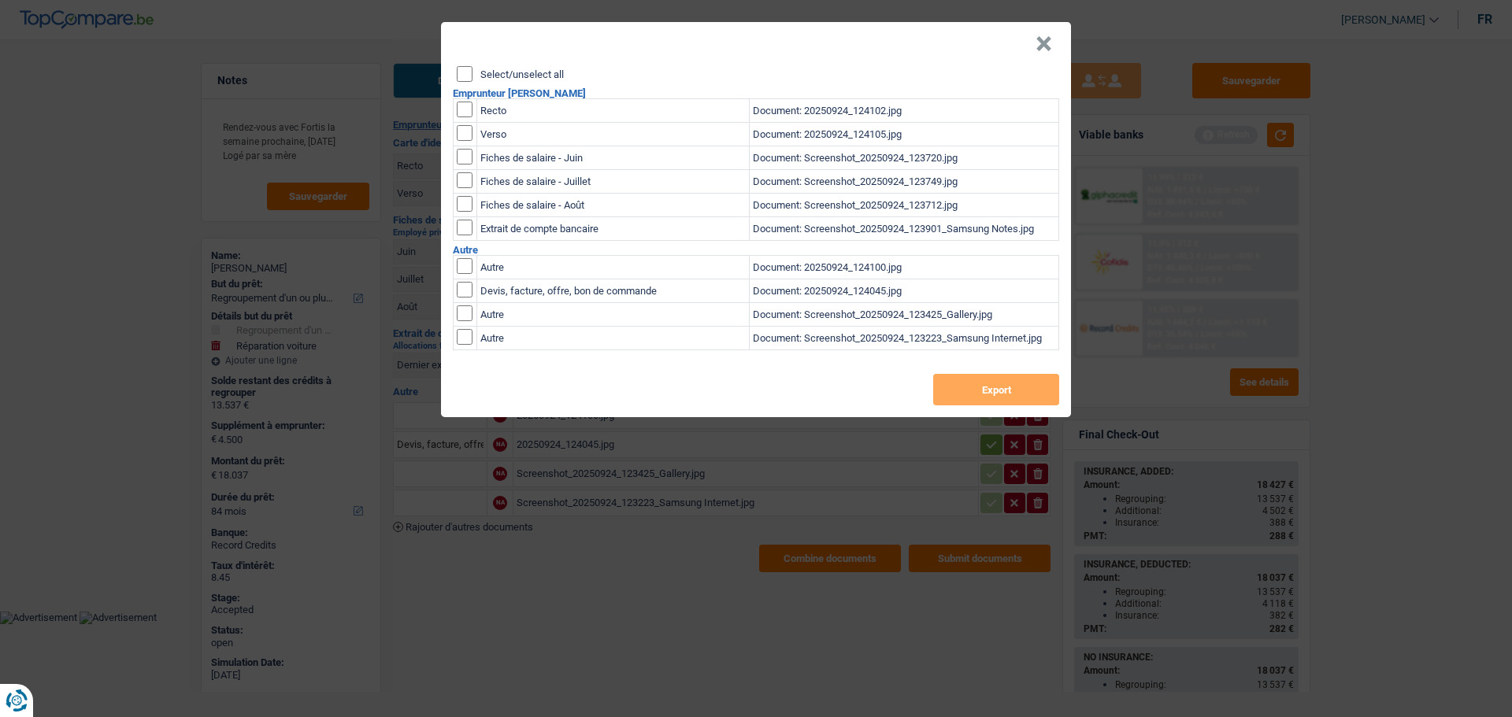
click at [510, 77] on label "Select/unselect all" at bounding box center [521, 74] width 83 height 10
click at [473, 77] on input "Select/unselect all" at bounding box center [465, 74] width 16 height 16
checkbox input "true"
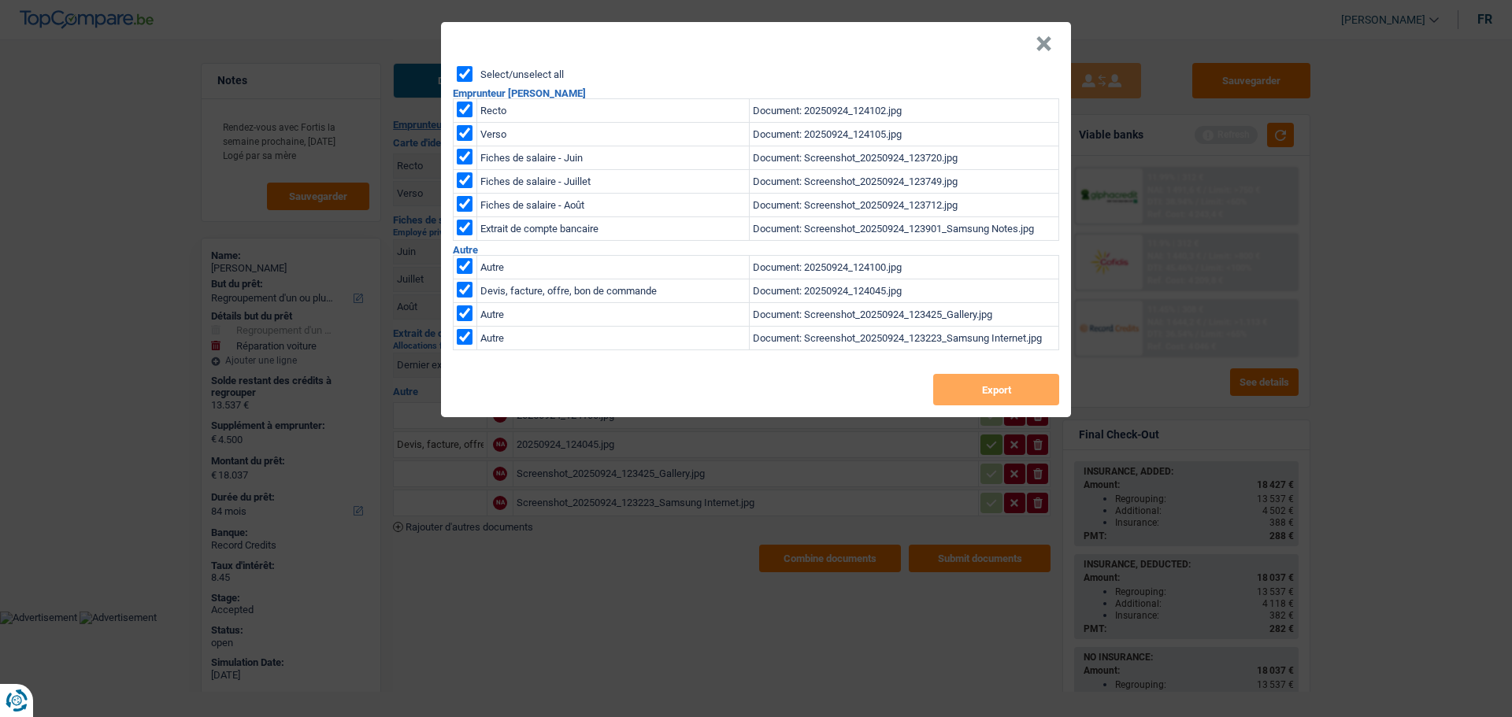
checkbox input "true"
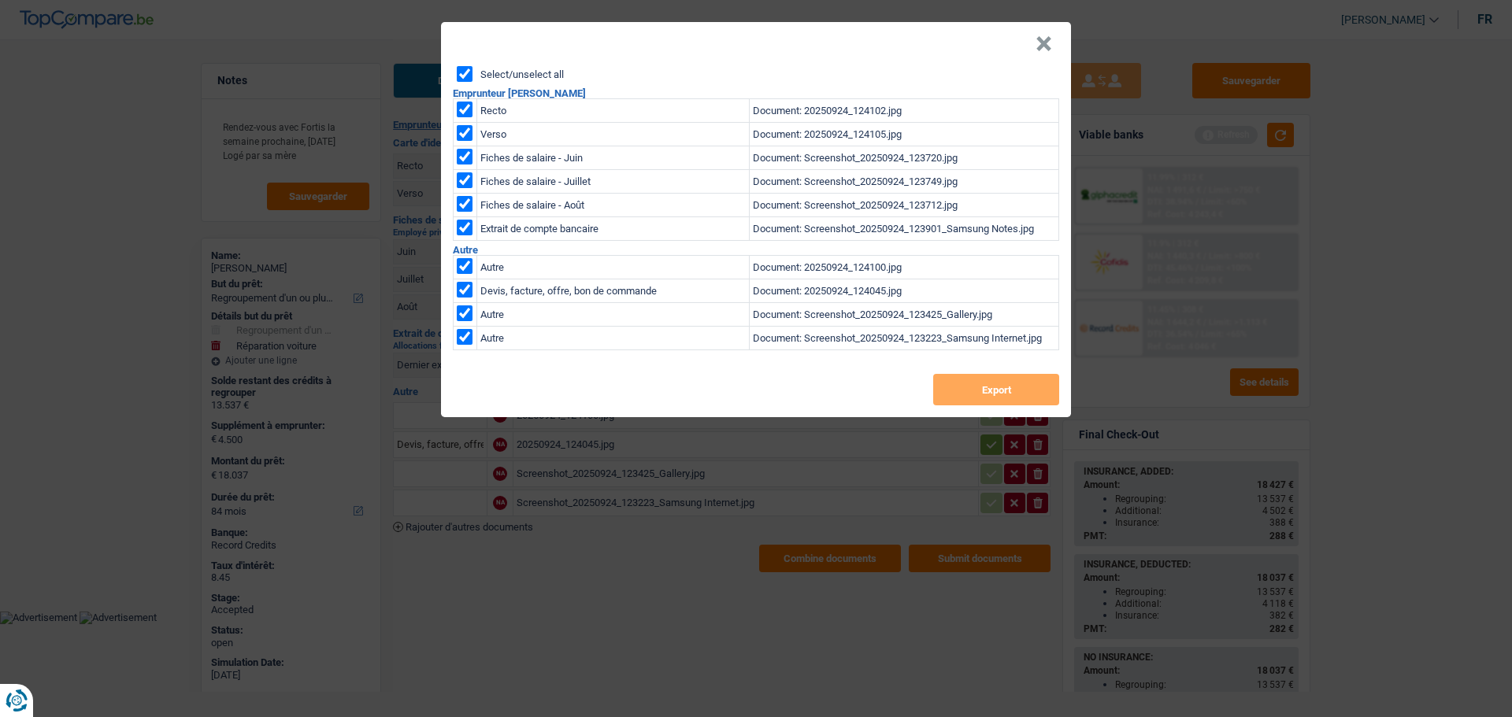
checkbox input "true"
click at [964, 384] on button "Export" at bounding box center [996, 390] width 126 height 32
click at [1043, 38] on button "×" at bounding box center [1044, 44] width 17 height 16
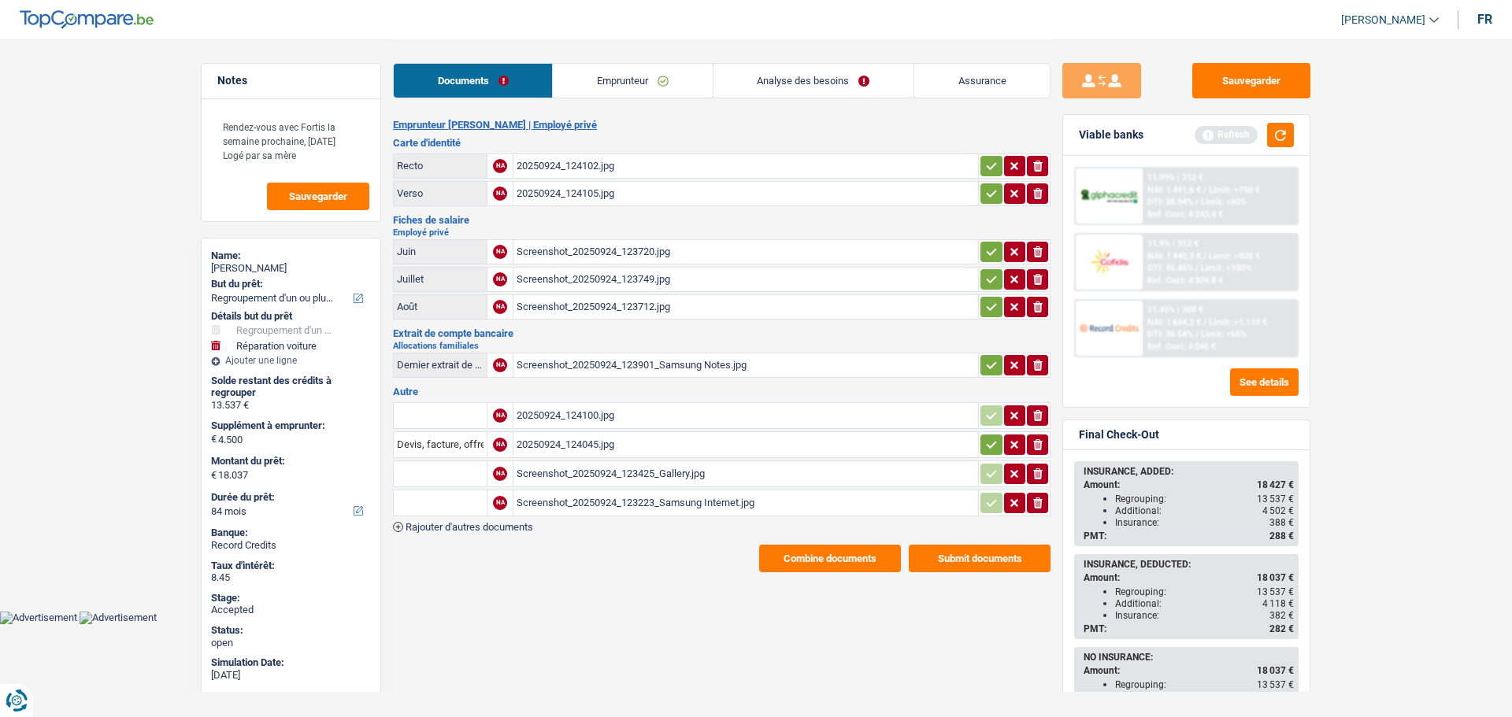
click at [609, 91] on link "Emprunteur" at bounding box center [632, 81] width 159 height 34
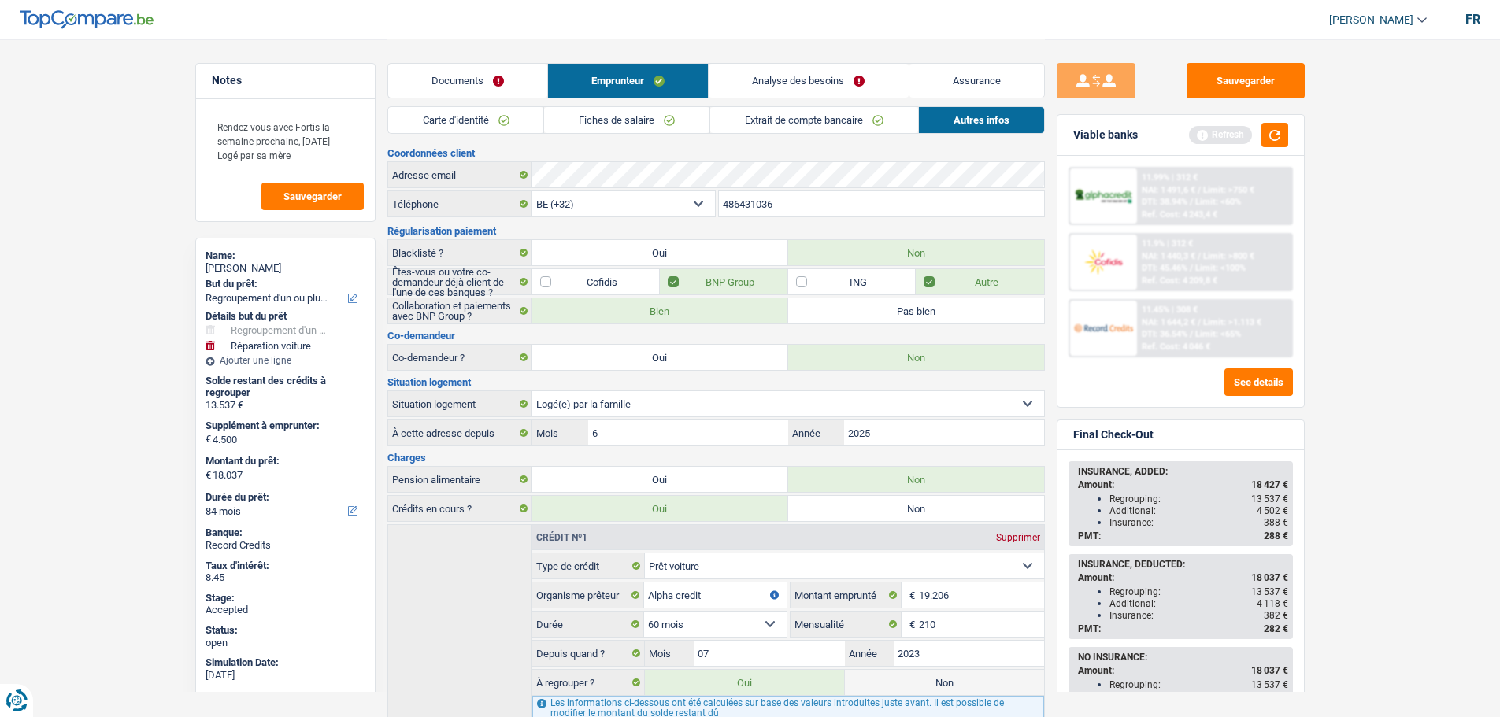
click at [812, 72] on link "Analyse des besoins" at bounding box center [808, 81] width 199 height 34
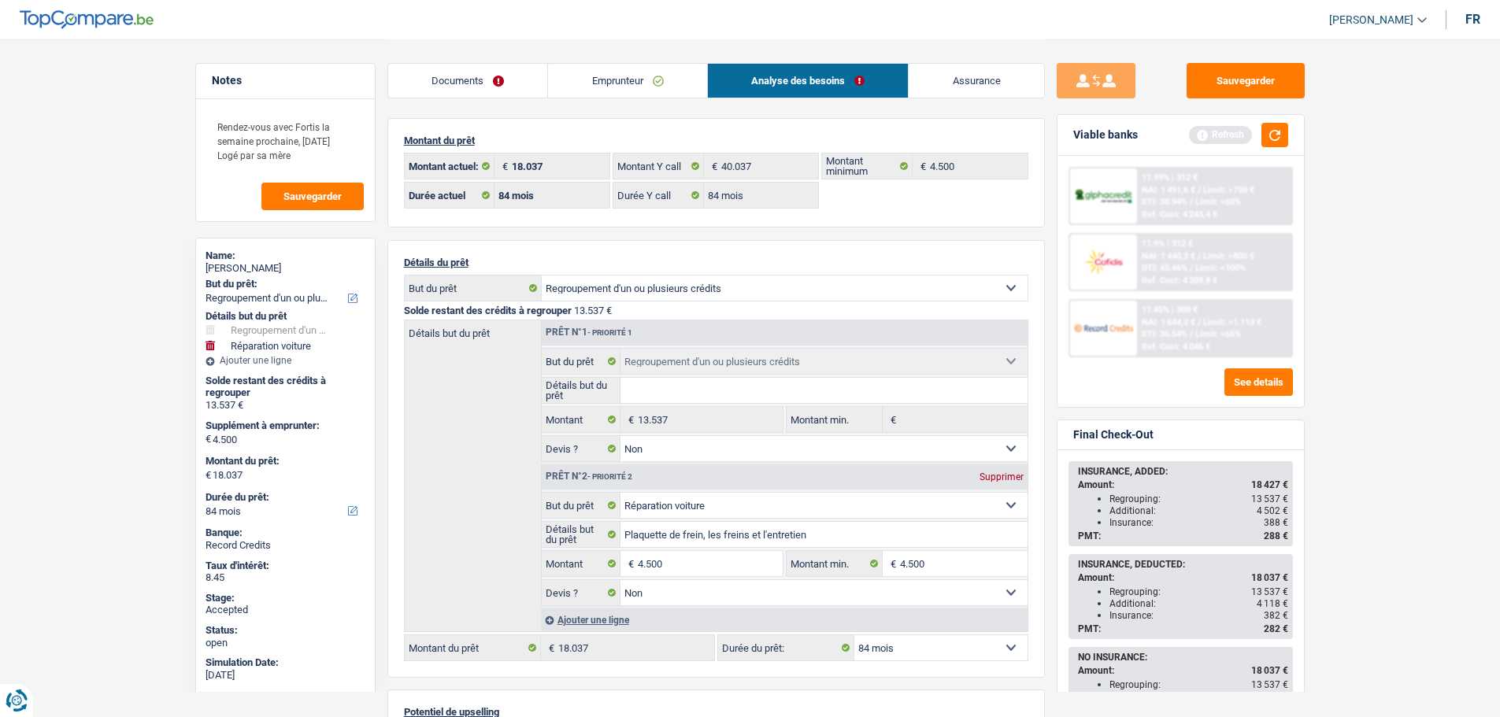
click at [614, 85] on link "Emprunteur" at bounding box center [627, 81] width 159 height 34
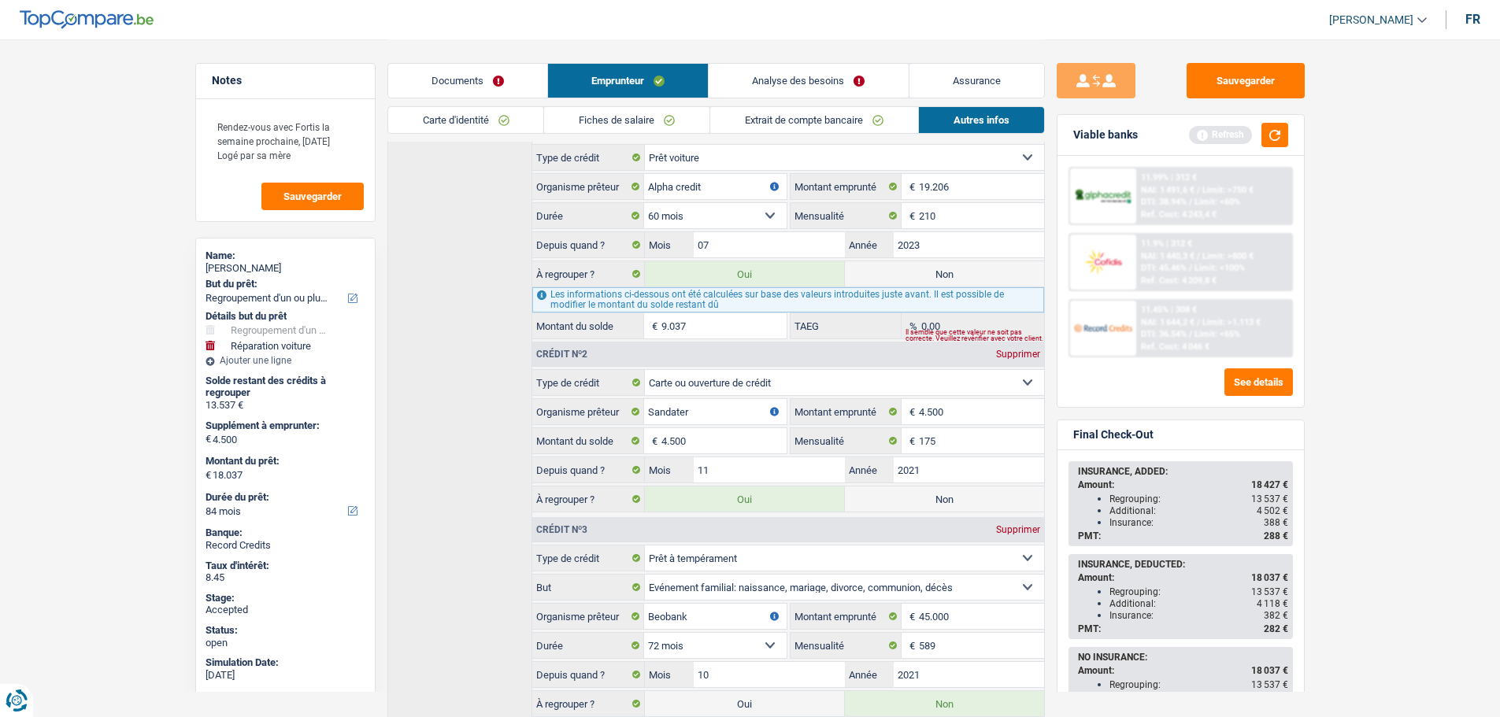
scroll to position [402, 0]
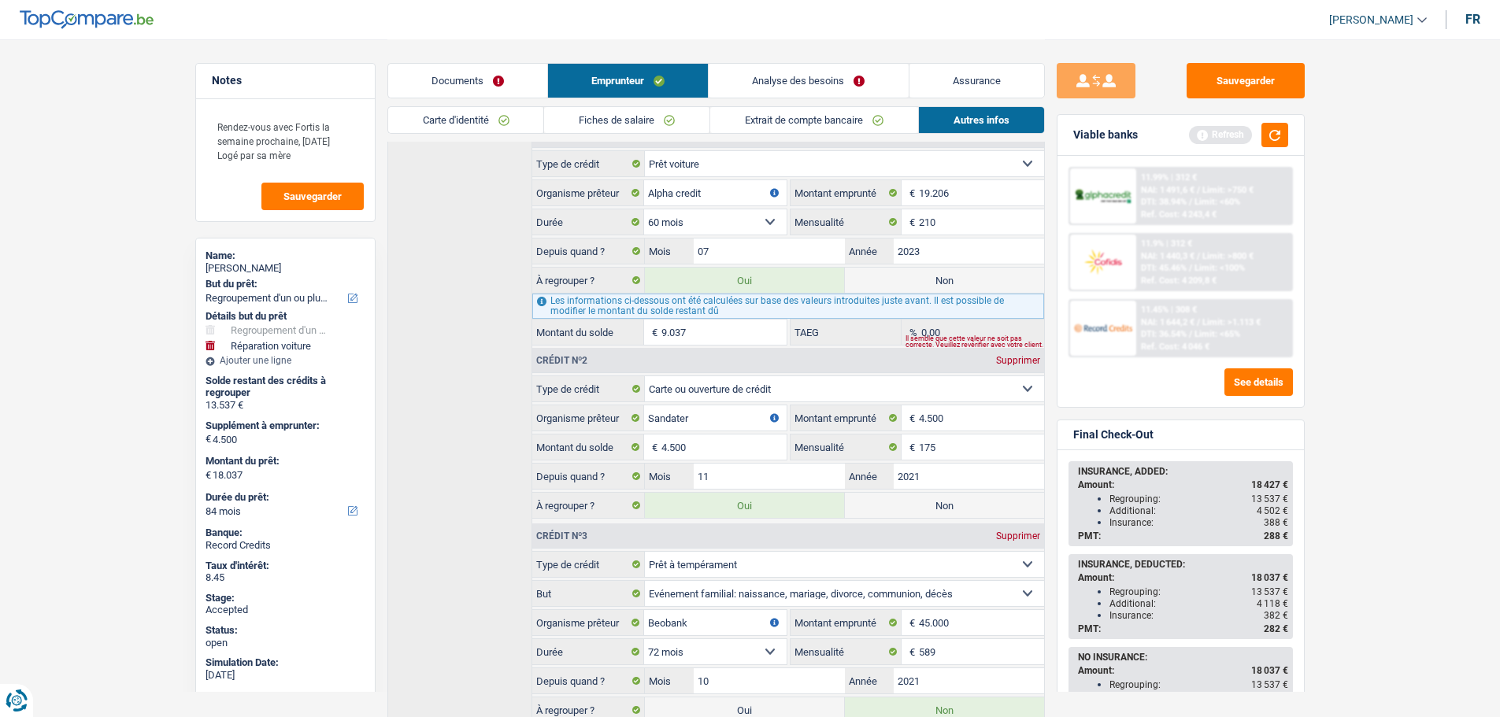
click at [778, 77] on link "Analyse des besoins" at bounding box center [808, 81] width 199 height 34
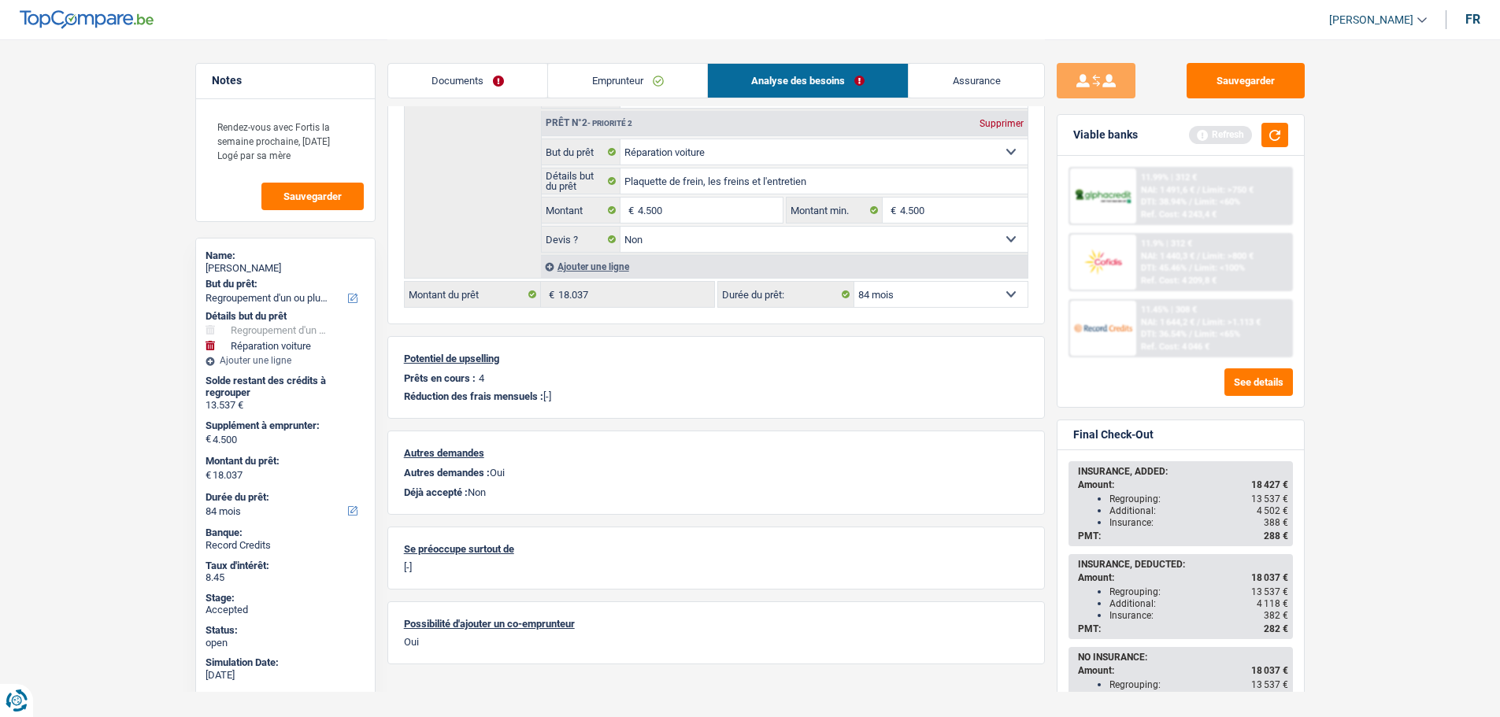
scroll to position [128, 0]
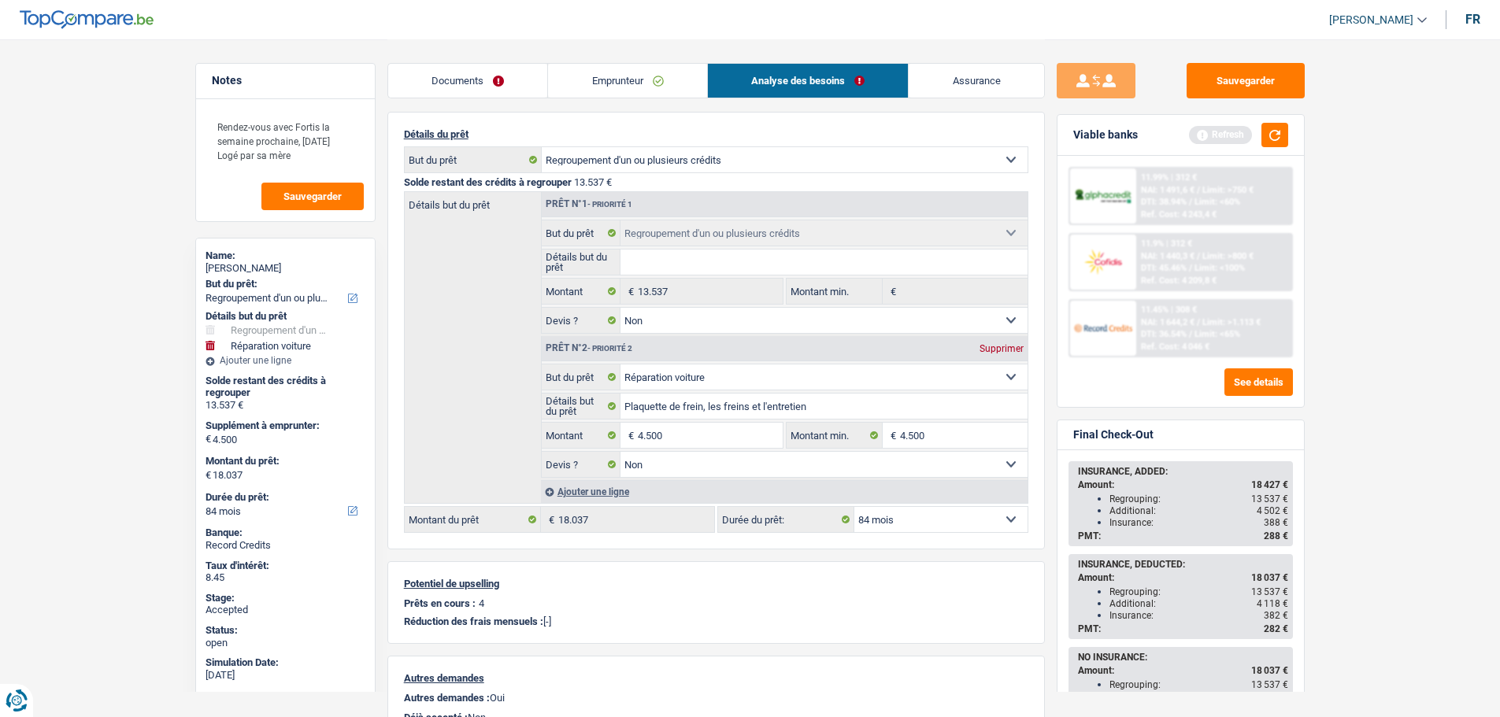
click at [597, 70] on link "Emprunteur" at bounding box center [627, 81] width 159 height 34
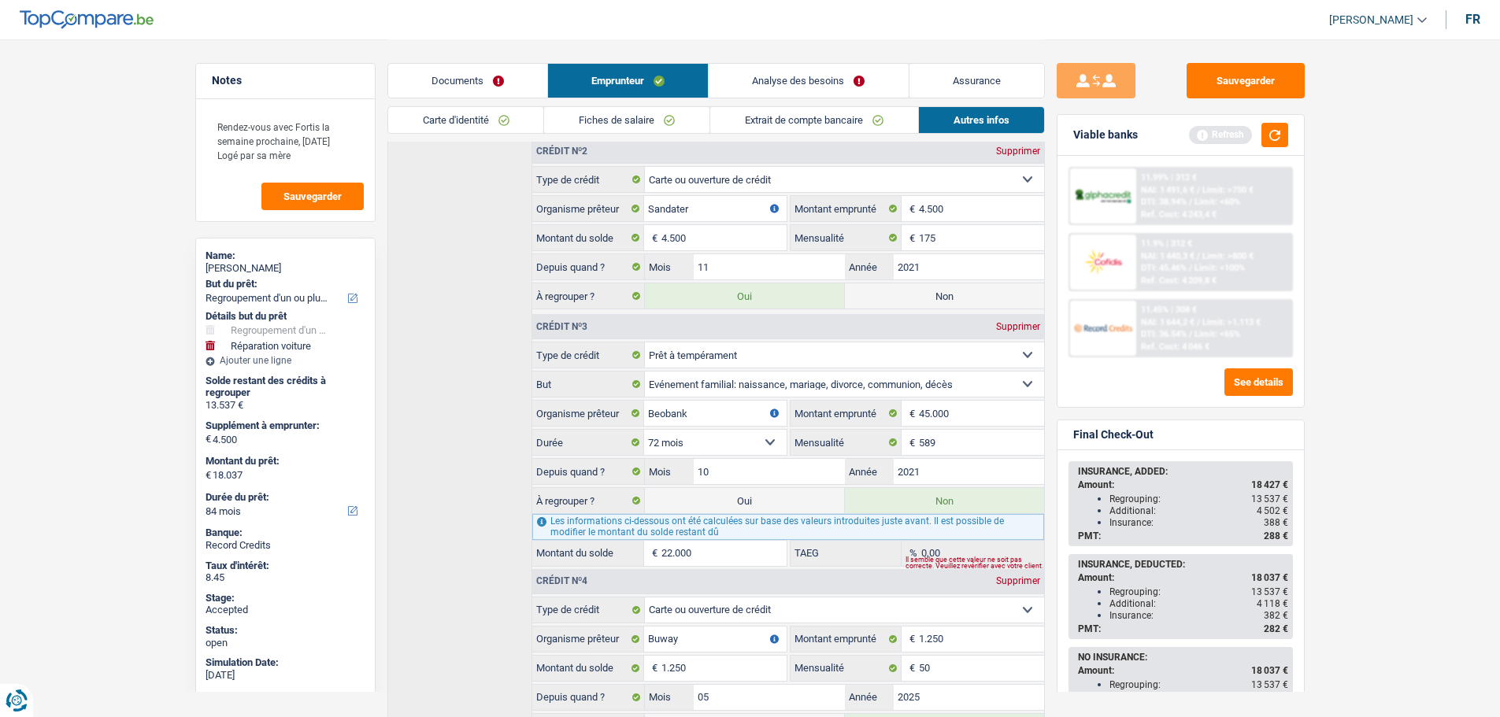
scroll to position [717, 0]
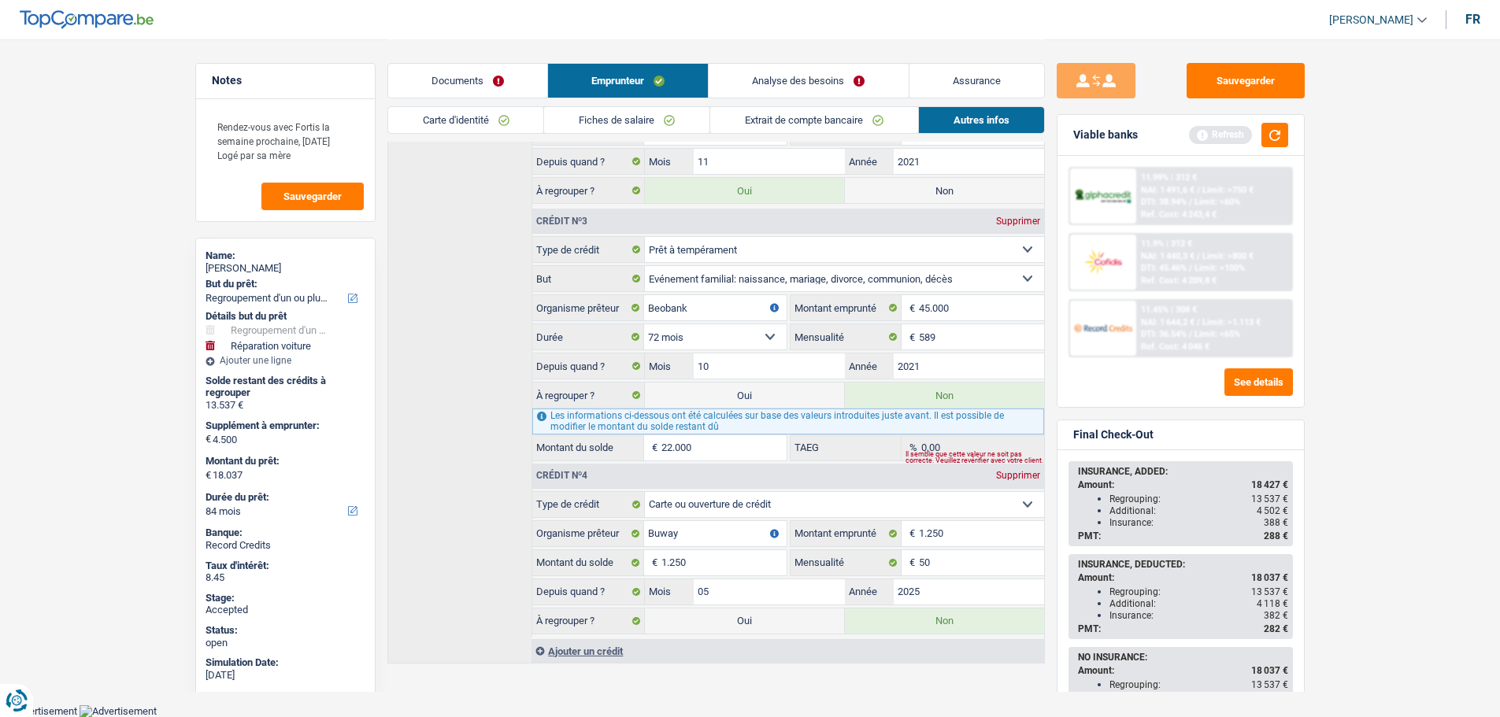
click at [518, 388] on div "Crédit nº1 Supprimer Carte ou ouverture de crédit Prêt hypothécaire Vente à tem…" at bounding box center [716, 235] width 658 height 857
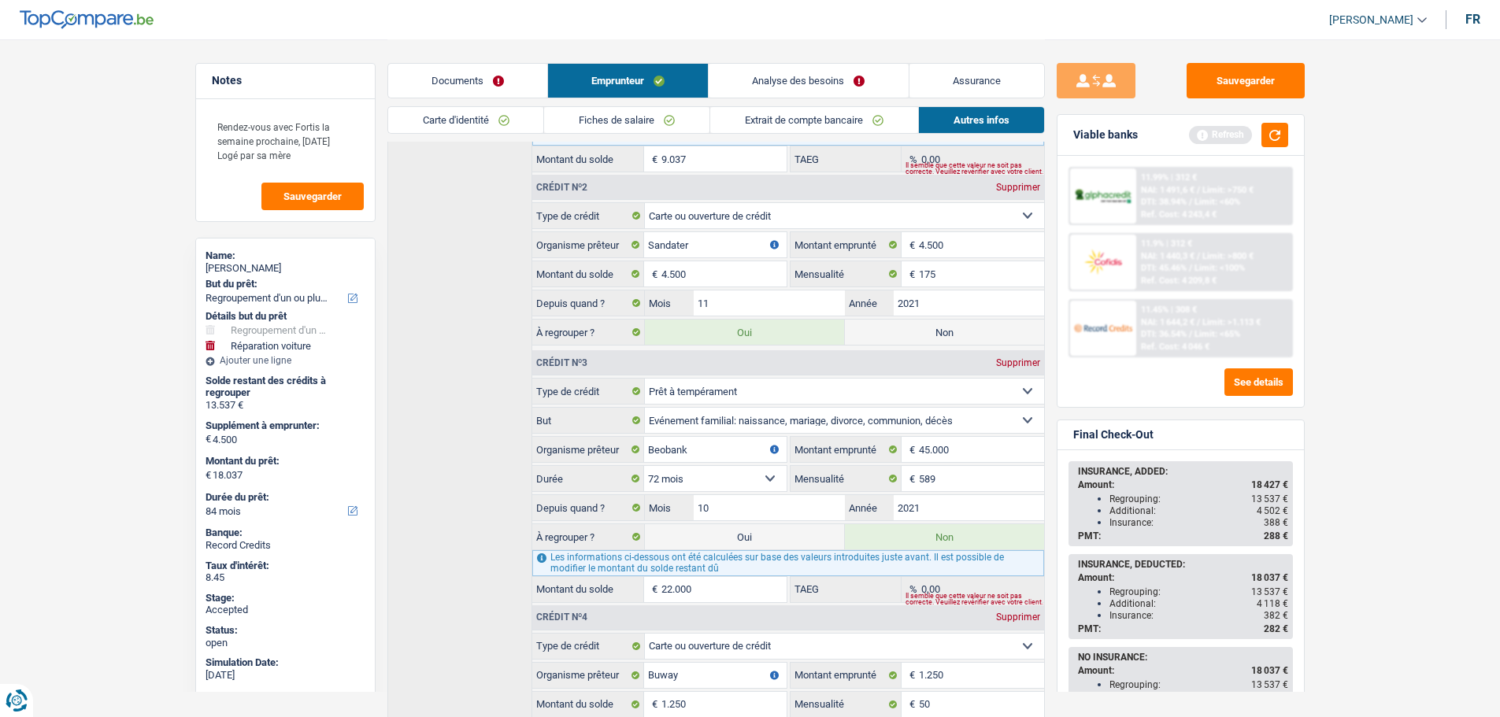
scroll to position [560, 0]
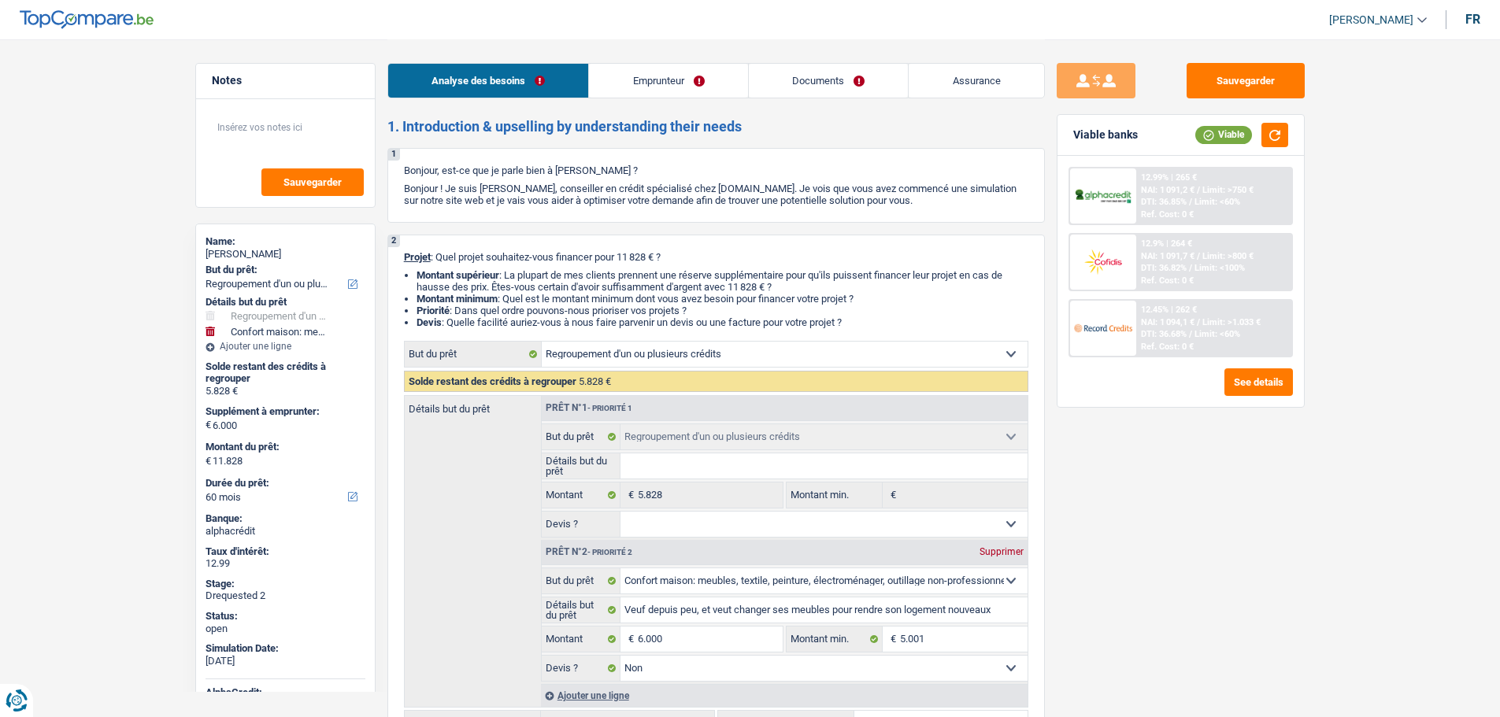
select select "refinancing"
select select "household"
select select "60"
select select "refinancing"
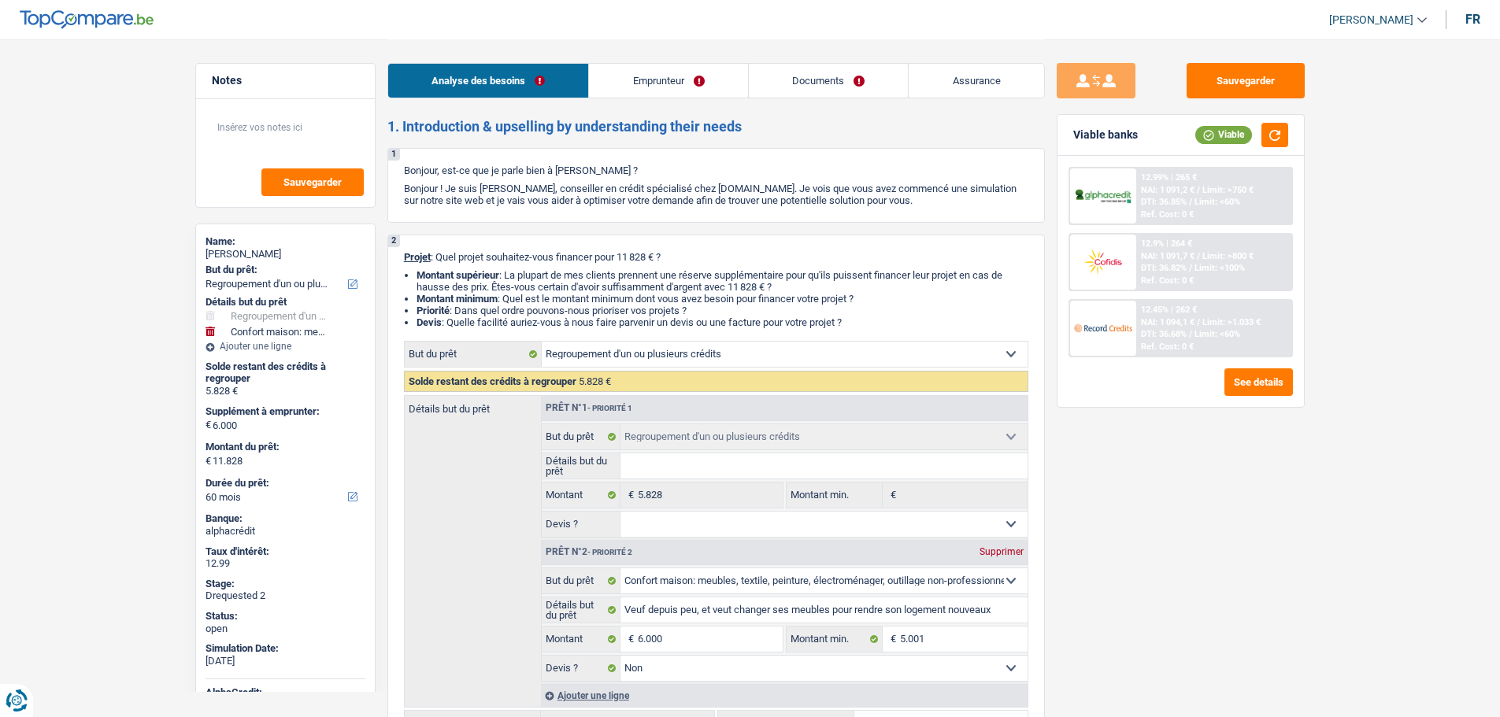
select select "refinancing"
select select "household"
select select "false"
select select "60"
select select "retired"
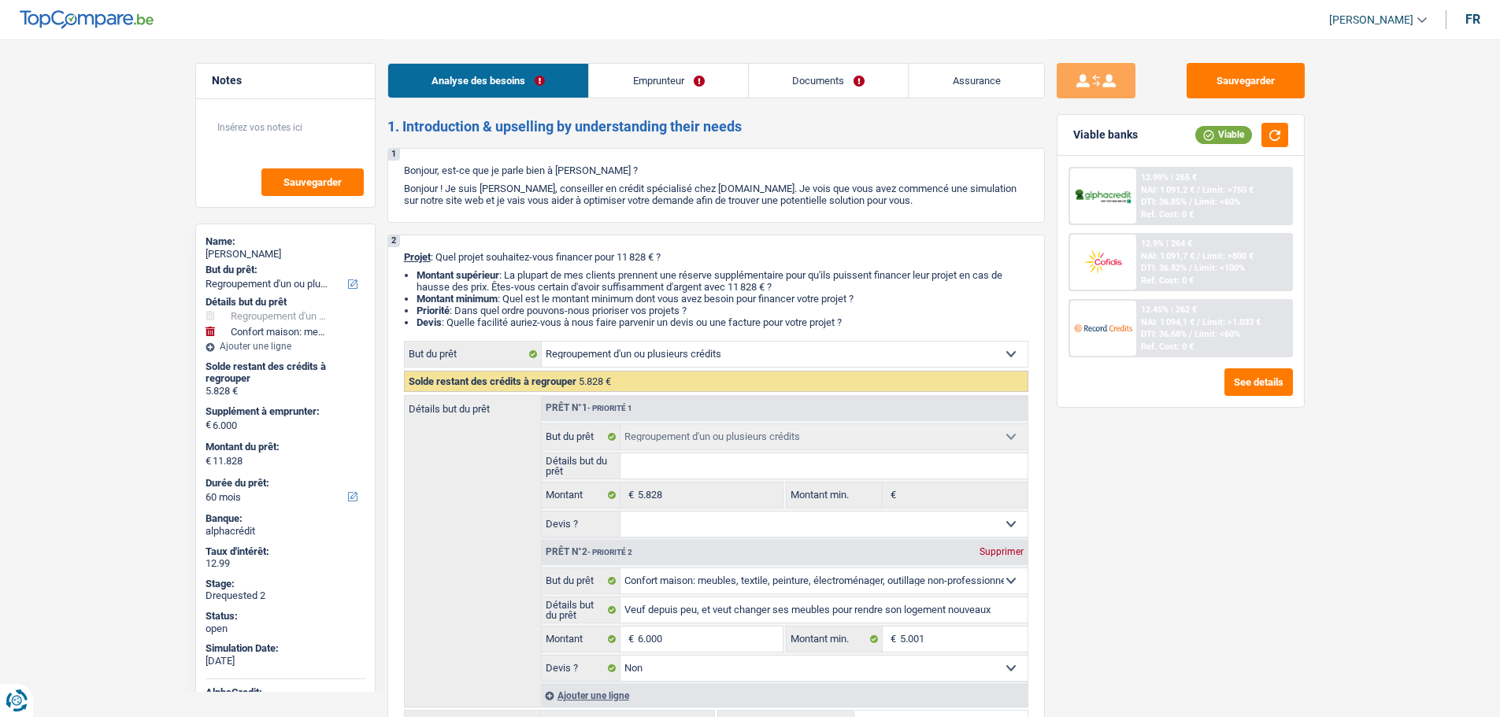
select select "pension"
select select "rents"
select select "carLoan"
select select "60"
select select "refinancing"
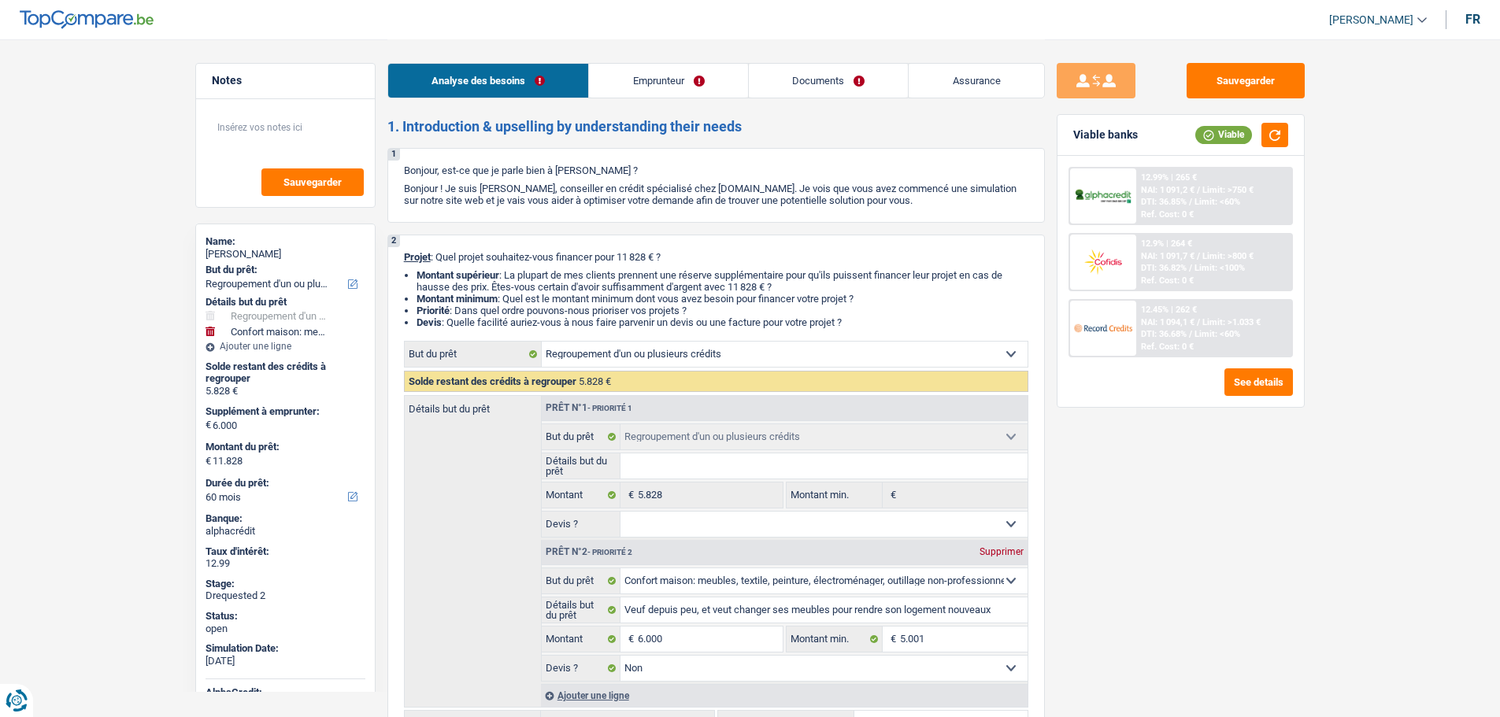
select select "refinancing"
select select "household"
select select "false"
select select "60"
click at [791, 77] on link "Documents" at bounding box center [829, 81] width 160 height 34
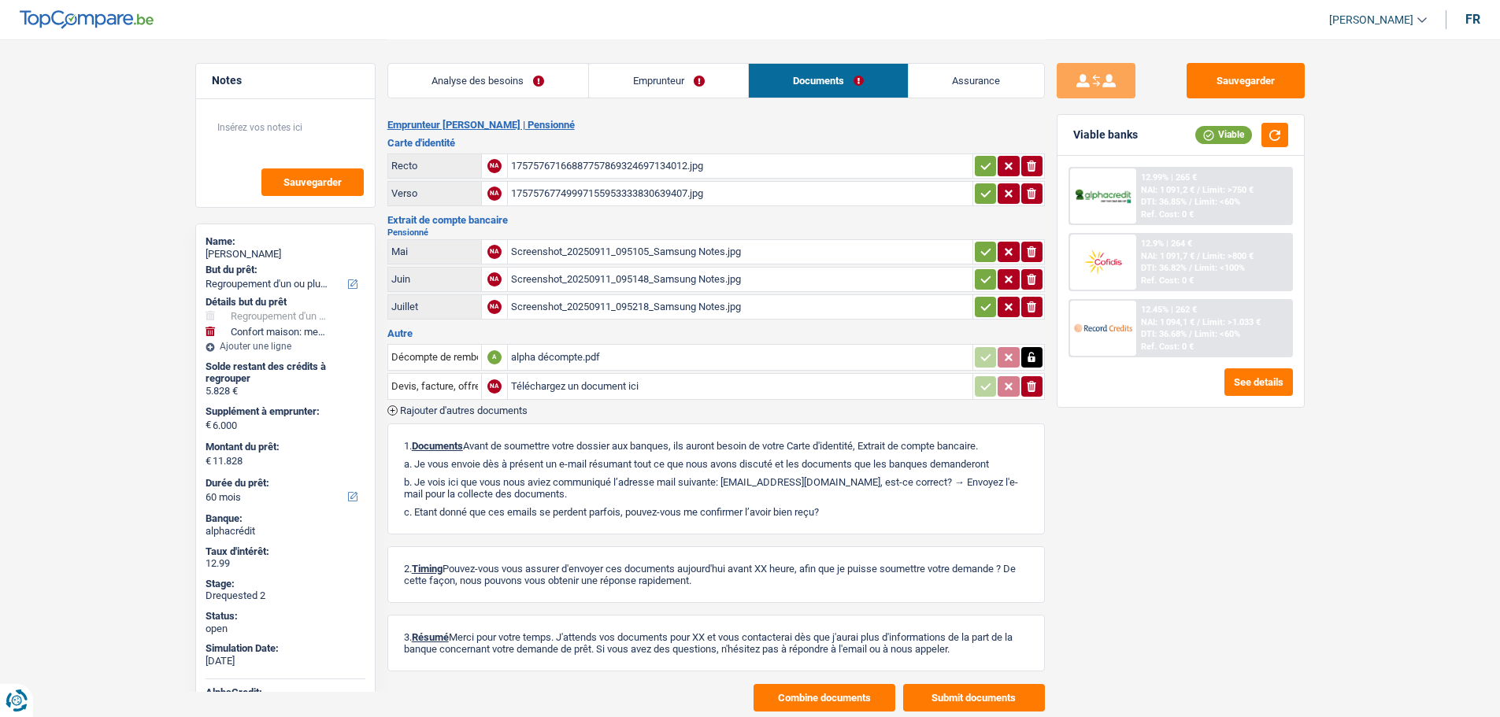
click at [539, 354] on div "alpha décompte.pdf" at bounding box center [740, 358] width 458 height 24
click at [674, 83] on link "Emprunteur" at bounding box center [668, 81] width 159 height 34
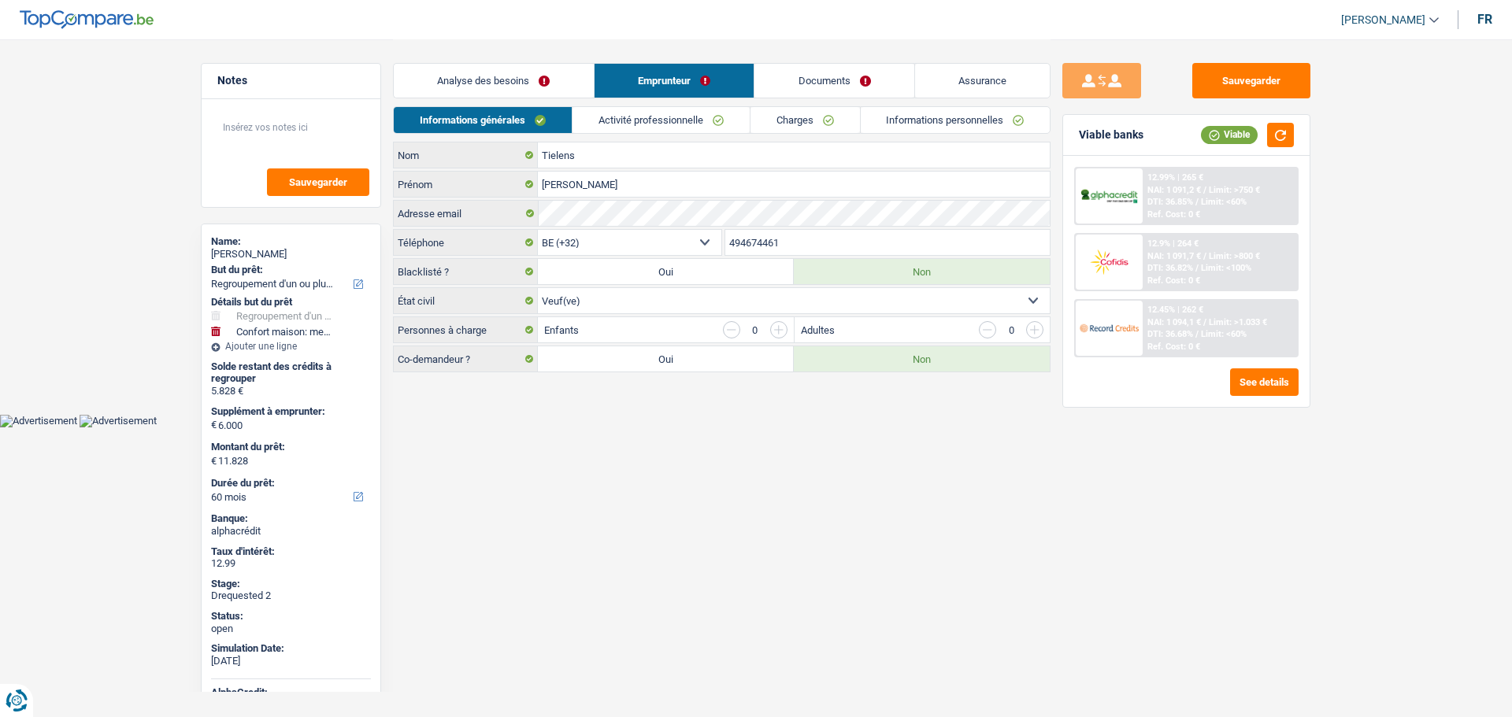
click at [931, 119] on link "Informations personnelles" at bounding box center [956, 120] width 190 height 26
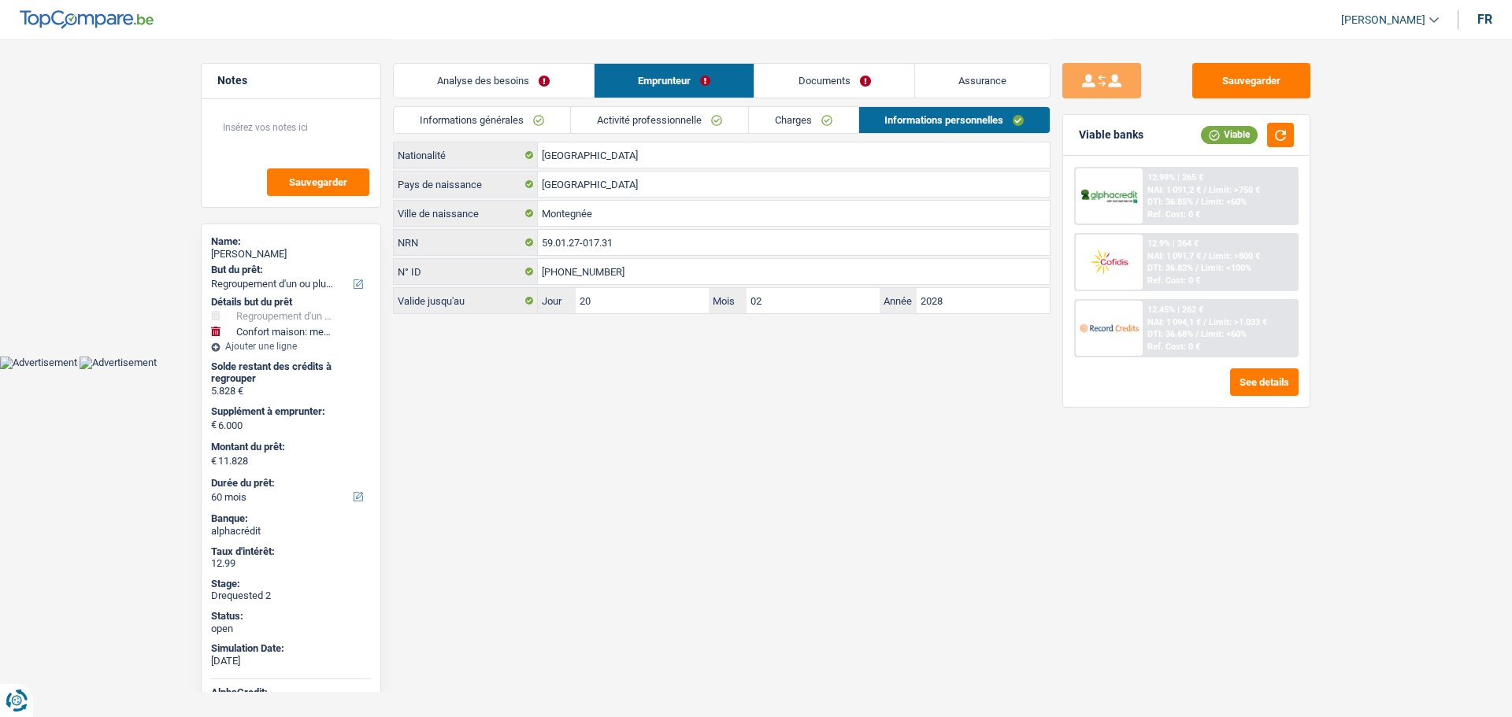
click at [636, 115] on link "Activité professionnelle" at bounding box center [659, 120] width 177 height 26
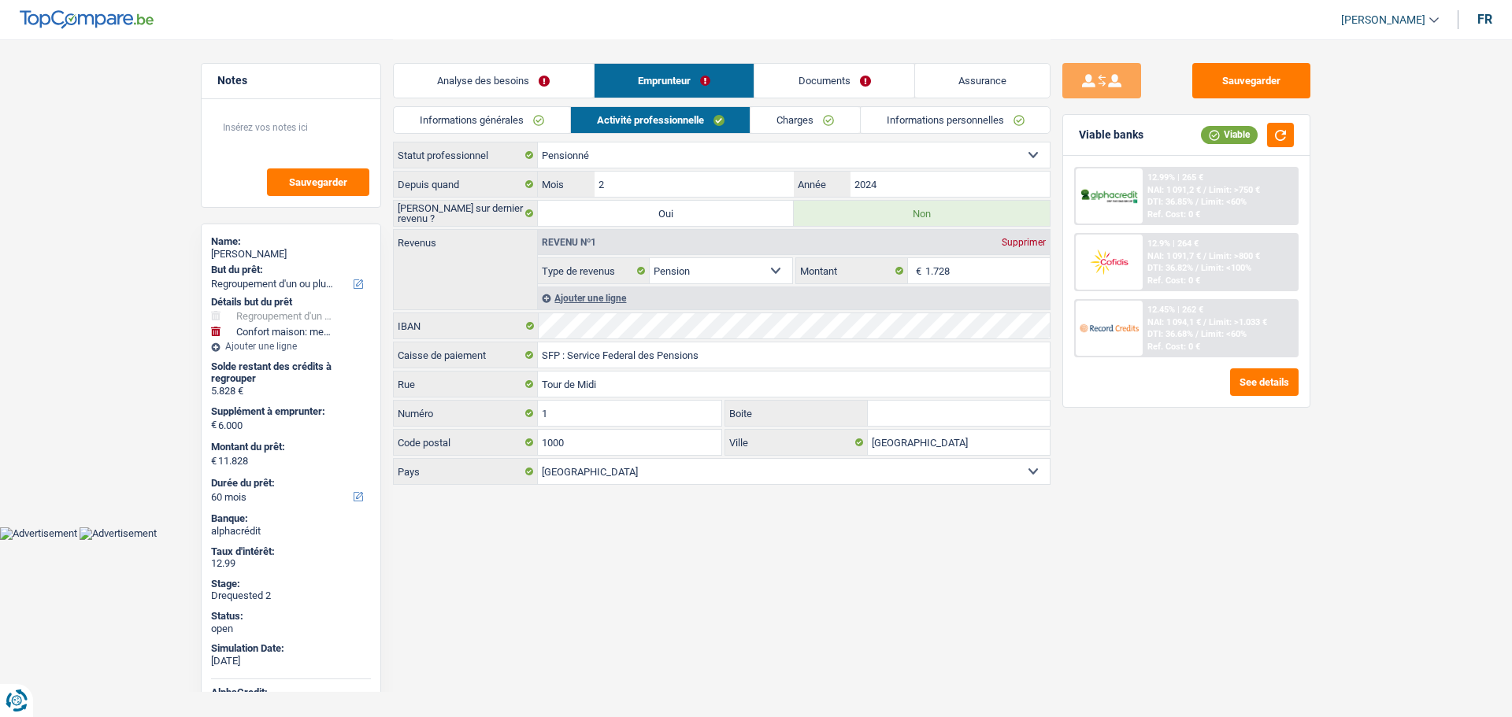
click at [514, 124] on link "Informations générales" at bounding box center [482, 120] width 176 height 26
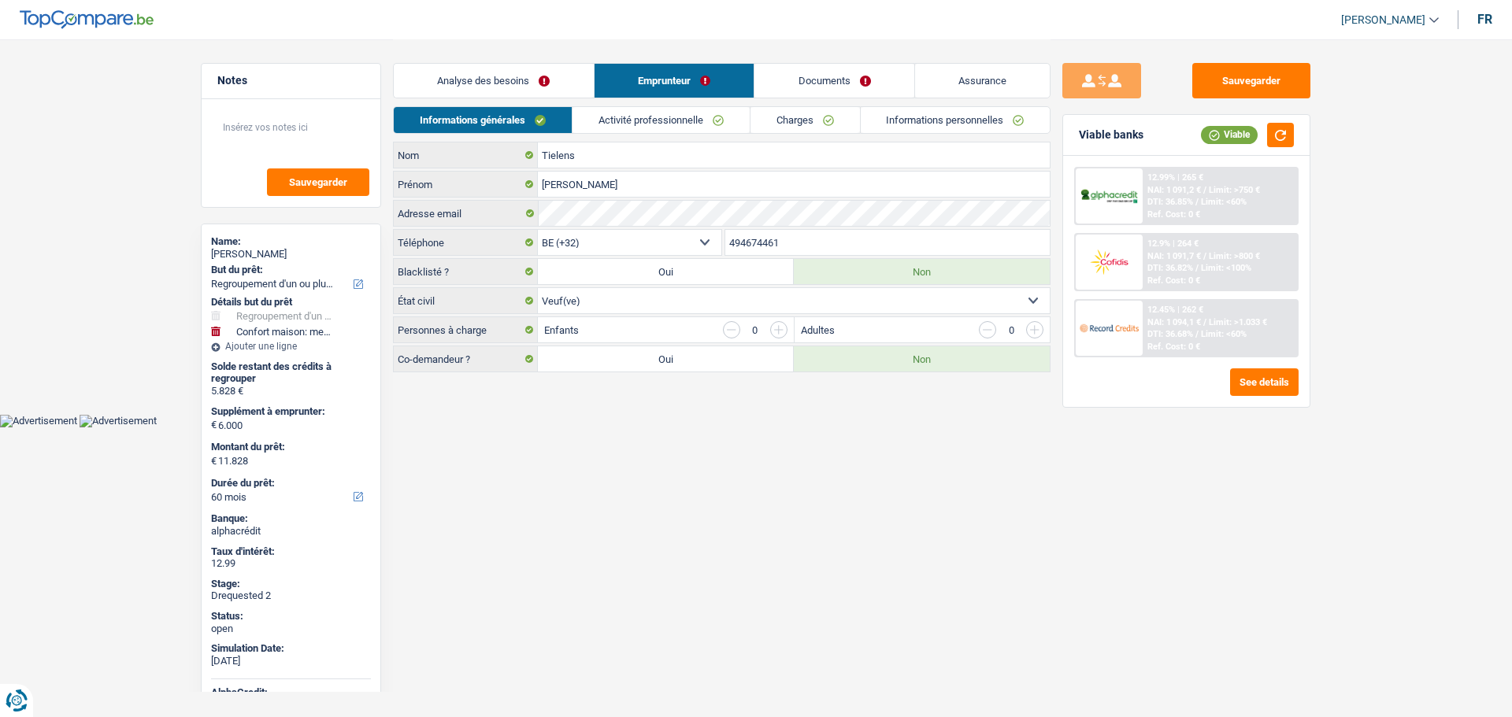
click at [1385, 9] on link "[PERSON_NAME]" at bounding box center [1384, 20] width 110 height 26
click at [1362, 149] on button "SO" at bounding box center [1354, 144] width 140 height 32
select select "32"
select select "widowed"
select select "rents"
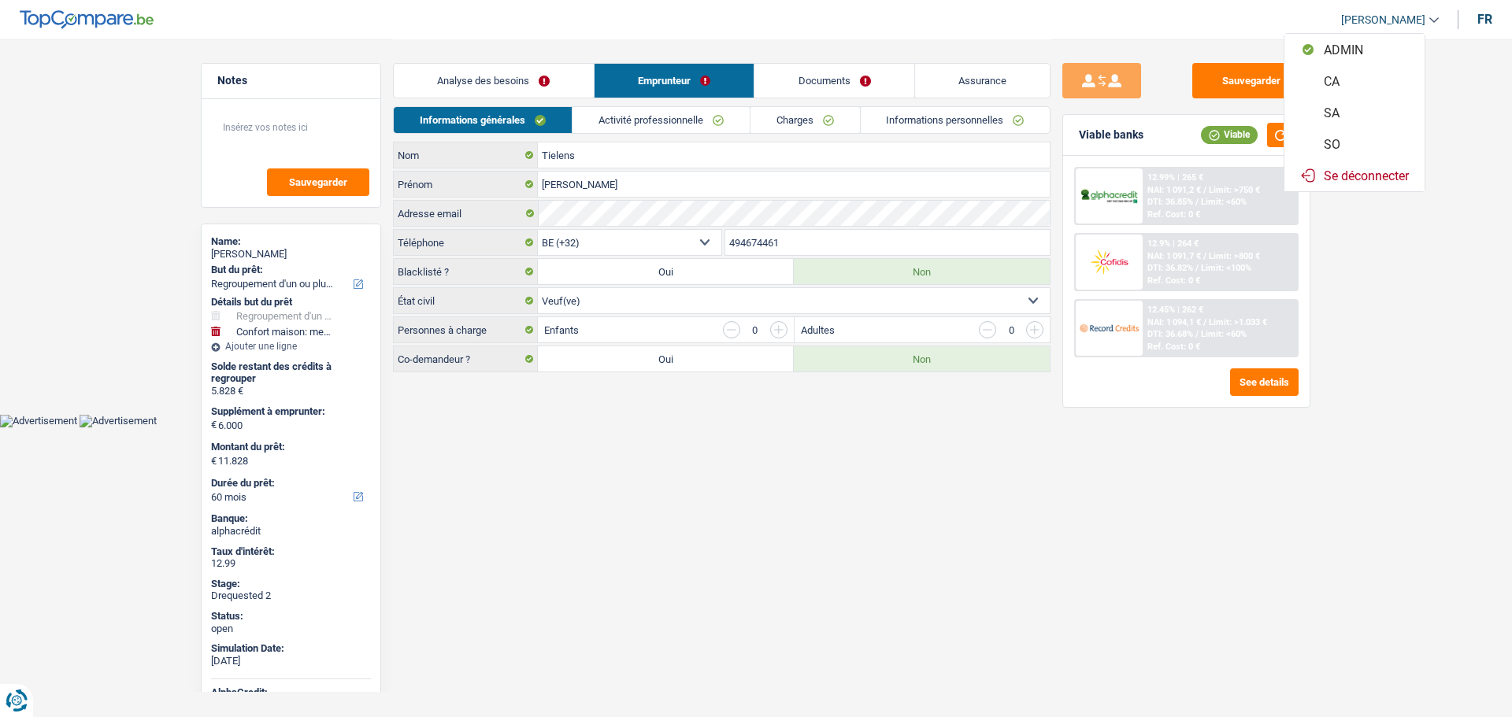
select select "BE"
select select "carLoan"
select select "60"
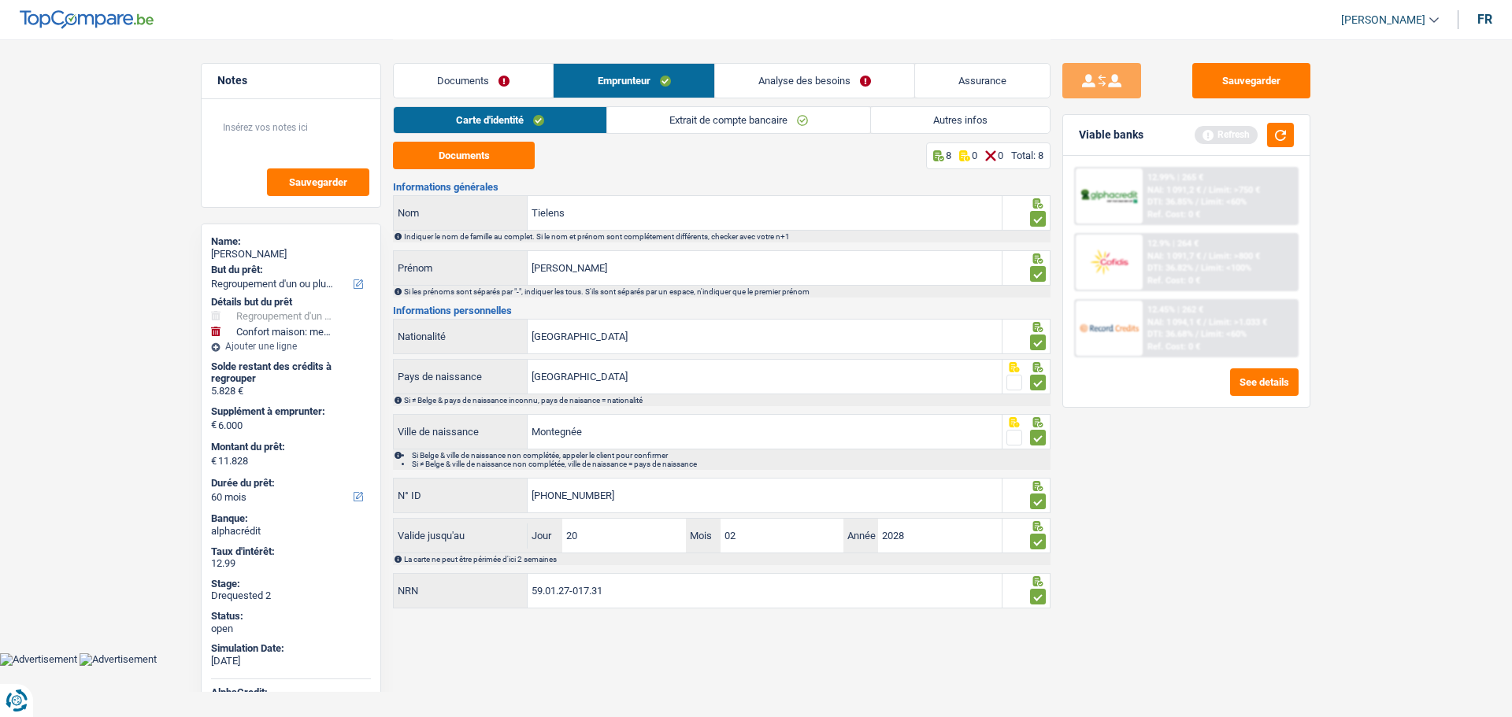
click at [909, 117] on link "Autres infos" at bounding box center [960, 120] width 179 height 26
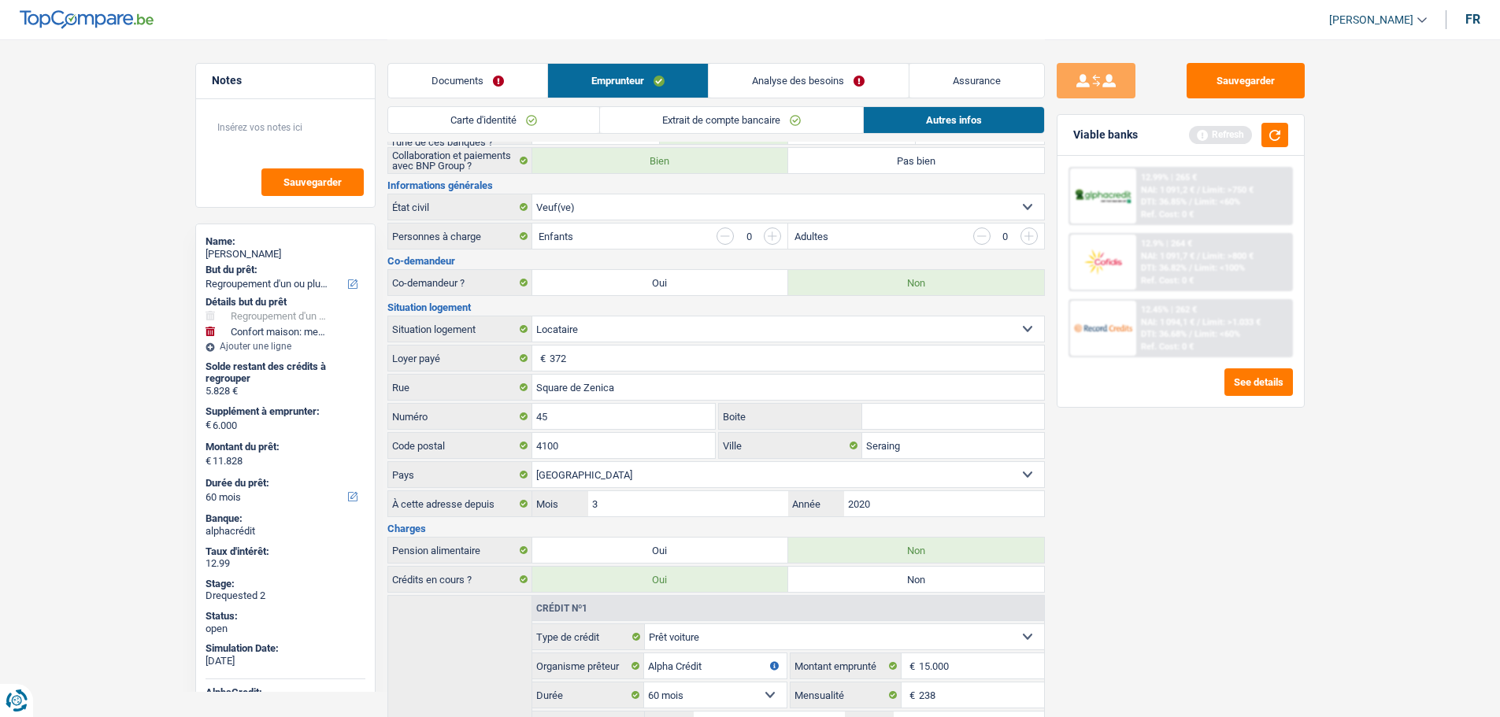
scroll to position [332, 0]
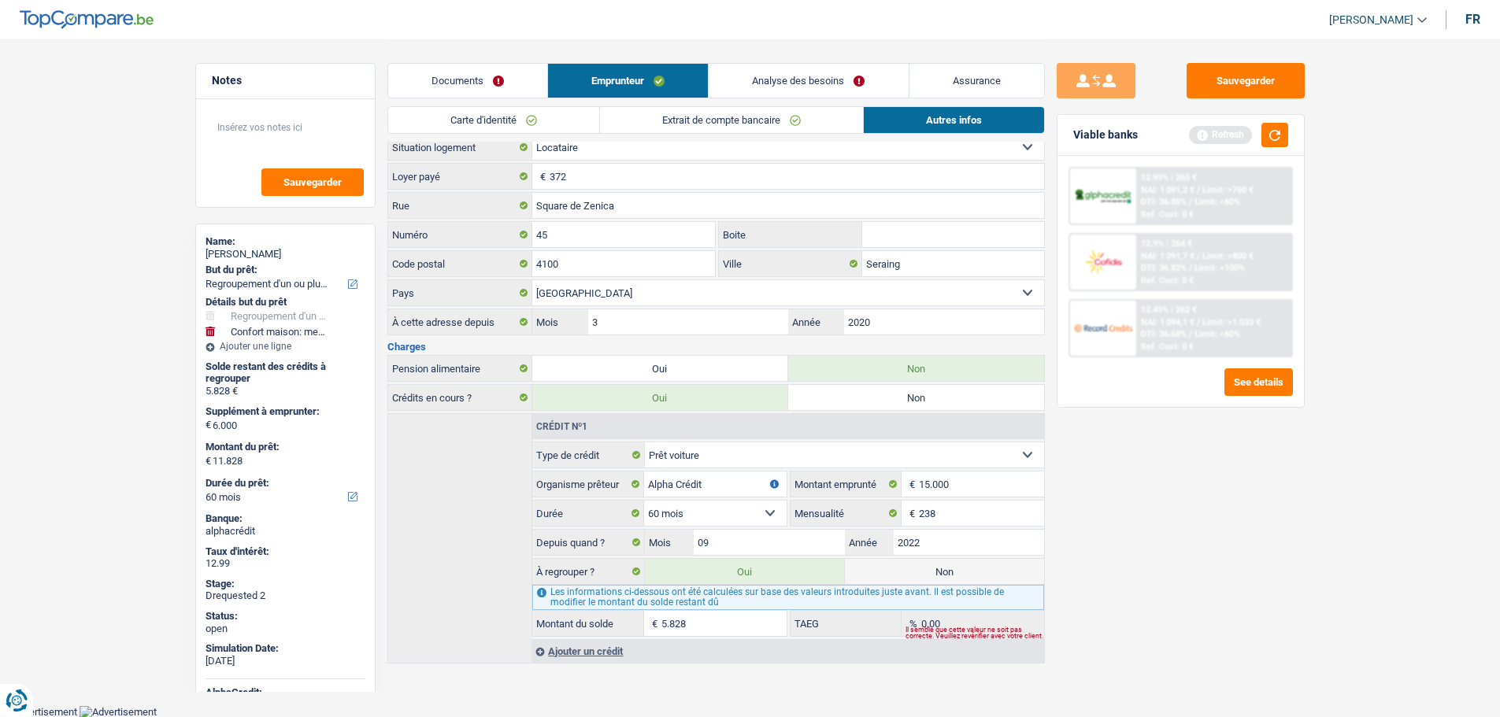
click at [474, 83] on link "Documents" at bounding box center [467, 81] width 159 height 34
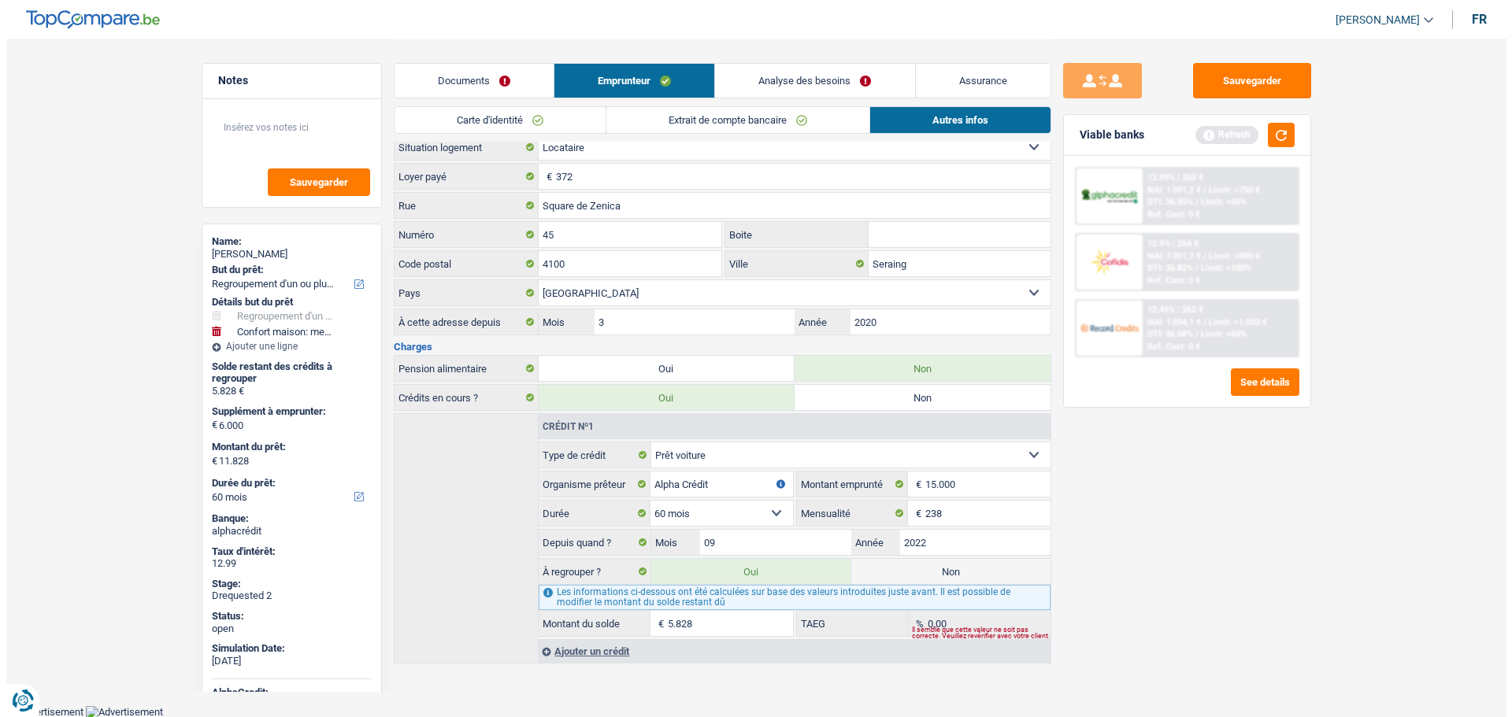
scroll to position [0, 0]
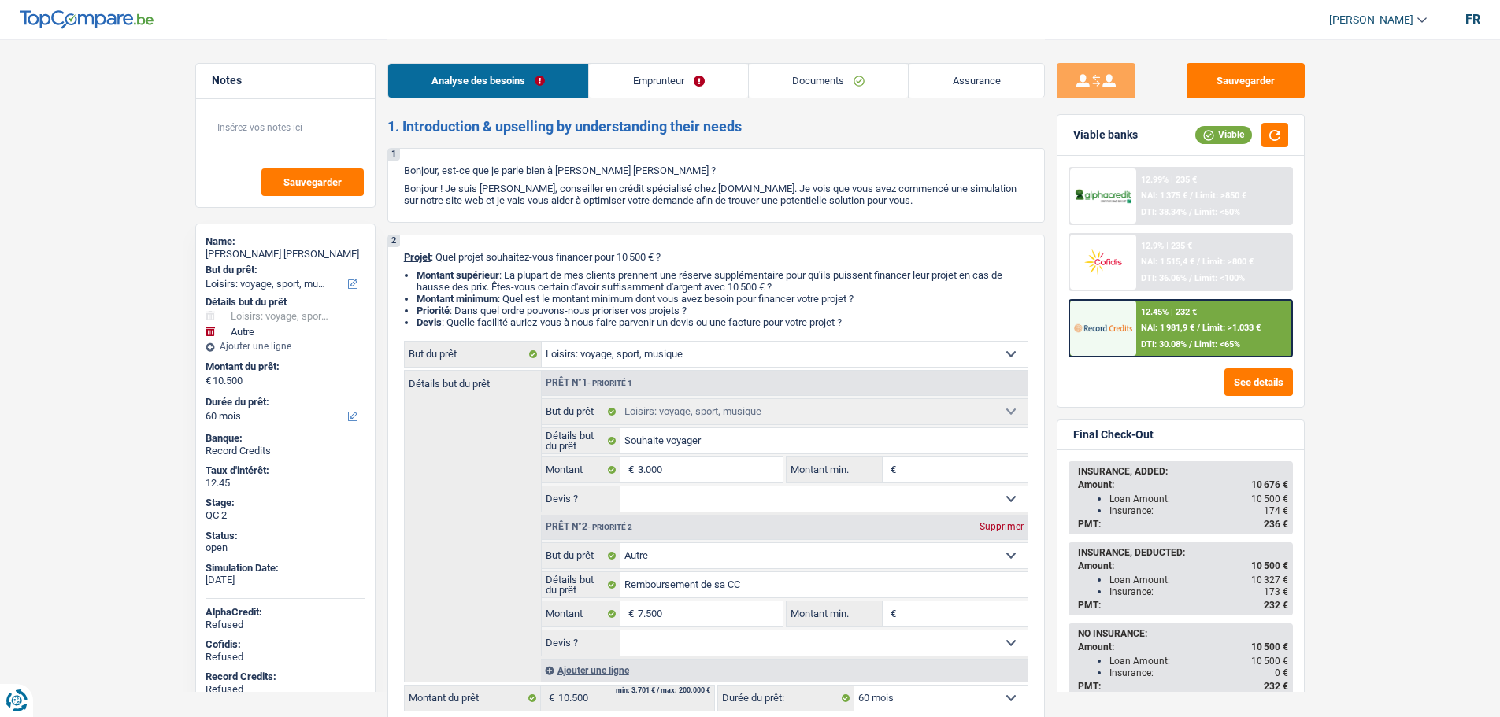
select select "hobbies"
select select "other"
select select "60"
select select "hobbies"
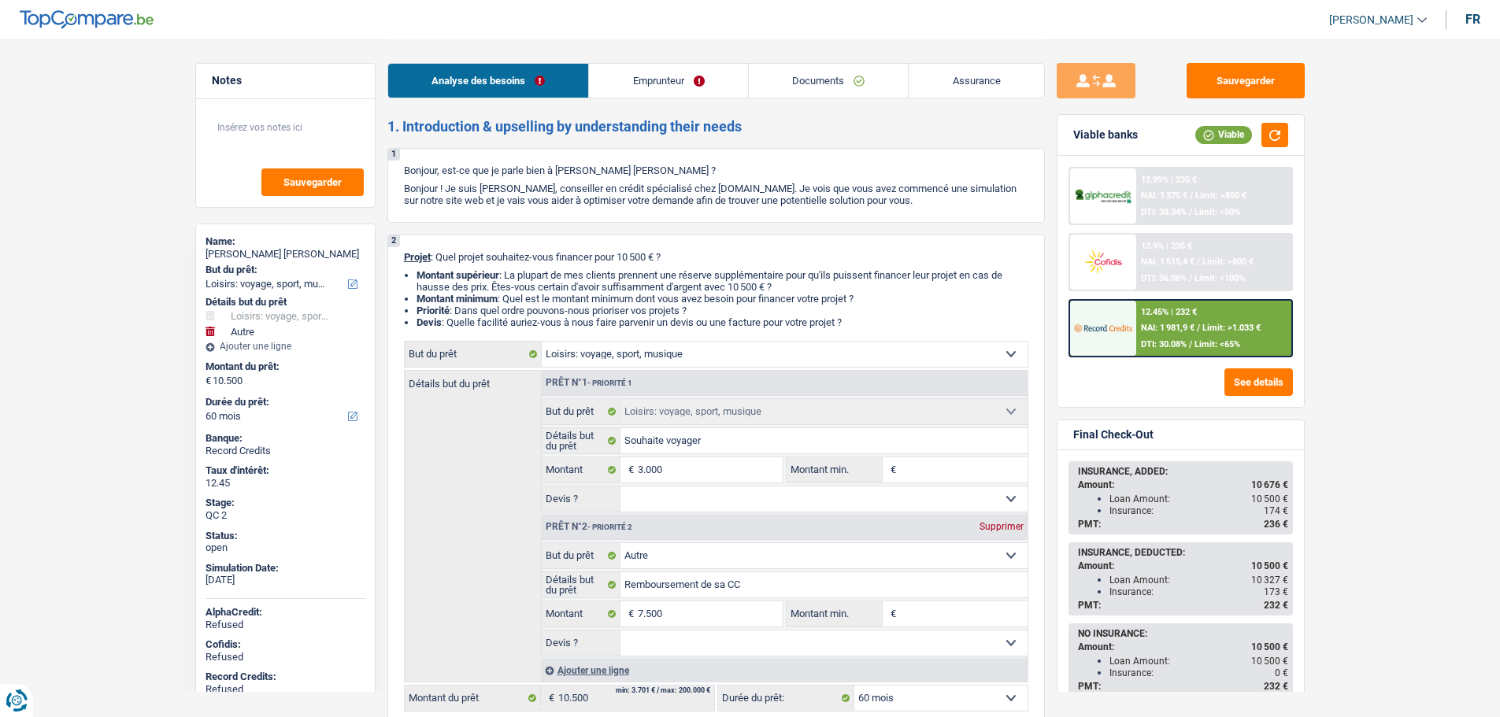
select select "hobbies"
select select "other"
select select "60"
select select "privateEmployee"
select select "netSalary"
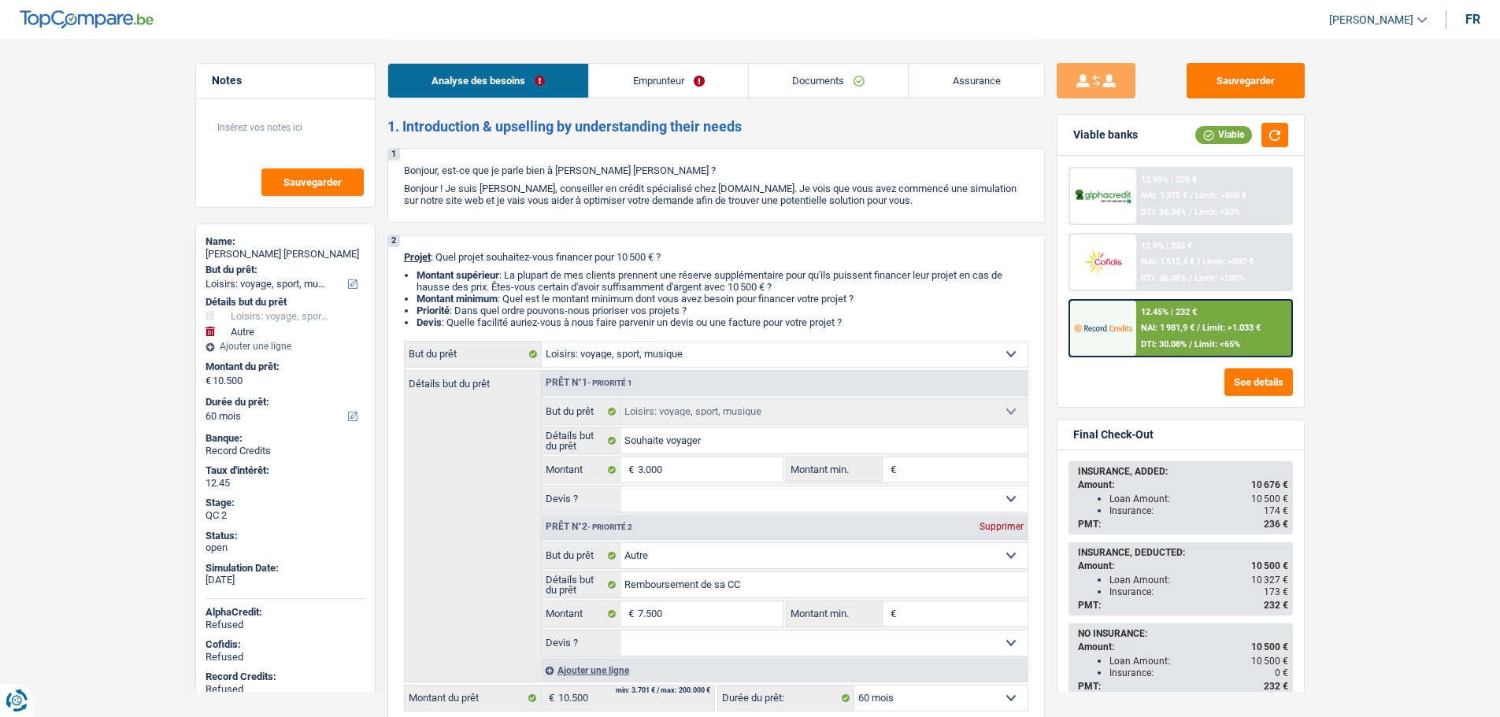
select select "mealVouchers"
select select "rents"
select select "cardOrCredit"
select select "hobbies"
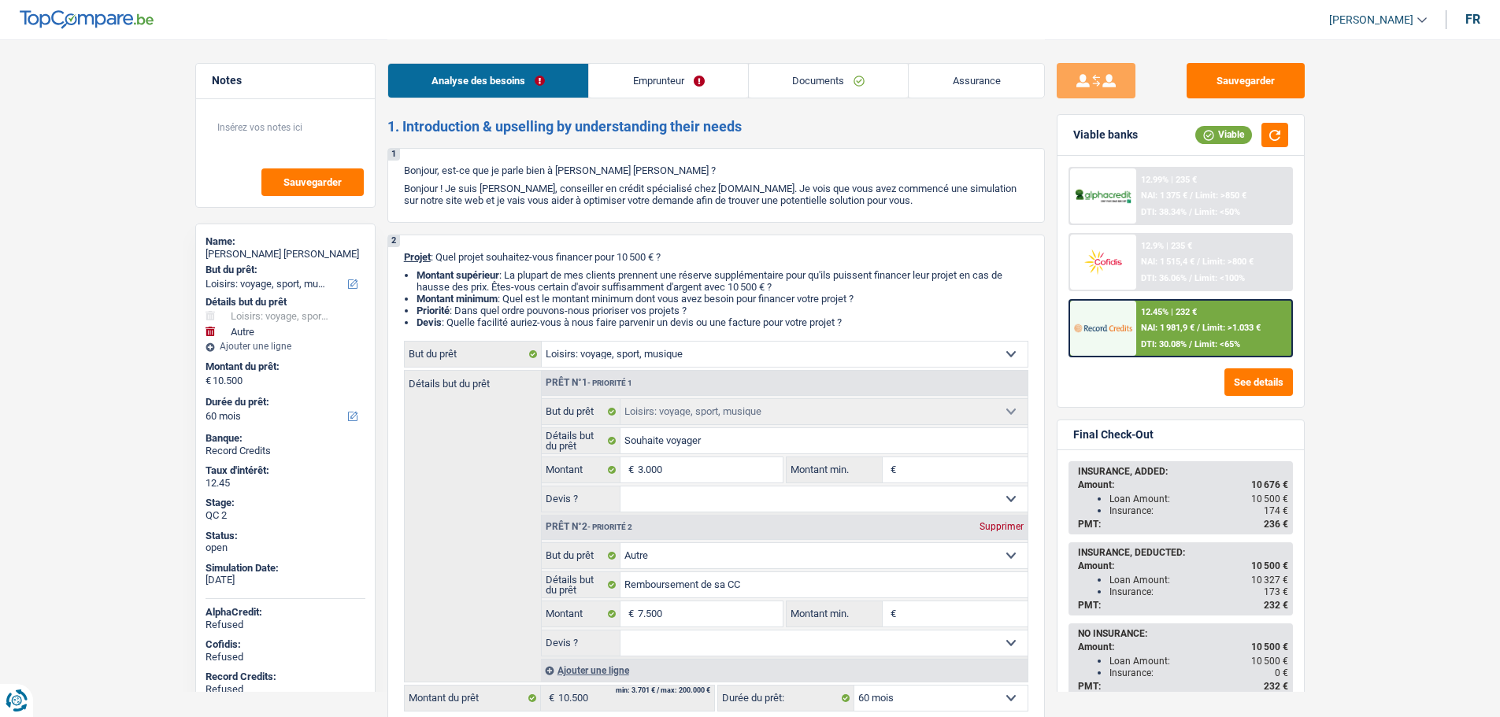
select select "other"
select select "60"
select select "32"
select select "single"
click at [646, 80] on link "Emprunteur" at bounding box center [668, 81] width 159 height 34
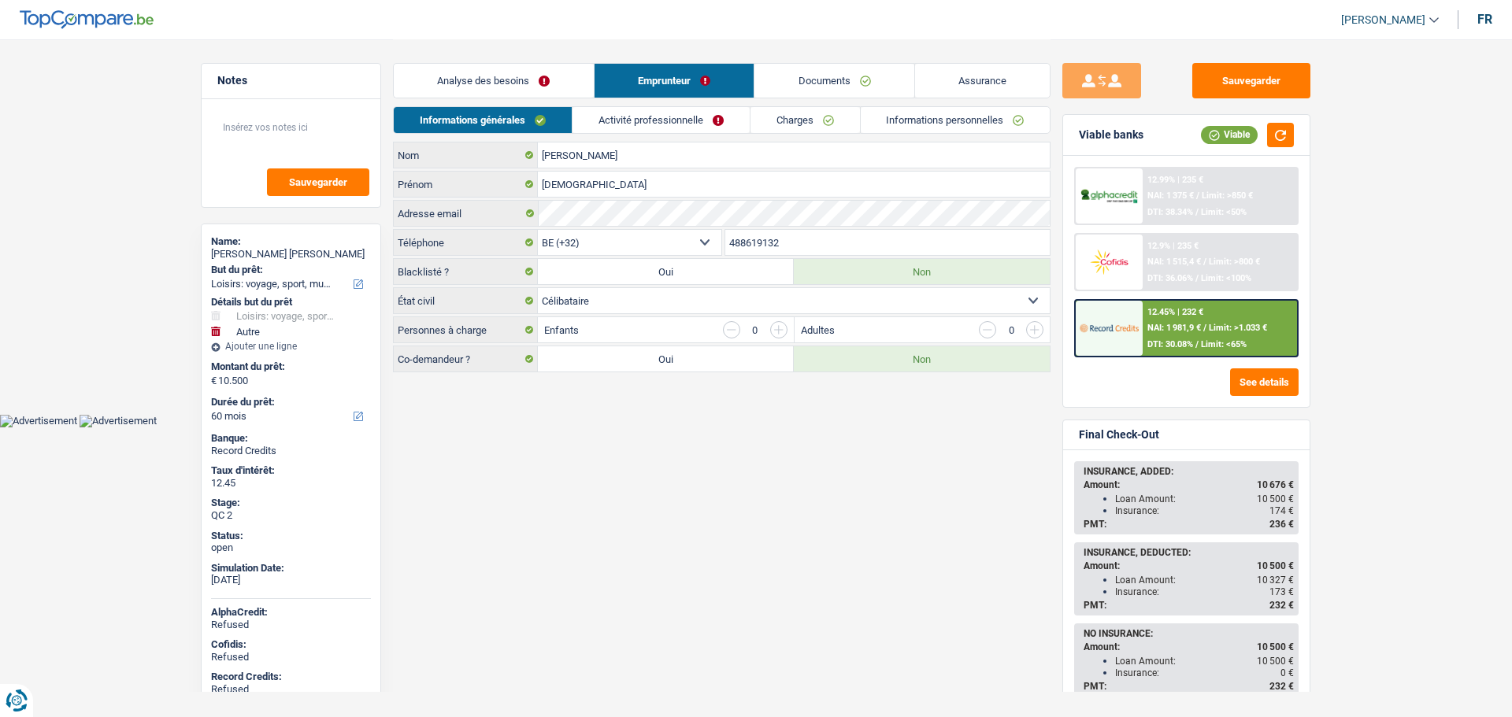
click at [899, 114] on link "Informations personnelles" at bounding box center [956, 120] width 190 height 26
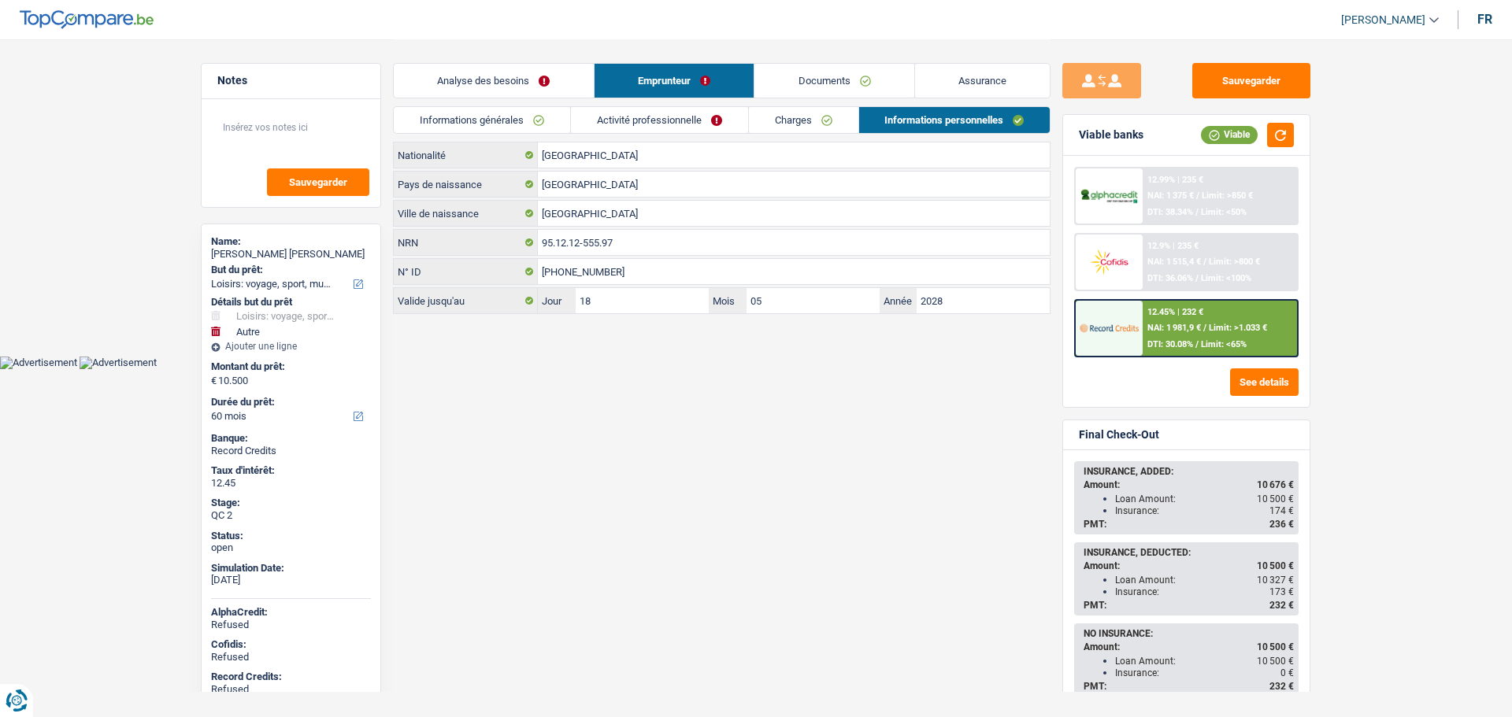
click at [637, 123] on link "Activité professionnelle" at bounding box center [659, 120] width 177 height 26
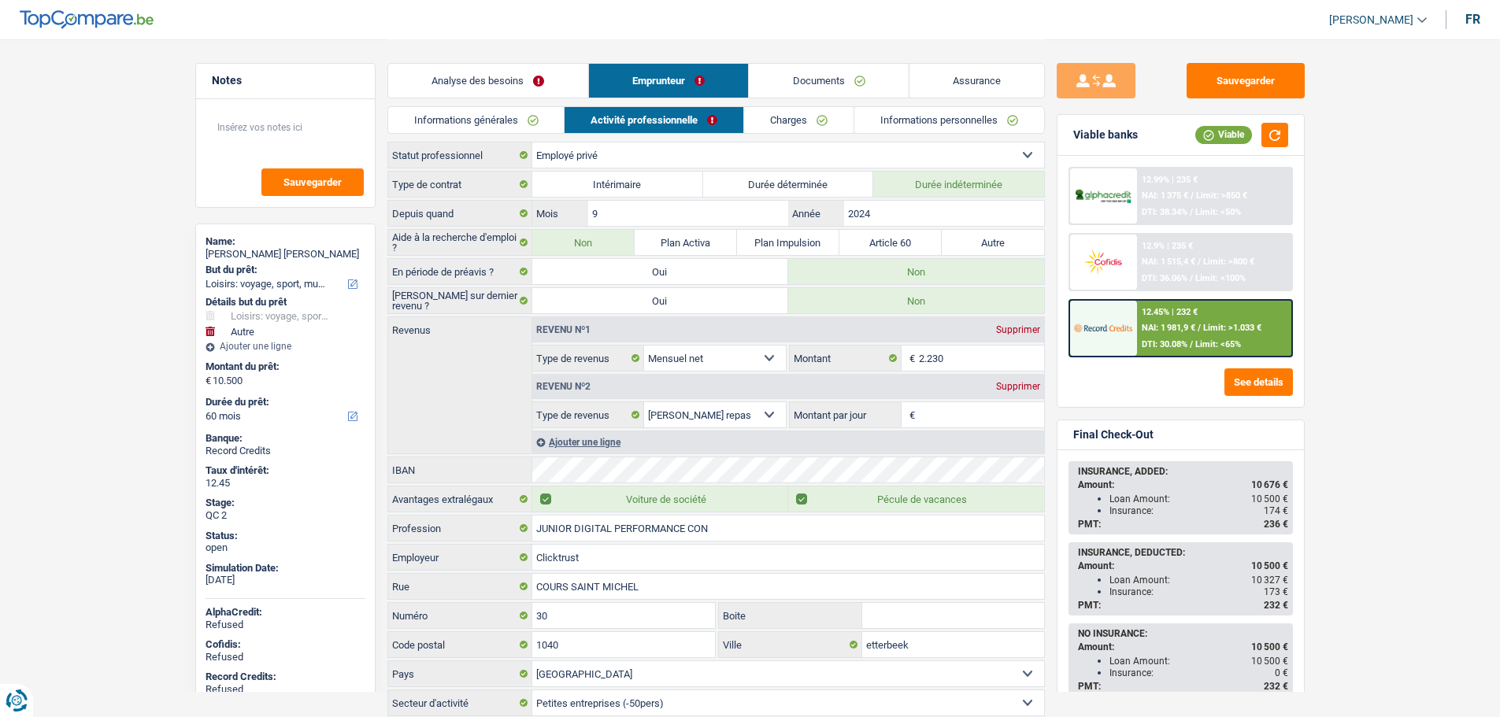
click at [495, 122] on link "Informations générales" at bounding box center [476, 120] width 176 height 26
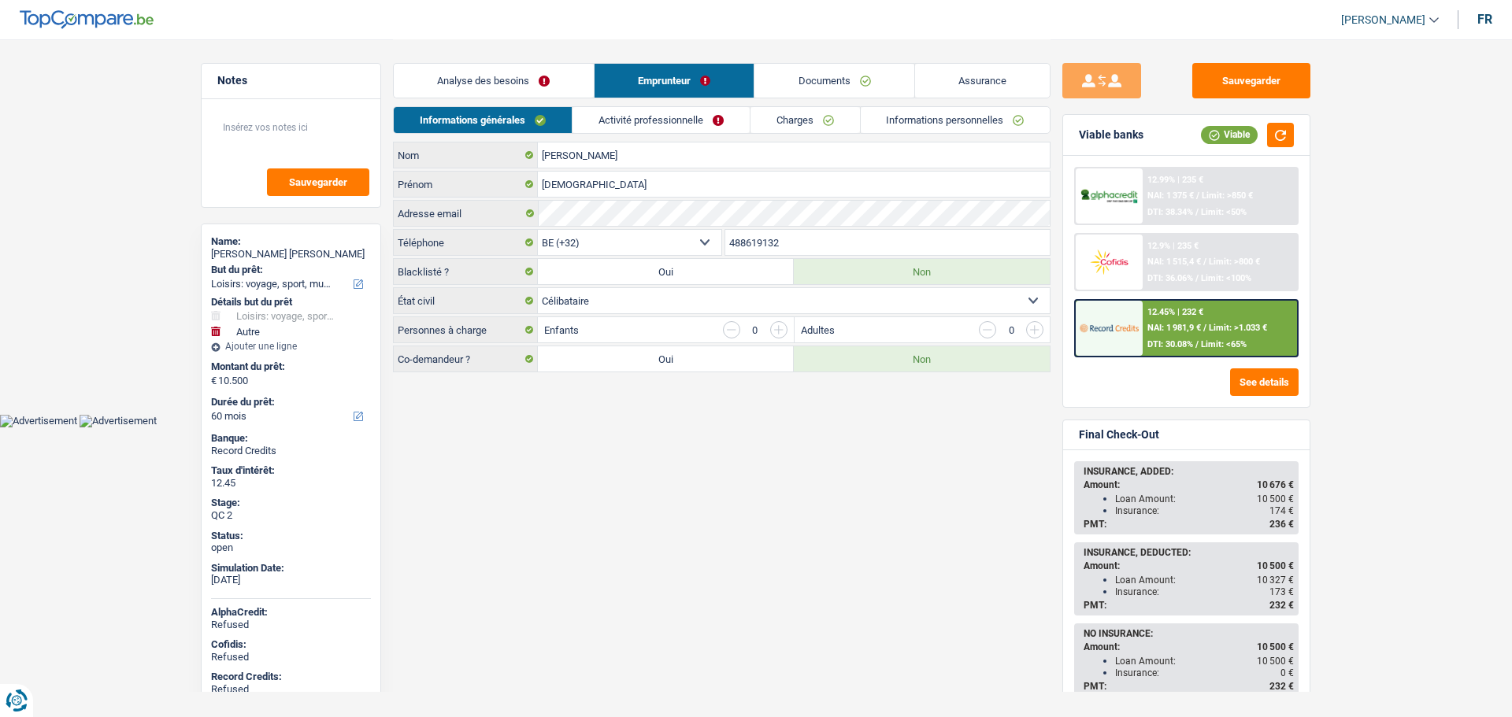
click at [809, 83] on link "Documents" at bounding box center [834, 81] width 160 height 34
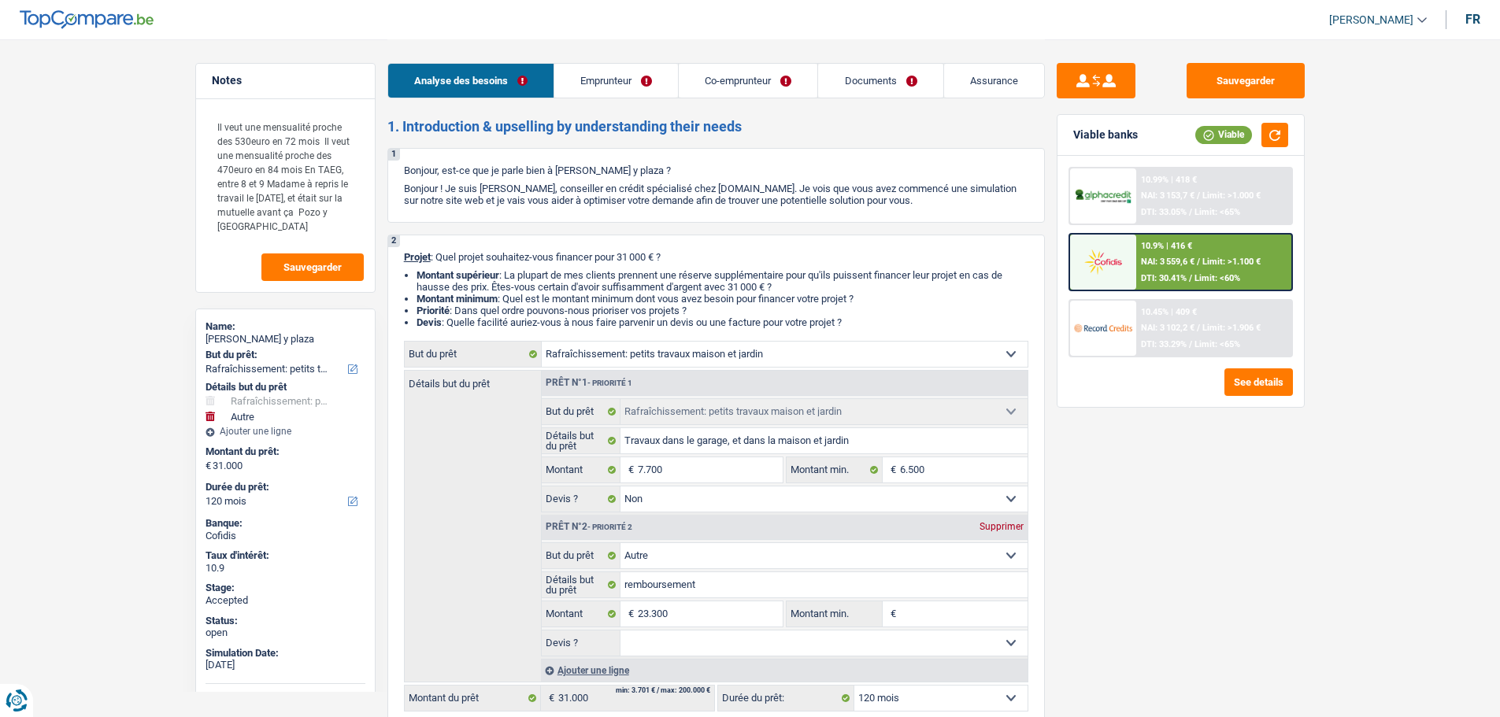
select select "houseOrGarden"
select select "other"
select select "120"
select select "houseOrGarden"
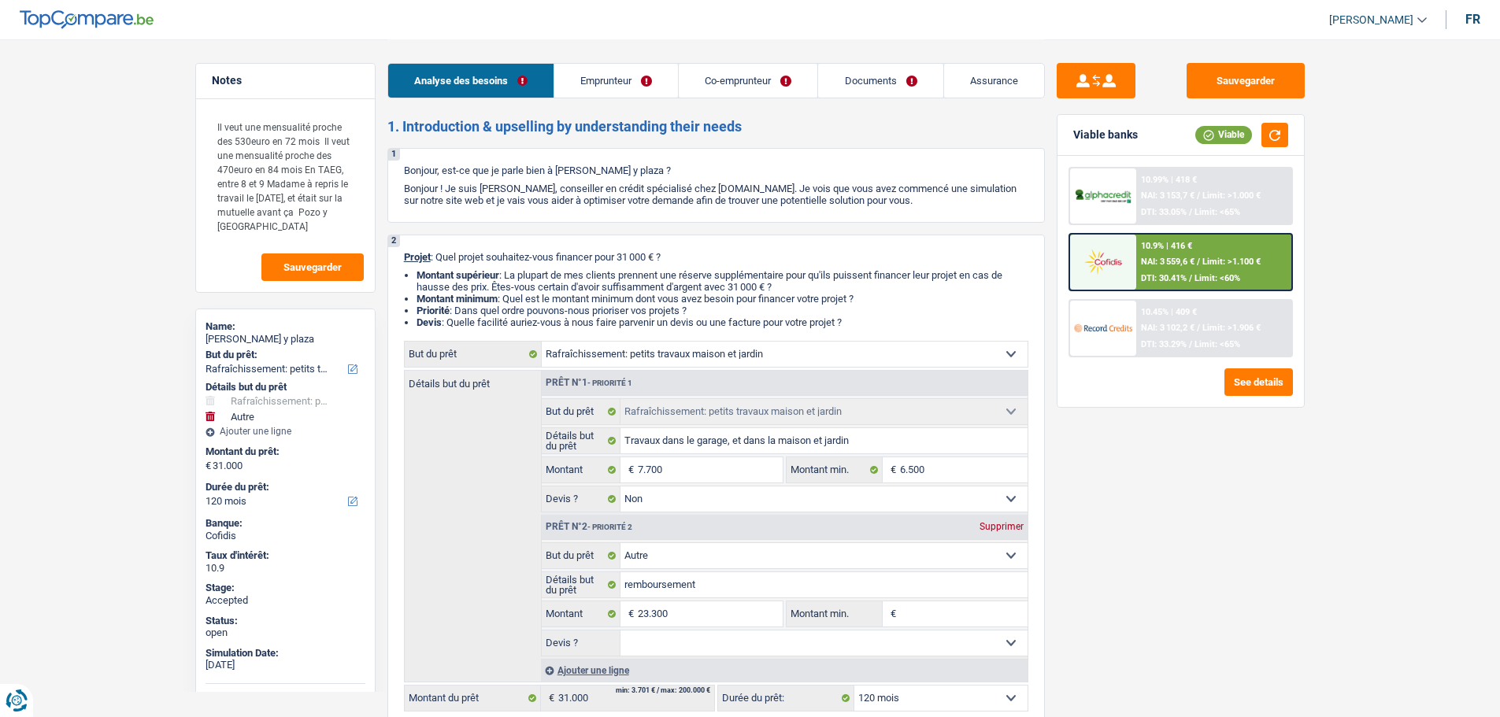
select select "houseOrGarden"
select select "false"
select select "other"
select select "120"
select select "publicEmployee"
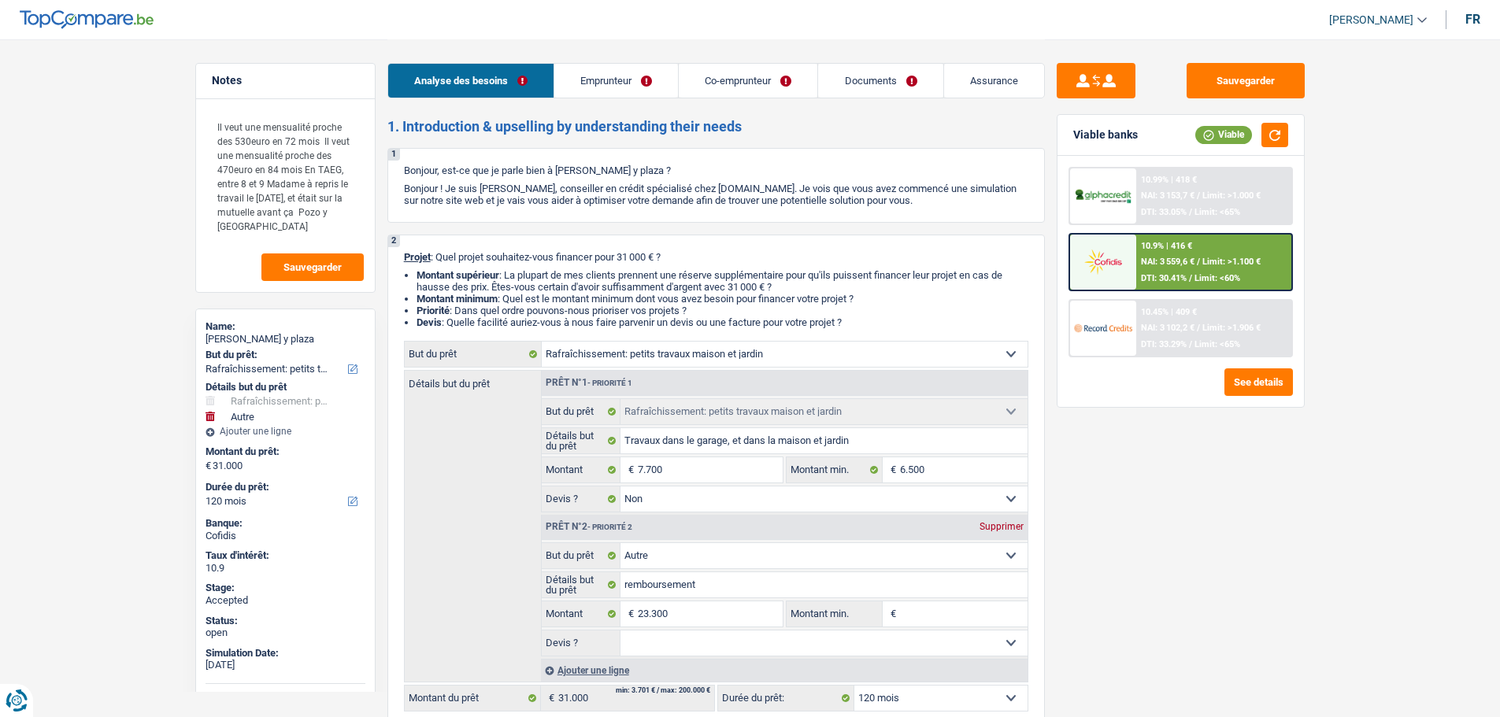
select select "worker"
select select "netSalary"
select select "familyAllowances"
select select "mealVouchers"
select select "netSalary"
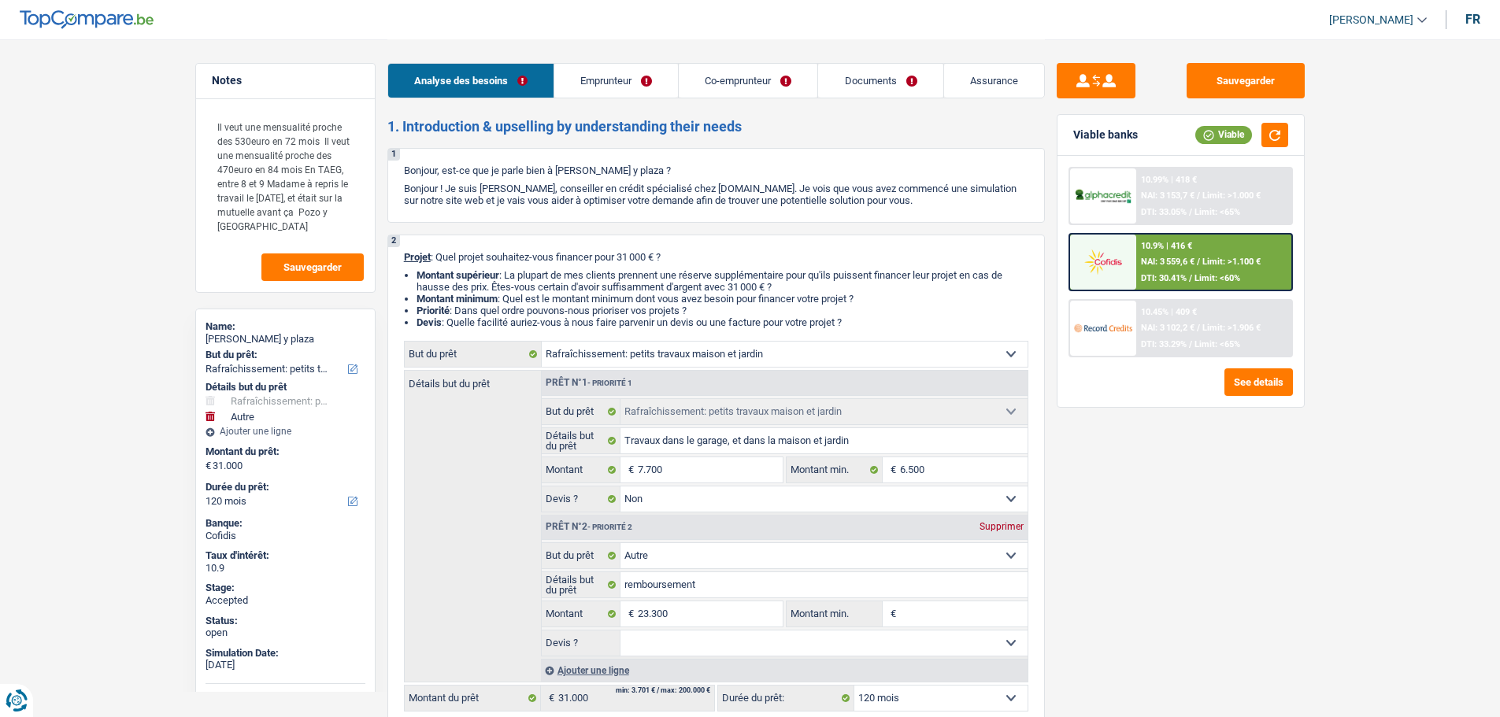
select select "familyAllowances"
select select "ownerWithMortgage"
select select "mortgage"
select select "360"
select select "houseOrGarden"
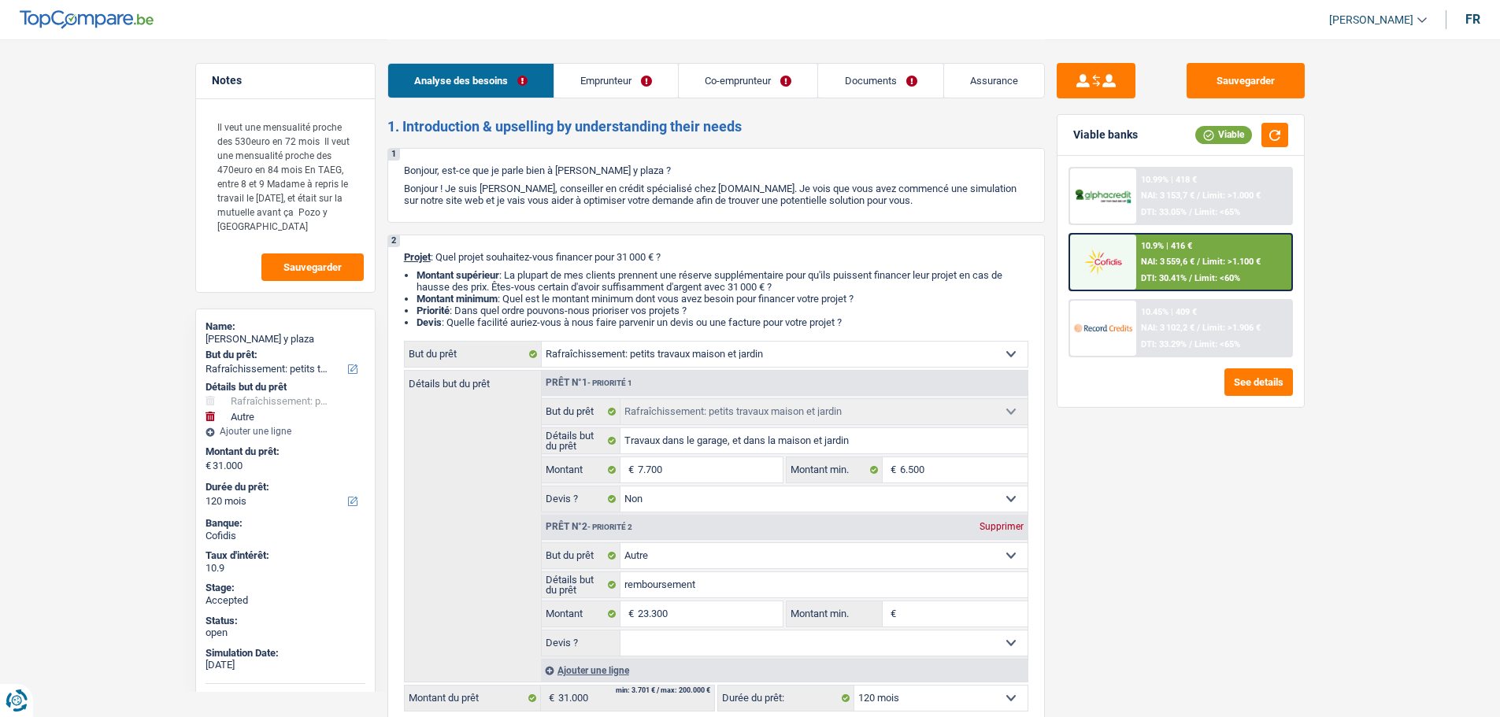
select select "houseOrGarden"
select select "false"
select select "other"
select select "120"
click at [1374, 19] on span "[PERSON_NAME]" at bounding box center [1371, 19] width 84 height 13
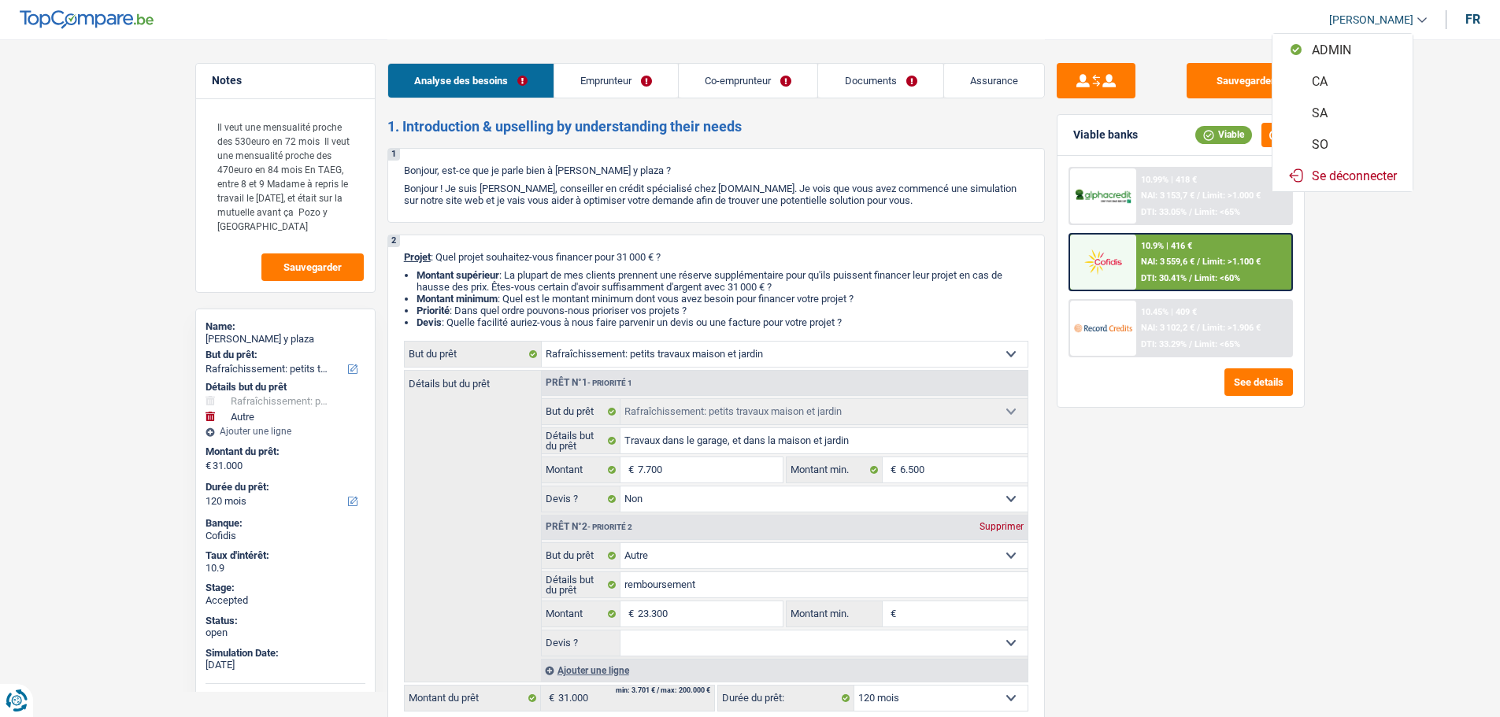
click at [1352, 143] on button "SO" at bounding box center [1343, 144] width 140 height 32
select select "coApplicant"
select select "applicant"
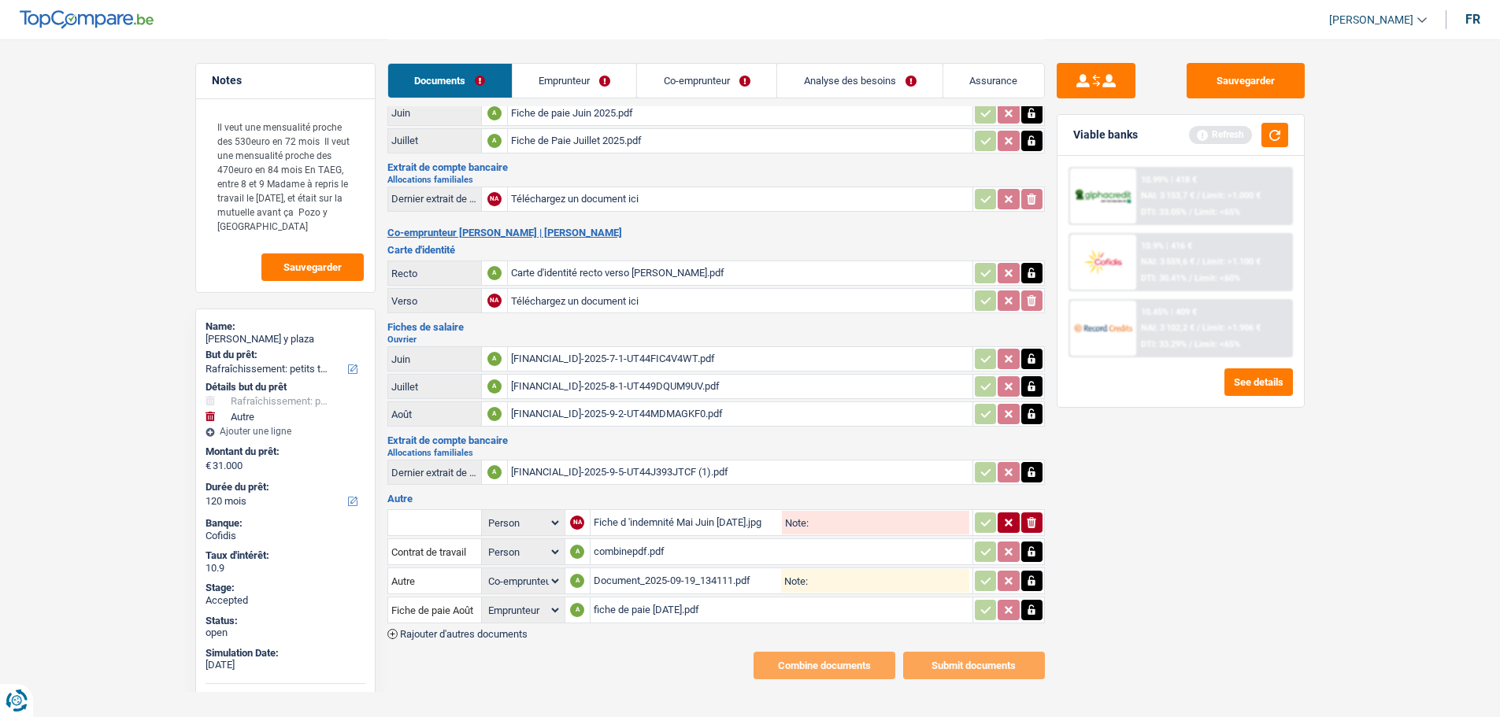
scroll to position [180, 0]
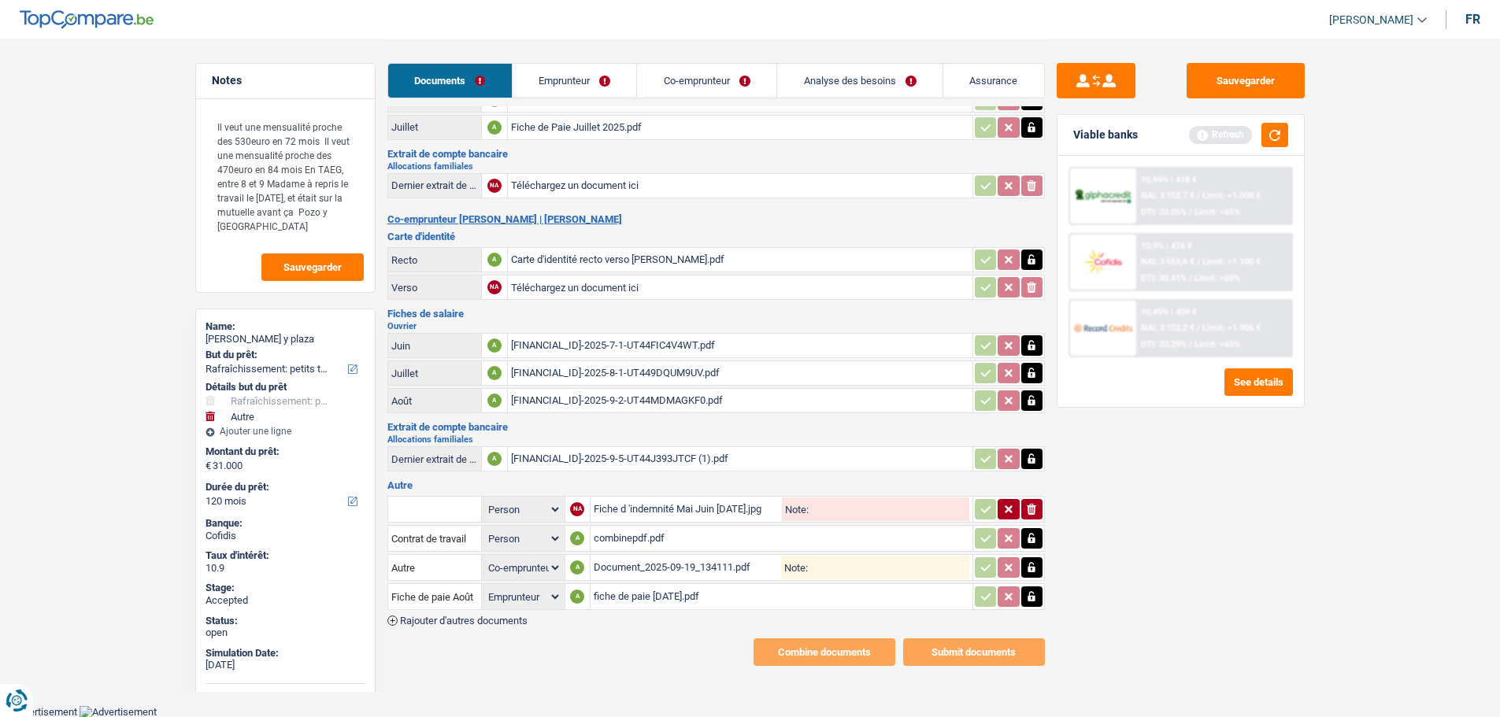
click at [659, 539] on div "combinepdf.pdf" at bounding box center [782, 539] width 376 height 24
click at [706, 564] on div "Document_2025-09-19_134111.pdf" at bounding box center [688, 568] width 188 height 24
drag, startPoint x: 887, startPoint y: 102, endPoint x: 872, endPoint y: 91, distance: 18.1
click at [887, 102] on div "Documents Emprunteur Co-emprunteur Analyse des besoins Assurance" at bounding box center [716, 72] width 658 height 67
click at [842, 74] on link "Analyse des besoins" at bounding box center [859, 81] width 165 height 34
